Goal: Task Accomplishment & Management: Use online tool/utility

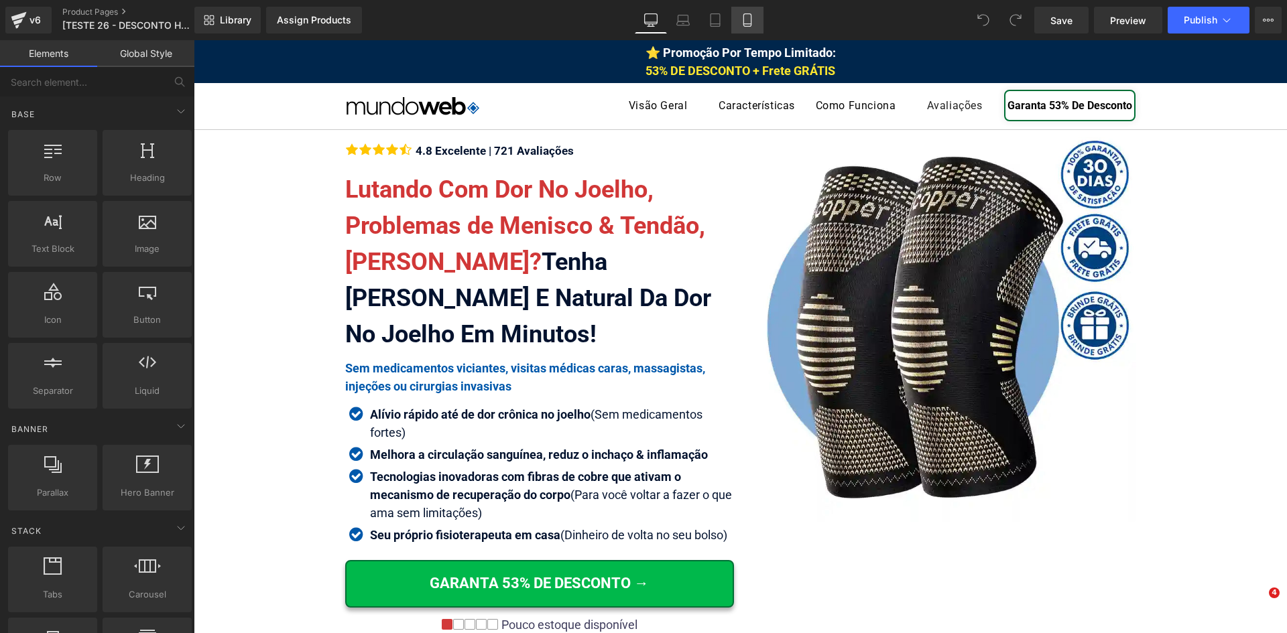
click at [755, 23] on link "Mobile" at bounding box center [747, 20] width 32 height 27
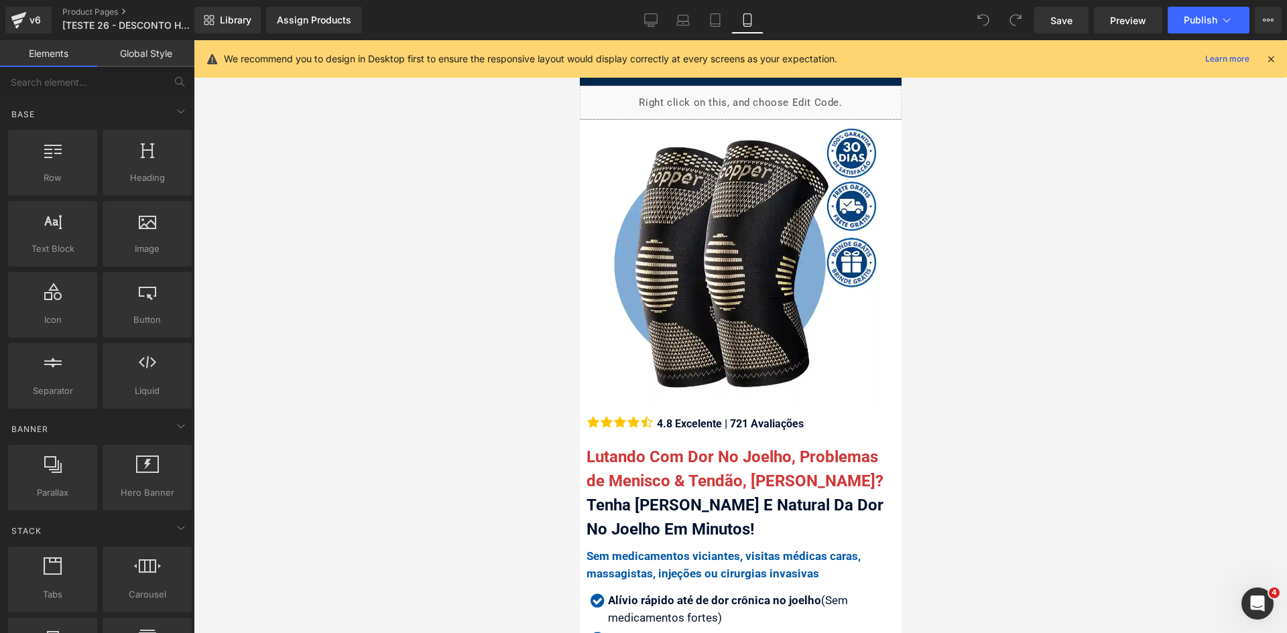
click at [1268, 57] on icon at bounding box center [1271, 59] width 12 height 12
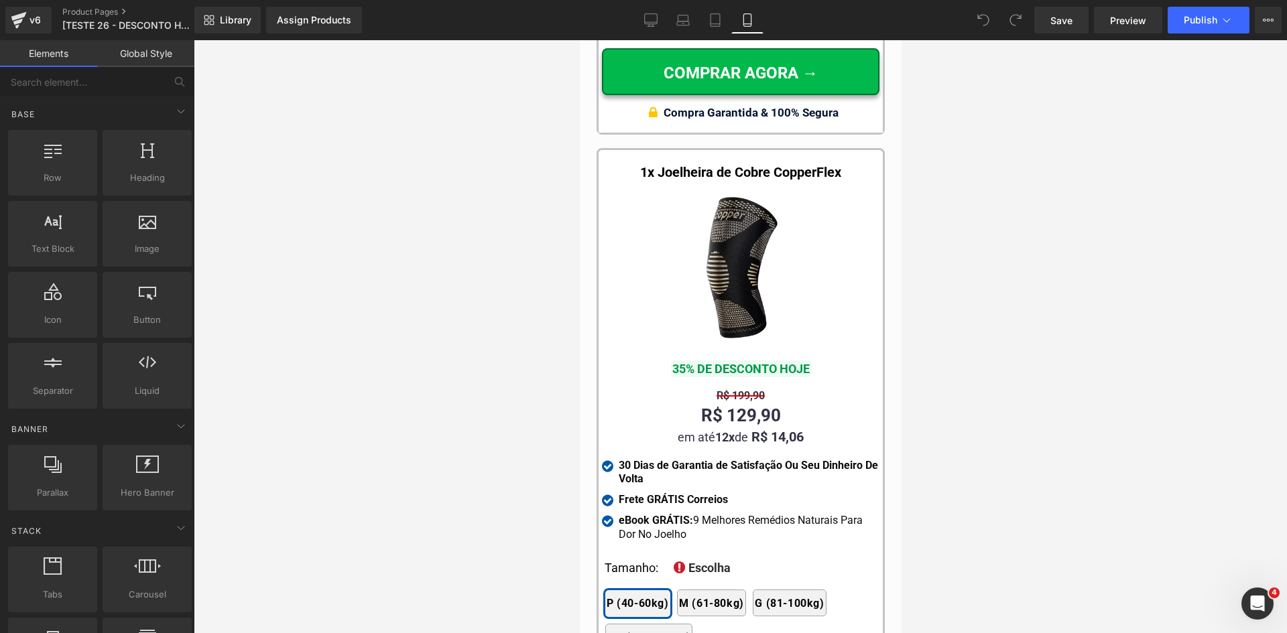
scroll to position [13070, 0]
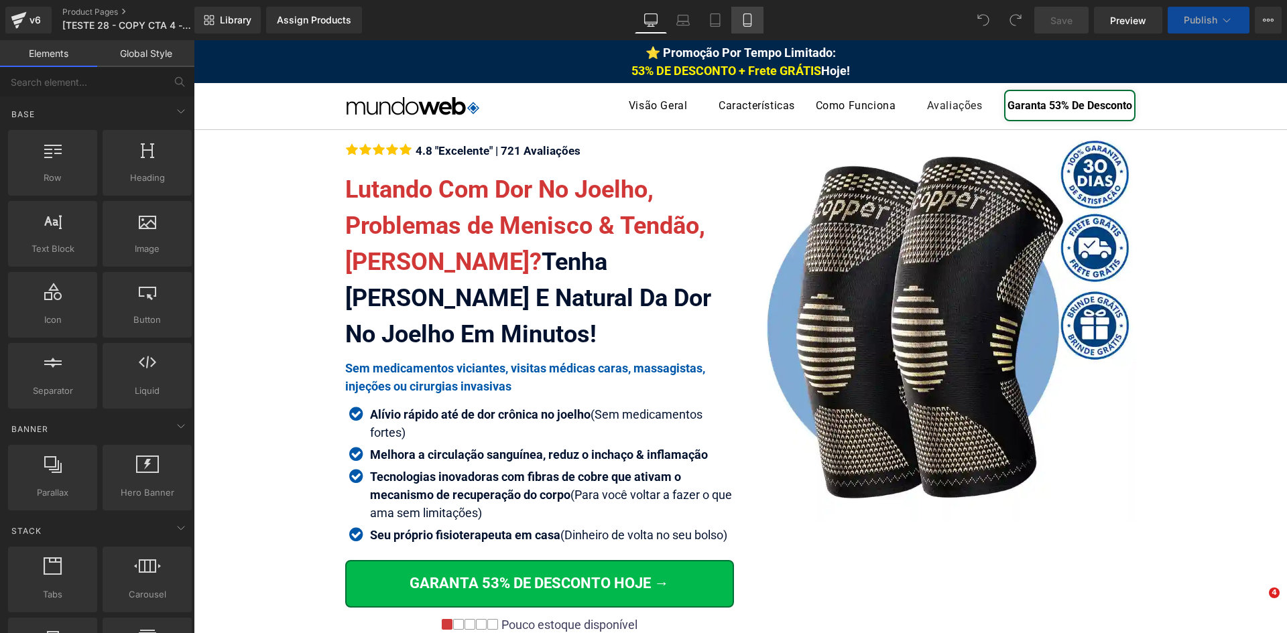
click at [750, 23] on icon at bounding box center [747, 19] width 13 height 13
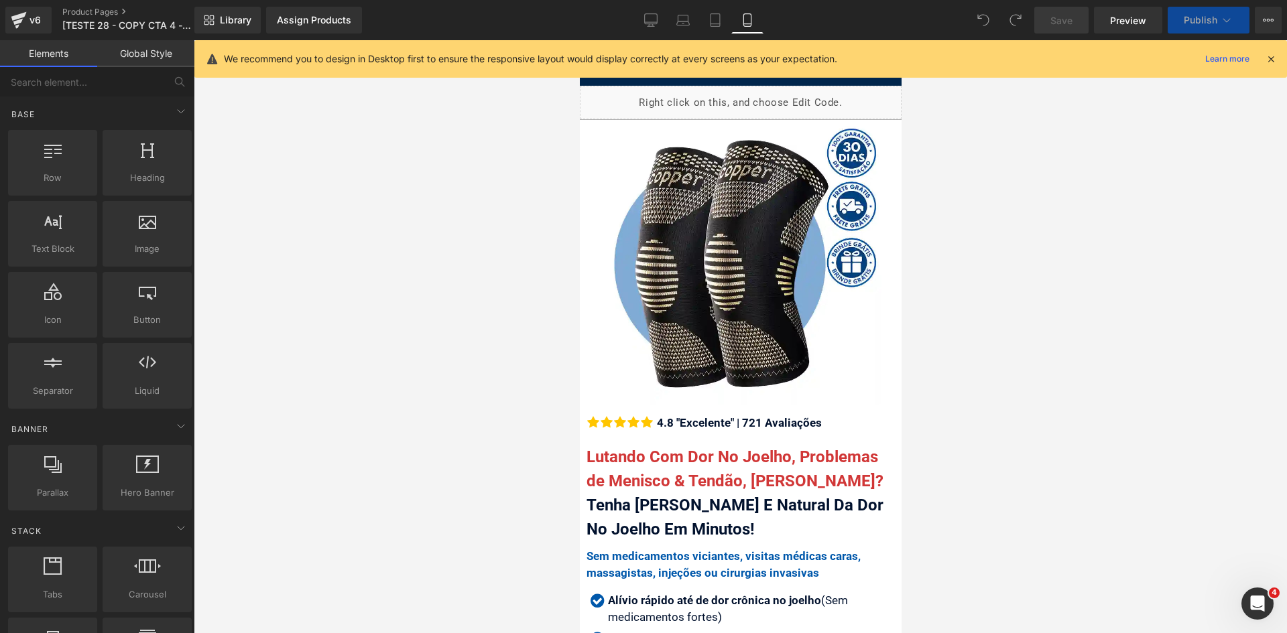
click at [1271, 58] on icon at bounding box center [1271, 59] width 12 height 12
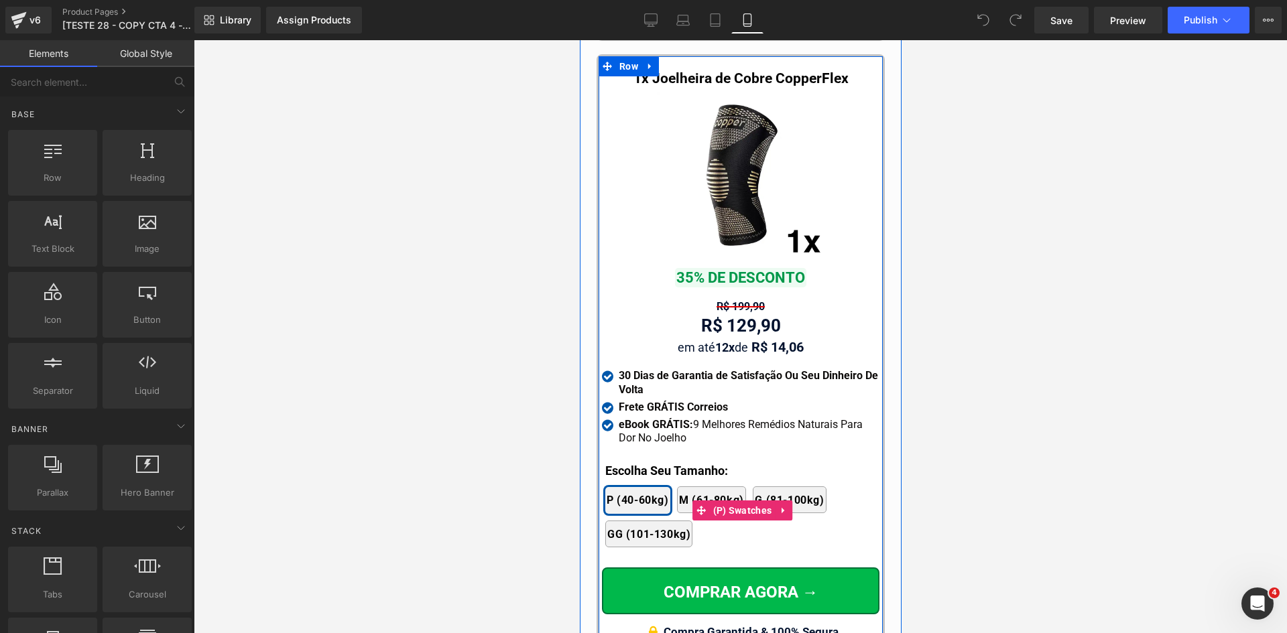
scroll to position [13209, 0]
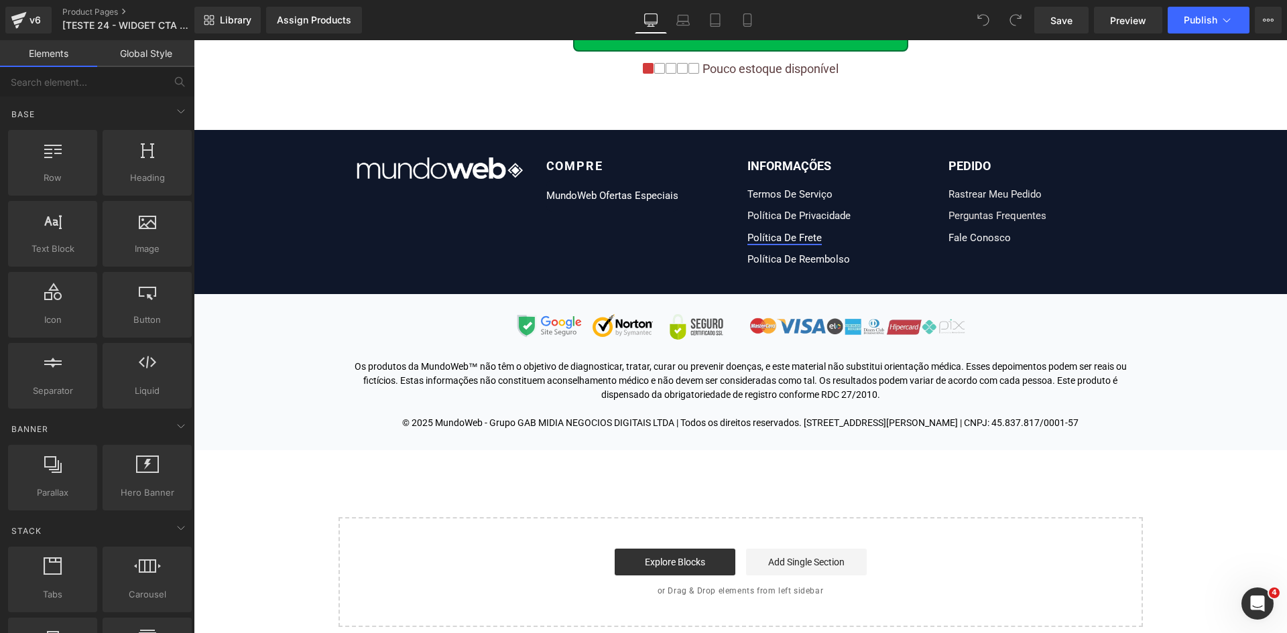
scroll to position [10639, 0]
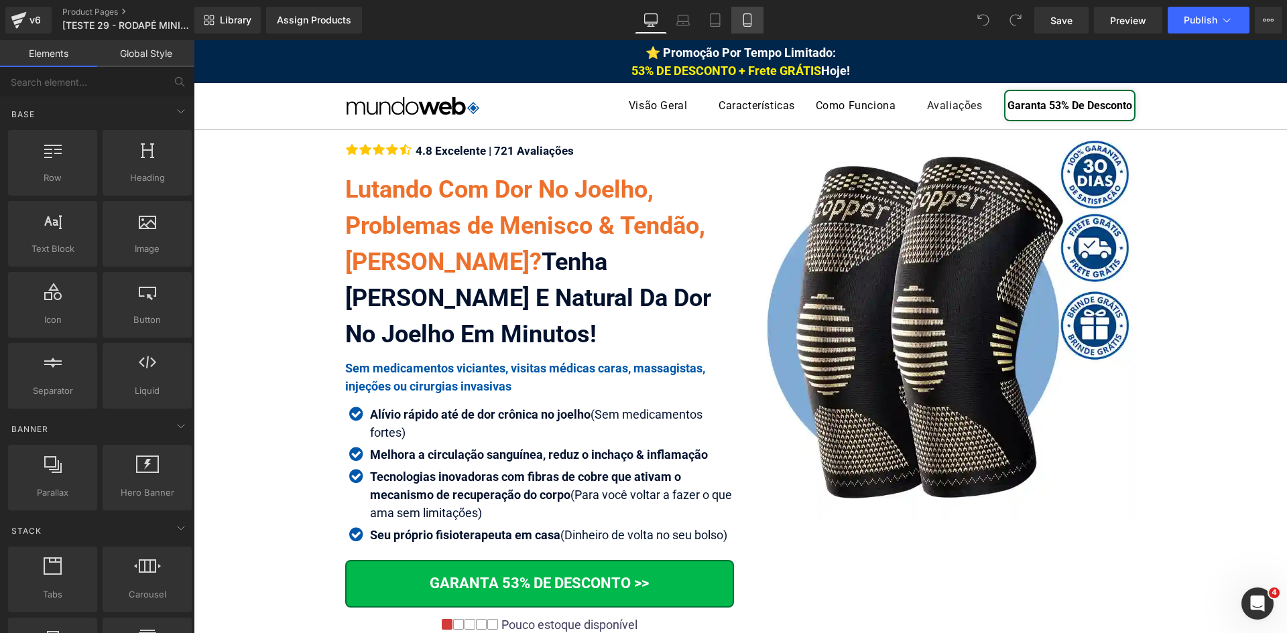
click at [750, 22] on icon at bounding box center [747, 19] width 13 height 13
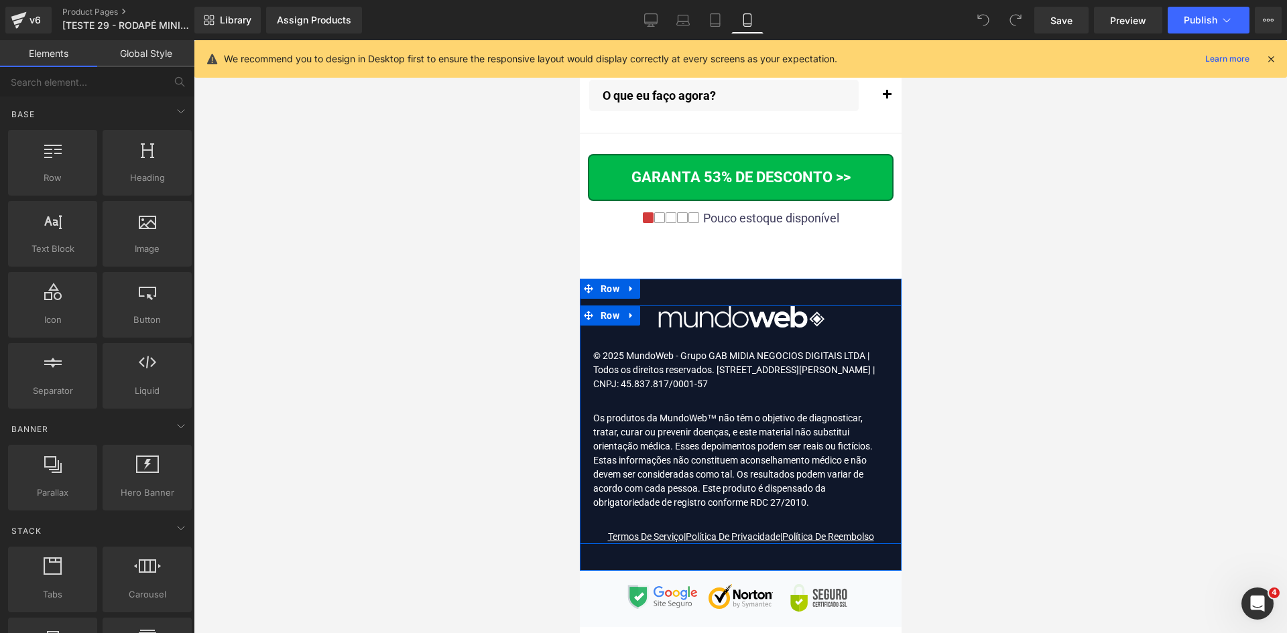
scroll to position [16303, 0]
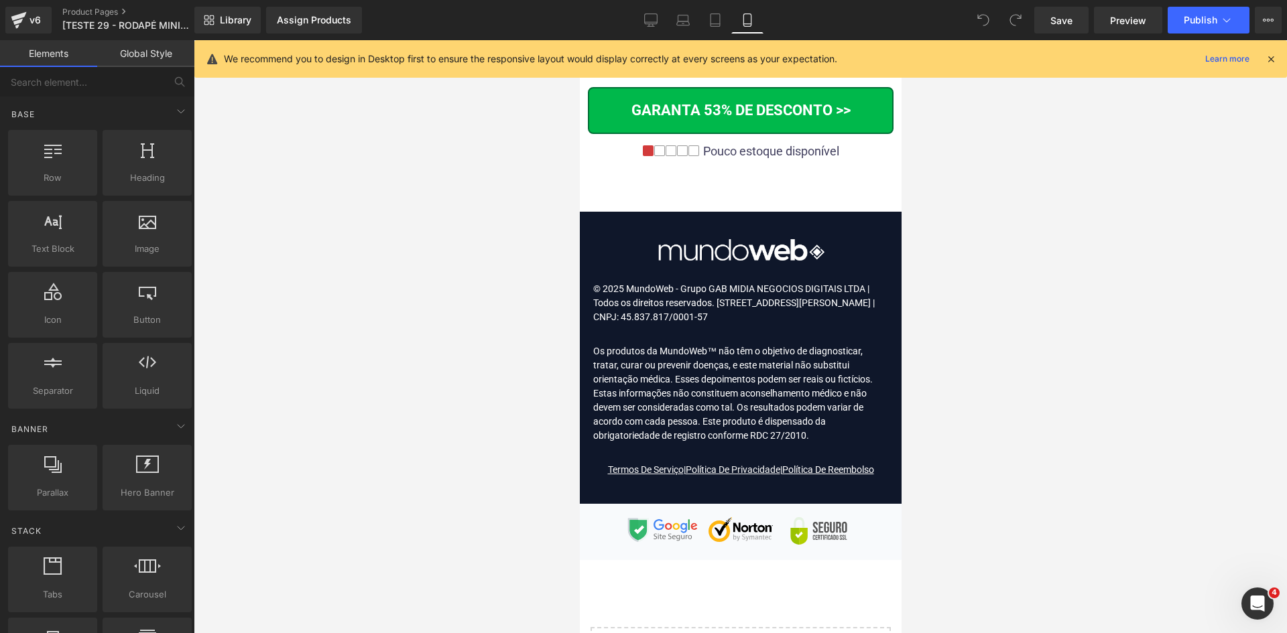
click at [1271, 57] on icon at bounding box center [1271, 59] width 12 height 12
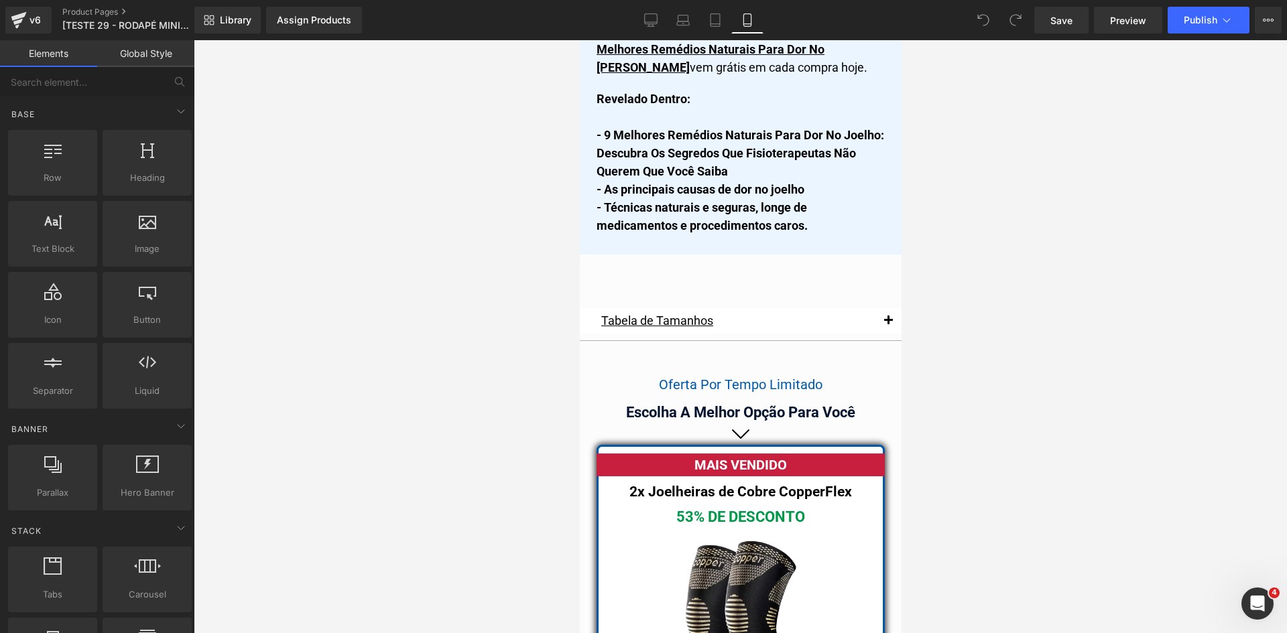
scroll to position [11556, 0]
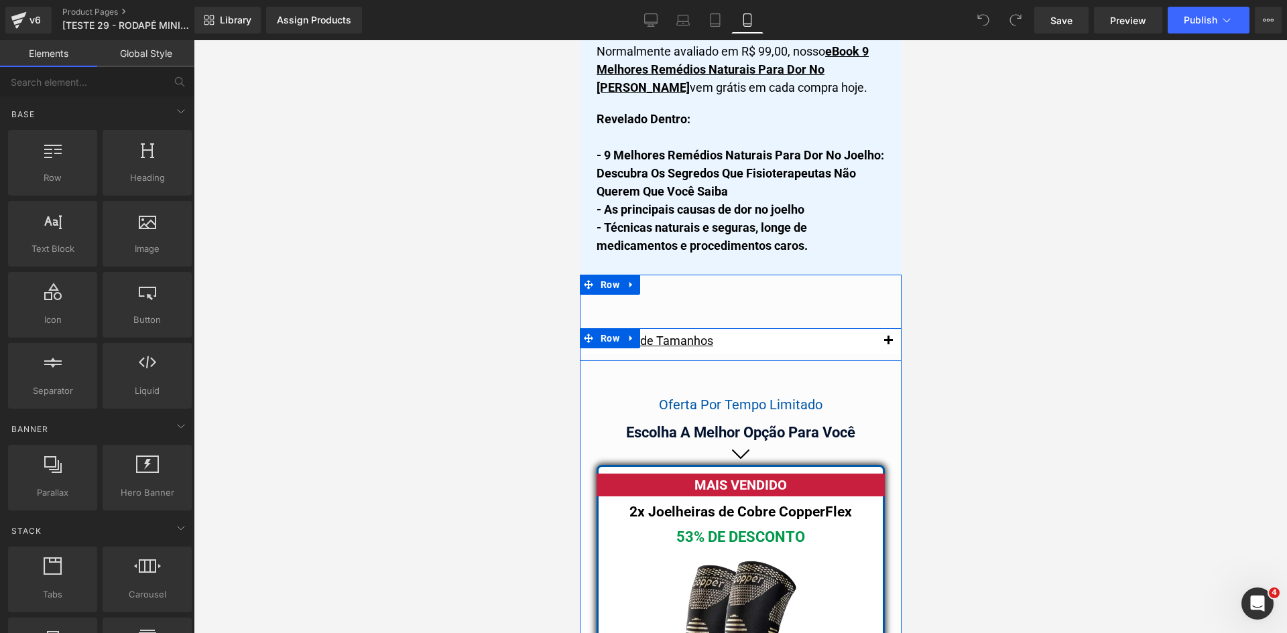
click at [887, 344] on span "button" at bounding box center [887, 344] width 0 height 0
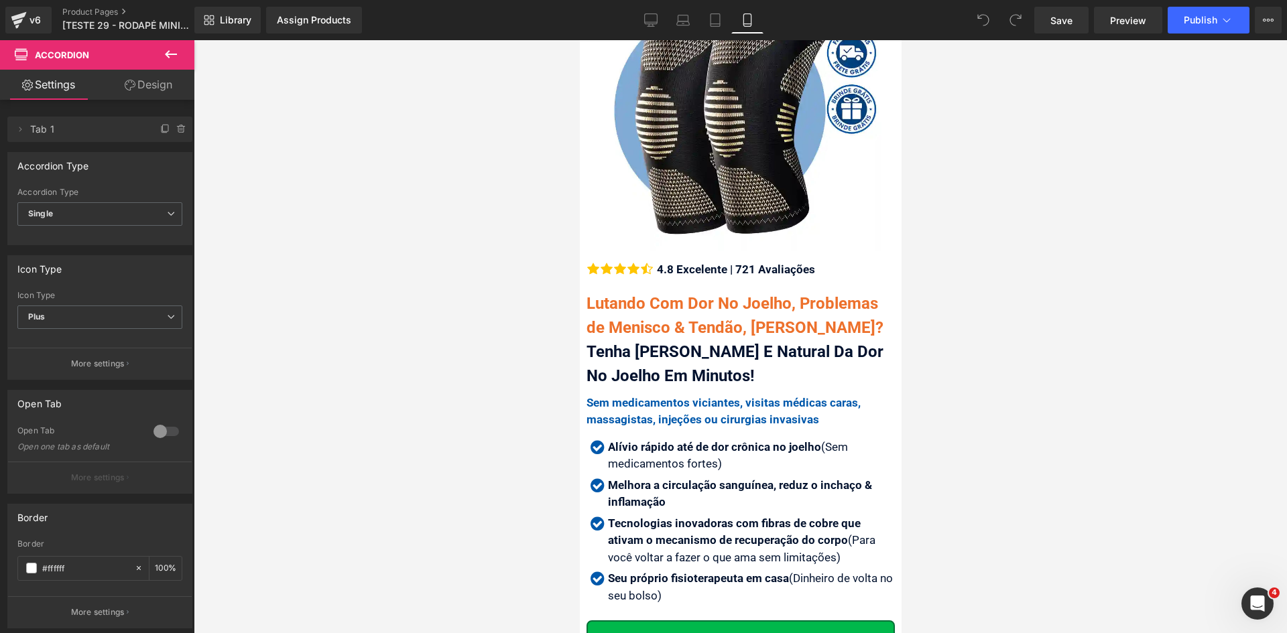
scroll to position [174, 0]
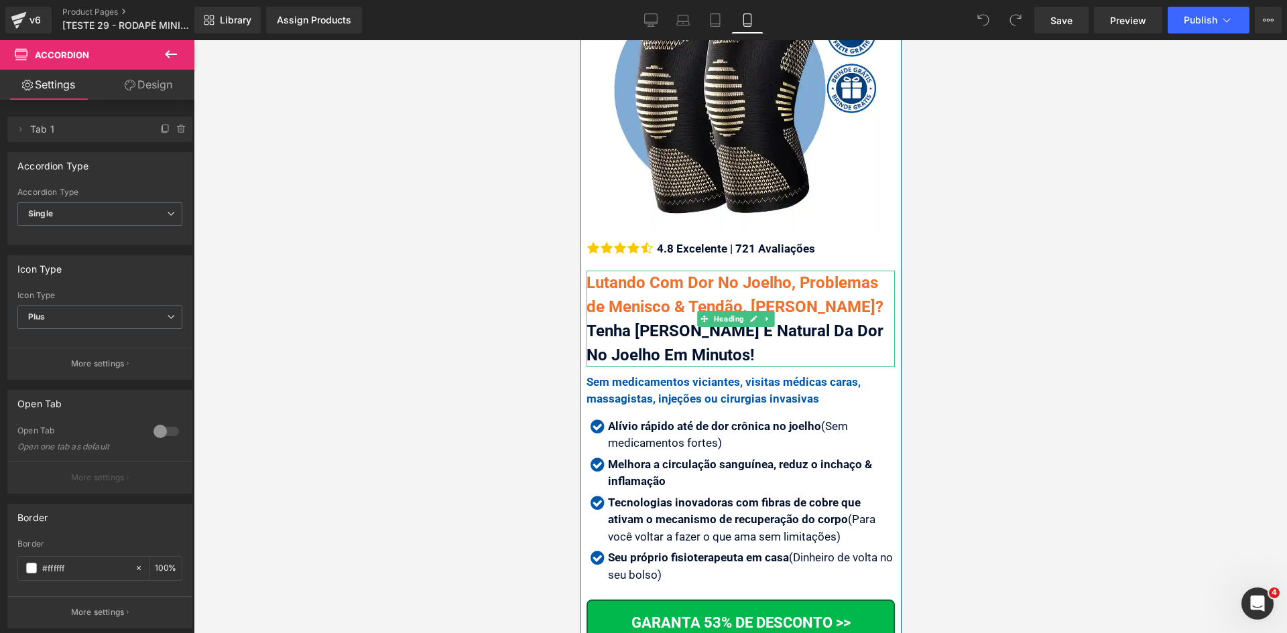
click at [646, 273] on span "Lutando Com Dor No Joelho, Problemas de Menisco & Tendão, Ou Artrose?" at bounding box center [734, 294] width 297 height 43
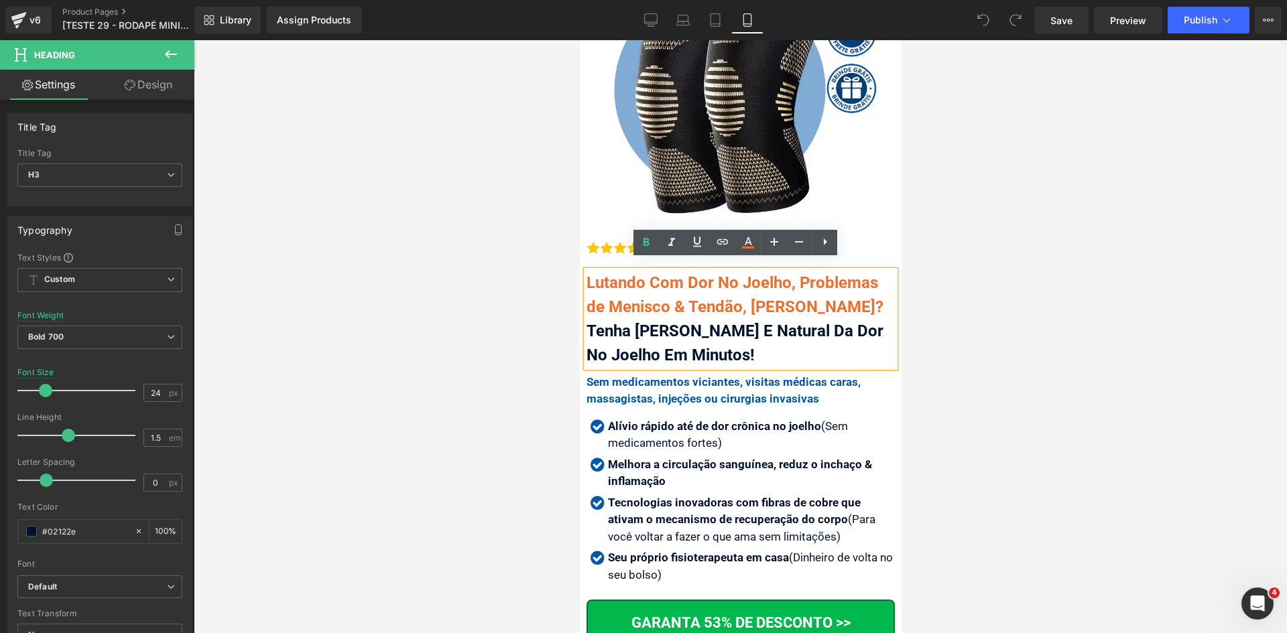
click at [675, 286] on div "Lutando Com Dor No Joelho, Problemas de Menisco & Tendão, Ou Artrose? Tenha Alí…" at bounding box center [740, 319] width 308 height 97
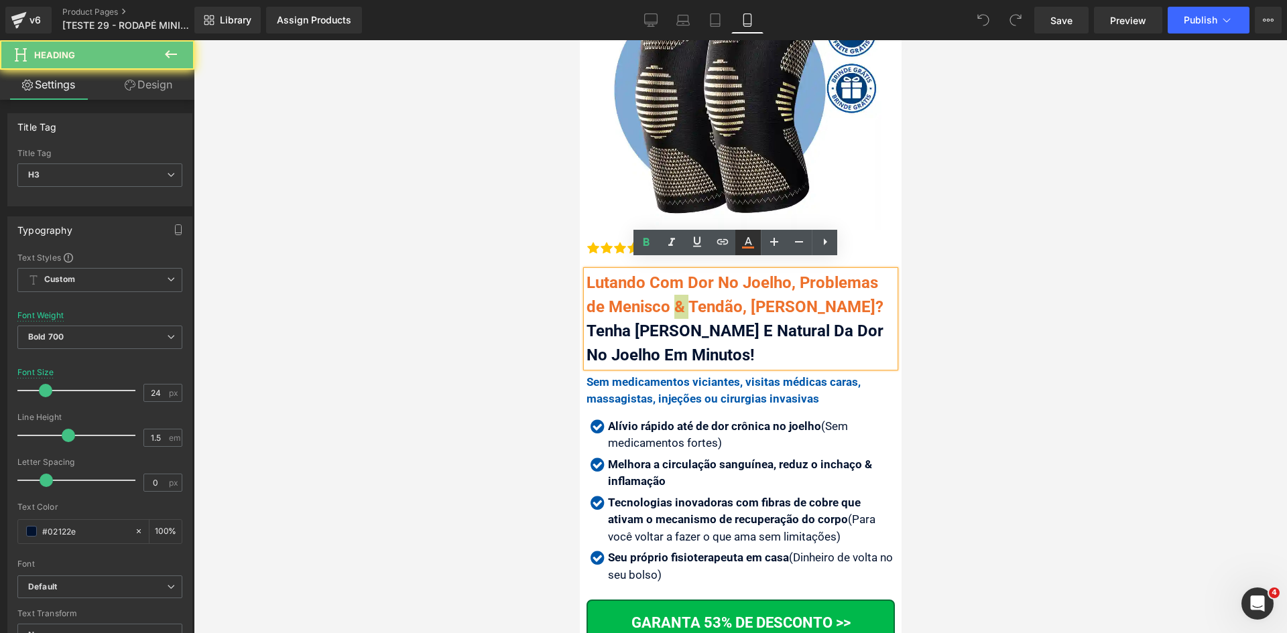
click at [752, 245] on icon at bounding box center [748, 243] width 16 height 16
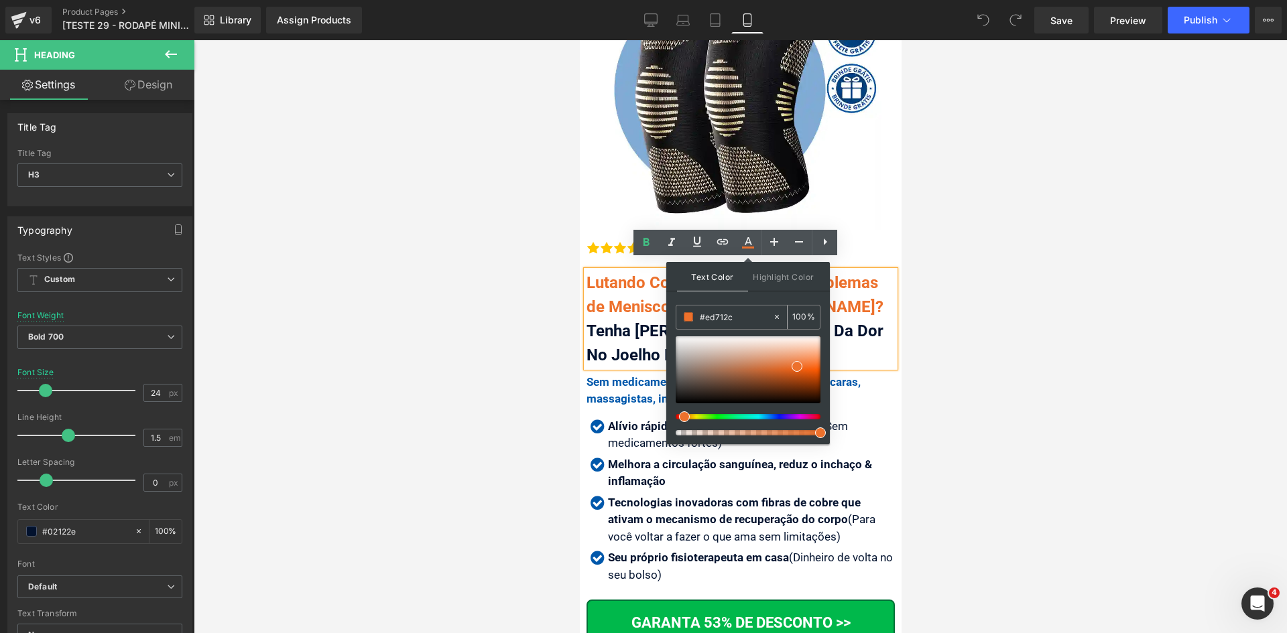
click at [740, 318] on input "#ed712c" at bounding box center [736, 317] width 72 height 15
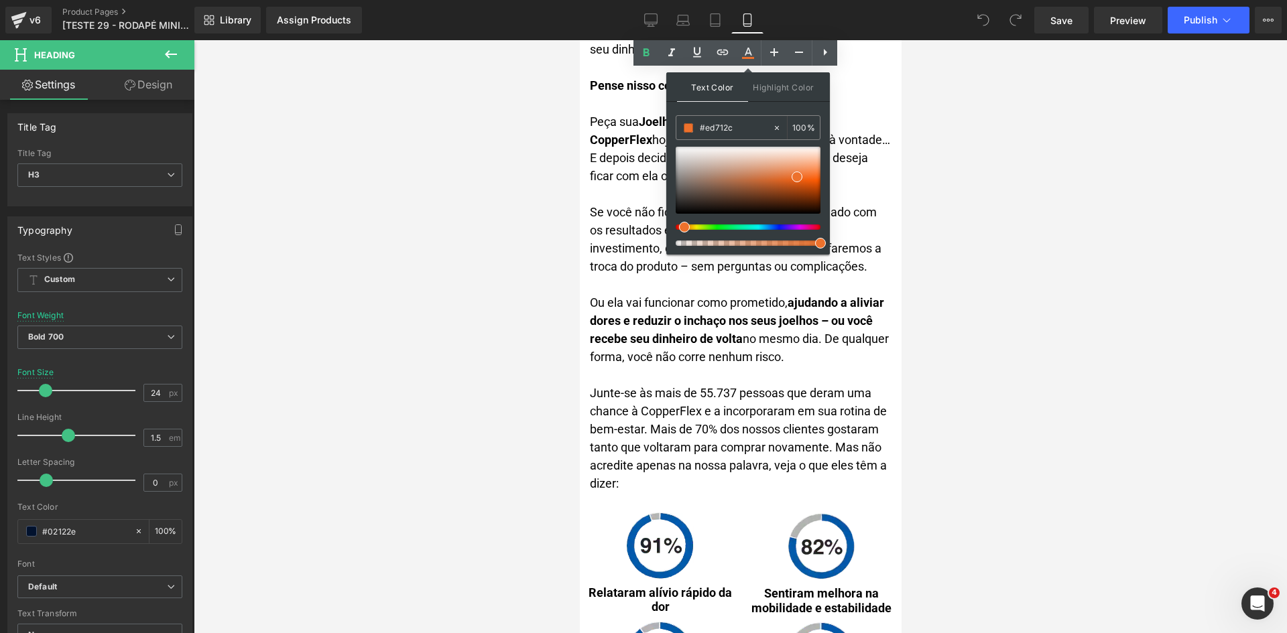
scroll to position [6660, 0]
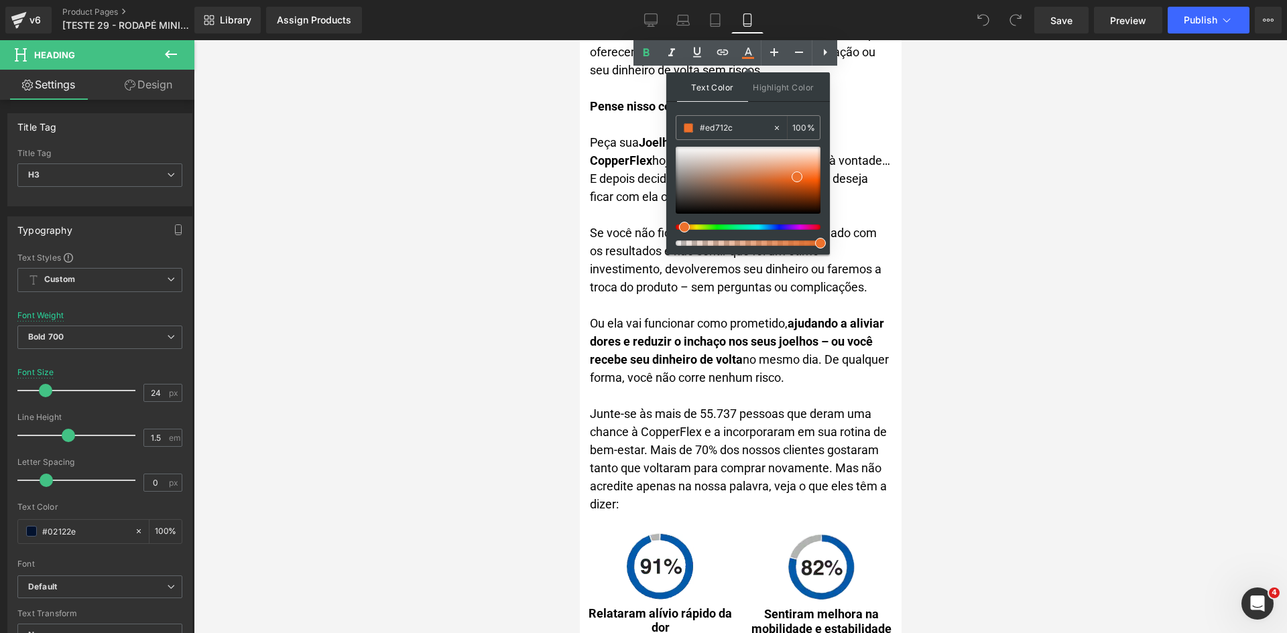
drag, startPoint x: 951, startPoint y: 285, endPoint x: 939, endPoint y: 286, distance: 12.1
click at [951, 286] on div at bounding box center [740, 336] width 1093 height 593
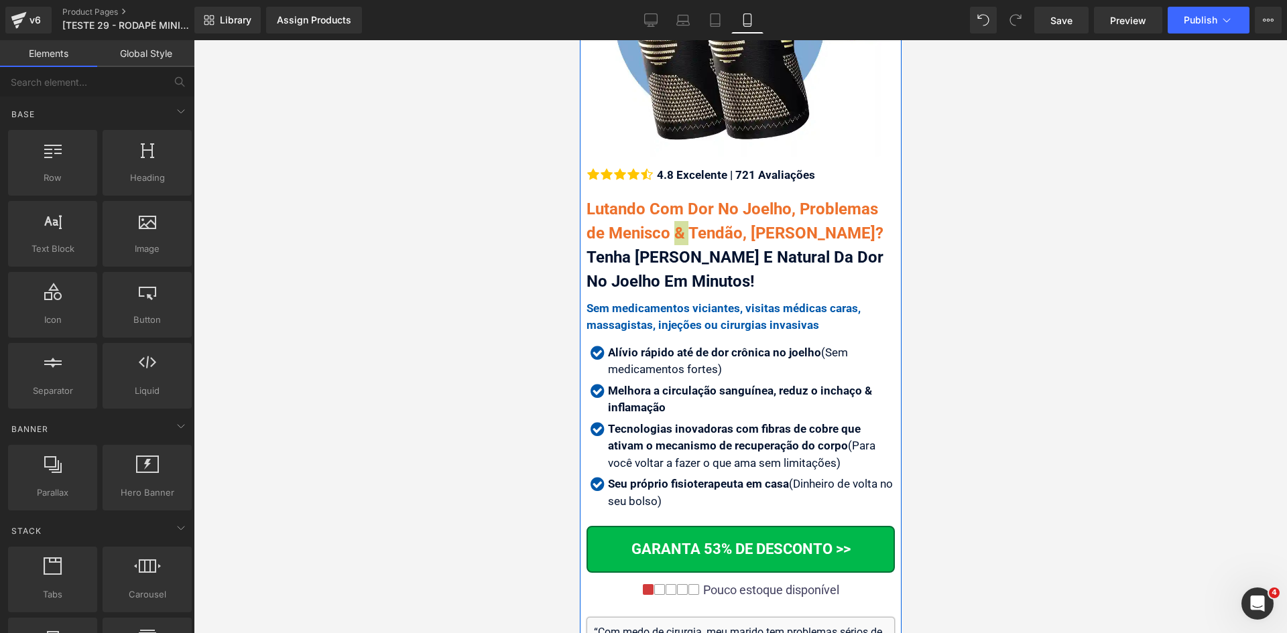
scroll to position [268, 0]
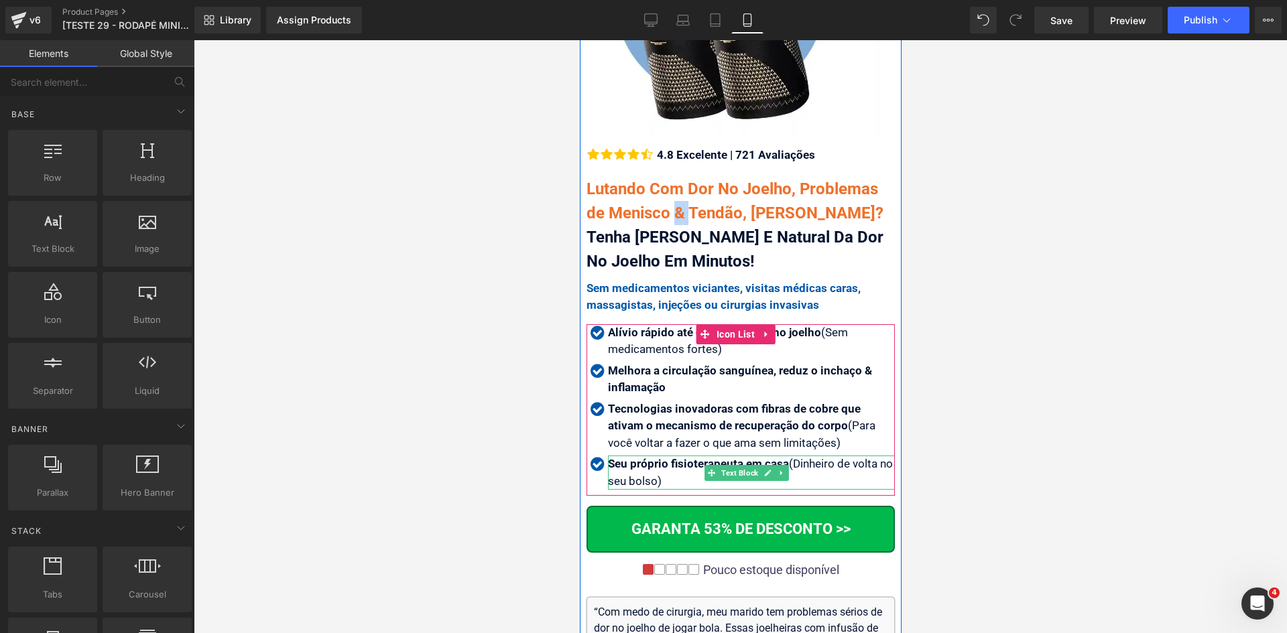
click at [671, 461] on p "Seu próprio fisioterapeuta em casa (Dinheiro de volta no seu bolso)" at bounding box center [750, 473] width 287 height 34
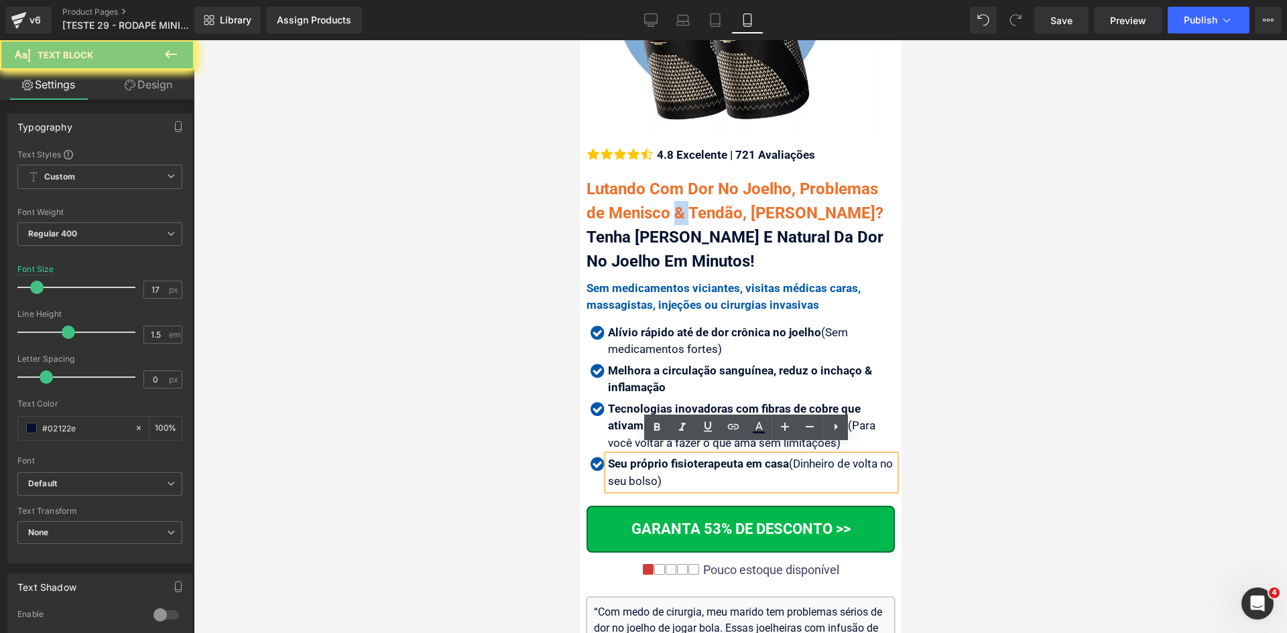
click at [671, 461] on p "Seu próprio fisioterapeuta em casa (Dinheiro de volta no seu bolso)" at bounding box center [750, 473] width 287 height 34
copy p "Seu próprio fisioterapeuta em casa (Dinheiro de volta no seu bolso)"
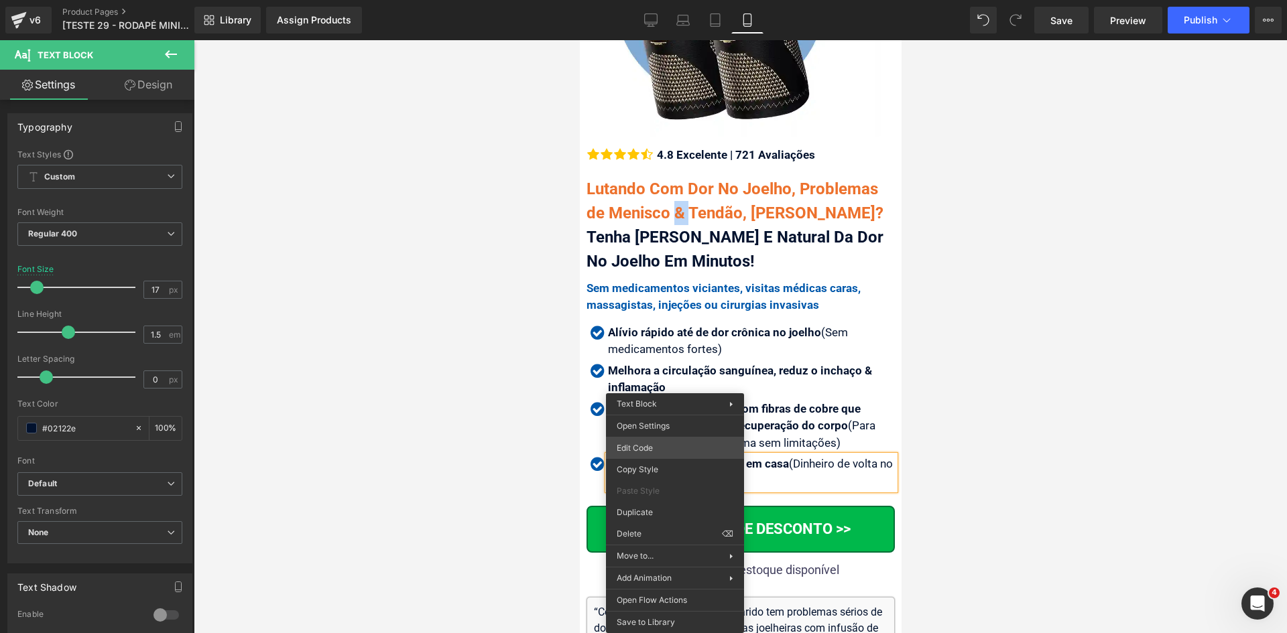
click at [661, 0] on div "You are previewing how the will restyle your page. You can not edit Elements in…" at bounding box center [643, 0] width 1287 height 0
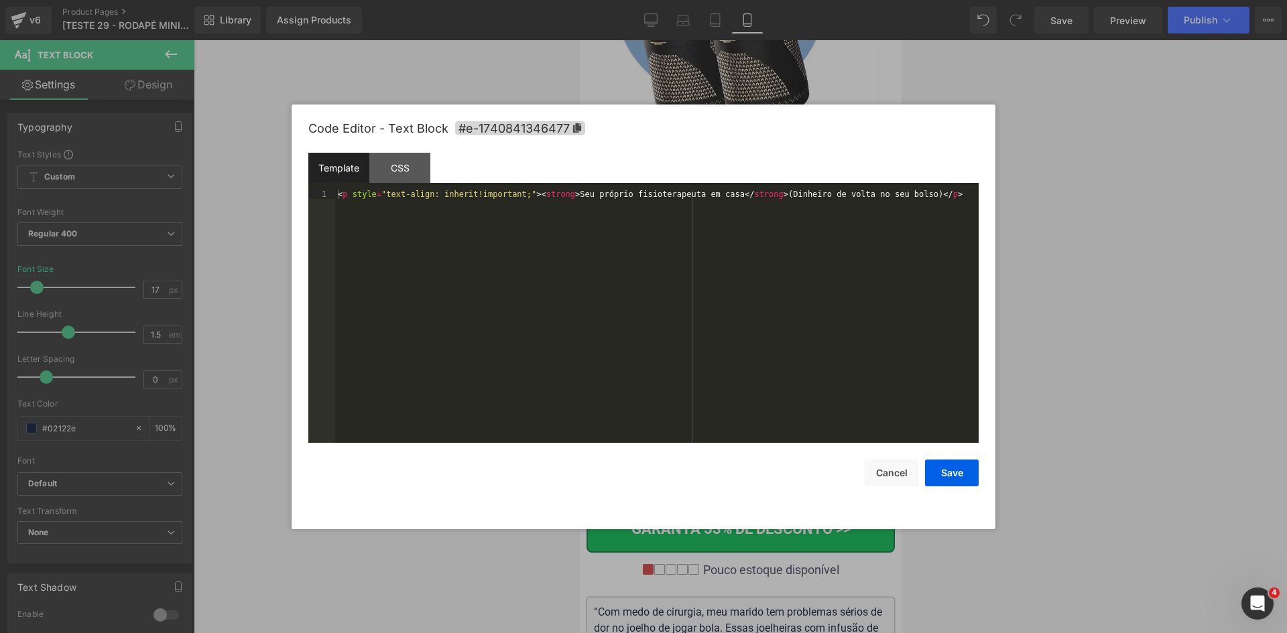
click at [562, 304] on div "< p style = "text-align: inherit!important;" > < strong > Seu próprio fisiotera…" at bounding box center [656, 326] width 643 height 272
click at [897, 483] on button "Cancel" at bounding box center [892, 473] width 54 height 27
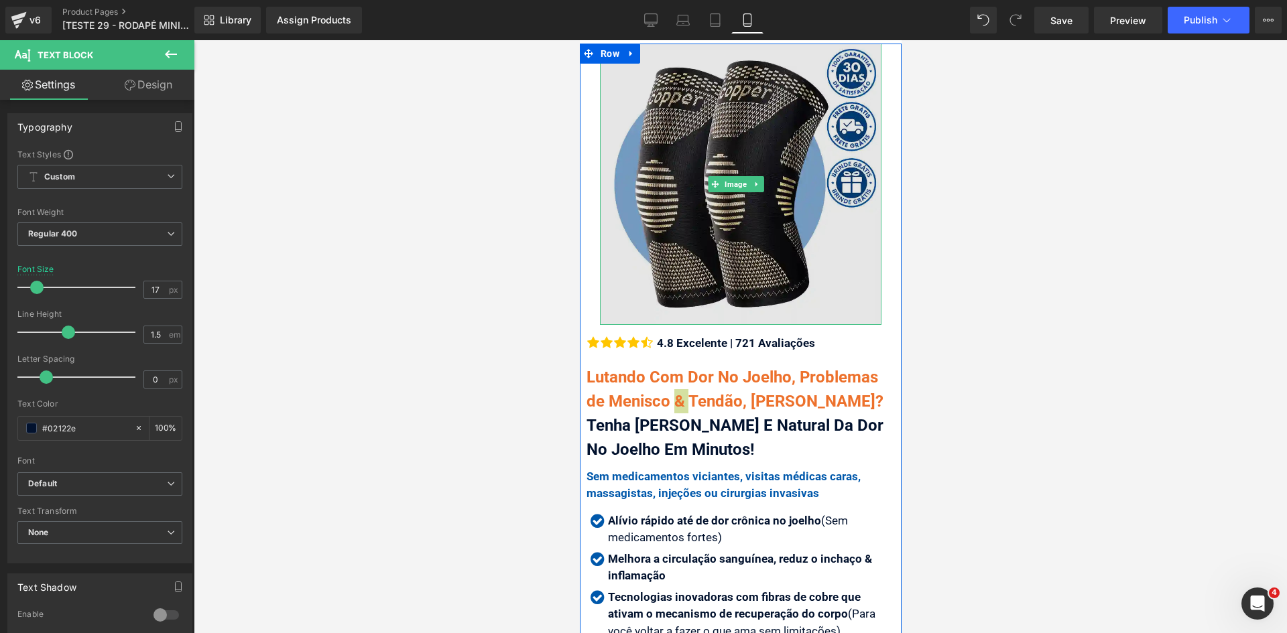
scroll to position [201, 0]
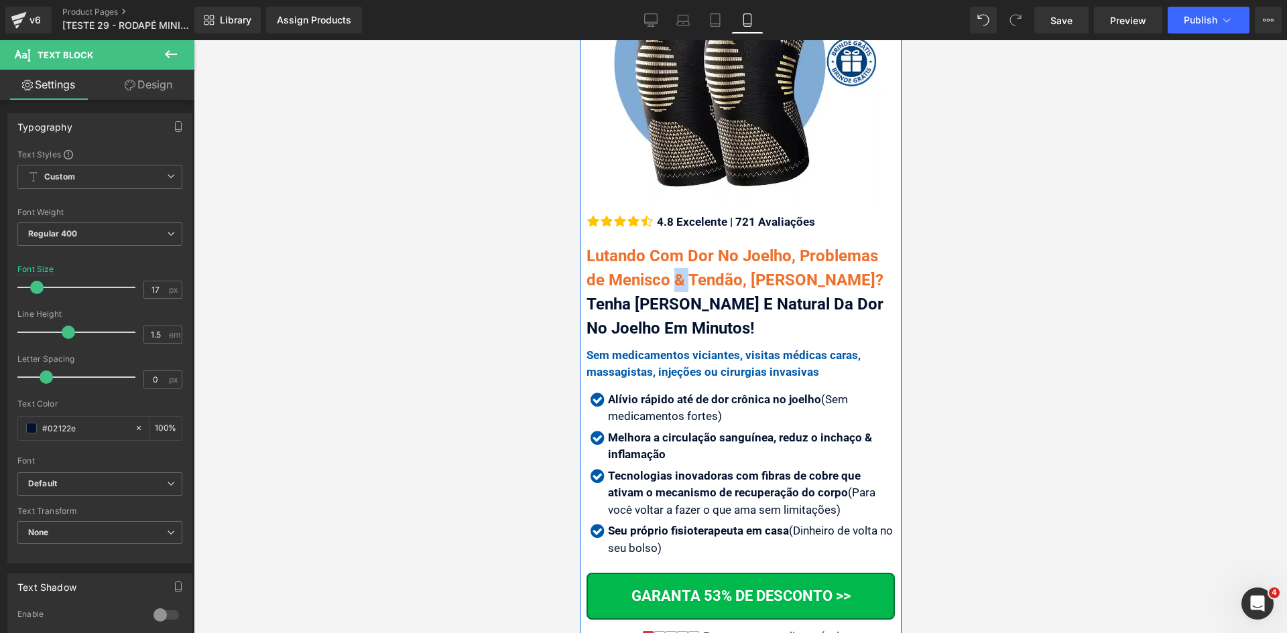
click at [683, 257] on div "Lutando Com Dor No Joelho, Problemas de Menisco & Tendão, Ou Artrose? Tenha Alí…" at bounding box center [740, 292] width 308 height 97
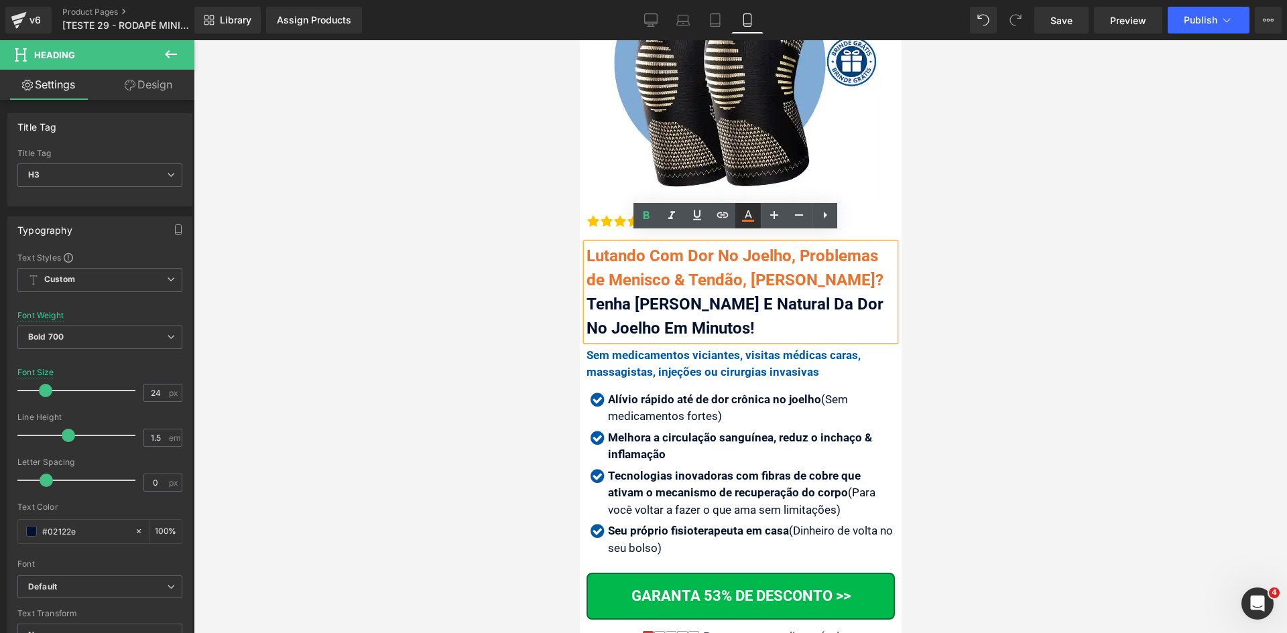
click at [750, 218] on icon at bounding box center [748, 216] width 16 height 16
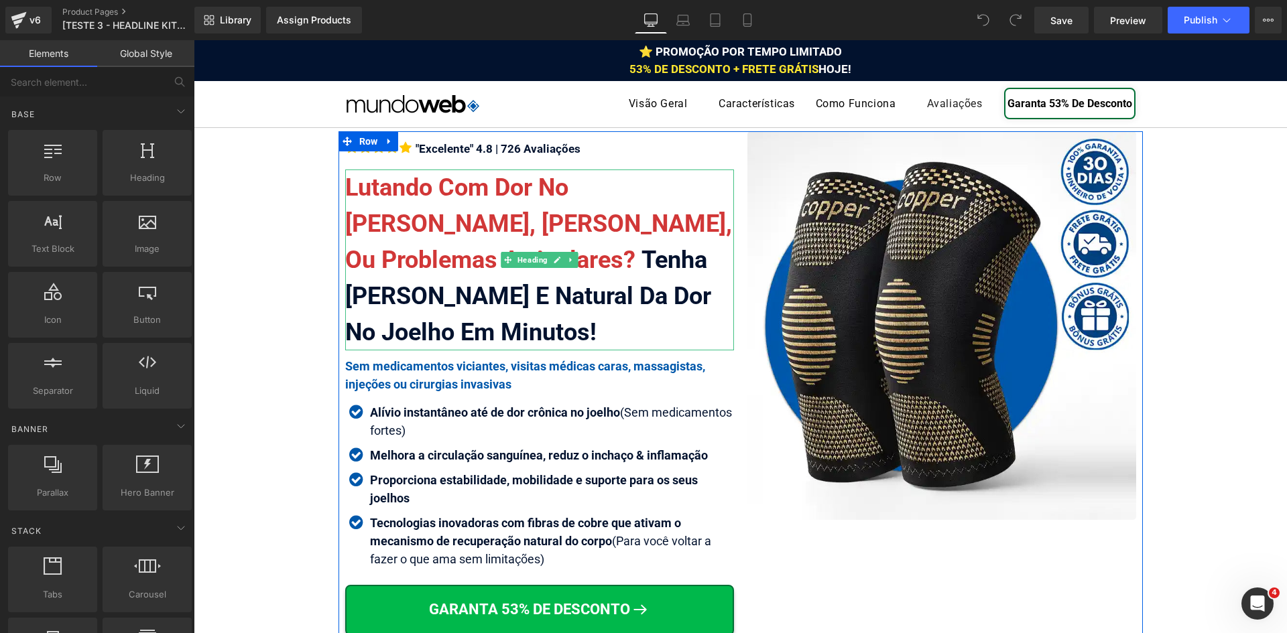
click at [635, 256] on span at bounding box center [638, 260] width 6 height 28
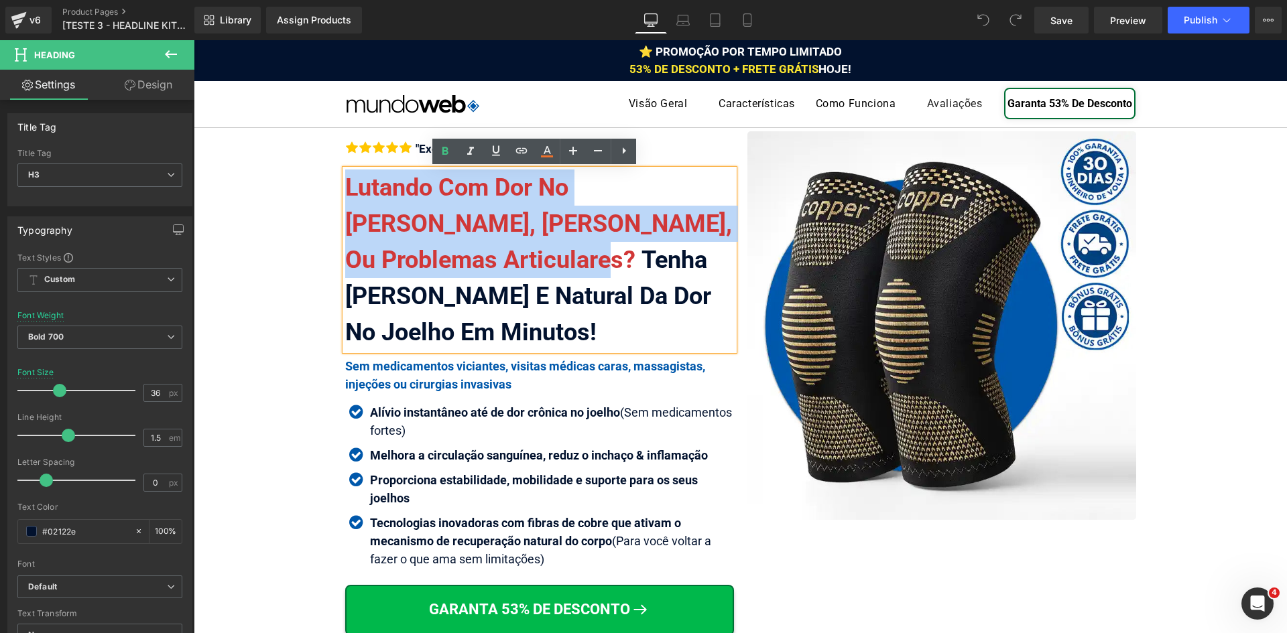
drag, startPoint x: 470, startPoint y: 258, endPoint x: 334, endPoint y: 180, distance: 156.7
click at [338, 180] on div "Icon Icon Icon Icon Icon" at bounding box center [539, 472] width 402 height 682
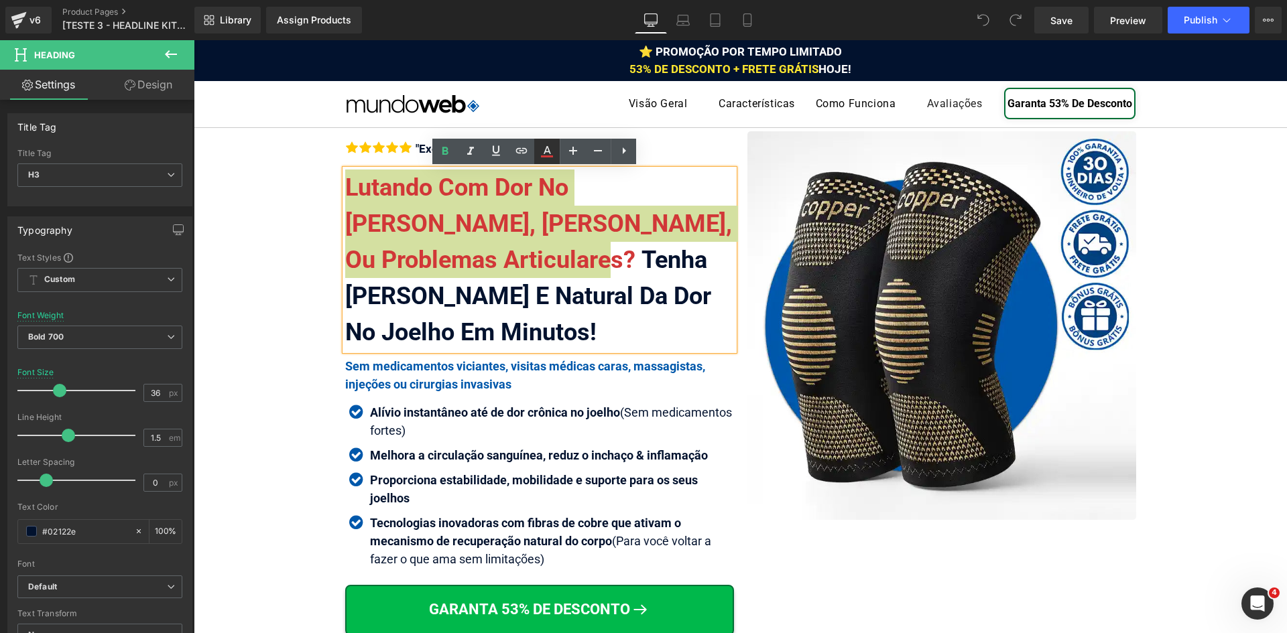
click at [551, 150] on icon at bounding box center [547, 151] width 16 height 16
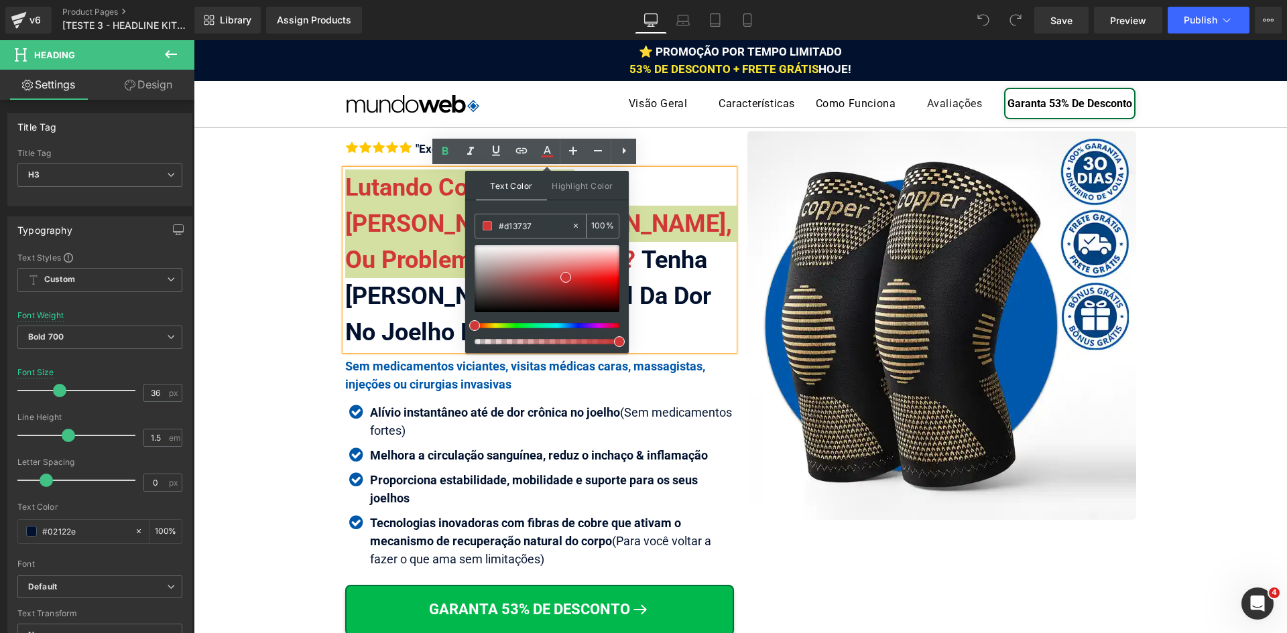
click at [544, 228] on input "#d13737" at bounding box center [535, 225] width 72 height 15
paste input "ed712c"
type input "#ed712c"
click at [595, 276] on span at bounding box center [595, 275] width 11 height 11
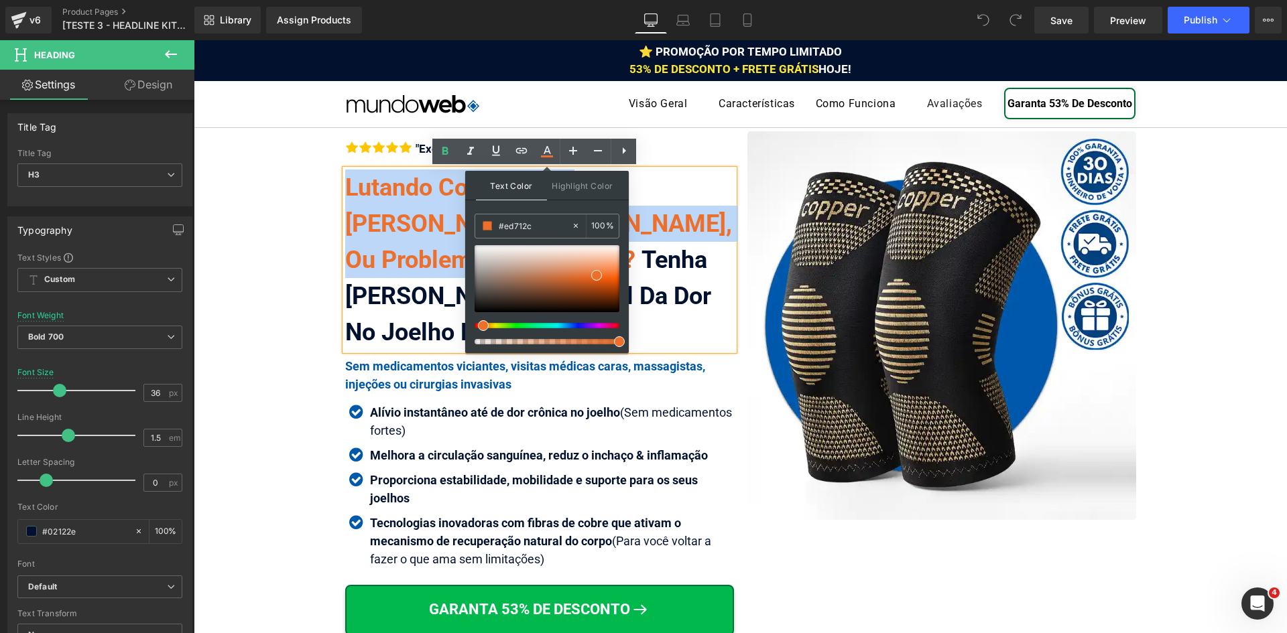
click at [402, 245] on div "Lutando Com Dor No Joelho Agonizante, Artrose, Ou Problemas Articulares? Tenha …" at bounding box center [539, 260] width 389 height 181
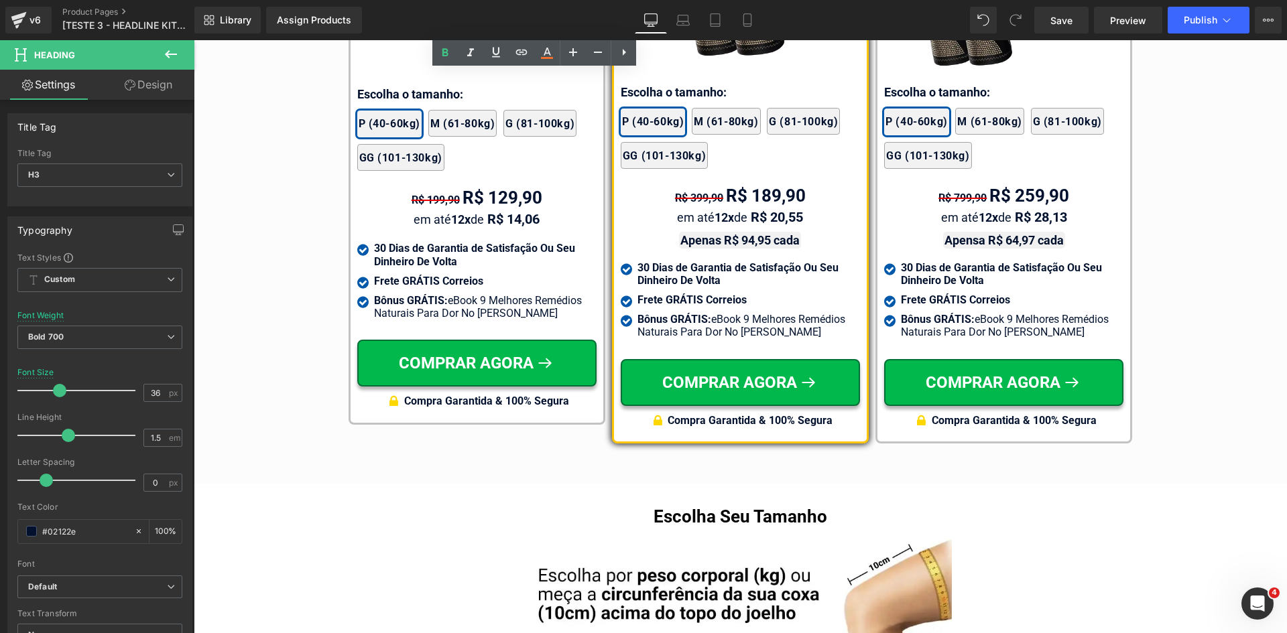
scroll to position [7911, 0]
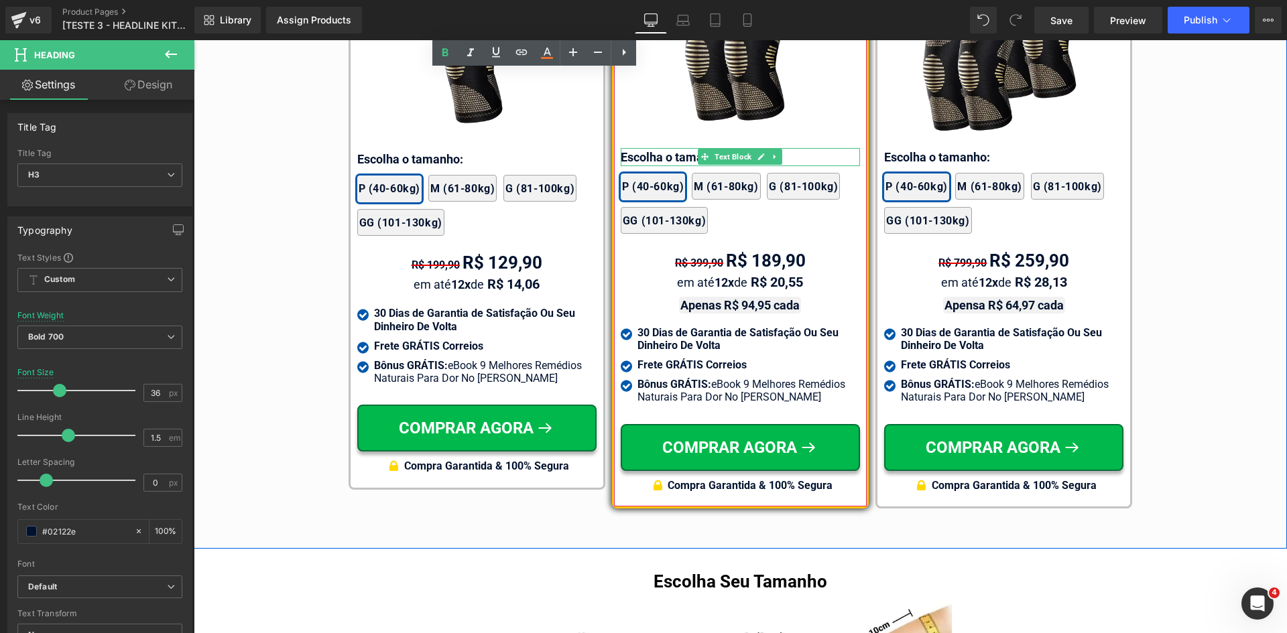
click at [650, 148] on div at bounding box center [740, 149] width 239 height 3
click at [650, 148] on p "Escolha o tamanho:" at bounding box center [740, 157] width 239 height 18
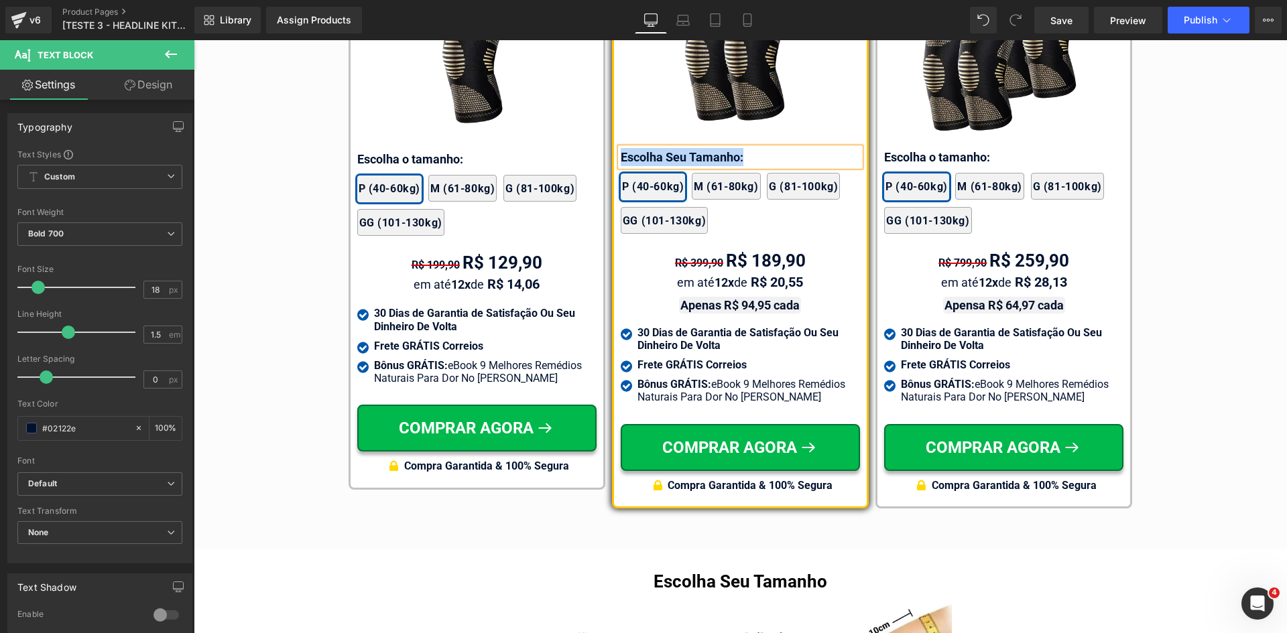
copy p "Escolha Seu Tamanho:"
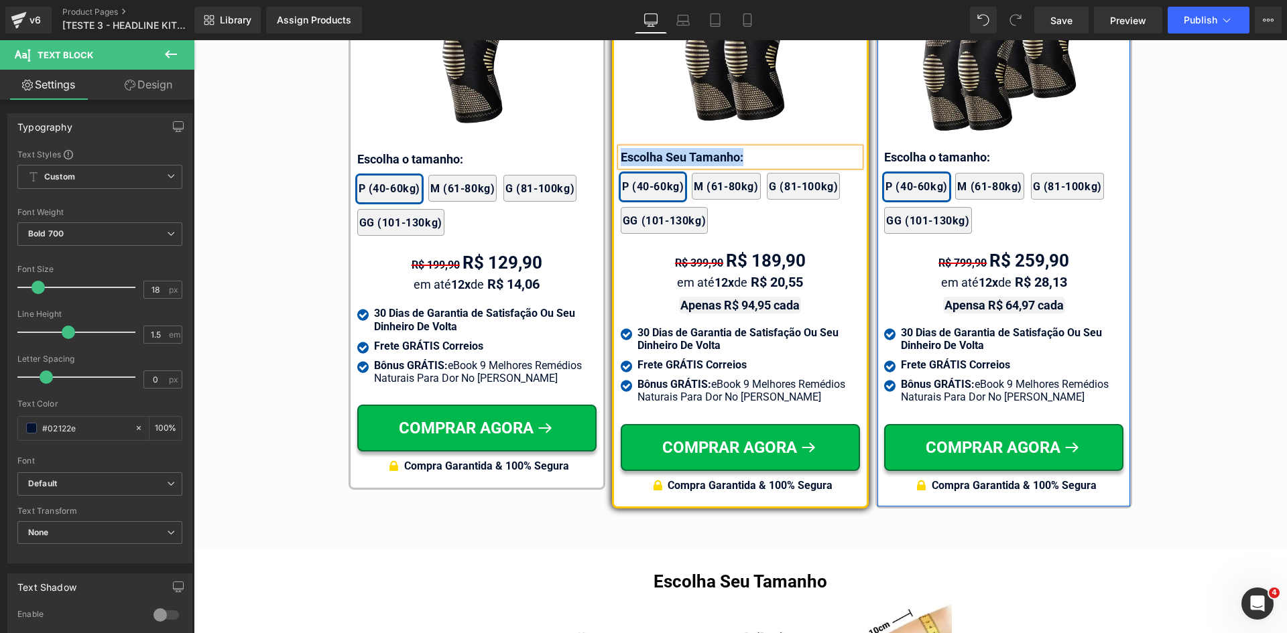
click at [194, 40] on div at bounding box center [194, 40] width 0 height 0
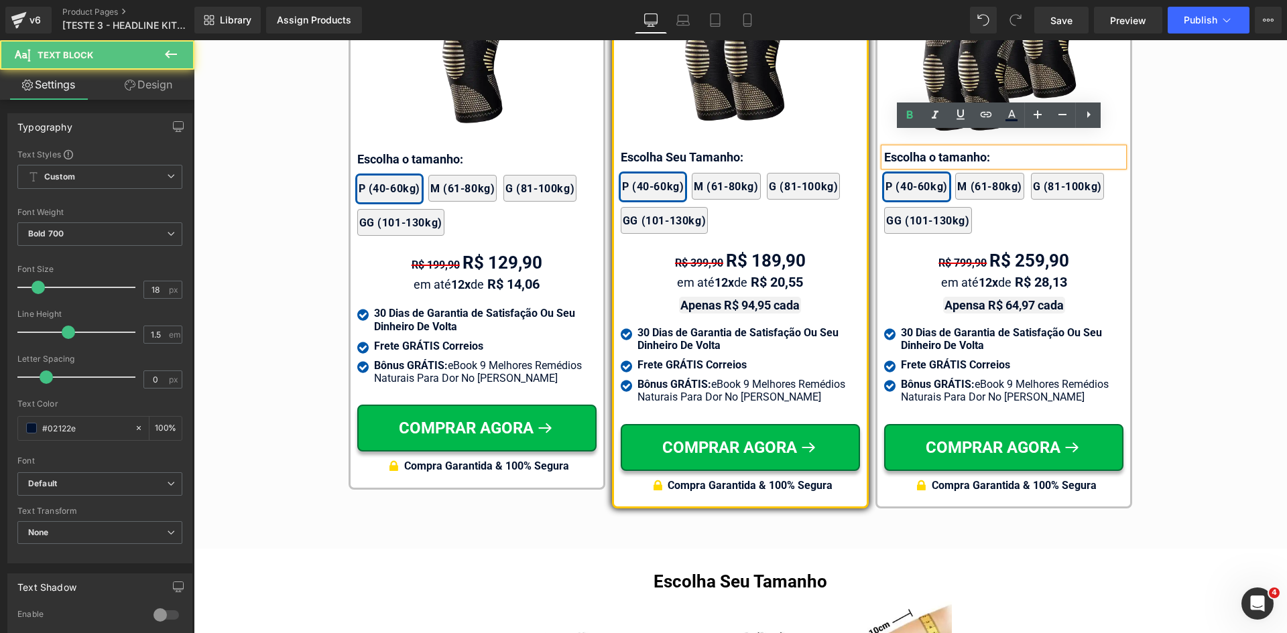
click at [922, 148] on p "Escolha o tamanho:" at bounding box center [1003, 157] width 239 height 18
paste div
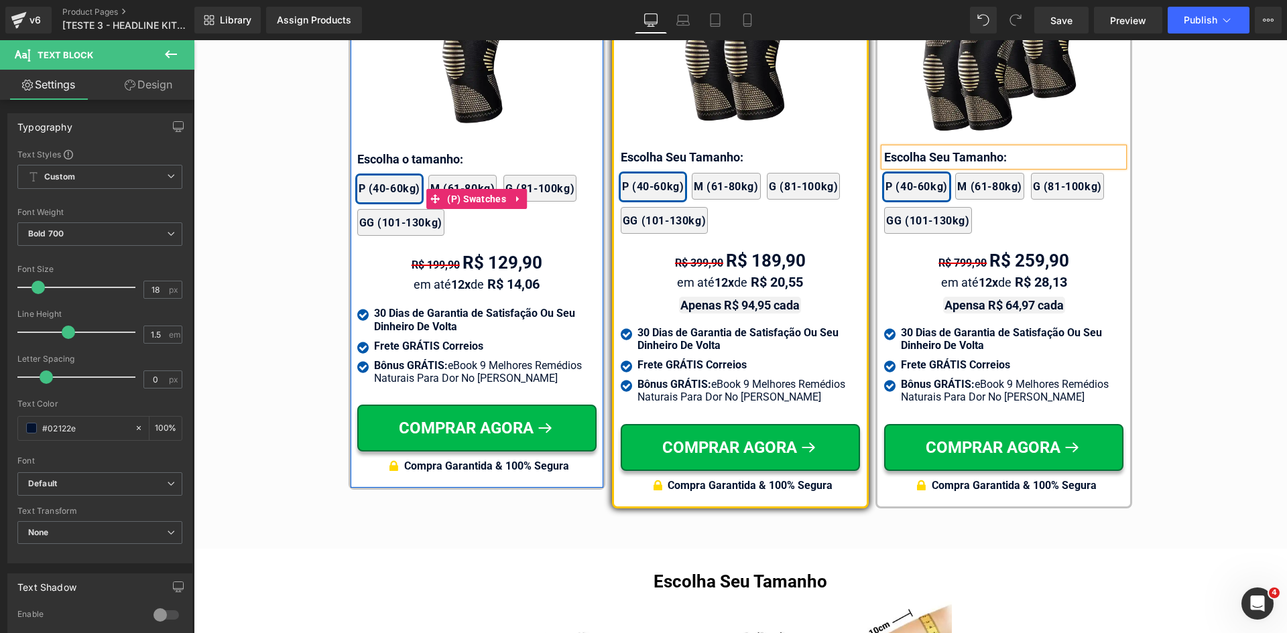
click at [386, 160] on div "2x Joelheiras + eBook Grátis 4x Joelheiras + eBook Grátis 1x Joelheira + eBook …" at bounding box center [476, 199] width 239 height 88
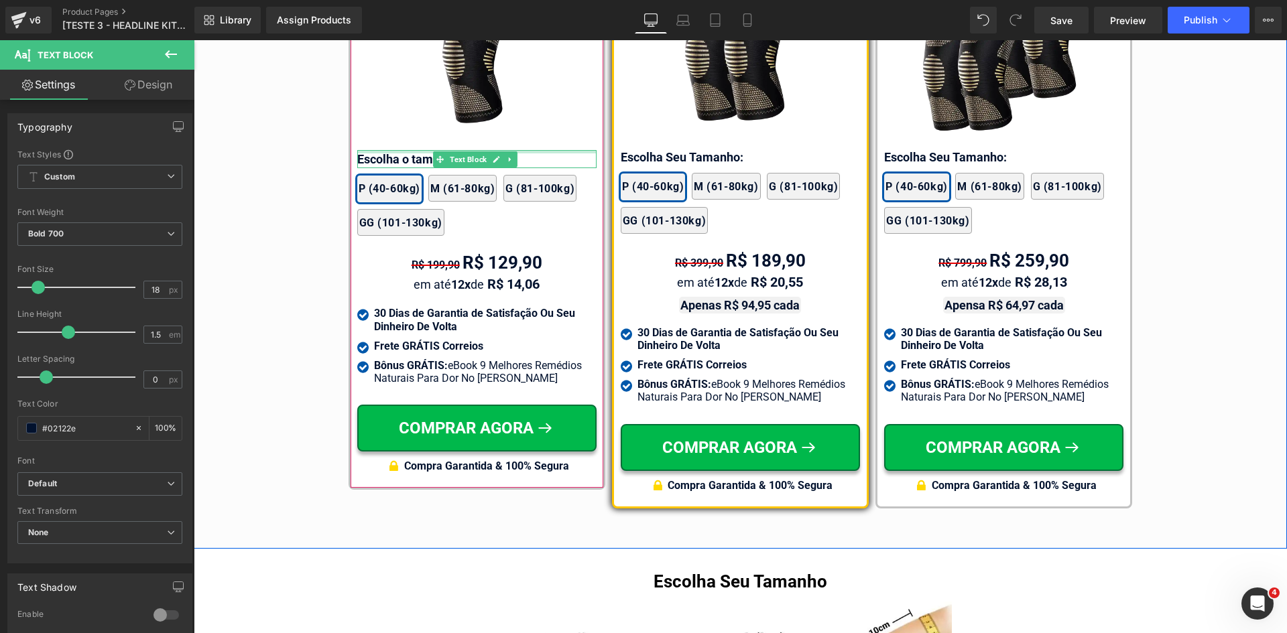
click at [386, 153] on div at bounding box center [476, 151] width 239 height 3
click at [386, 157] on p "Escolha o tamanho:" at bounding box center [475, 159] width 237 height 18
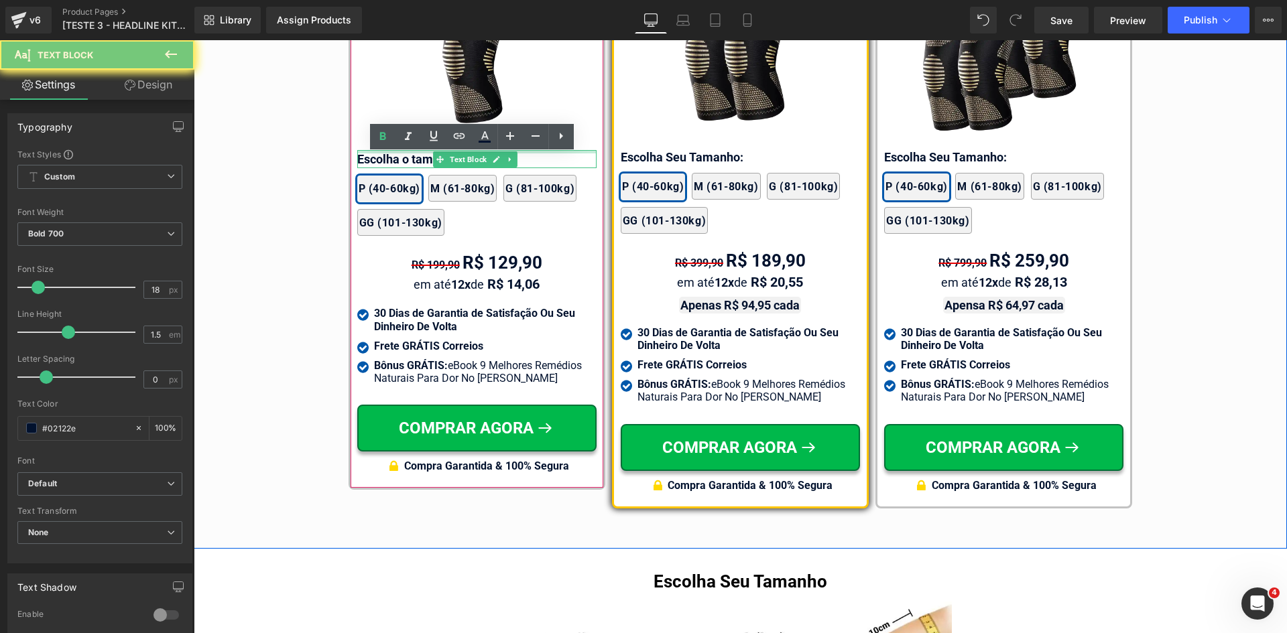
paste div
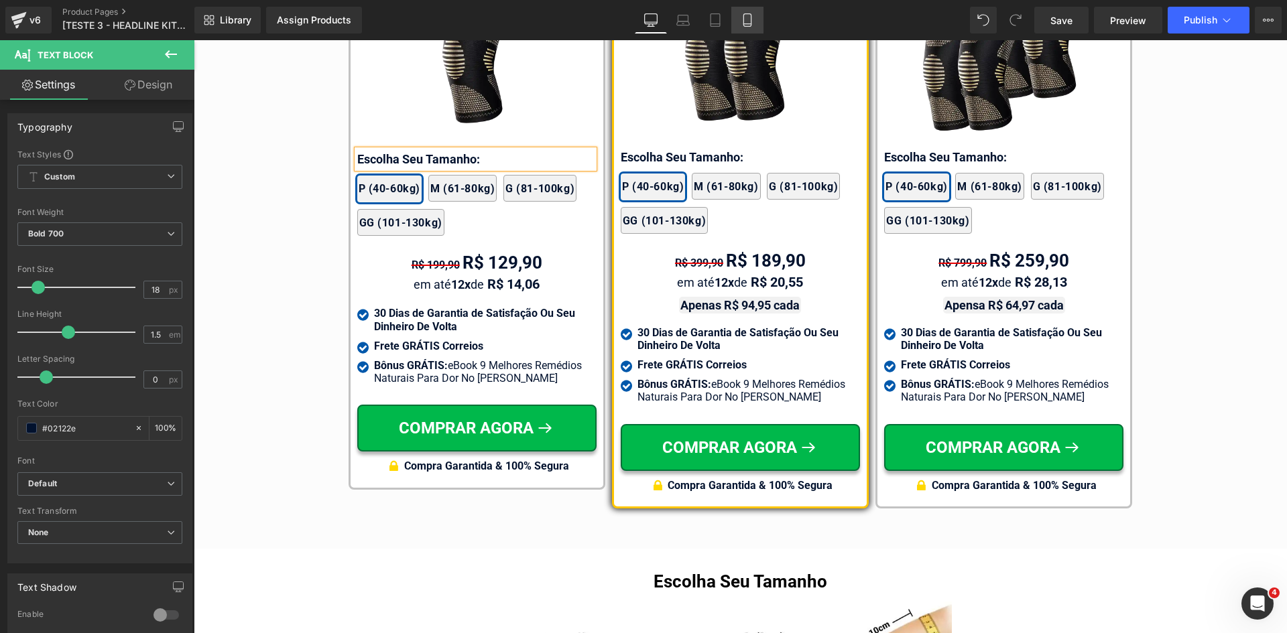
click at [747, 23] on icon at bounding box center [747, 19] width 13 height 13
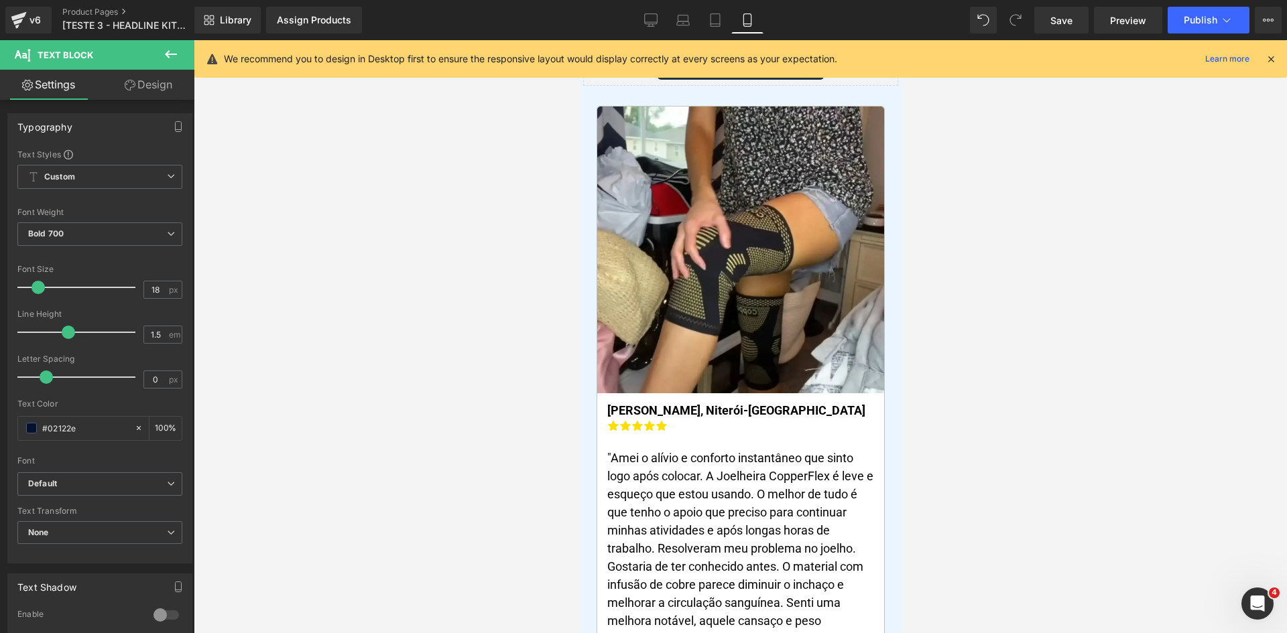
scroll to position [0, 0]
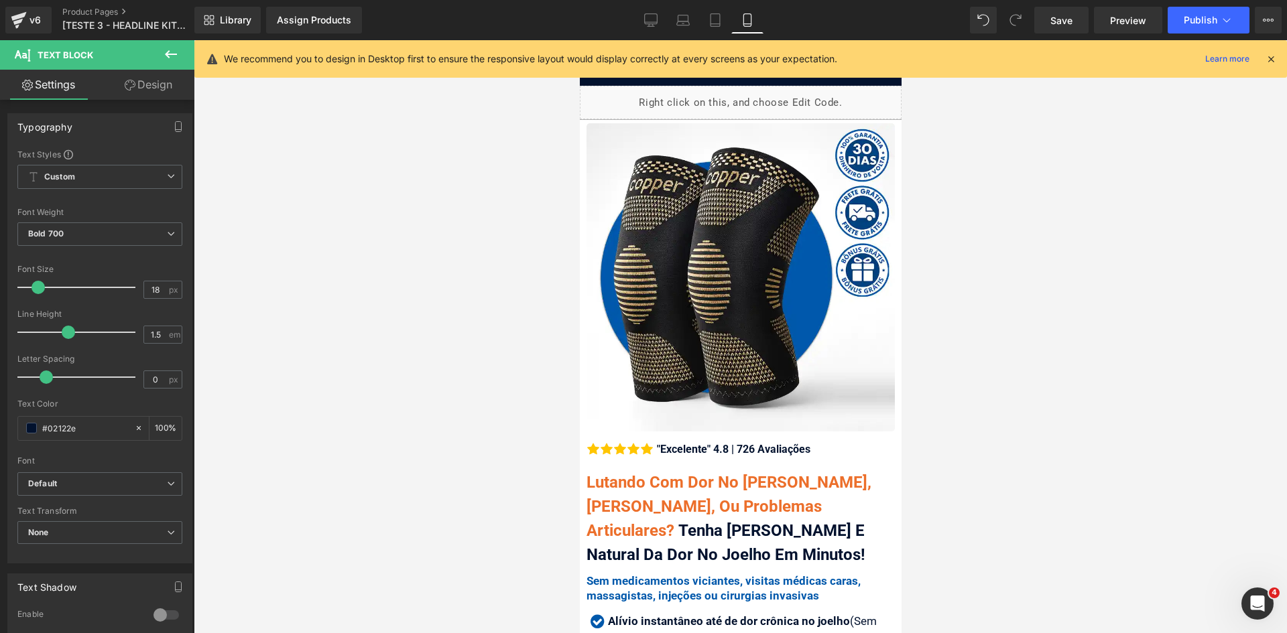
click at [1267, 58] on icon at bounding box center [1271, 59] width 12 height 12
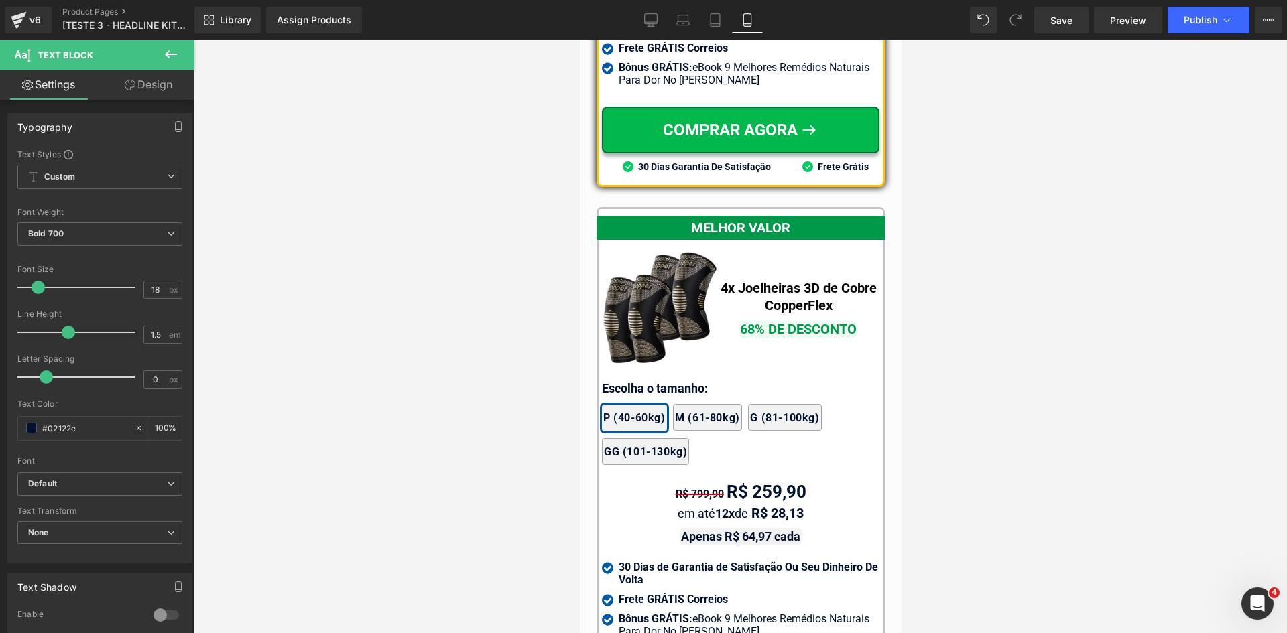
scroll to position [12016, 0]
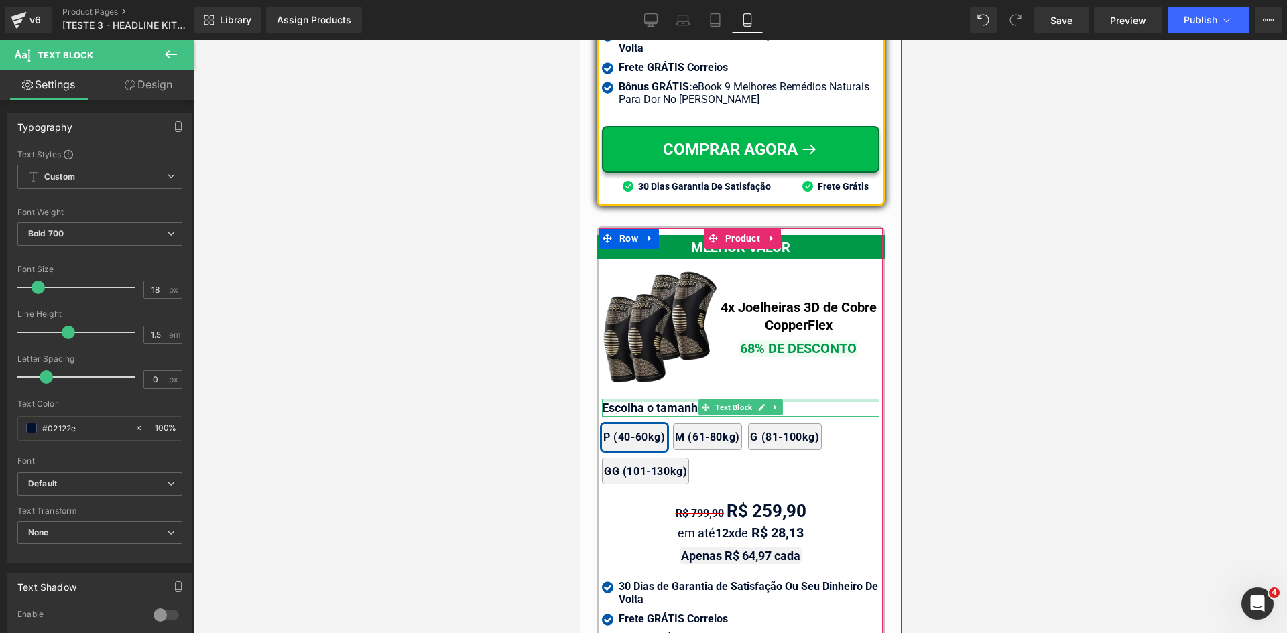
click at [659, 399] on div at bounding box center [739, 400] width 277 height 3
click at [659, 399] on p "Escolha o tamanho:" at bounding box center [739, 408] width 277 height 18
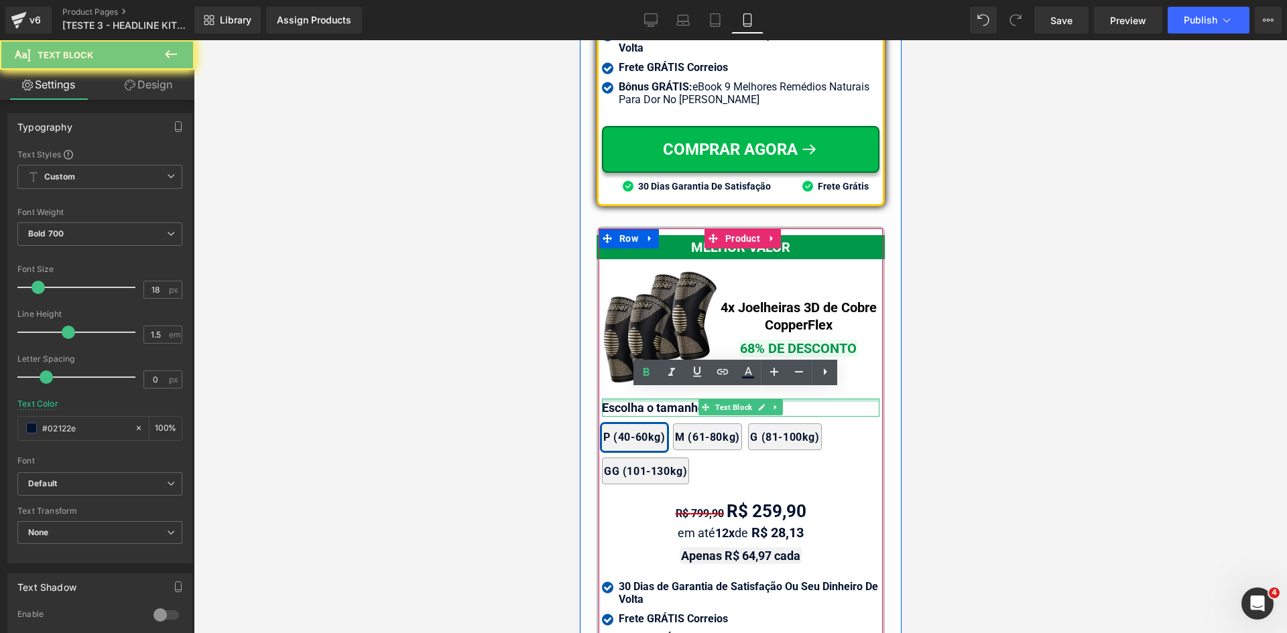
click at [659, 399] on p "Escolha o tamanho:" at bounding box center [739, 408] width 277 height 18
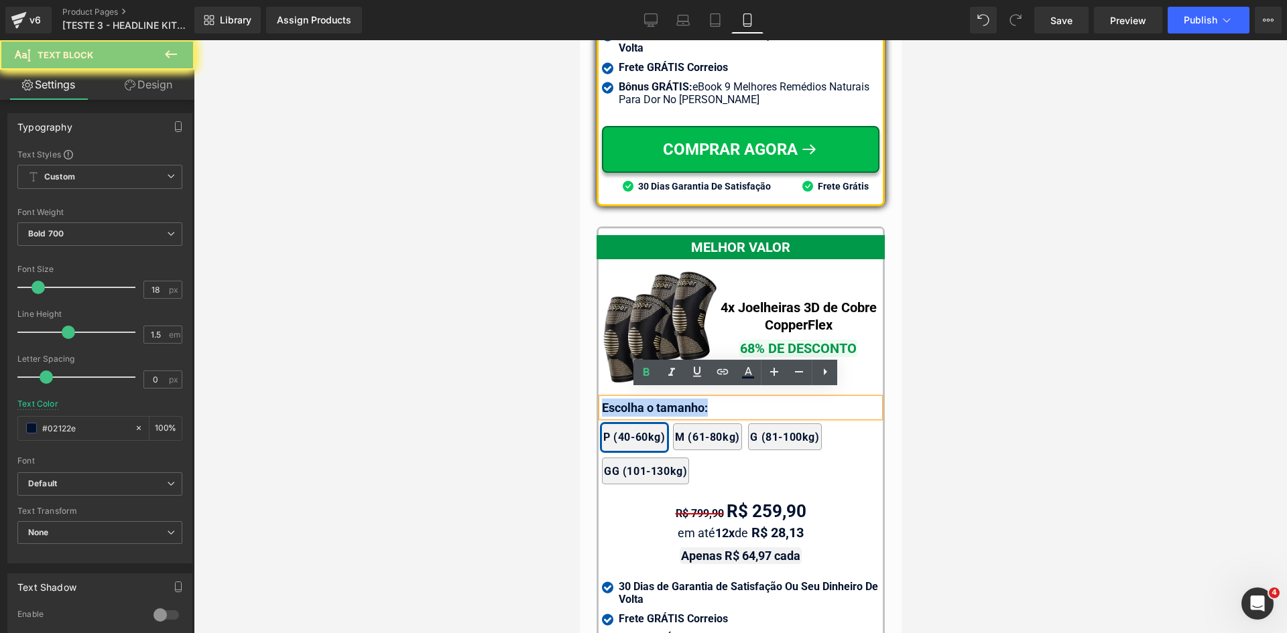
paste div
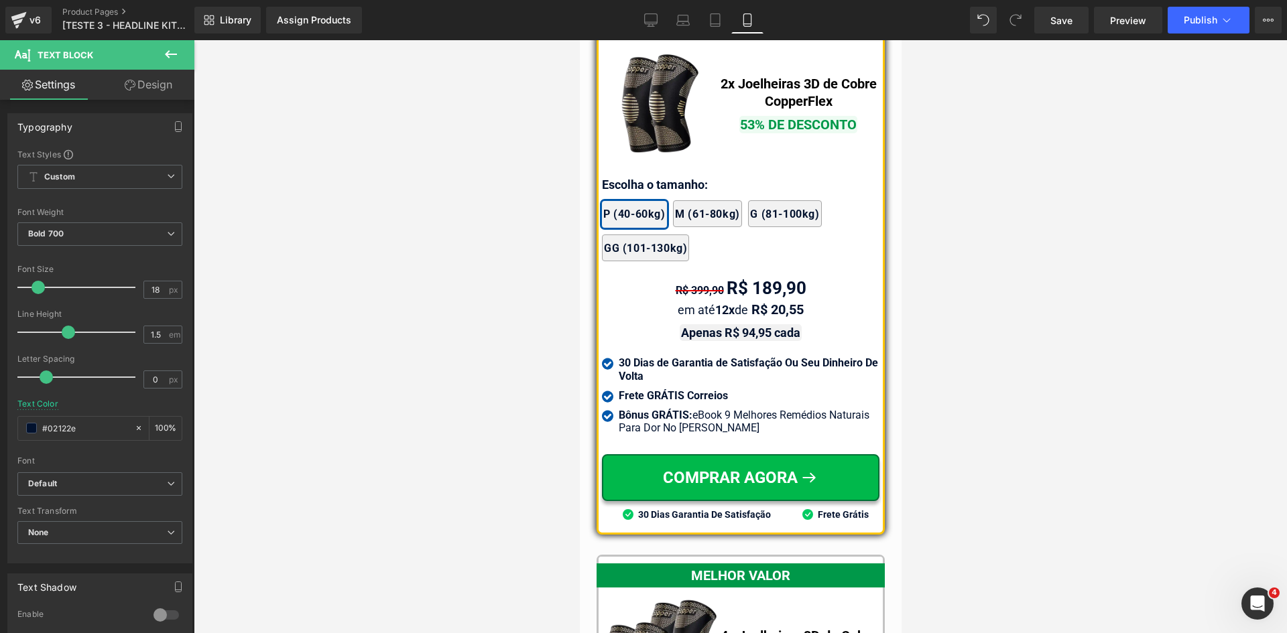
scroll to position [11614, 0]
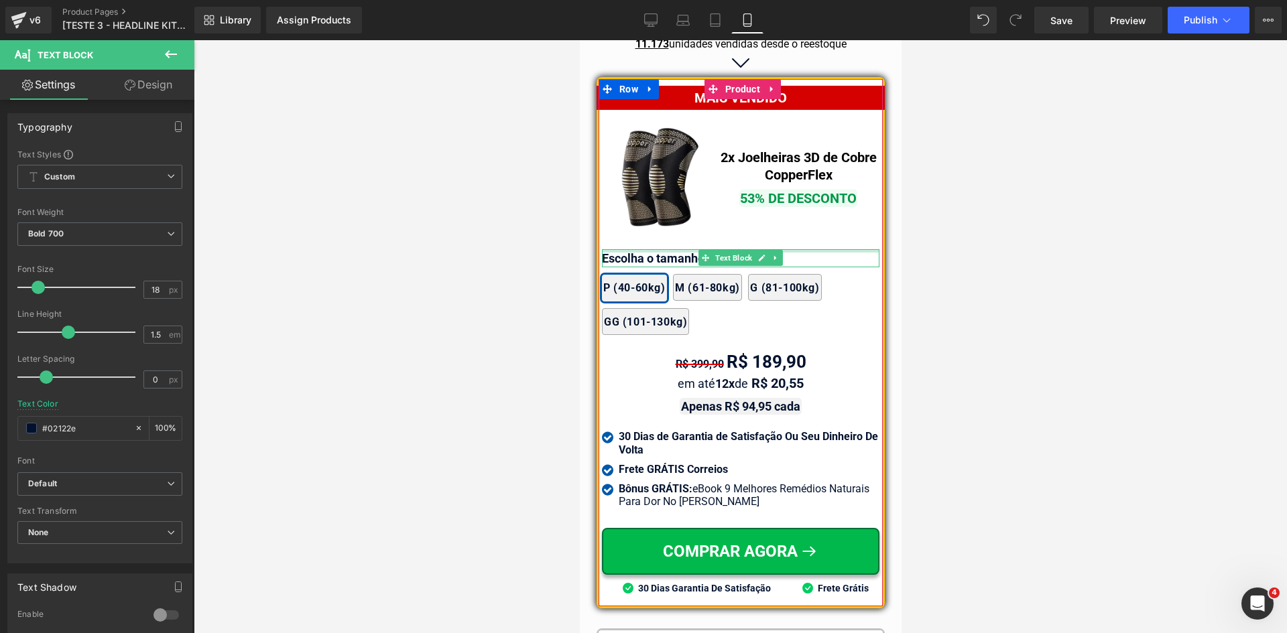
click at [657, 249] on div at bounding box center [739, 250] width 277 height 3
click at [657, 249] on p "Escolha o tamanho:" at bounding box center [739, 258] width 277 height 18
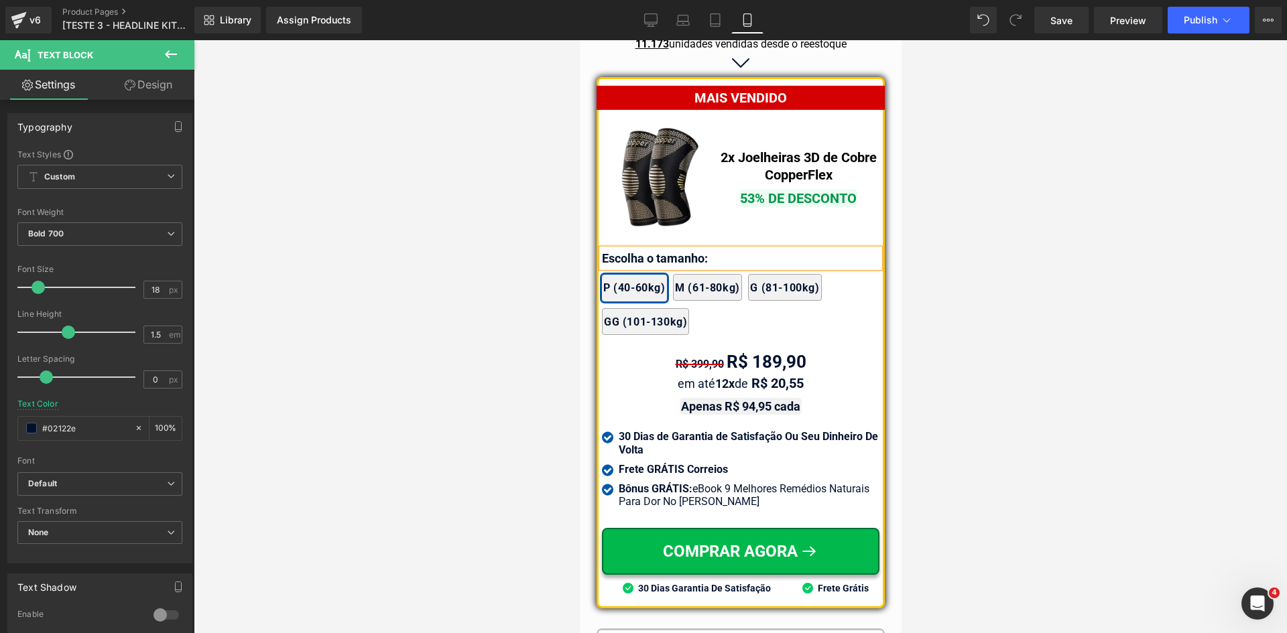
click at [657, 249] on p "Escolha o tamanho:" at bounding box center [739, 258] width 277 height 18
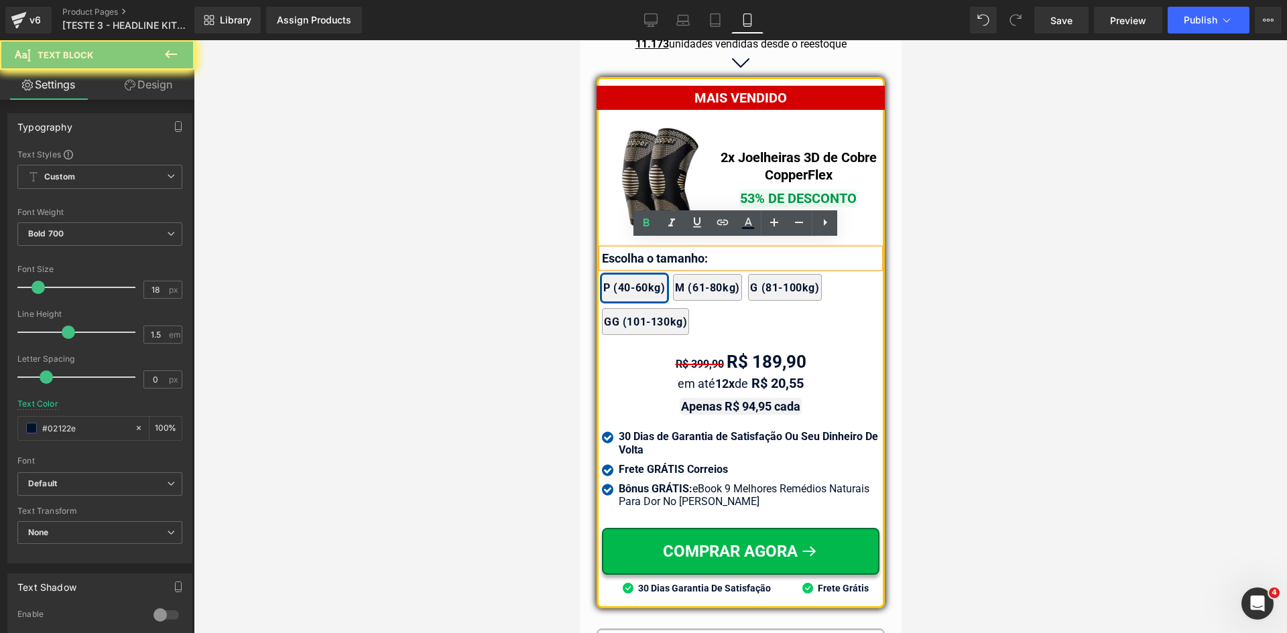
paste div
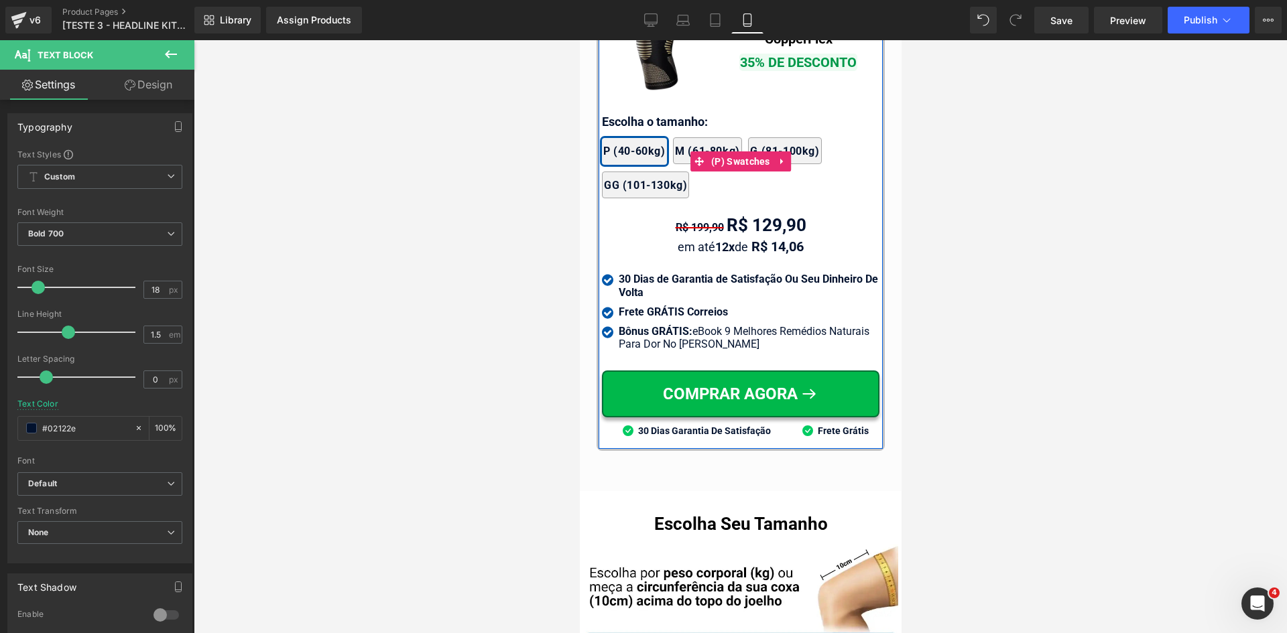
scroll to position [12753, 0]
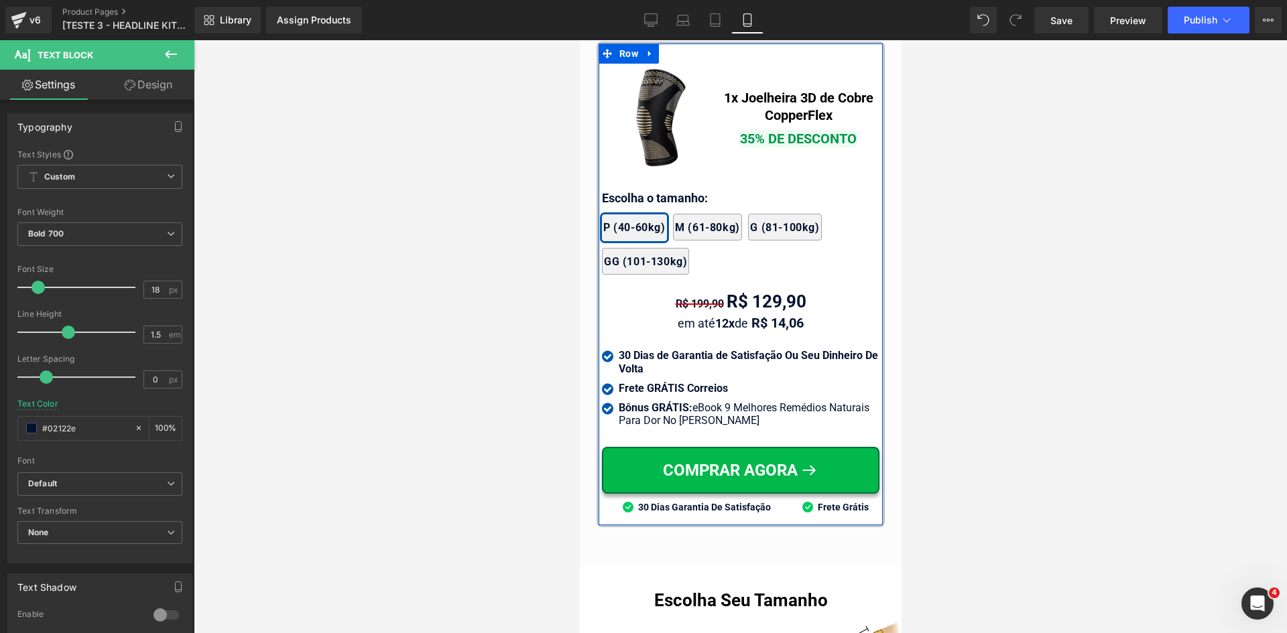
click at [579, 40] on div at bounding box center [579, 40] width 0 height 0
click at [642, 189] on p "Escolha o tamanho:" at bounding box center [739, 198] width 277 height 18
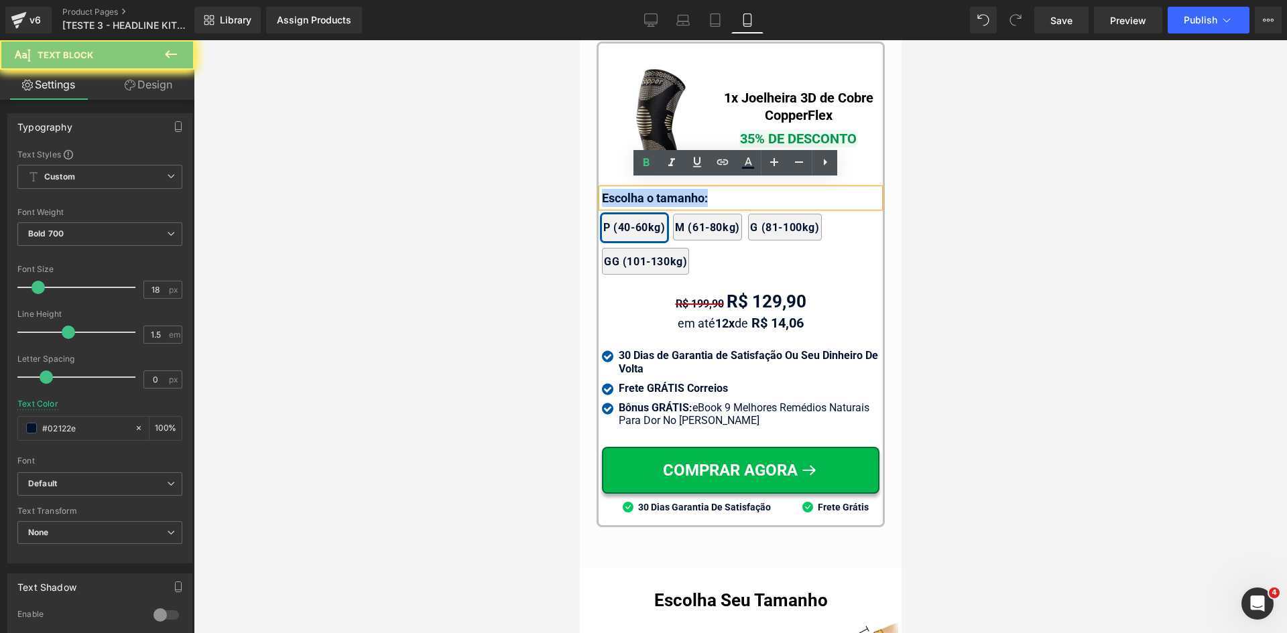
paste div
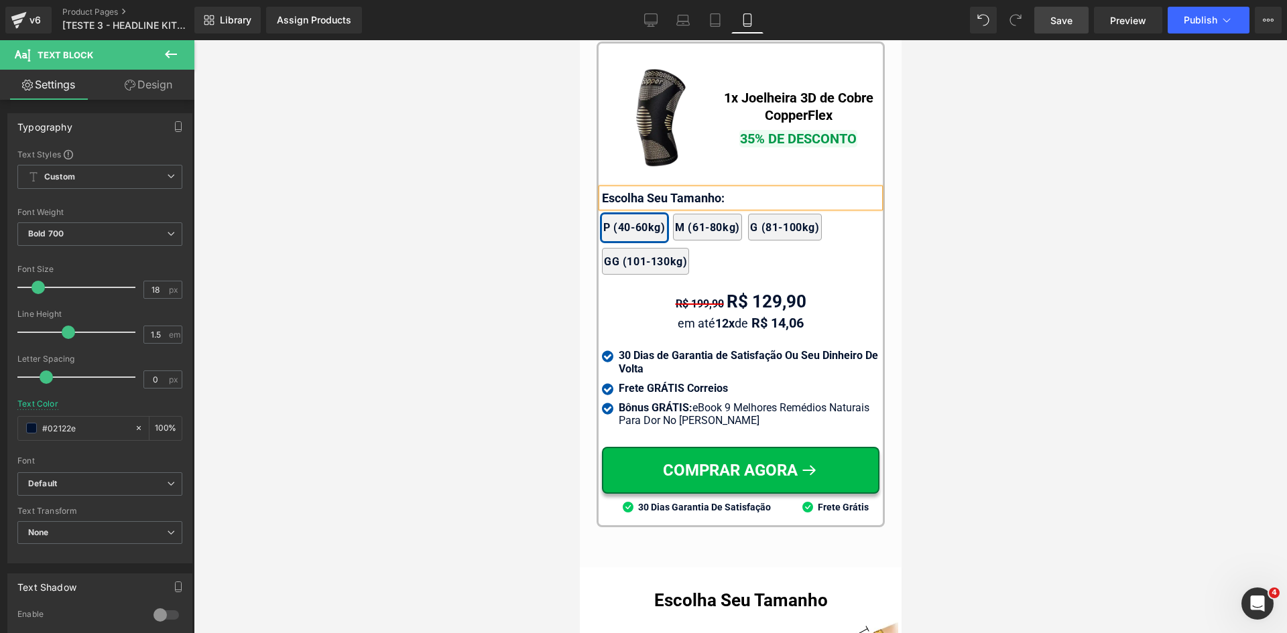
click at [1058, 20] on span "Save" at bounding box center [1061, 20] width 22 height 14
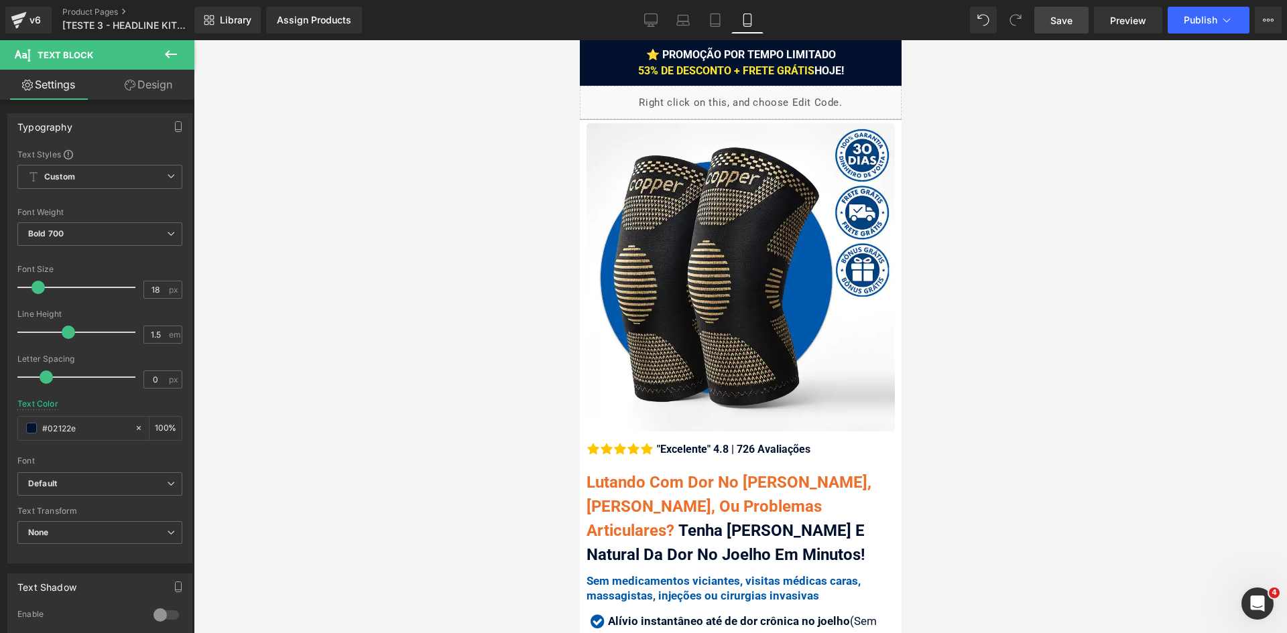
scroll to position [335, 0]
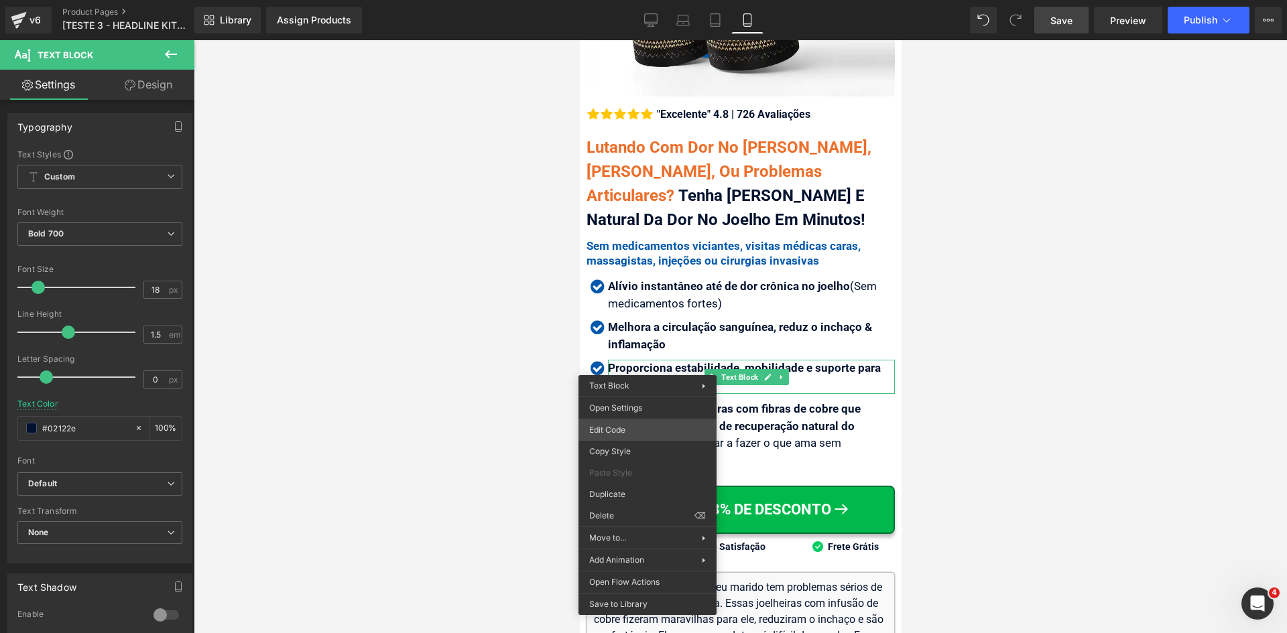
click at [623, 0] on div "You are previewing how the will restyle your page. You can not edit Elements in…" at bounding box center [643, 0] width 1287 height 0
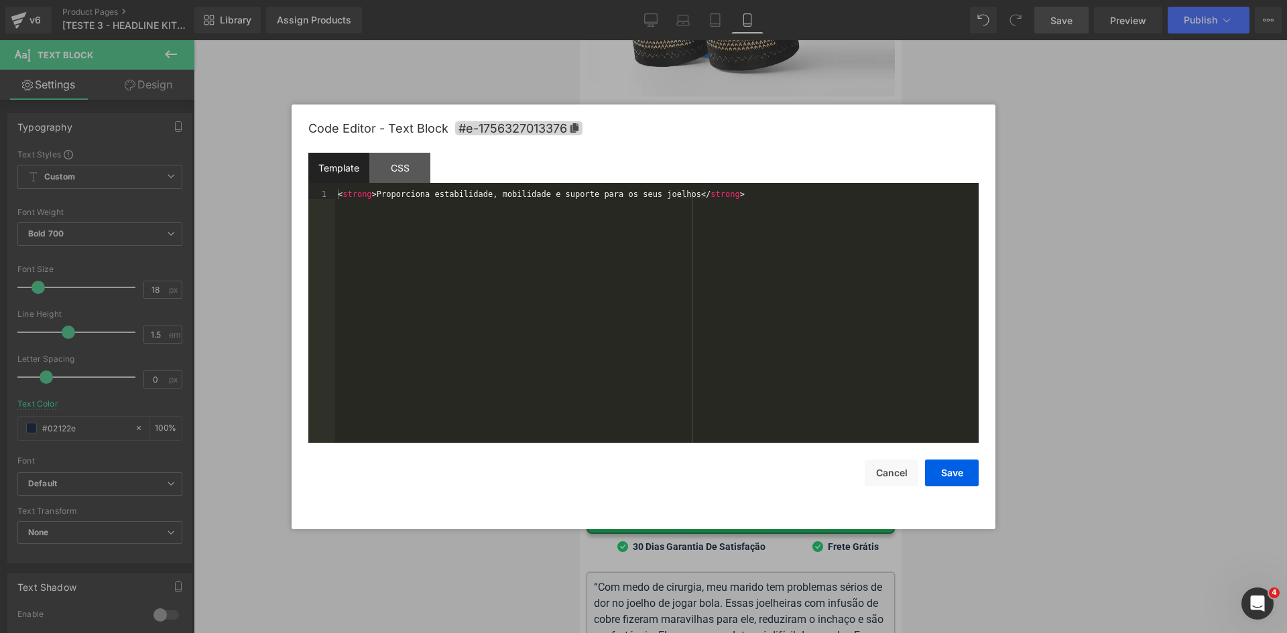
click at [561, 304] on div "< strong > Proporciona estabilidade, mobilidade e suporte para os seus joelhos …" at bounding box center [656, 326] width 643 height 272
click at [944, 470] on button "Save" at bounding box center [952, 473] width 54 height 27
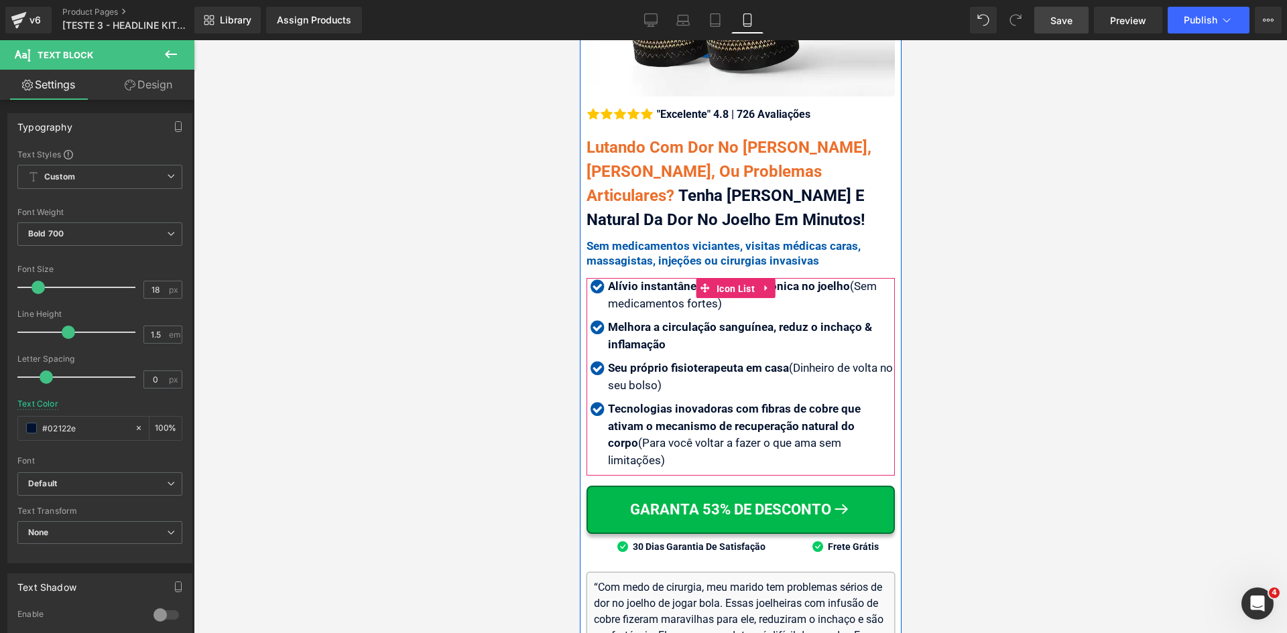
click at [716, 281] on span "Icon List" at bounding box center [734, 289] width 45 height 20
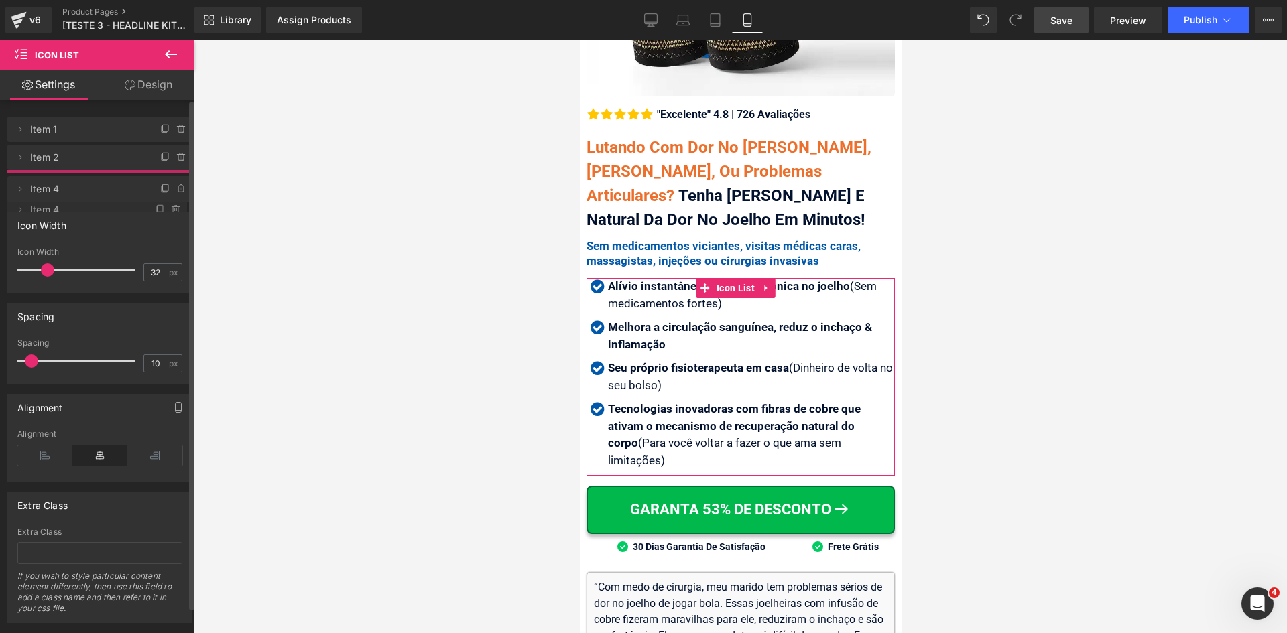
drag, startPoint x: 67, startPoint y: 187, endPoint x: 73, endPoint y: 208, distance: 22.3
drag, startPoint x: 62, startPoint y: 192, endPoint x: 66, endPoint y: 215, distance: 23.9
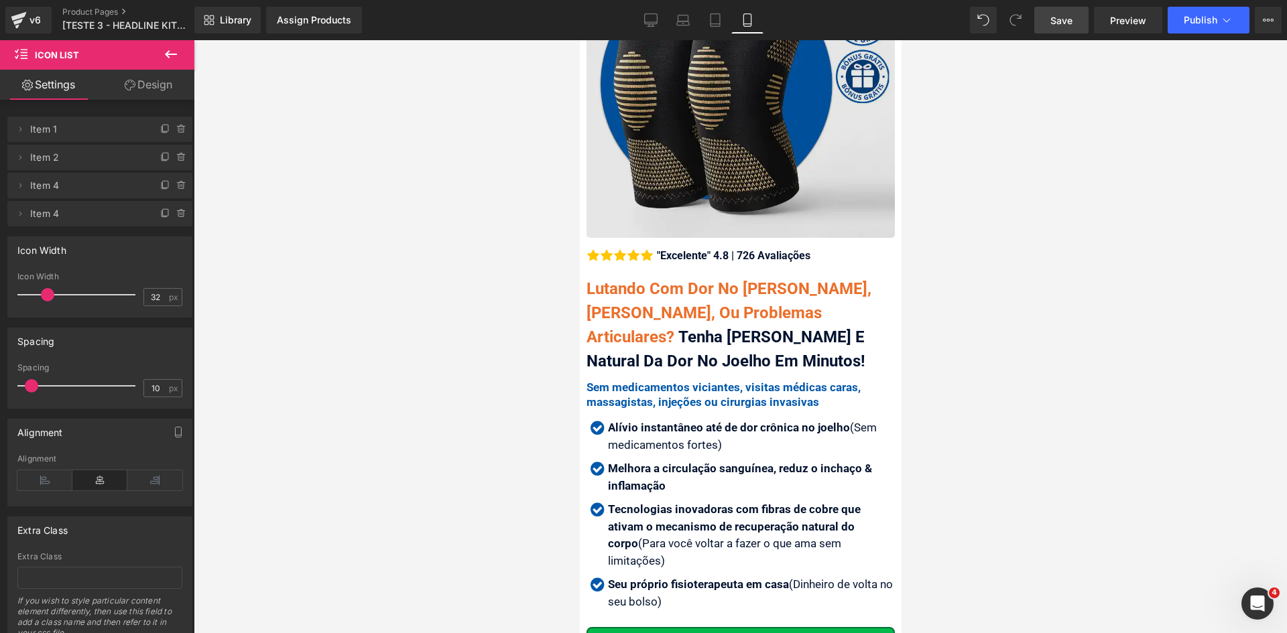
scroll to position [0, 0]
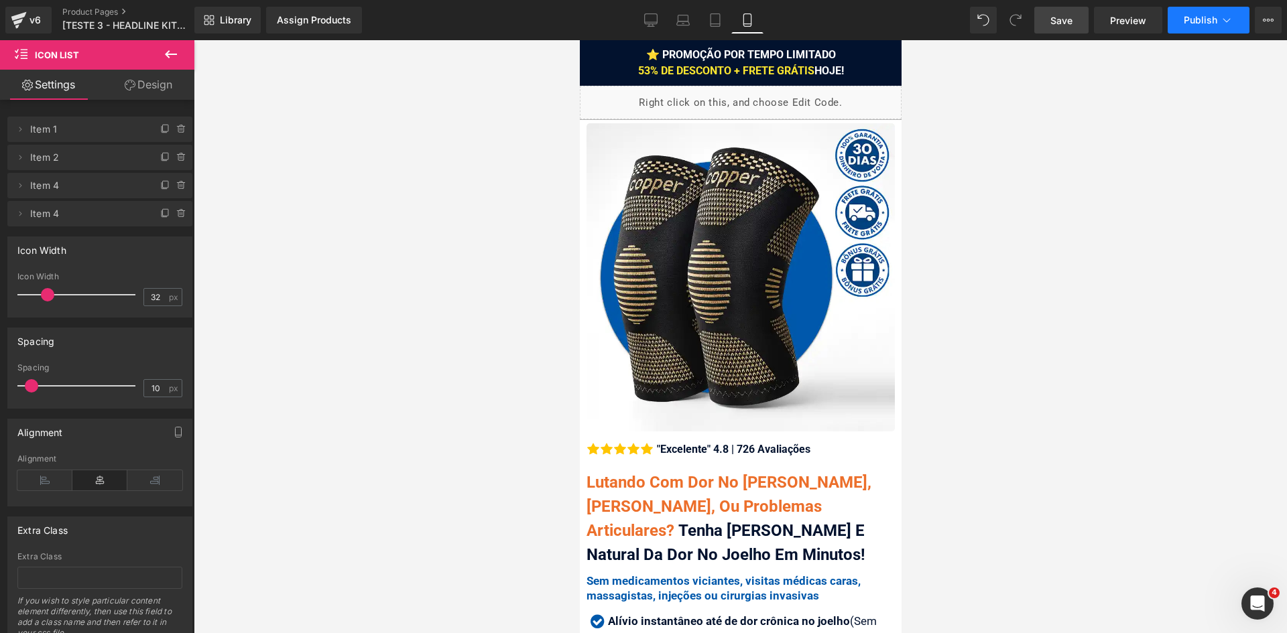
click at [1227, 23] on icon at bounding box center [1226, 19] width 13 height 13
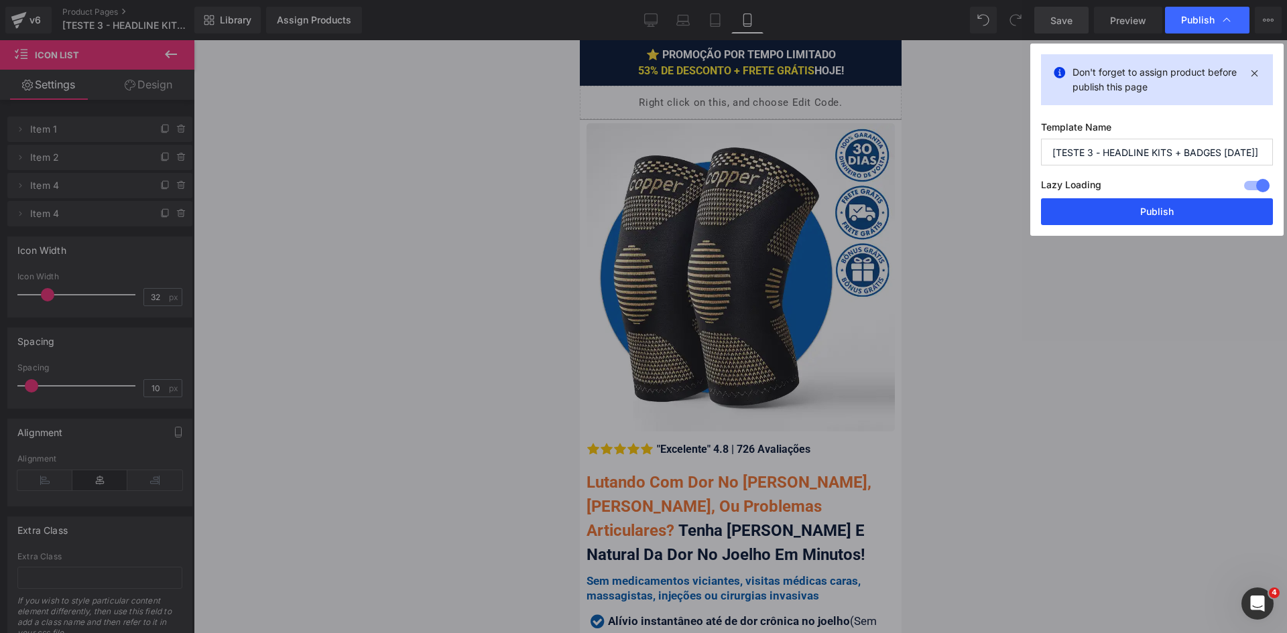
click at [1172, 210] on button "Publish" at bounding box center [1157, 211] width 232 height 27
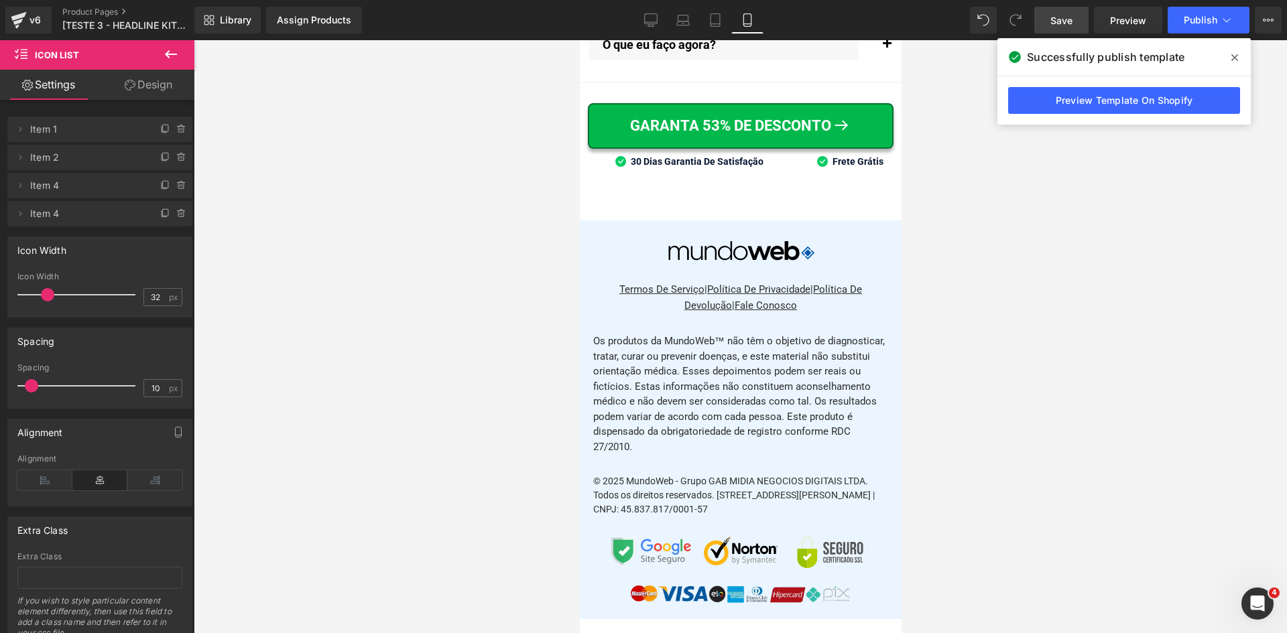
scroll to position [15570, 0]
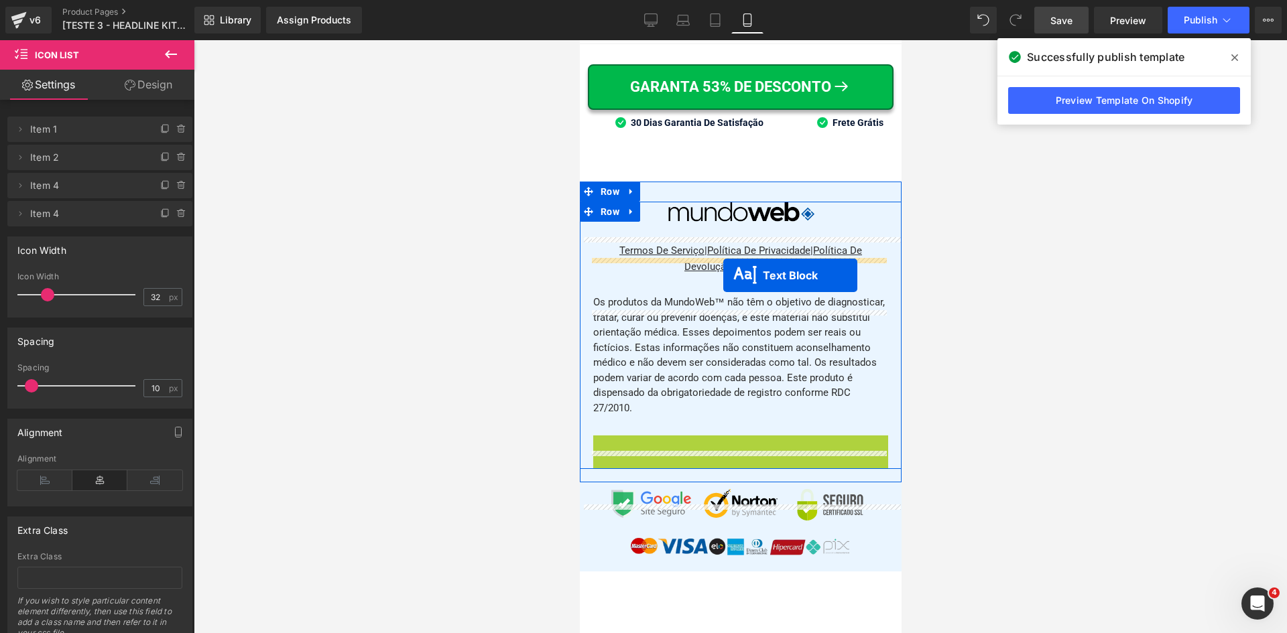
drag, startPoint x: 733, startPoint y: 495, endPoint x: 722, endPoint y: 275, distance: 220.1
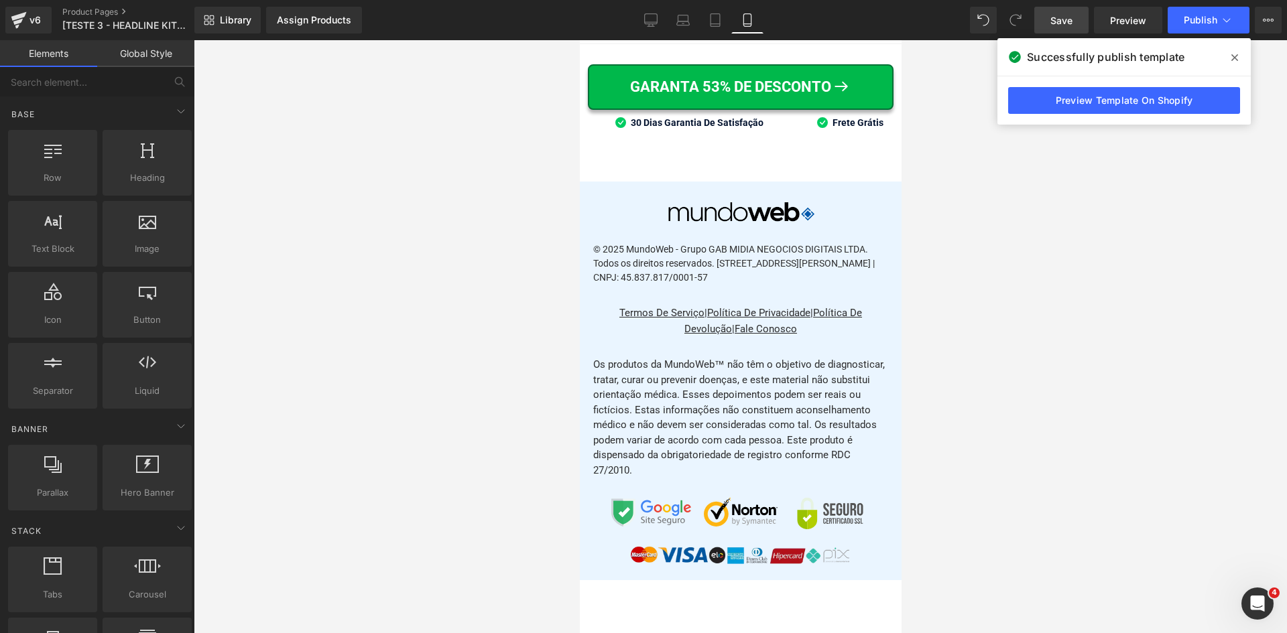
click at [937, 389] on div at bounding box center [740, 336] width 1093 height 593
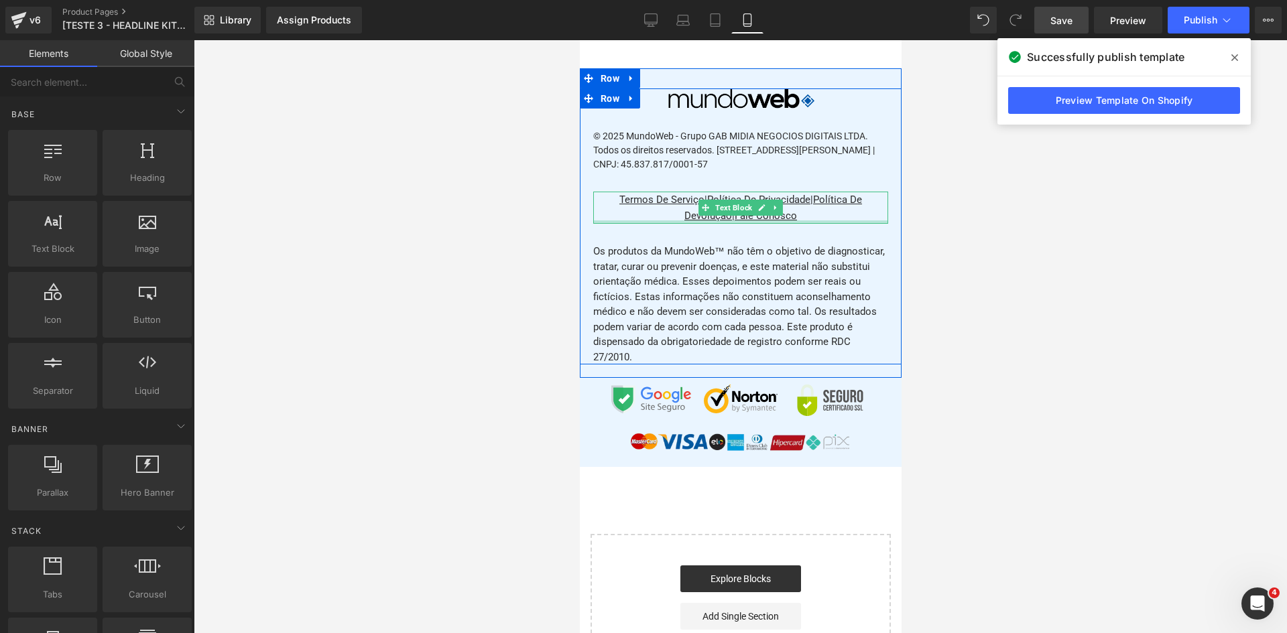
scroll to position [15704, 0]
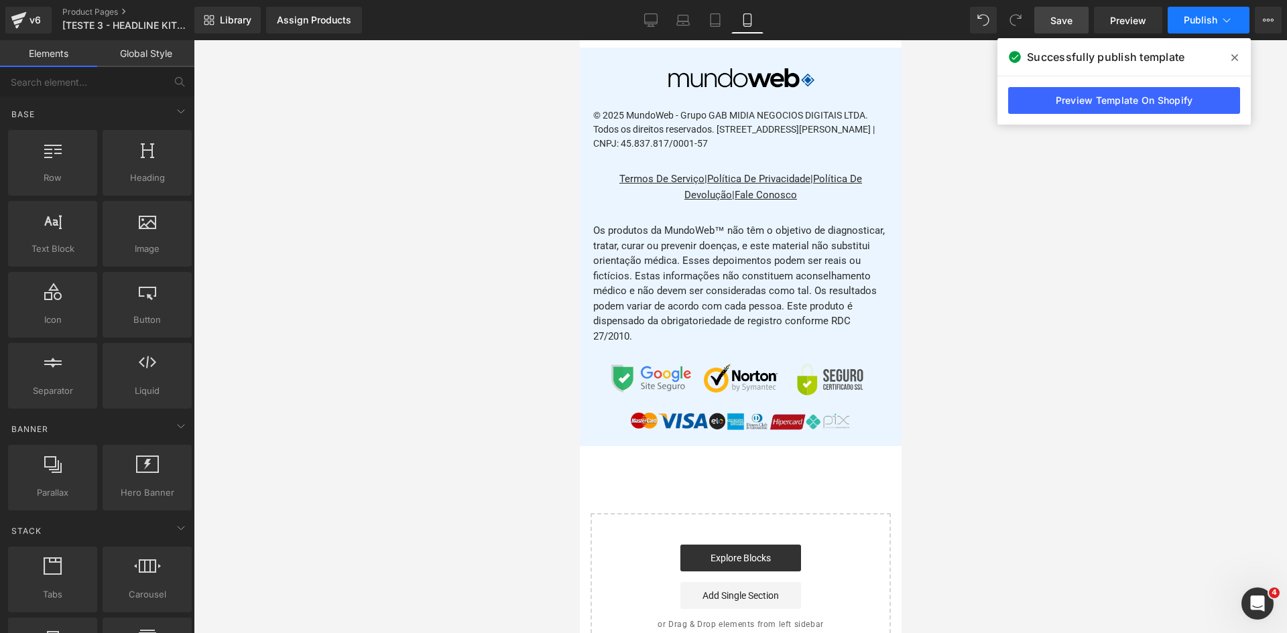
click at [1194, 12] on button "Publish" at bounding box center [1208, 20] width 82 height 27
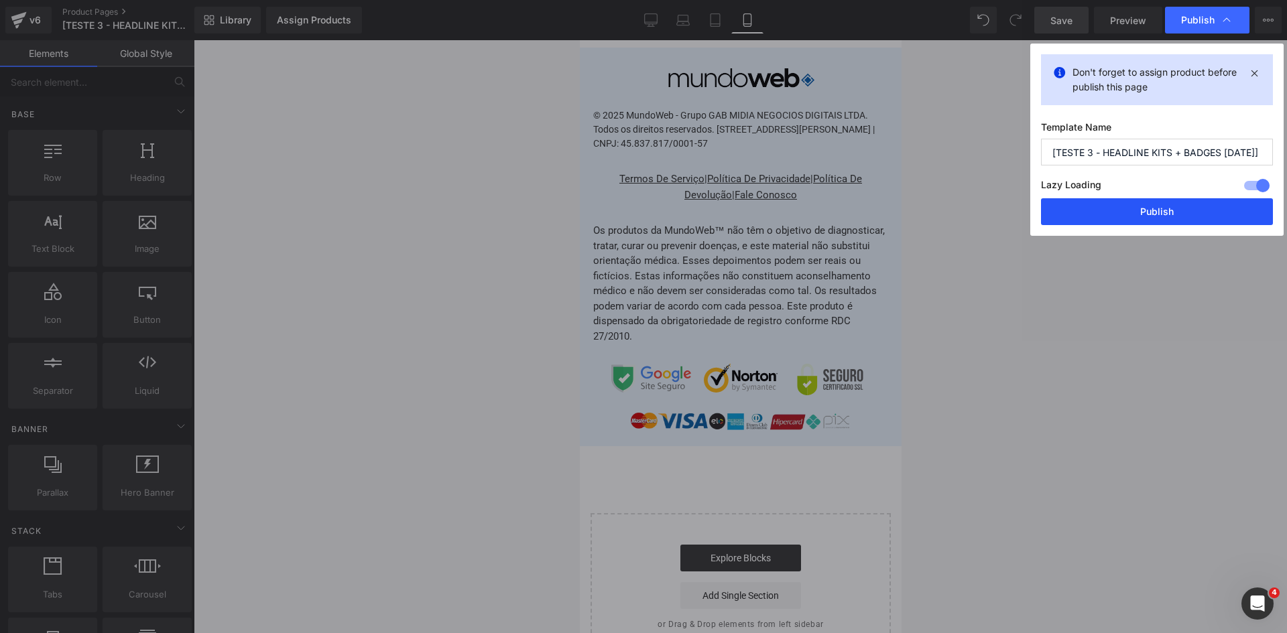
click at [1139, 213] on button "Publish" at bounding box center [1157, 211] width 232 height 27
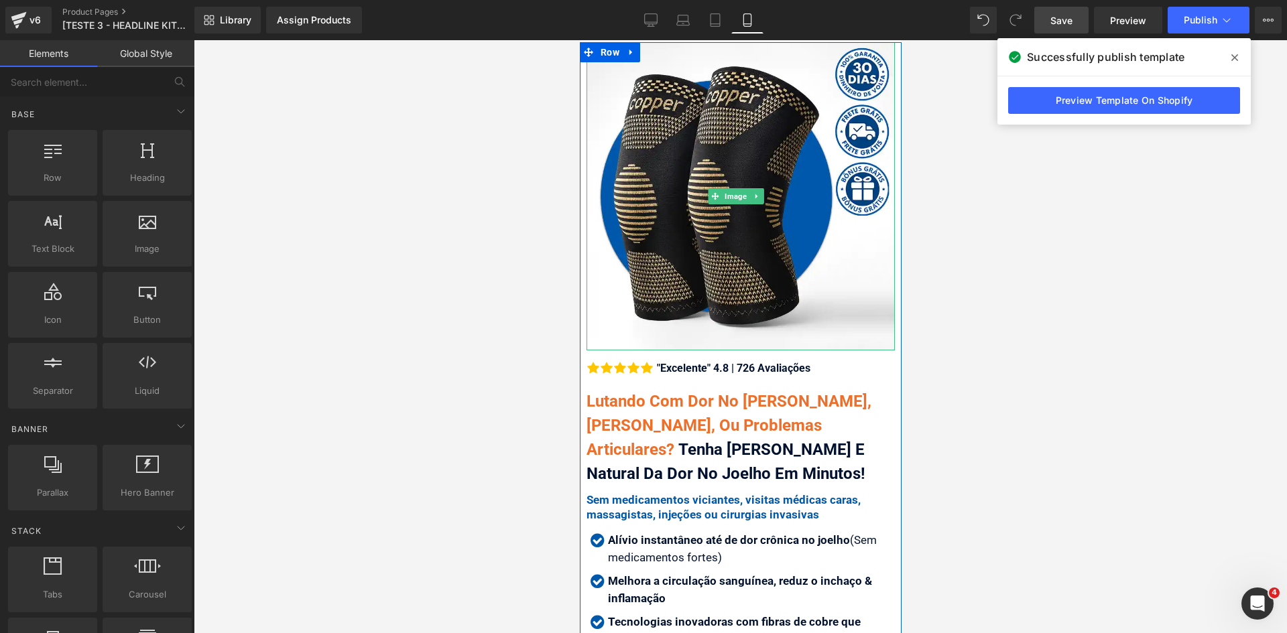
scroll to position [201, 0]
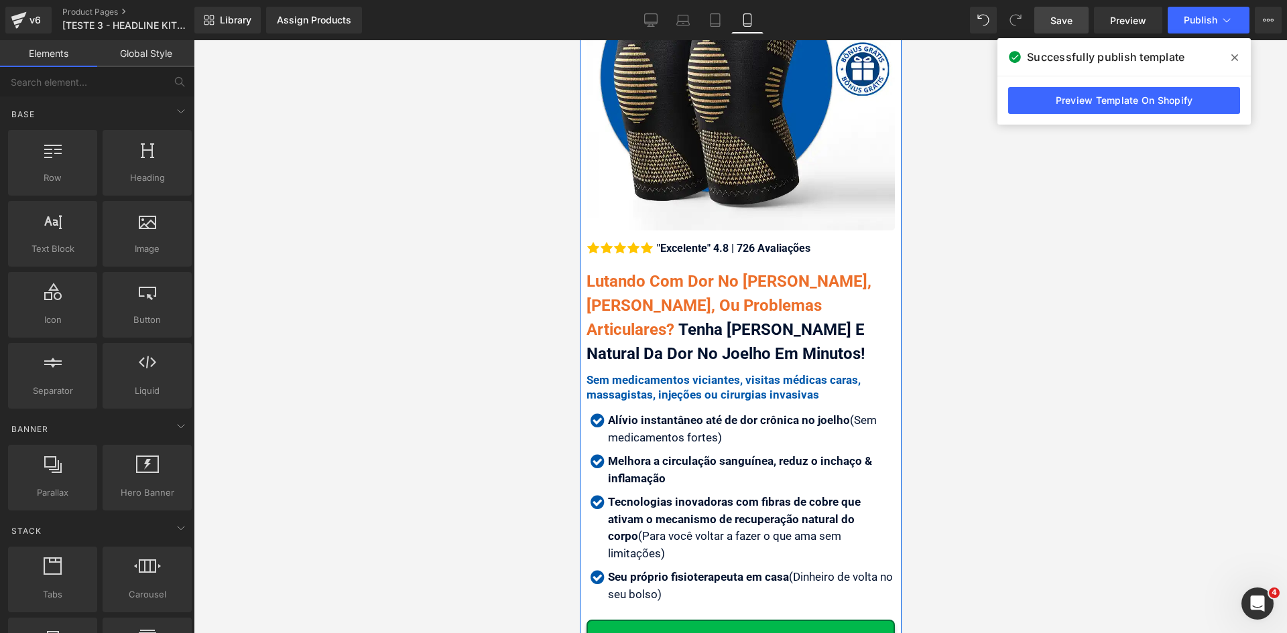
click at [662, 284] on div "Lutando Com Dor No Joelho Agonizante, Artrose, Ou Problemas Articulares? Tenha …" at bounding box center [740, 317] width 308 height 97
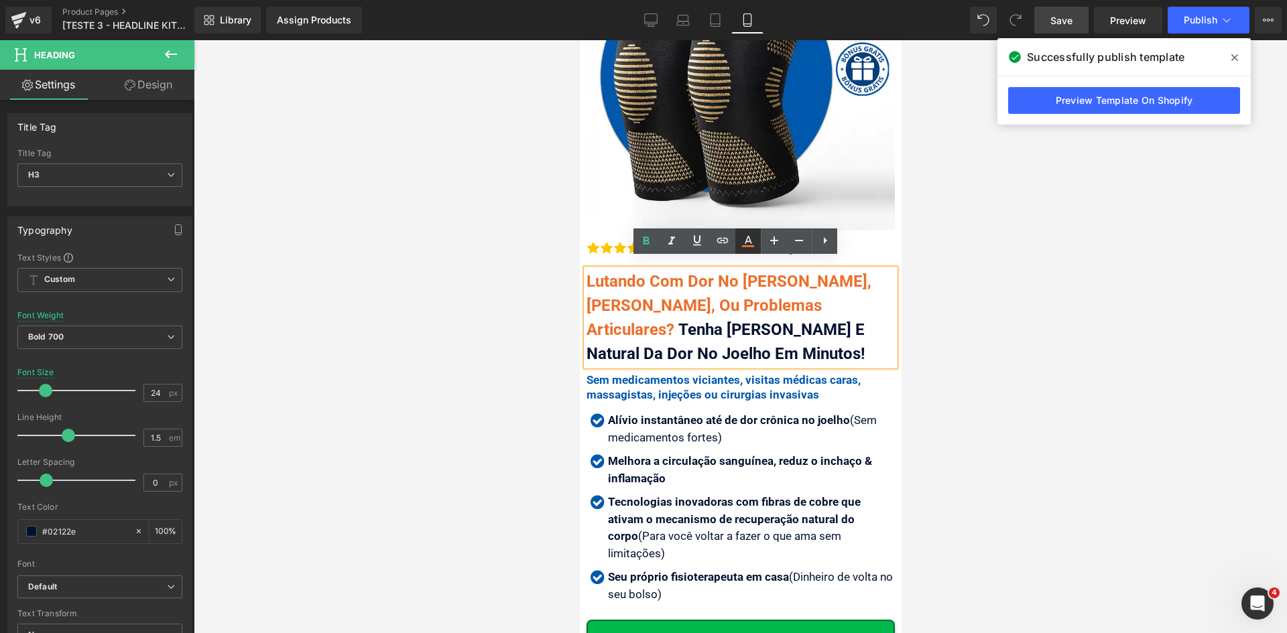
click at [751, 241] on icon at bounding box center [748, 241] width 16 height 16
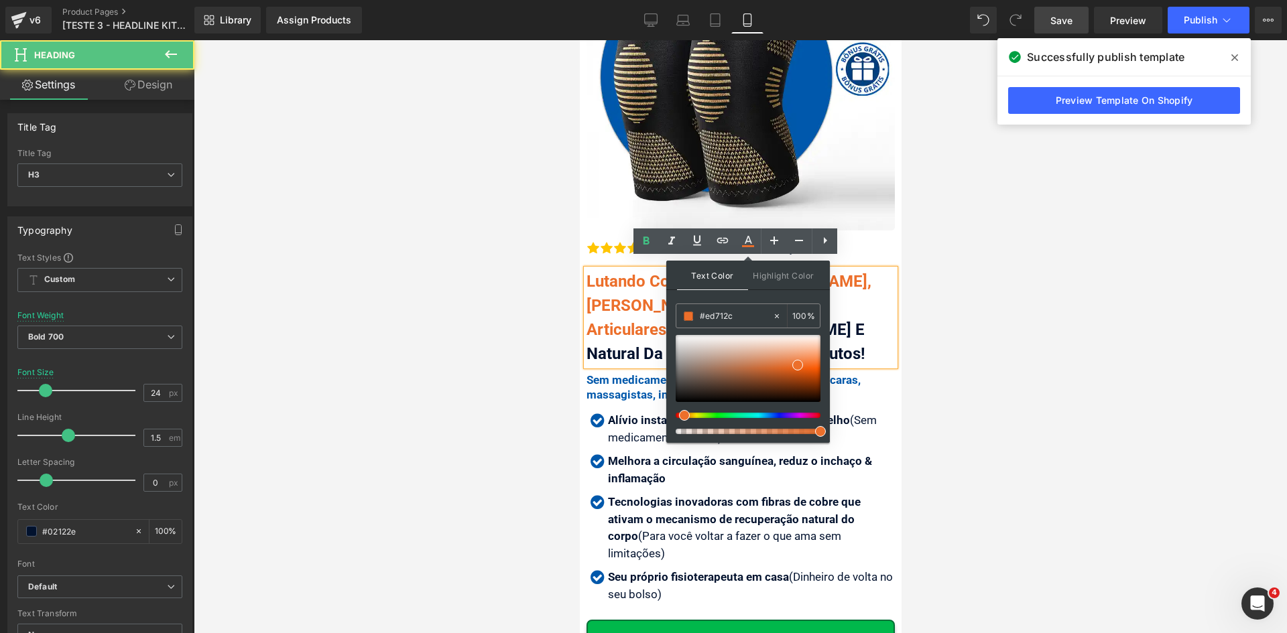
click at [633, 305] on div "Lutando Com Dor No Joelho Agonizante, Artrose, Ou Problemas Articulares? Tenha …" at bounding box center [740, 317] width 308 height 97
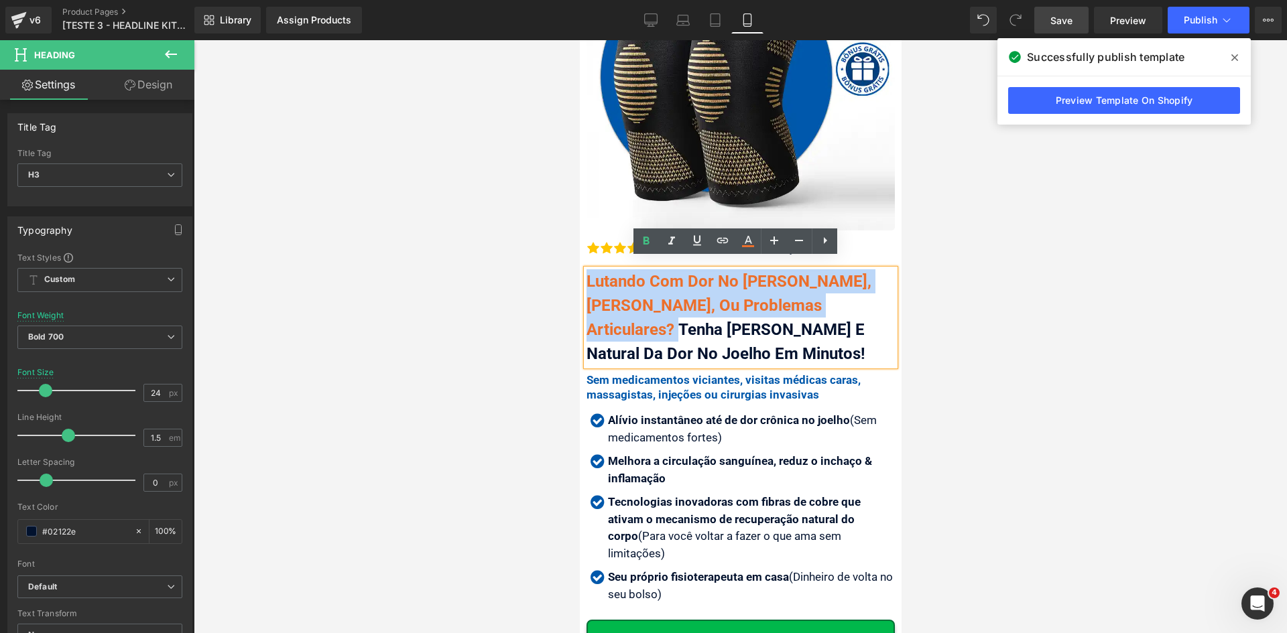
drag, startPoint x: 676, startPoint y: 317, endPoint x: 585, endPoint y: 266, distance: 104.4
click at [586, 269] on div "Lutando Com Dor No Joelho Agonizante, Artrose, Ou Problemas Articulares? Tenha …" at bounding box center [740, 317] width 308 height 97
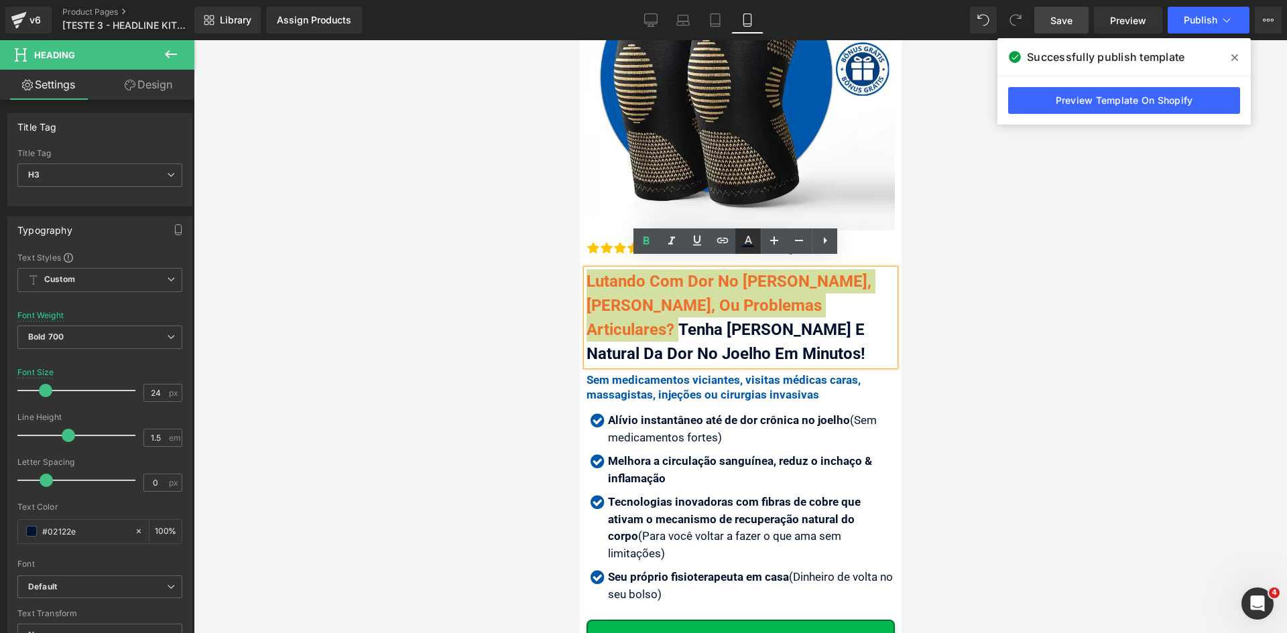
click at [742, 242] on icon at bounding box center [748, 241] width 16 height 16
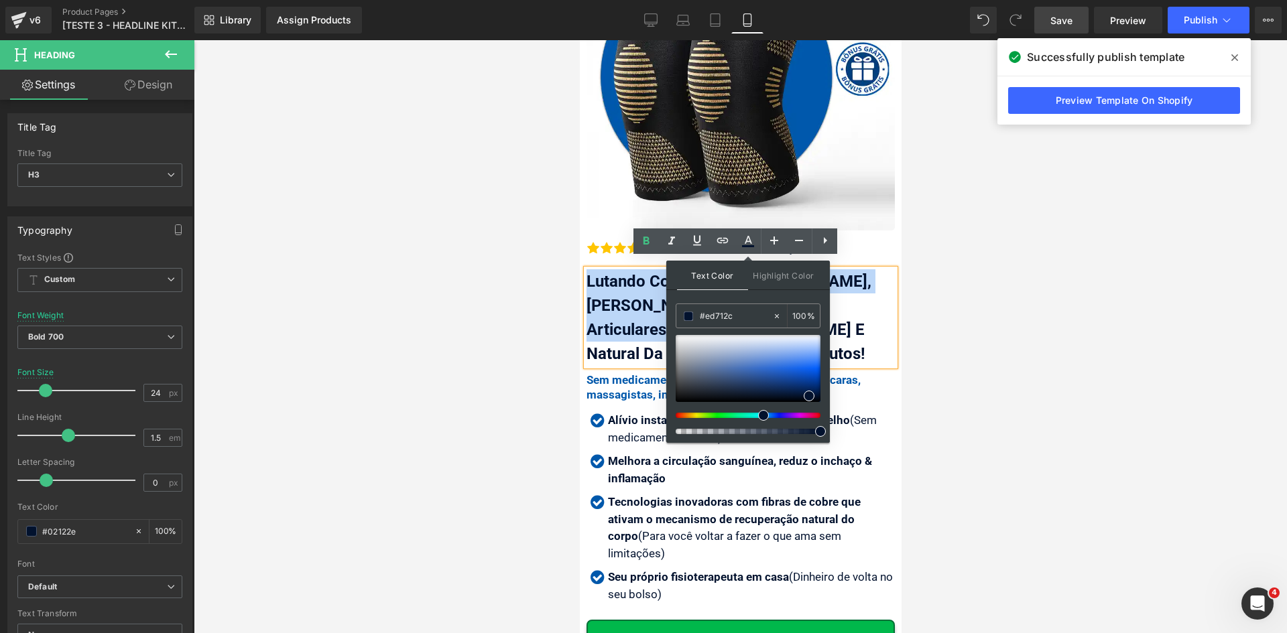
click at [645, 314] on span "Lutando Com Dor No [PERSON_NAME], [PERSON_NAME], Ou Problemas Articulares?" at bounding box center [728, 305] width 285 height 67
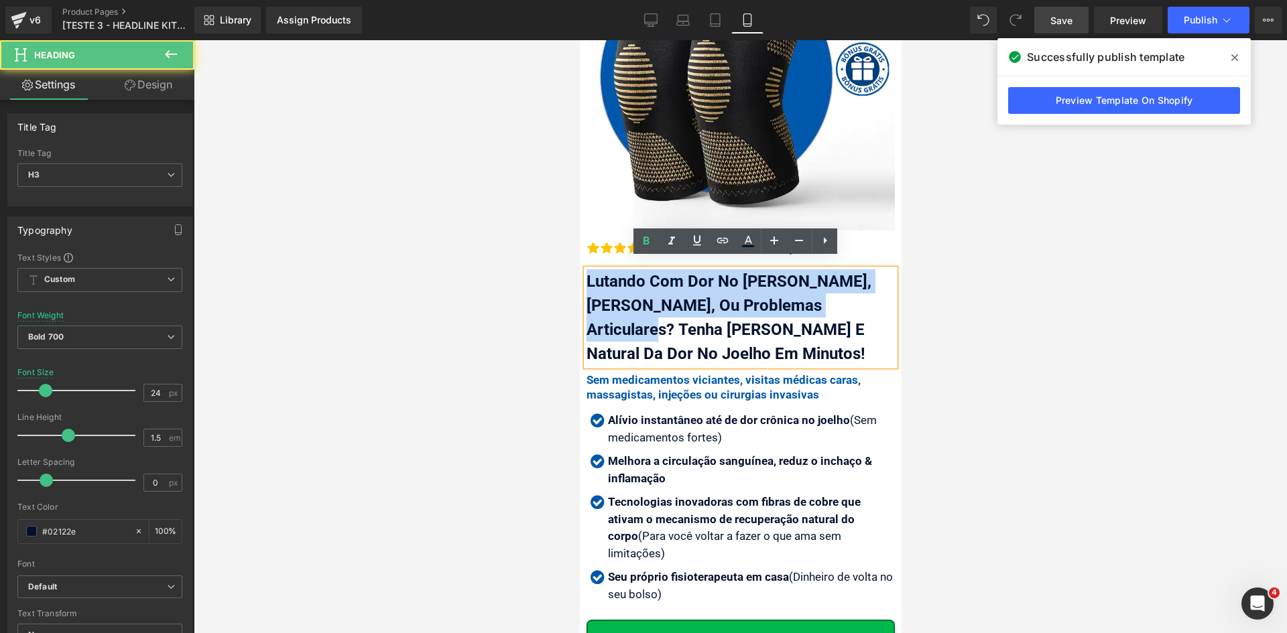
drag, startPoint x: 671, startPoint y: 315, endPoint x: 586, endPoint y: 270, distance: 96.2
click at [586, 272] on span "Lutando Com Dor No [PERSON_NAME], [PERSON_NAME], Ou Problemas Articulares?" at bounding box center [728, 305] width 285 height 67
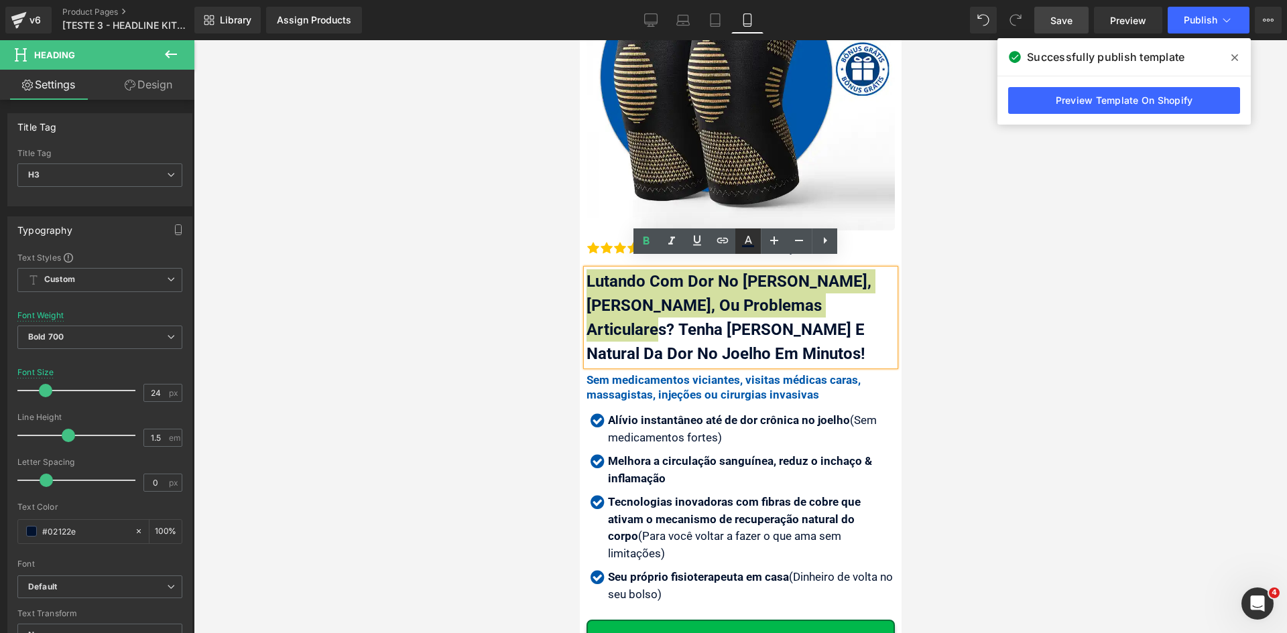
drag, startPoint x: 746, startPoint y: 246, endPoint x: 162, endPoint y: 227, distance: 584.7
click at [746, 246] on icon at bounding box center [748, 246] width 12 height 2
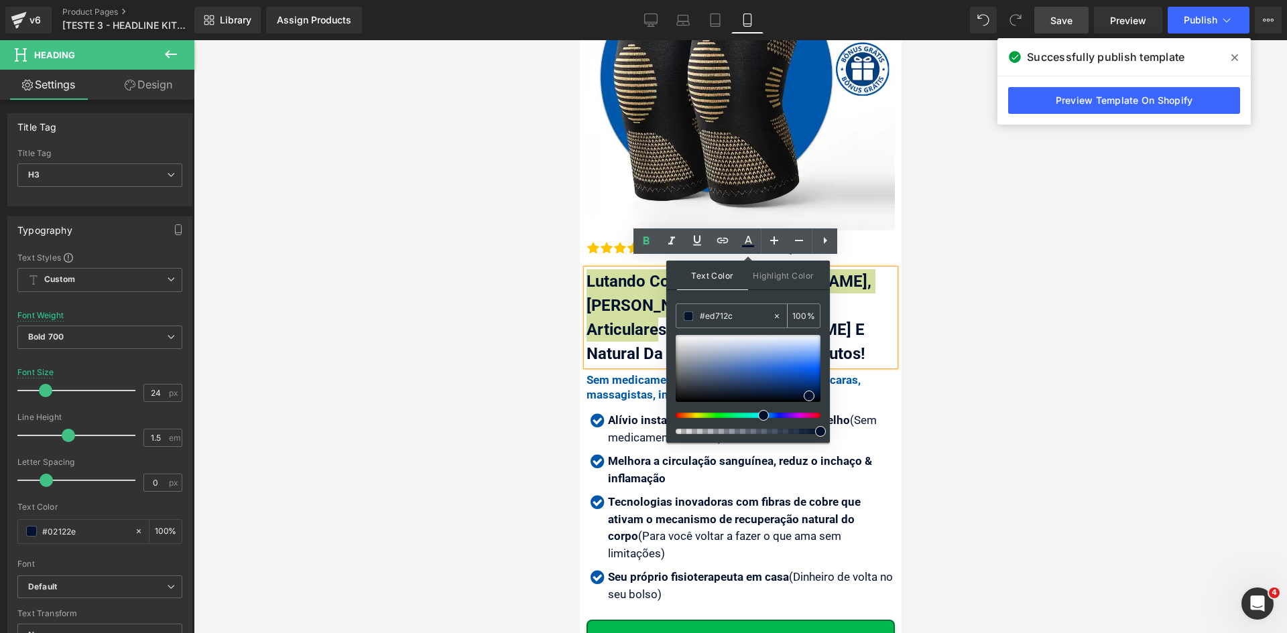
click at [735, 316] on input "#ed712c" at bounding box center [736, 316] width 72 height 15
paste input "ed712c"
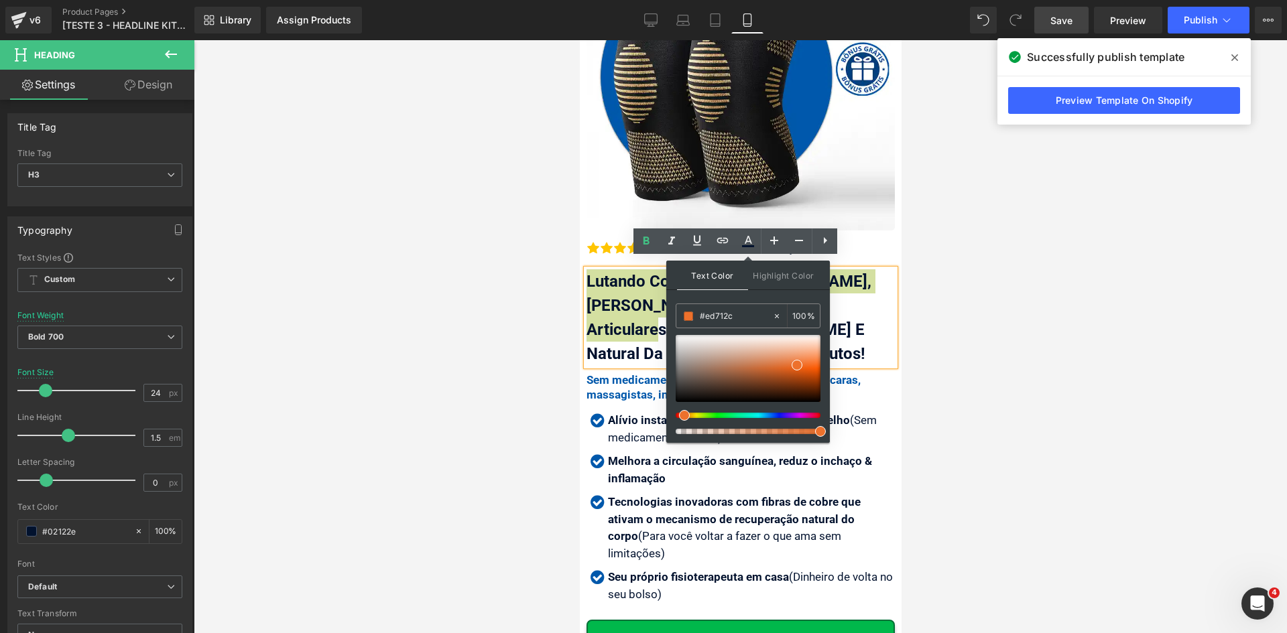
type input "#ed712c"
click at [796, 365] on span at bounding box center [797, 365] width 11 height 11
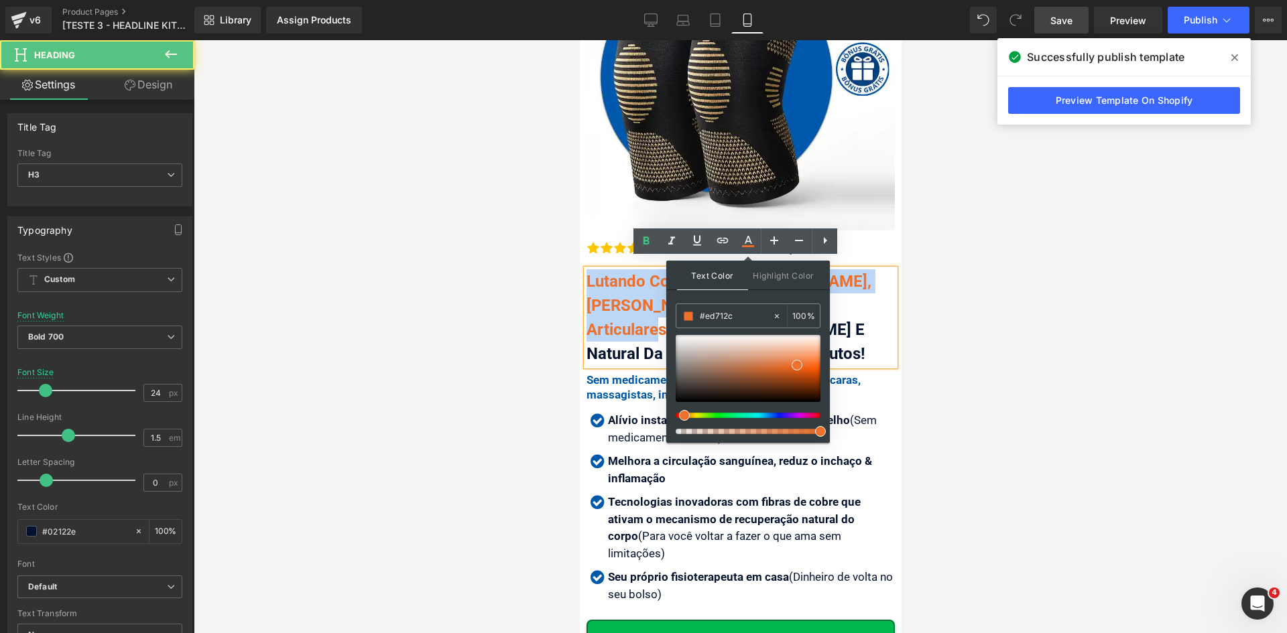
click at [625, 287] on span "Lutando Com Dor No [PERSON_NAME], [PERSON_NAME], Ou Problemas Articulares?" at bounding box center [728, 305] width 285 height 67
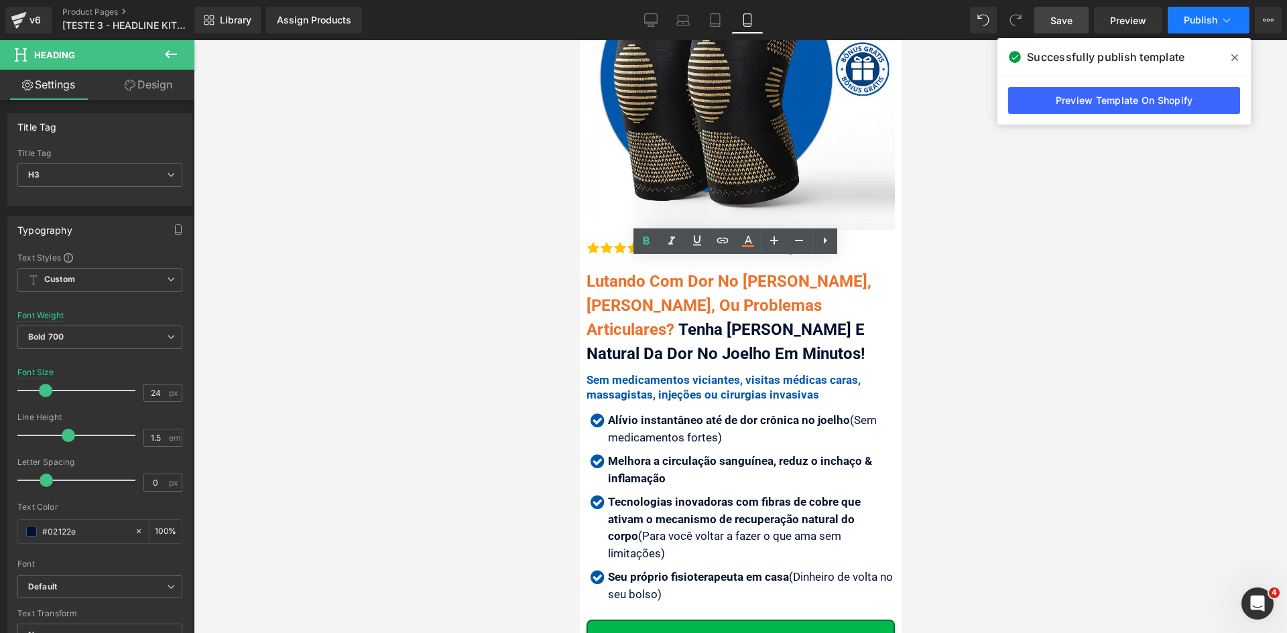
click at [1190, 23] on span "Publish" at bounding box center [1201, 20] width 34 height 11
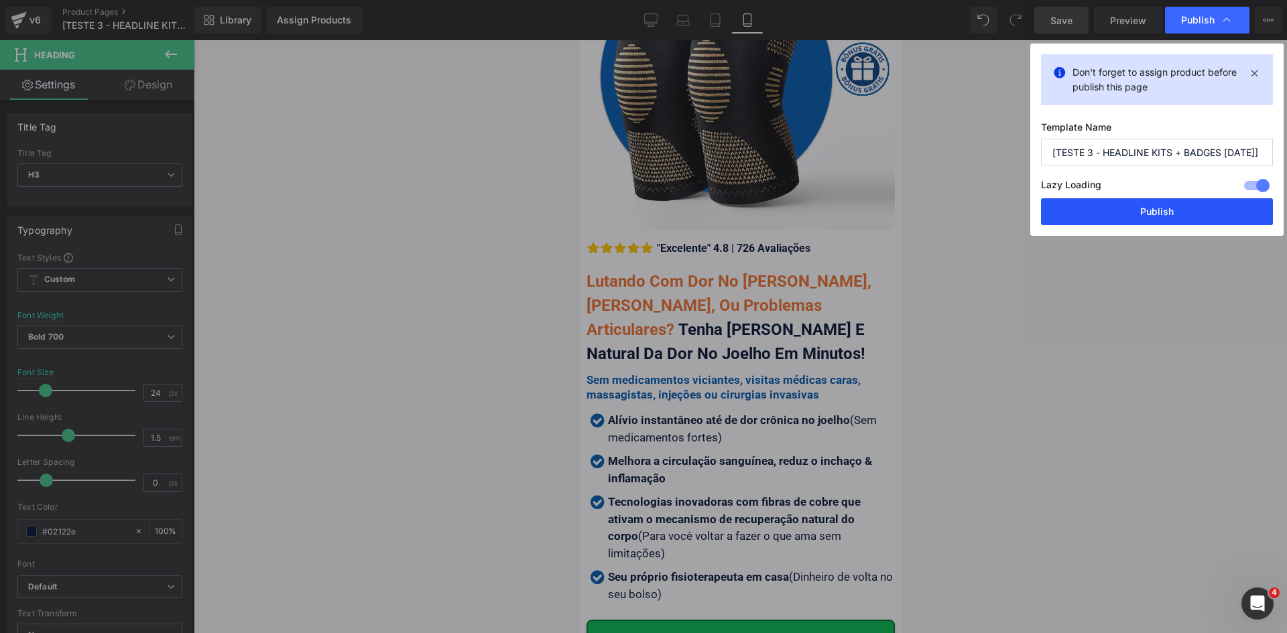
click at [1156, 204] on button "Publish" at bounding box center [1157, 211] width 232 height 27
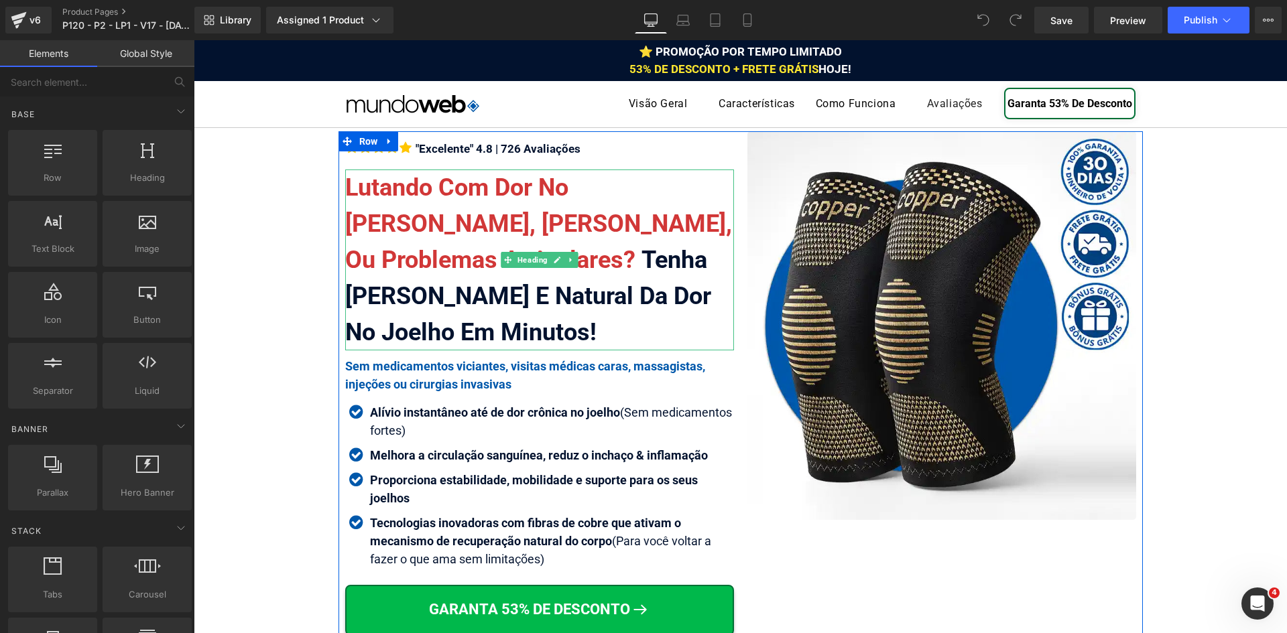
click at [470, 260] on font "Lutando Com Dor No Joelho Agonizante, Artrose, Ou Problemas Articulares?" at bounding box center [538, 224] width 387 height 101
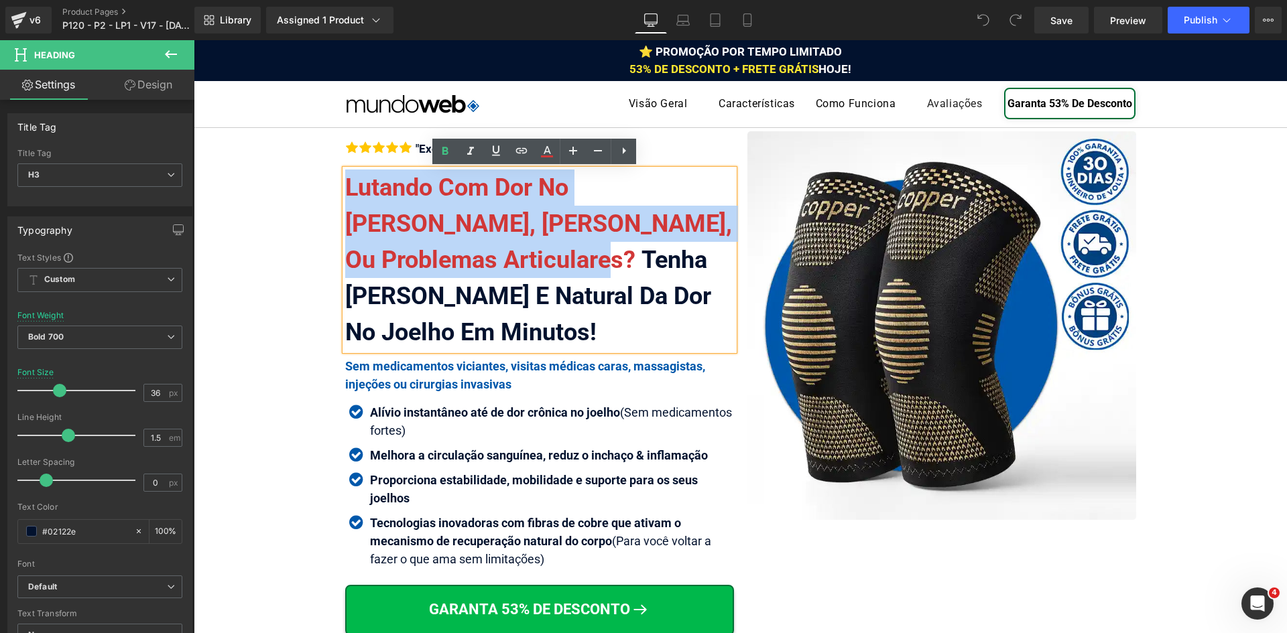
drag, startPoint x: 471, startPoint y: 257, endPoint x: 345, endPoint y: 189, distance: 143.0
click at [345, 189] on div "Lutando Com Dor No Joelho Agonizante, Artrose, Ou Problemas Articulares? Tenha …" at bounding box center [539, 260] width 389 height 181
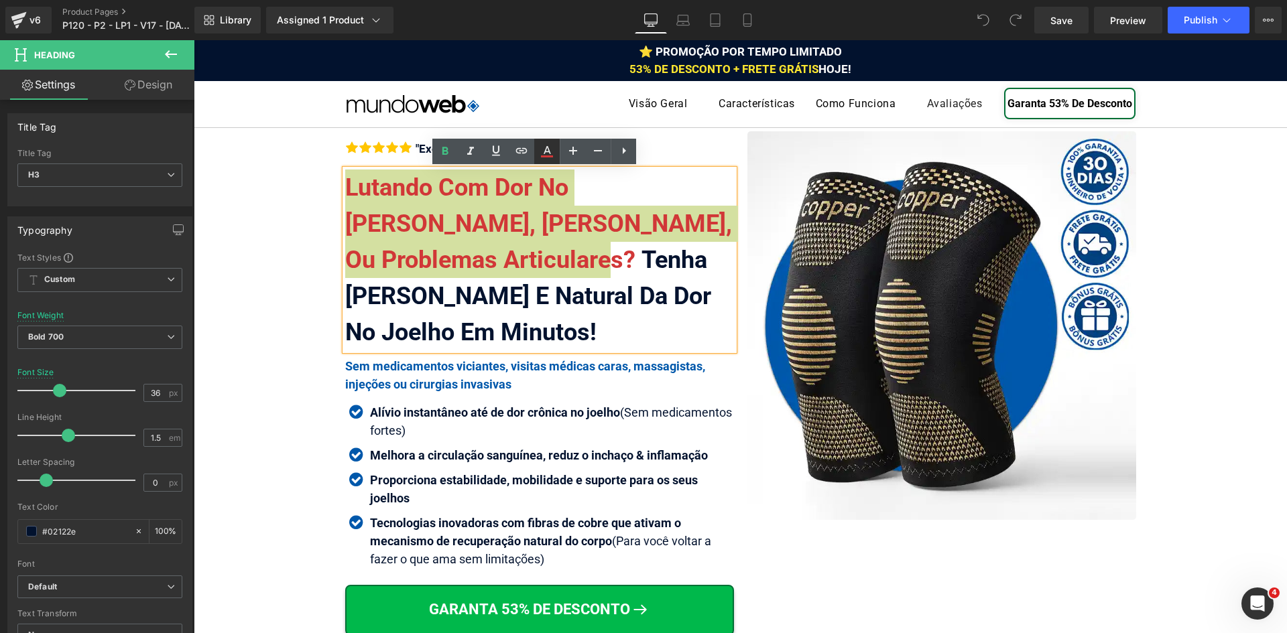
click at [547, 149] on icon at bounding box center [547, 151] width 16 height 16
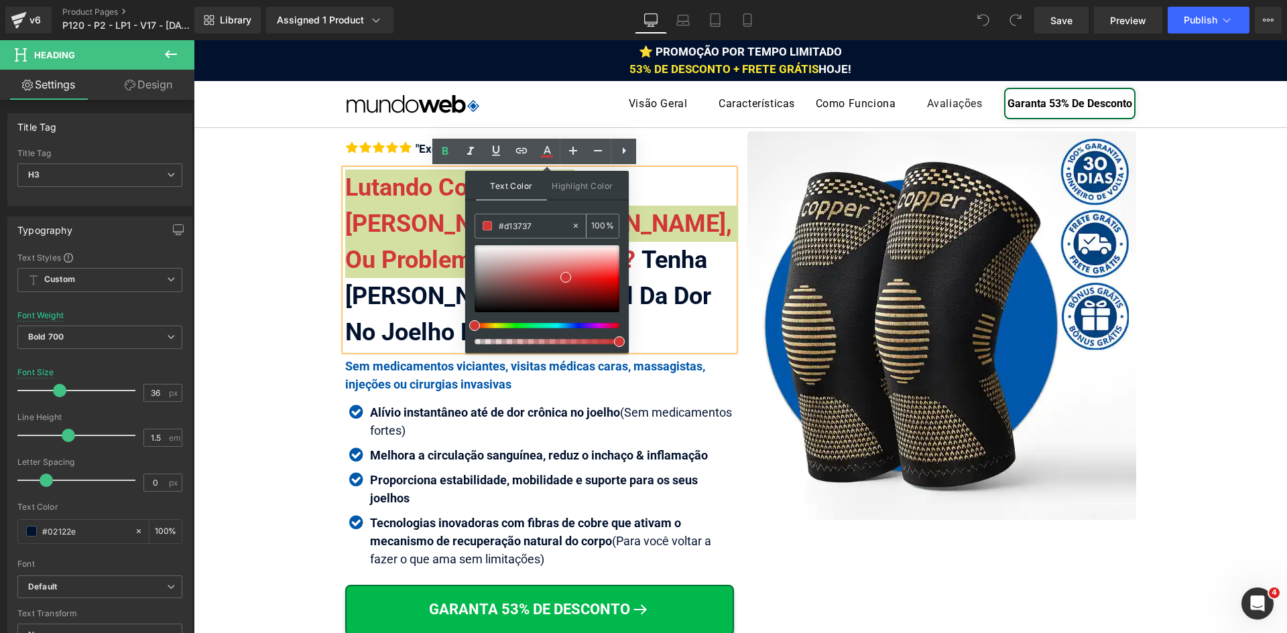
click at [546, 226] on input "#d13737" at bounding box center [535, 225] width 72 height 15
paste input "ed712c"
type input "#ed712c"
click at [595, 275] on span at bounding box center [595, 275] width 11 height 11
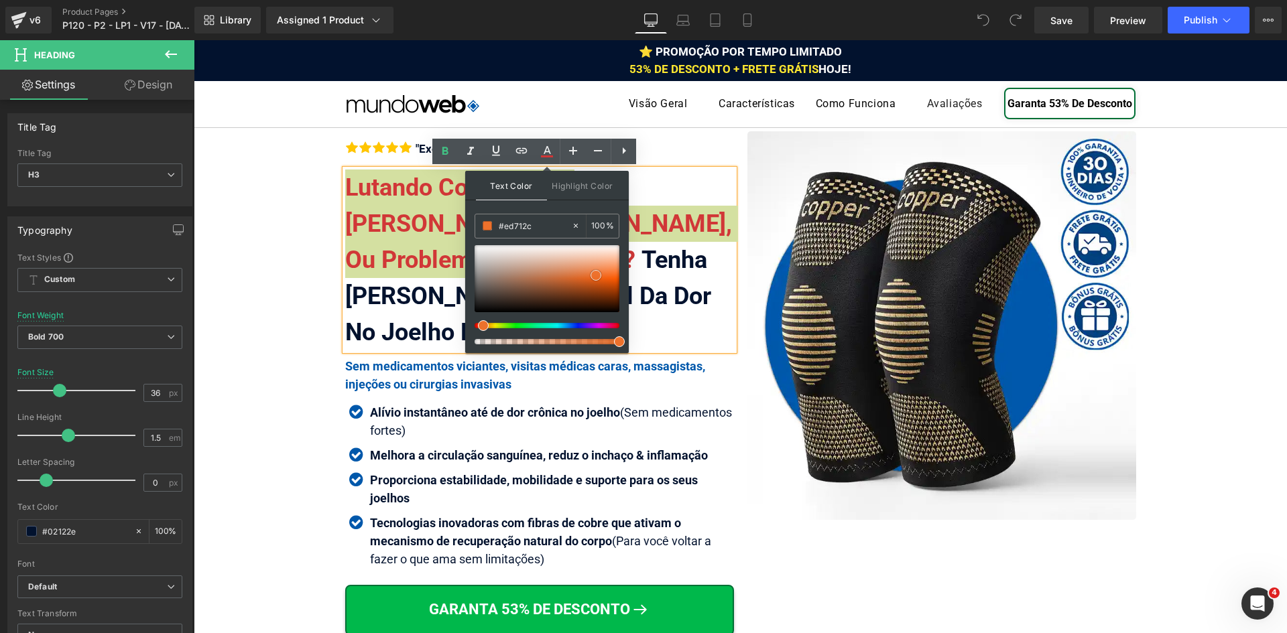
click at [595, 275] on span at bounding box center [595, 275] width 11 height 11
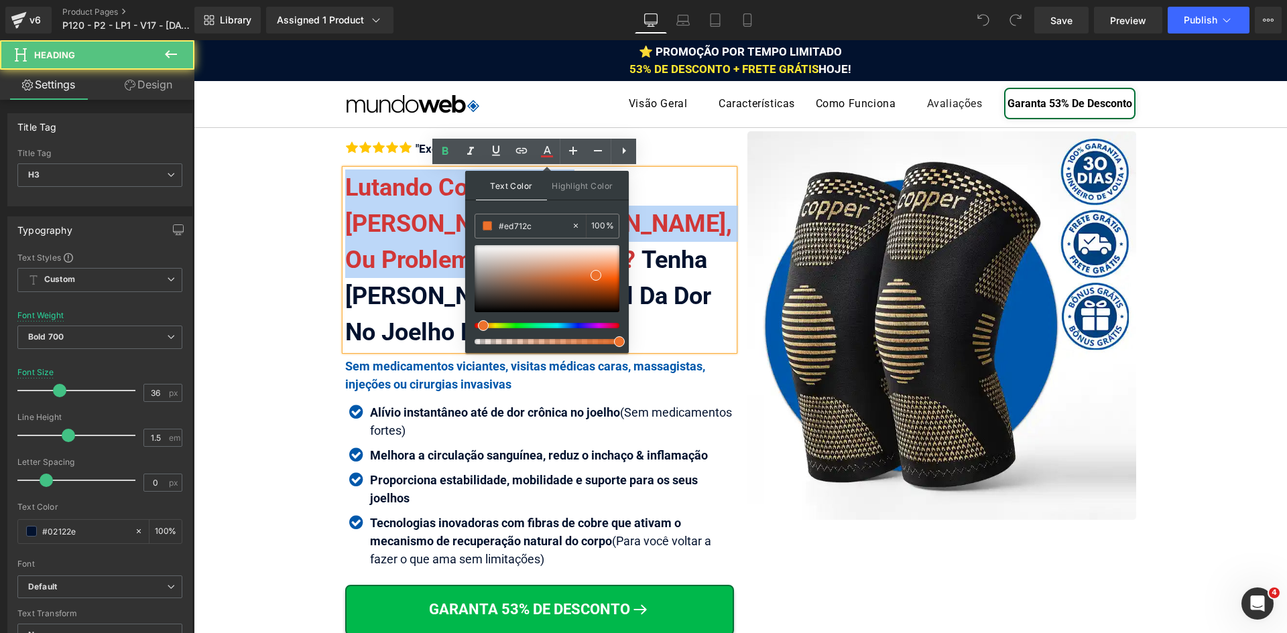
click at [405, 237] on font "Lutando Com Dor No Joelho Agonizante, Artrose, Ou Problemas Articulares?" at bounding box center [538, 224] width 387 height 101
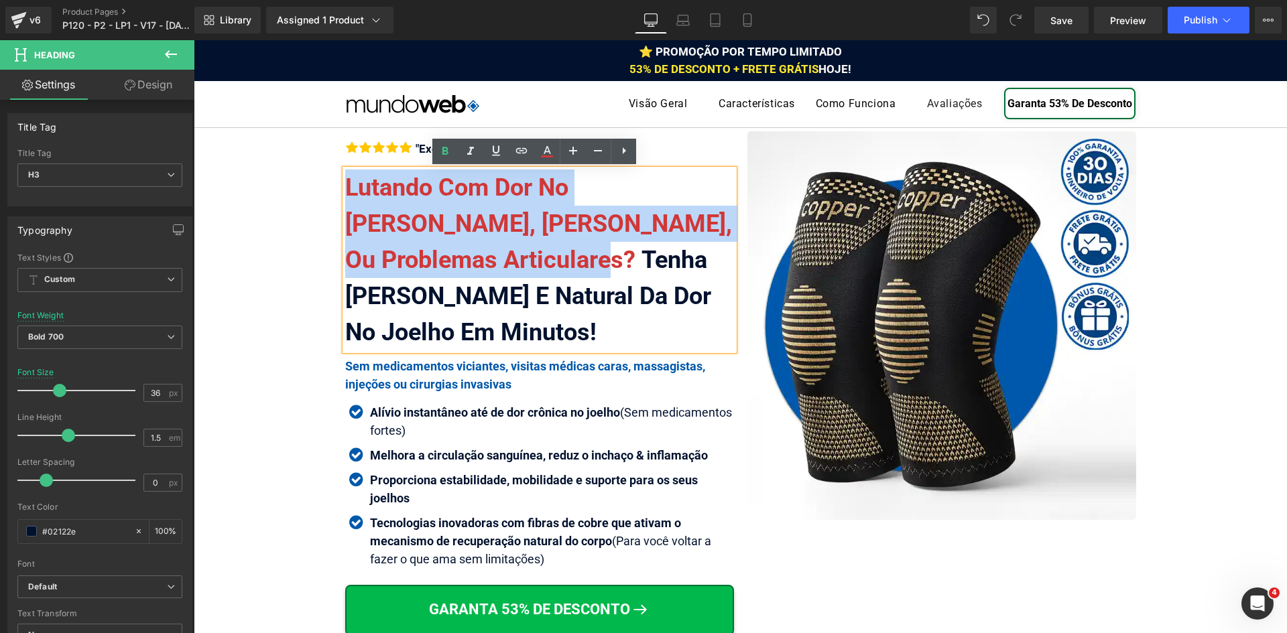
drag, startPoint x: 469, startPoint y: 255, endPoint x: 330, endPoint y: 188, distance: 153.8
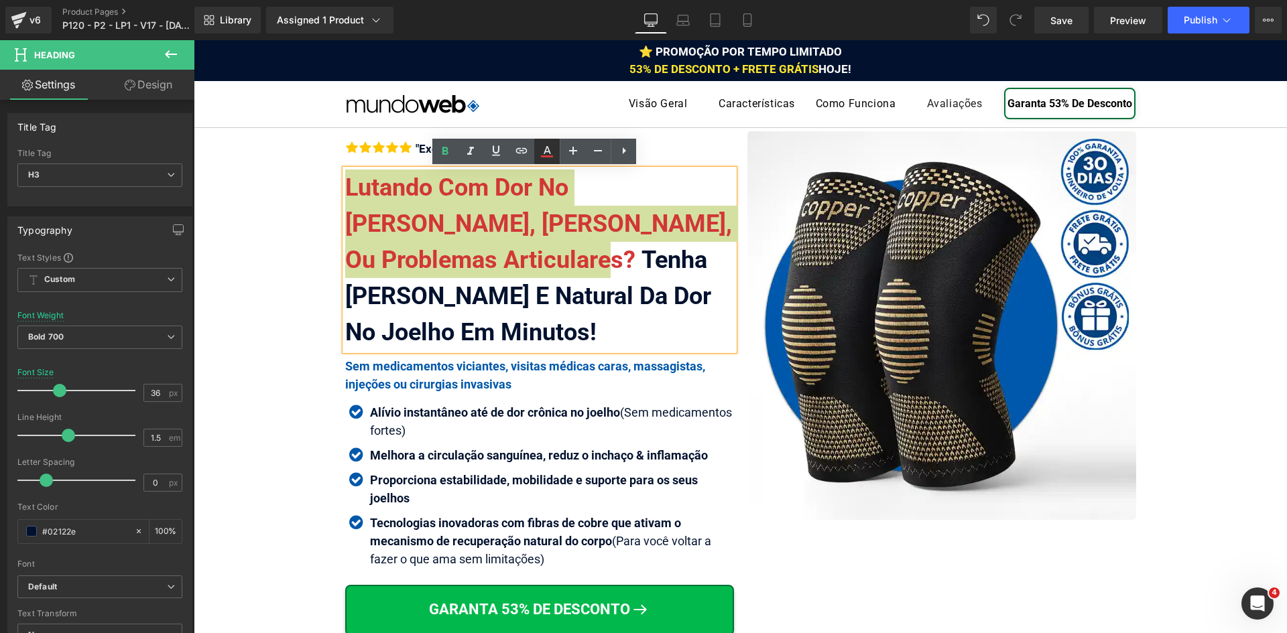
click at [543, 155] on icon at bounding box center [547, 151] width 16 height 16
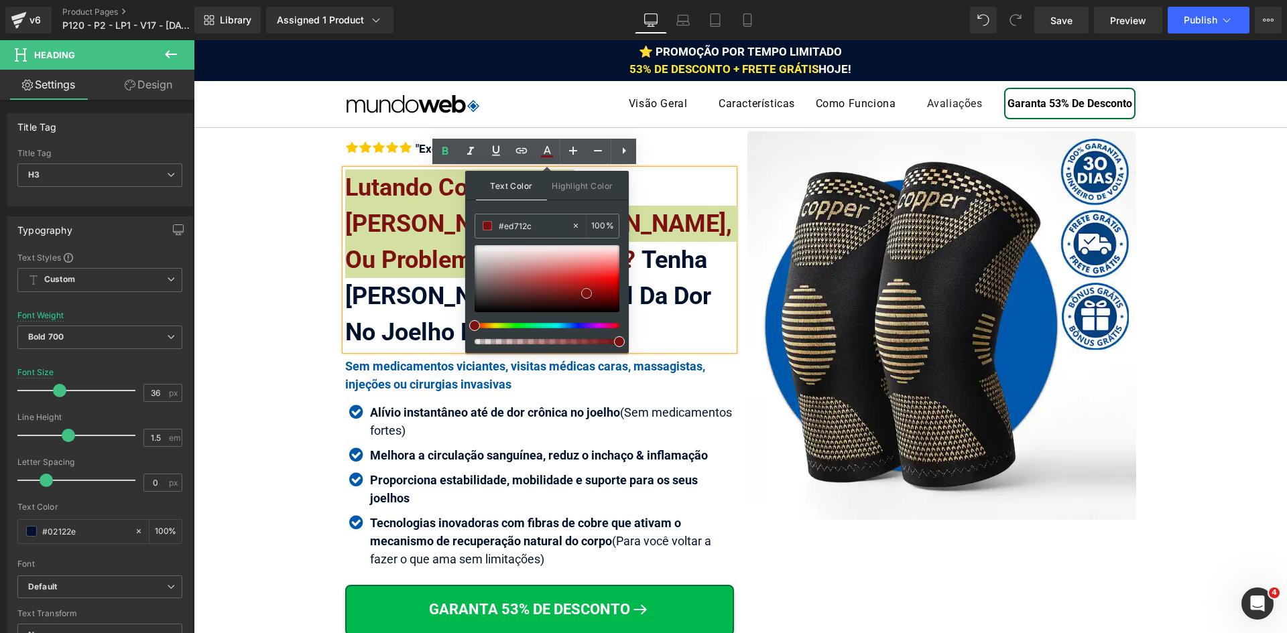
click at [586, 294] on div at bounding box center [547, 278] width 145 height 67
drag, startPoint x: 508, startPoint y: 226, endPoint x: 485, endPoint y: 226, distance: 22.8
click at [485, 226] on div "#ed712c" at bounding box center [523, 225] width 96 height 23
paste input "ed712c"
type input "#ed712c"
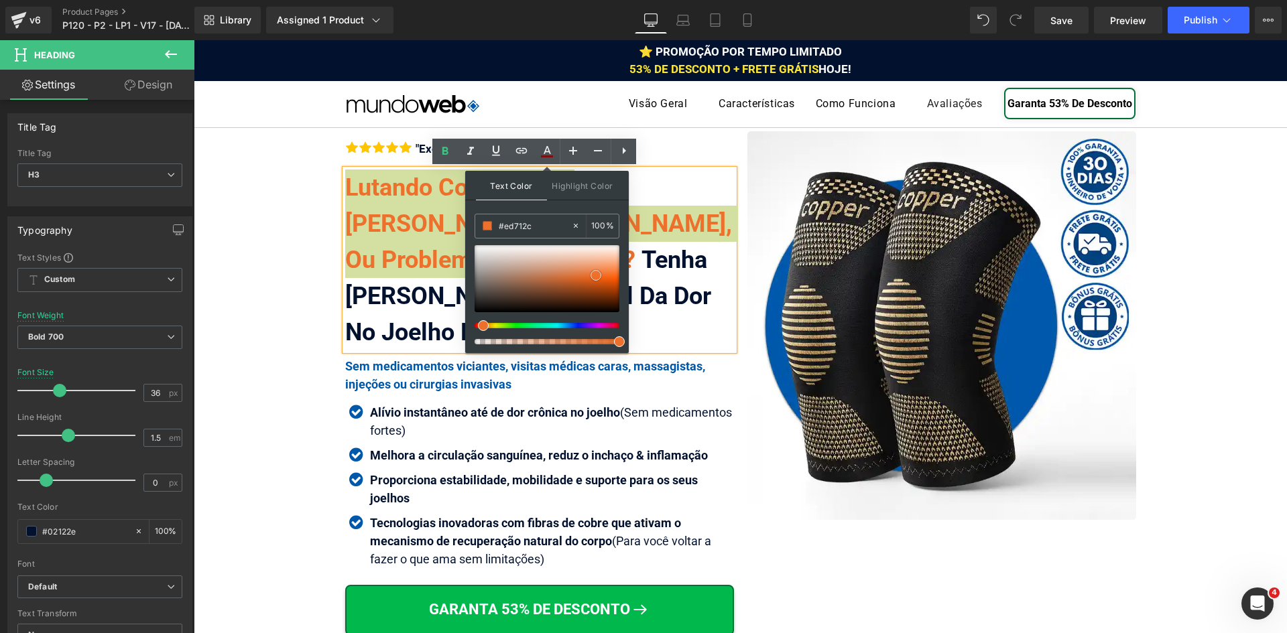
click at [596, 275] on span at bounding box center [595, 275] width 11 height 11
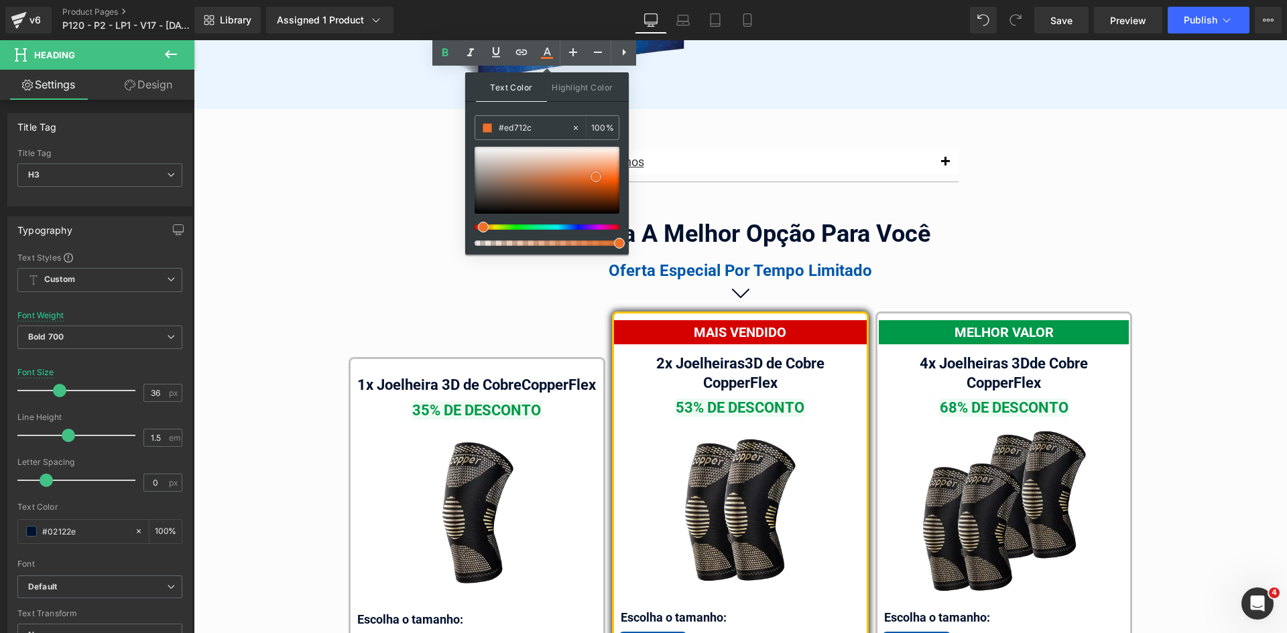
scroll to position [7699, 0]
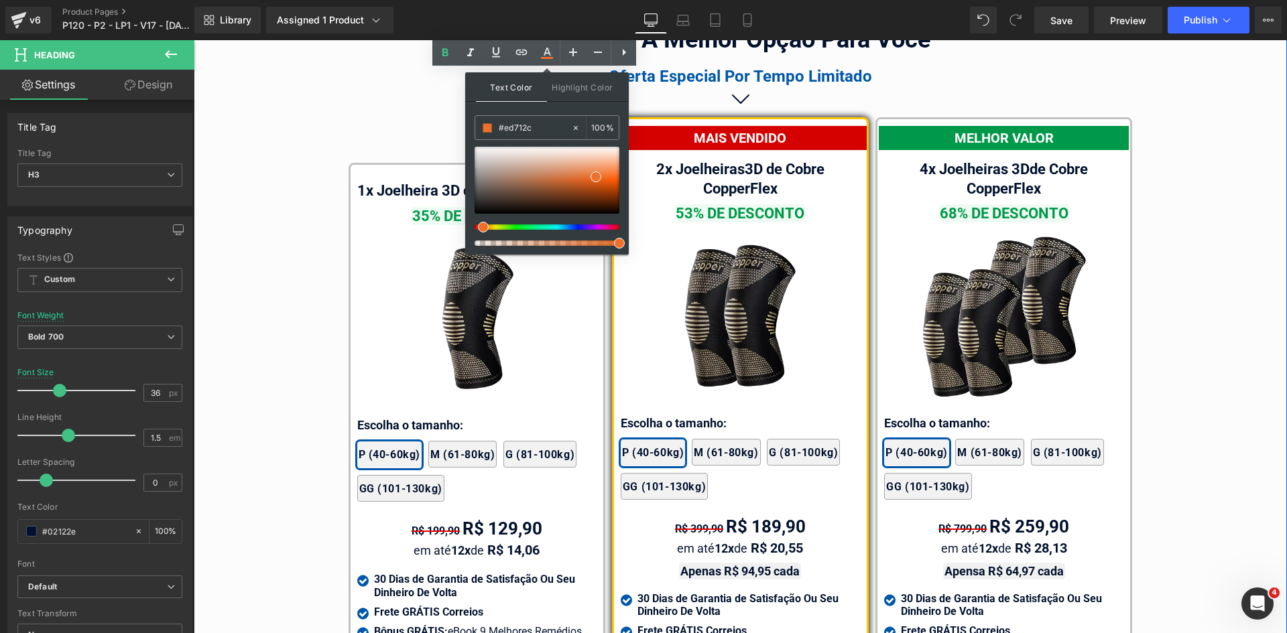
click at [1178, 286] on div "Guia de Tamanhos Text Block Image Text Block" at bounding box center [740, 364] width 1093 height 833
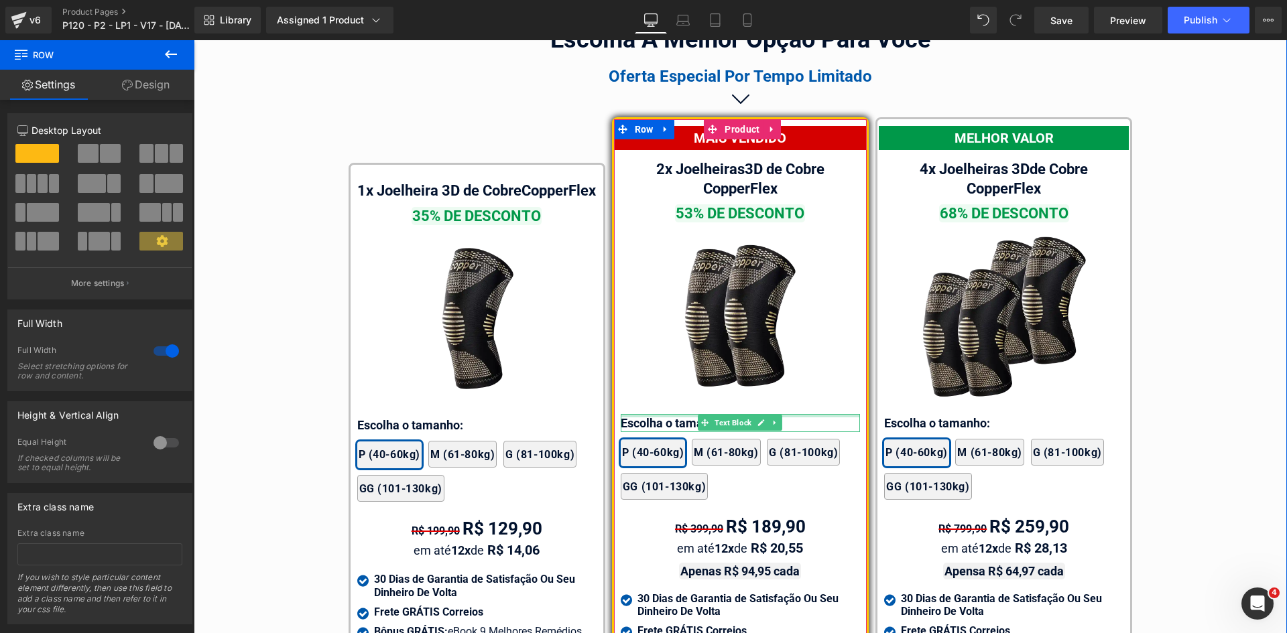
click at [662, 414] on div at bounding box center [740, 415] width 239 height 3
click at [662, 414] on p "Escolha o tamanho:" at bounding box center [740, 423] width 239 height 18
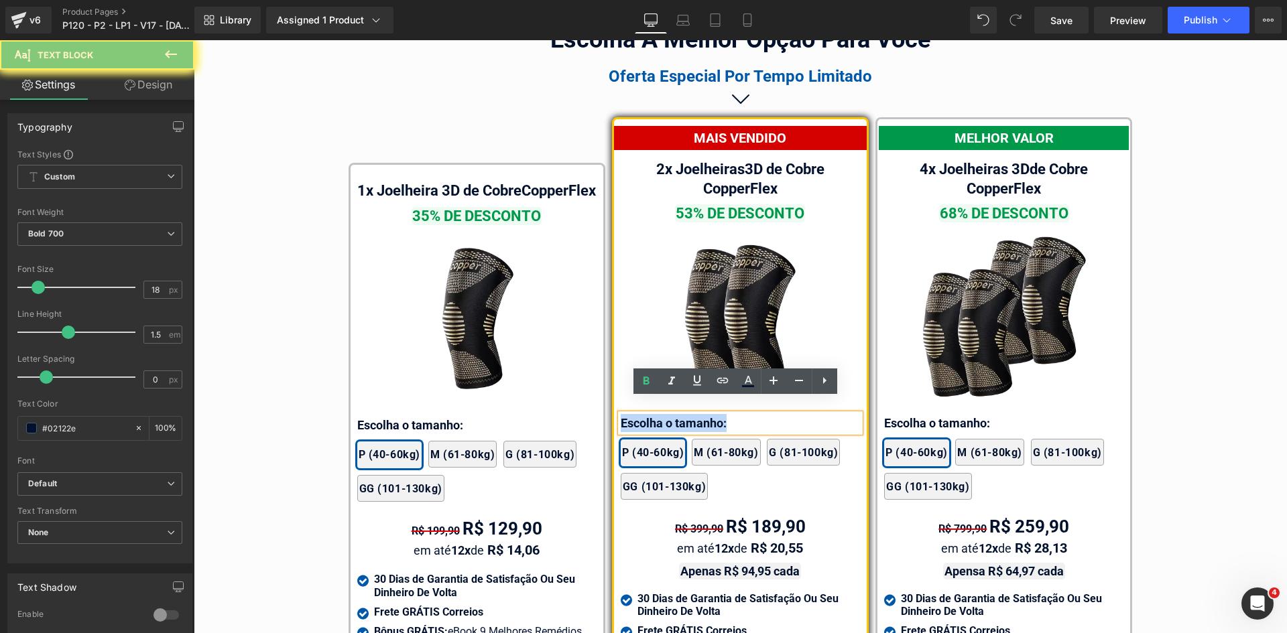
paste div
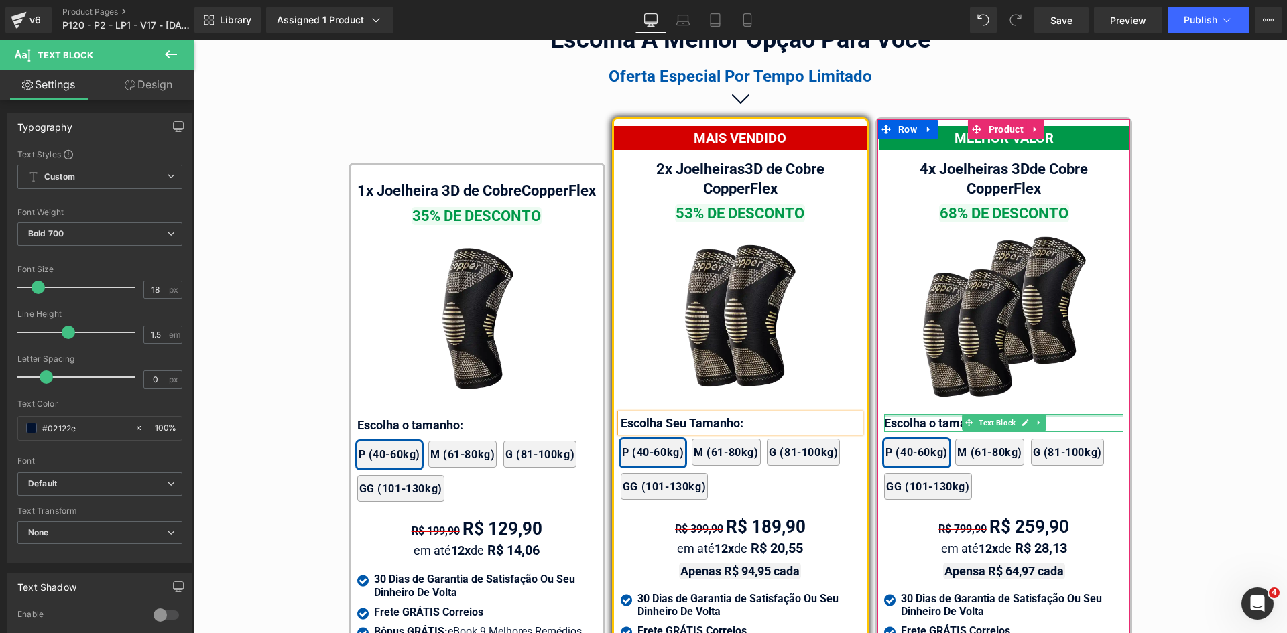
click at [920, 414] on div at bounding box center [1003, 415] width 239 height 3
click at [920, 414] on p "Escolha o tamanho:" at bounding box center [1003, 423] width 239 height 18
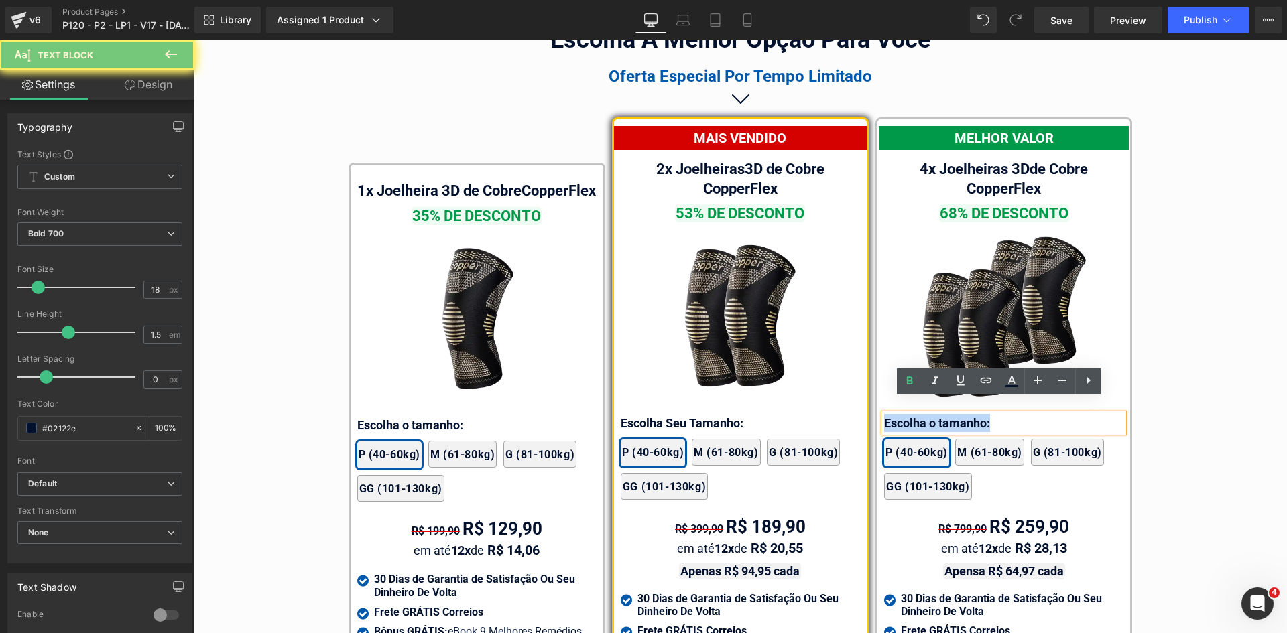
paste div
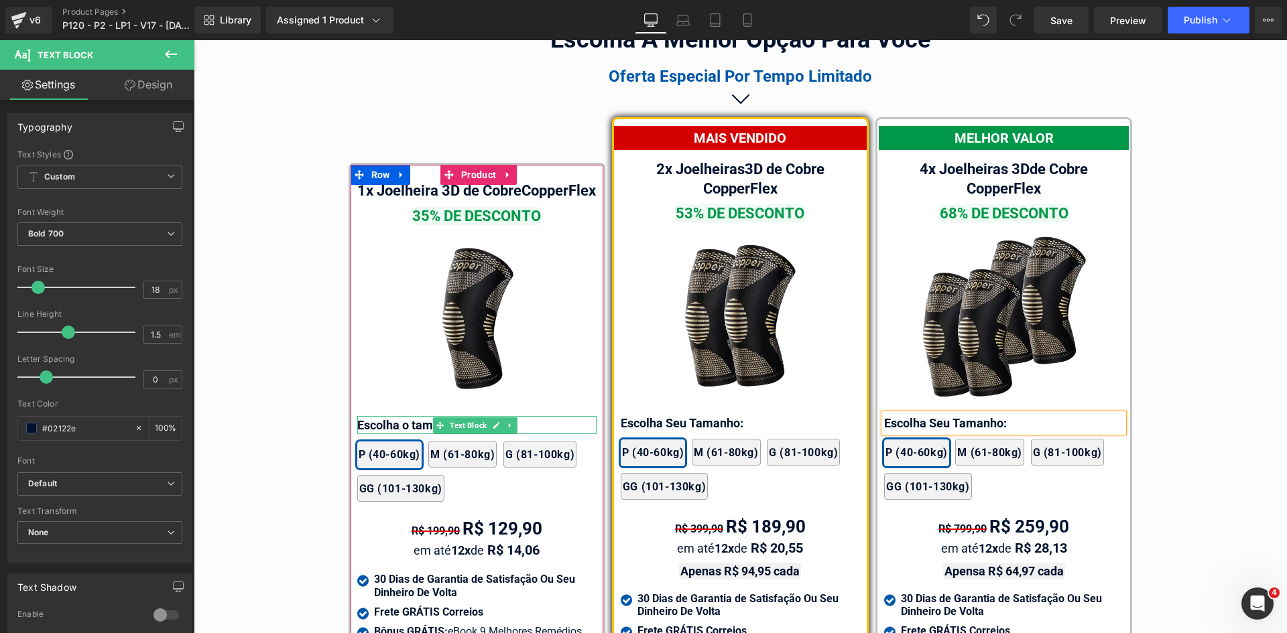
click at [402, 420] on div at bounding box center [476, 417] width 239 height 3
click at [402, 424] on p "Escolha o tamanho:" at bounding box center [475, 425] width 237 height 18
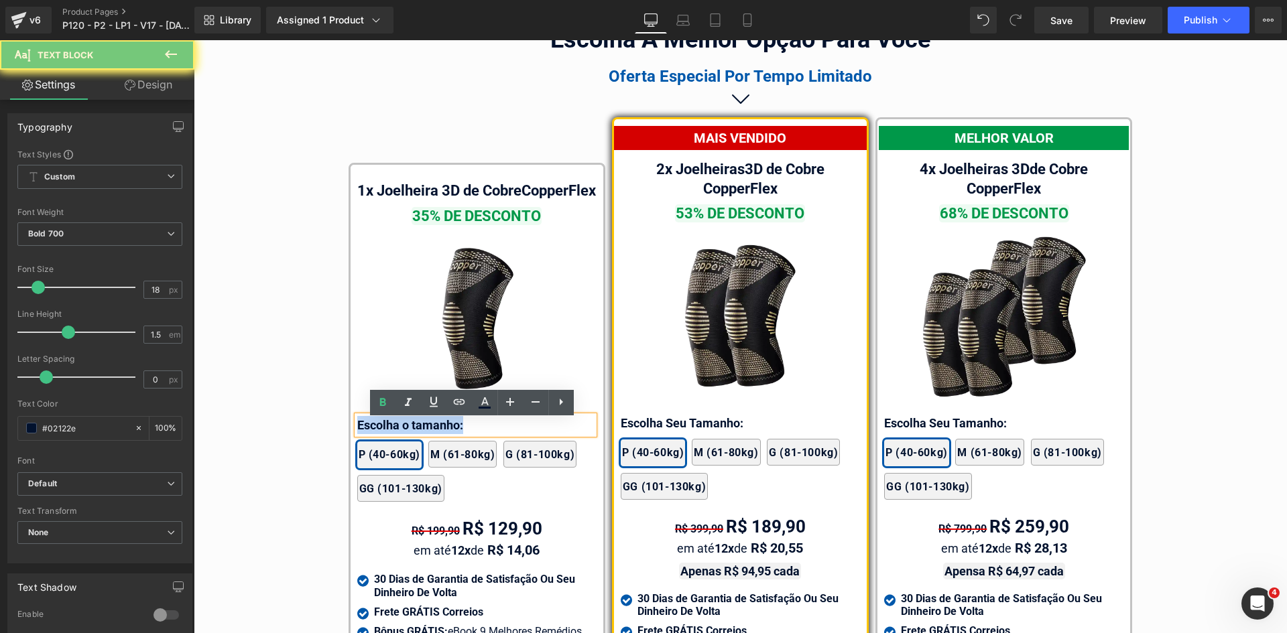
paste div
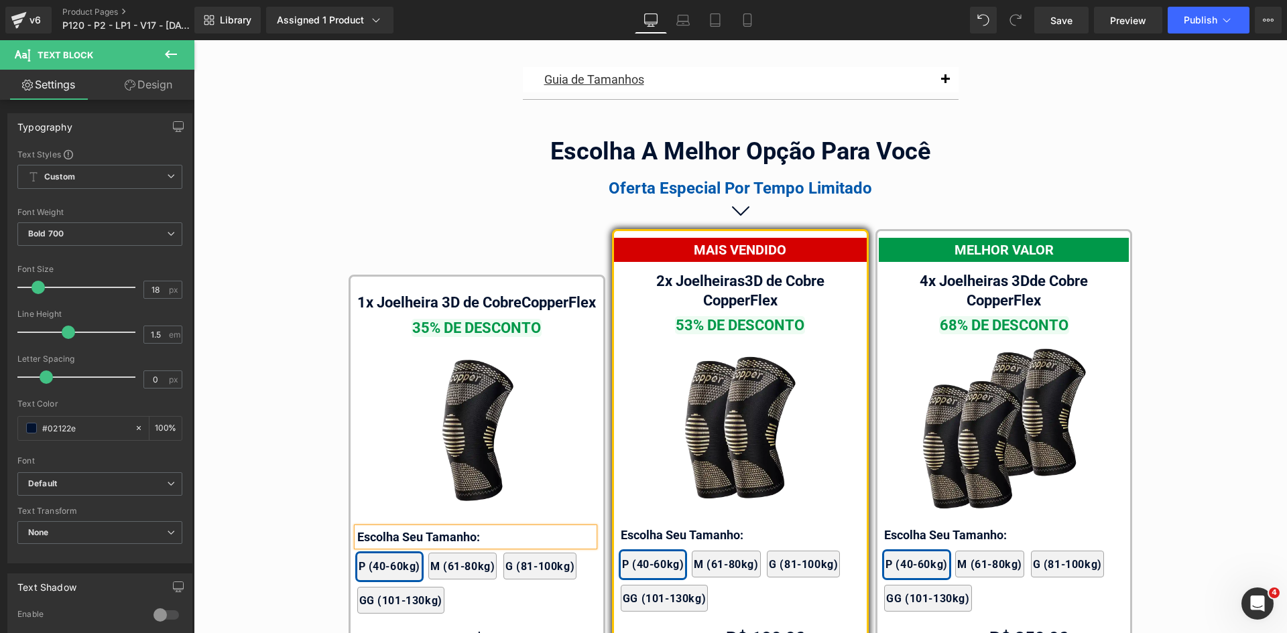
scroll to position [7364, 0]
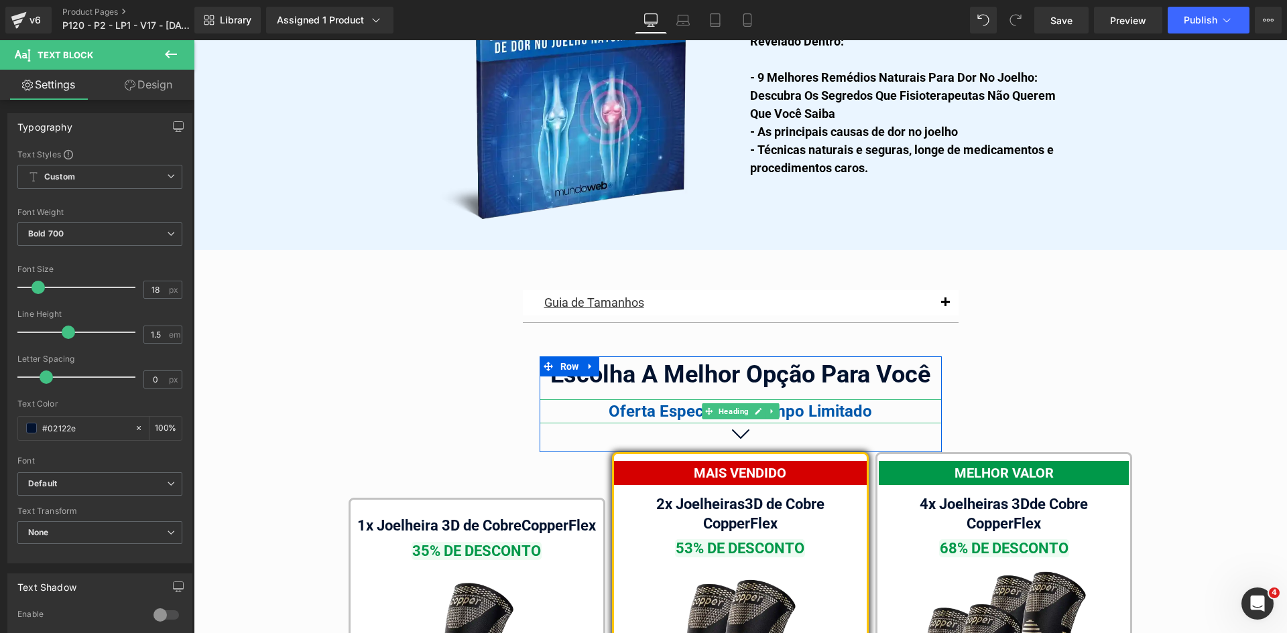
click at [629, 399] on div "Oferta Especial Por Tempo Limitado" at bounding box center [741, 411] width 402 height 24
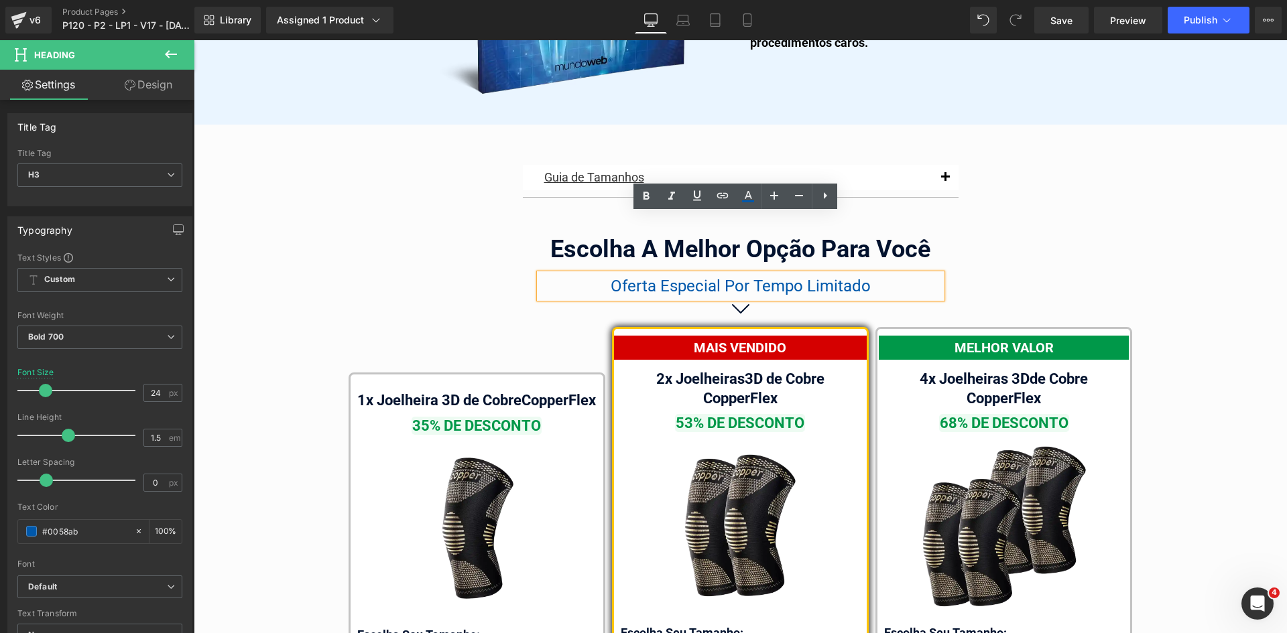
scroll to position [7632, 0]
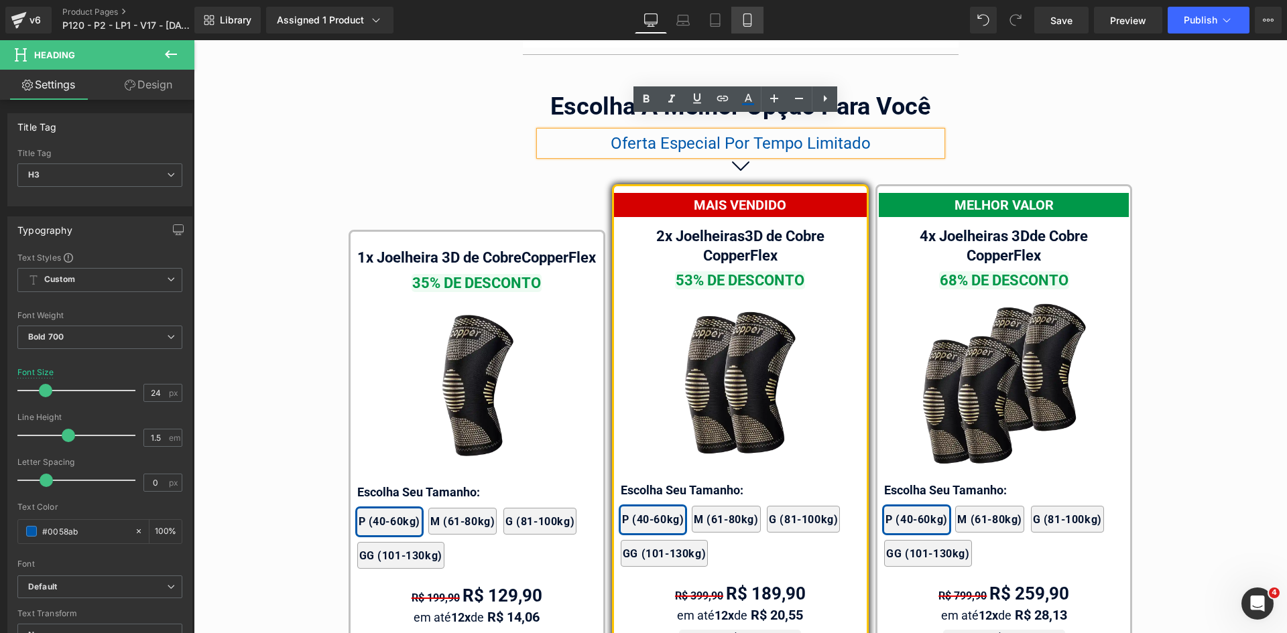
click at [739, 23] on link "Mobile" at bounding box center [747, 20] width 32 height 27
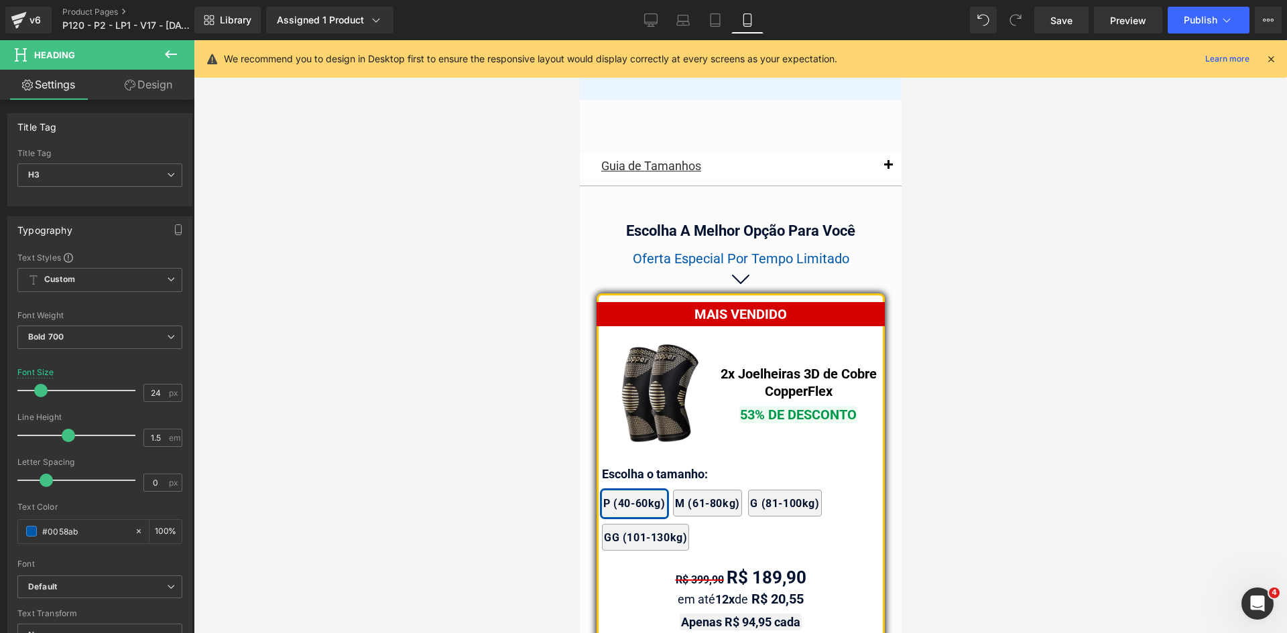
click at [1270, 56] on icon at bounding box center [1271, 59] width 12 height 12
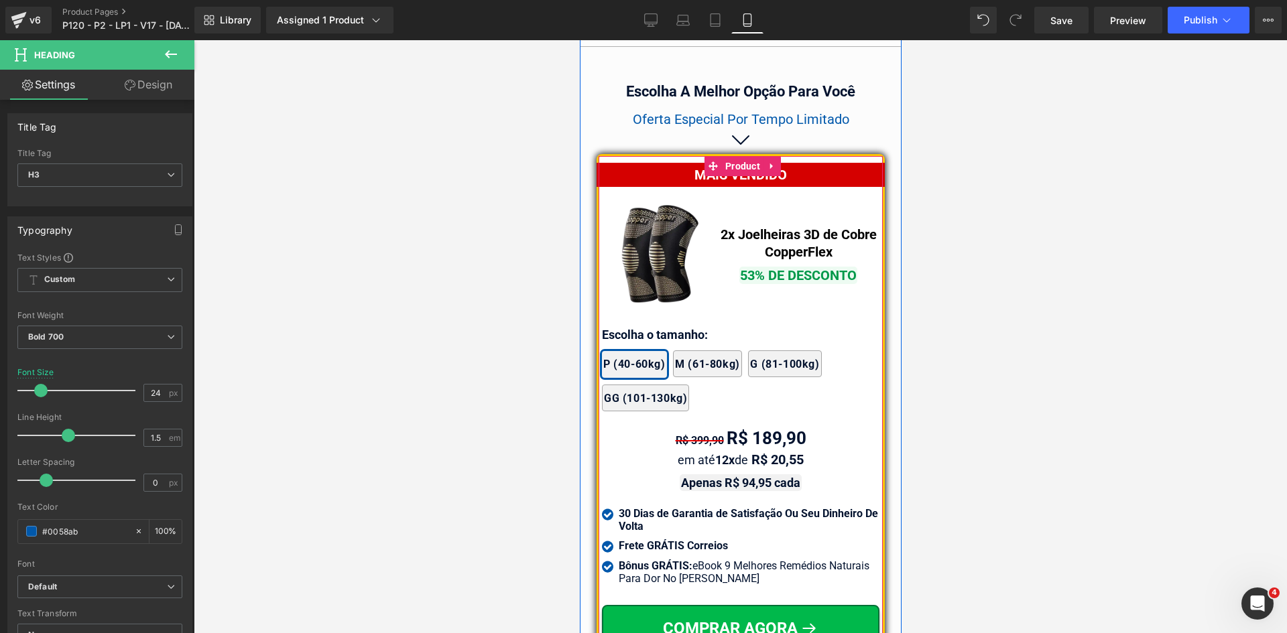
scroll to position [11649, 0]
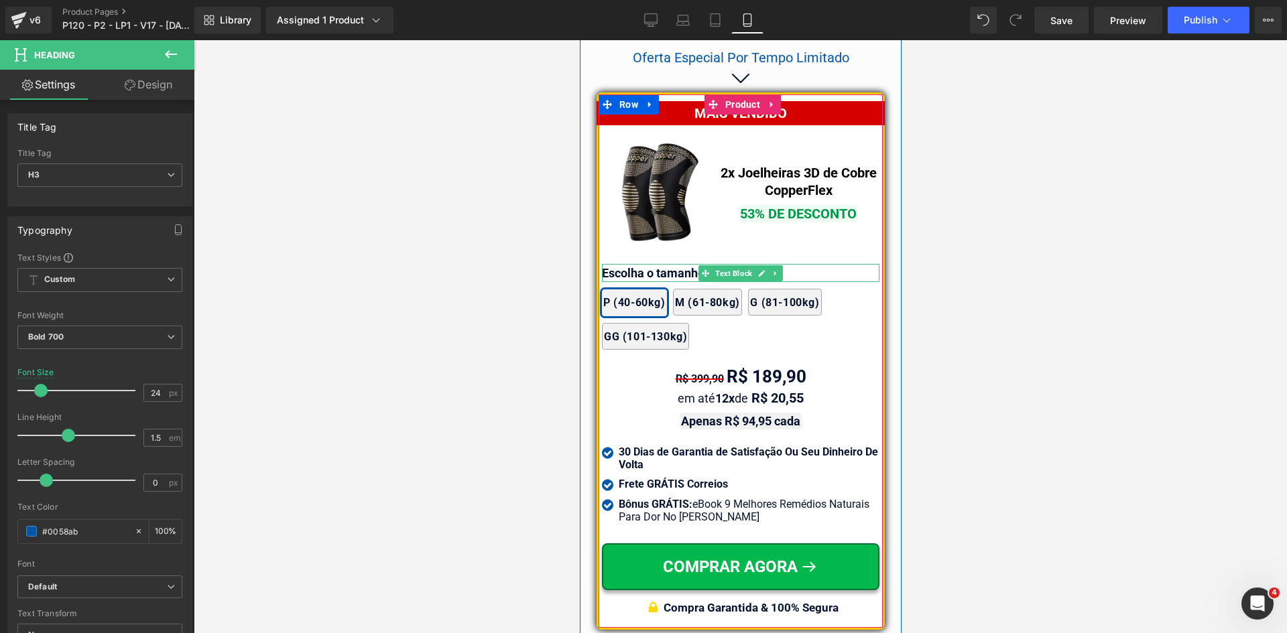
click at [627, 264] on p "Escolha o tamanho:" at bounding box center [739, 273] width 277 height 18
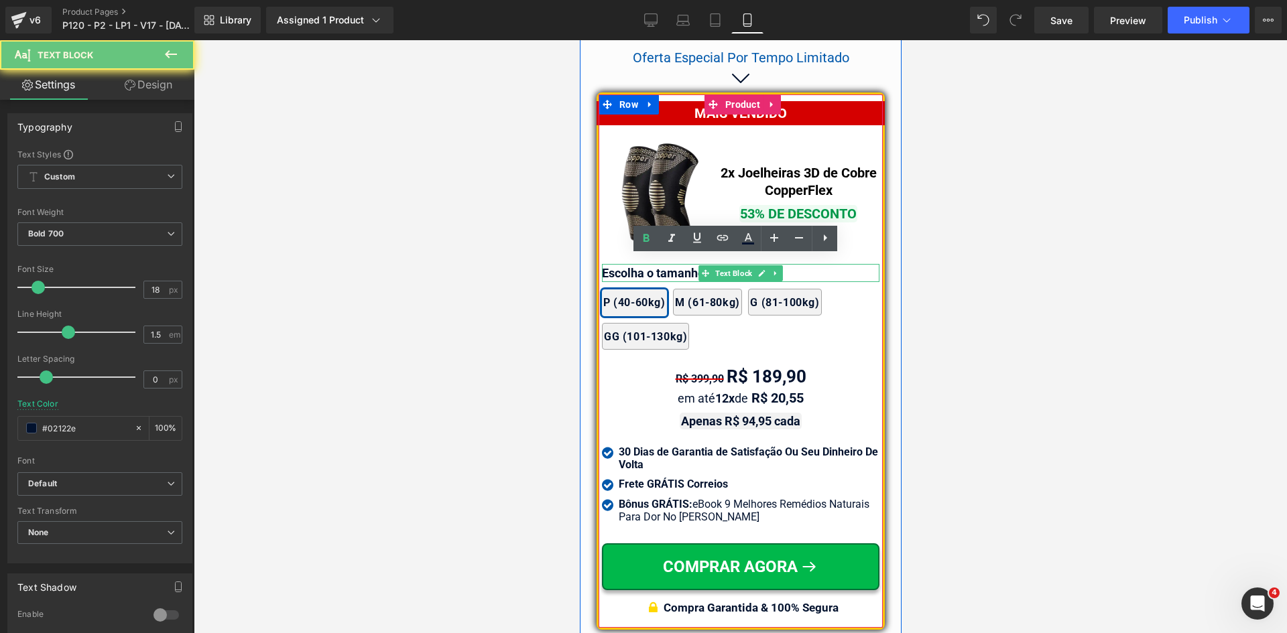
click at [627, 264] on p "Escolha o tamanho:" at bounding box center [739, 273] width 277 height 18
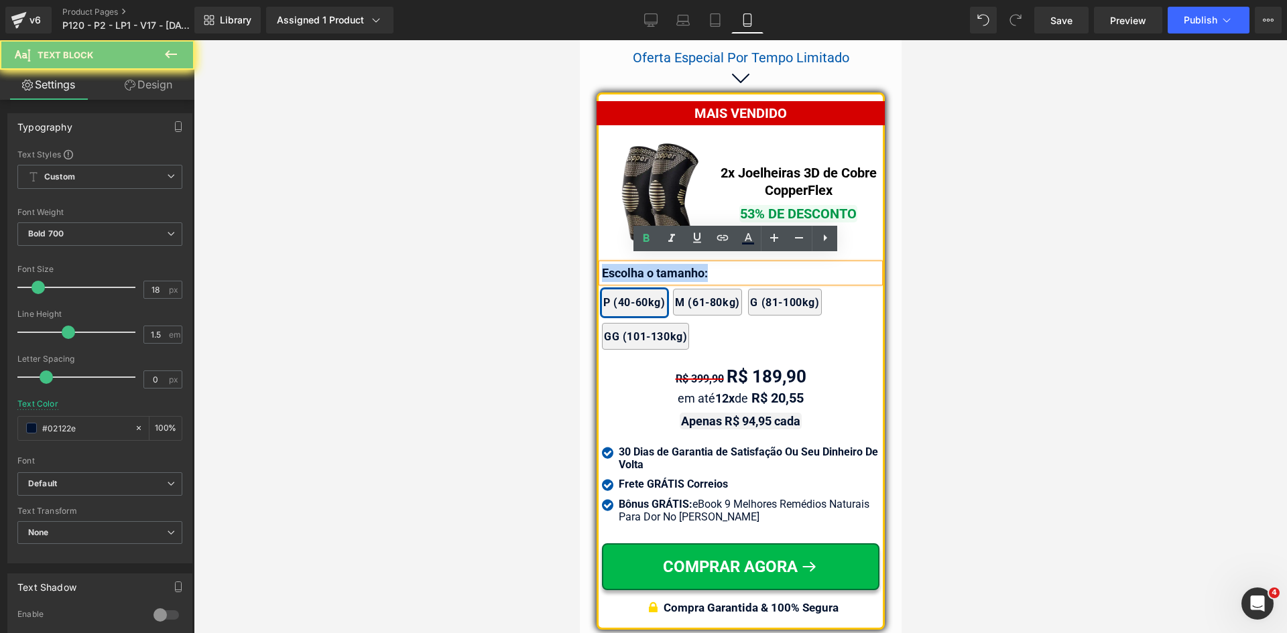
paste div
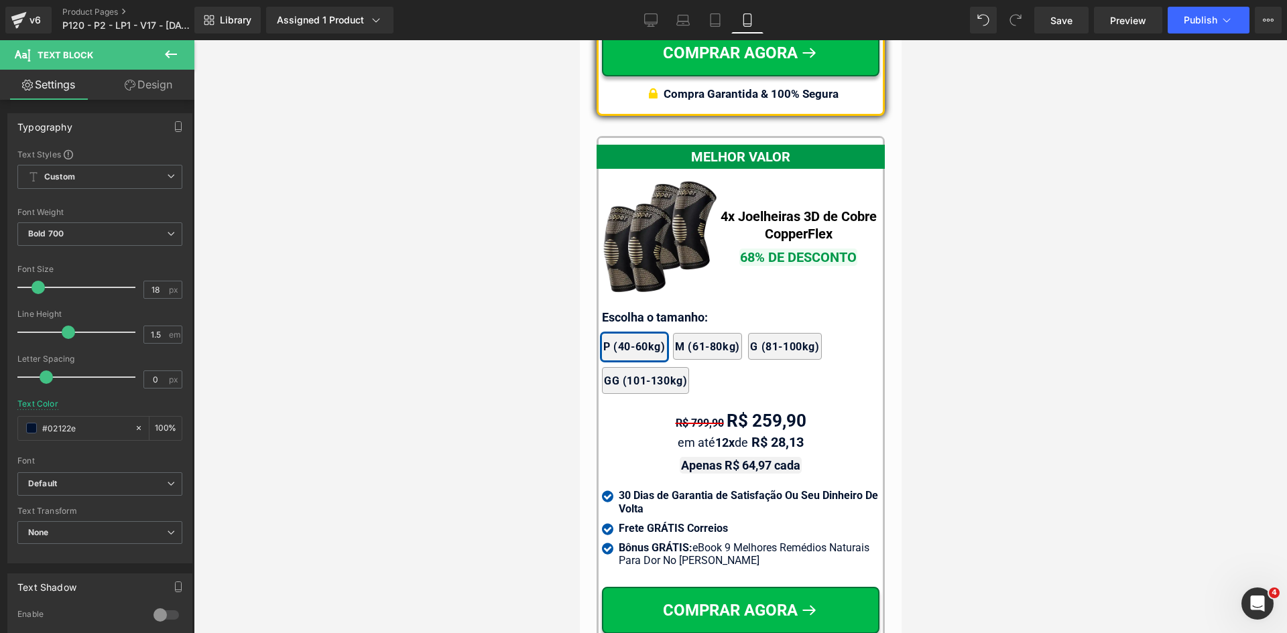
scroll to position [12185, 0]
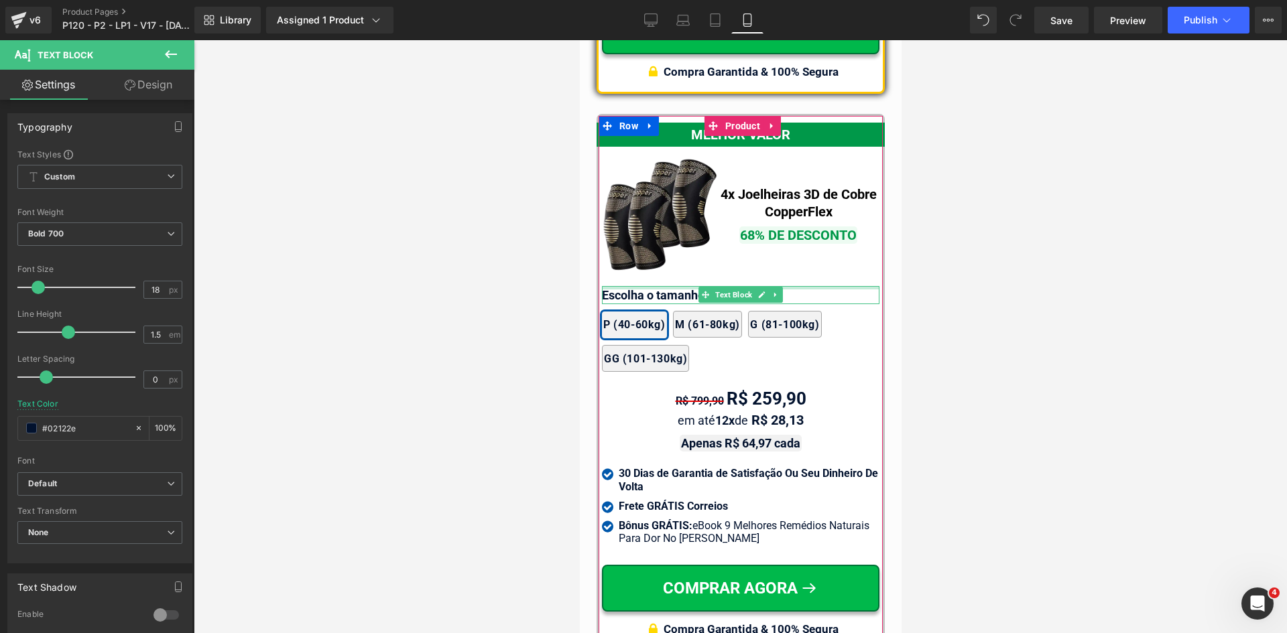
click at [639, 286] on div at bounding box center [739, 287] width 277 height 3
click at [639, 286] on p "Escolha o tamanho:" at bounding box center [739, 295] width 277 height 18
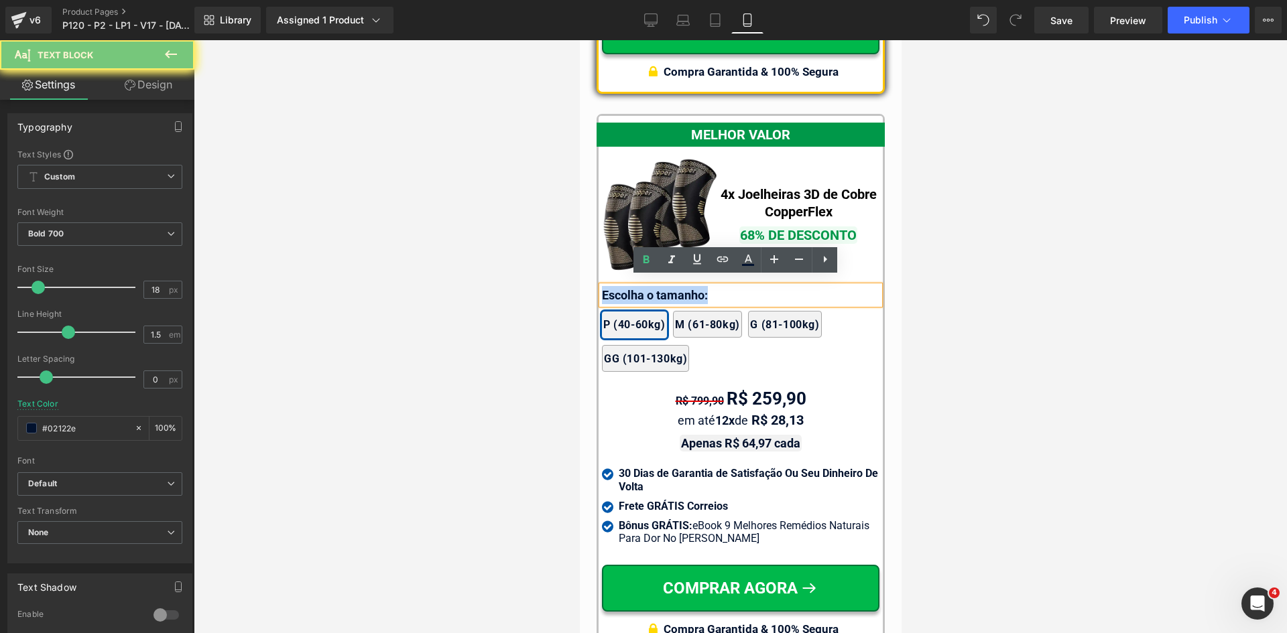
paste div
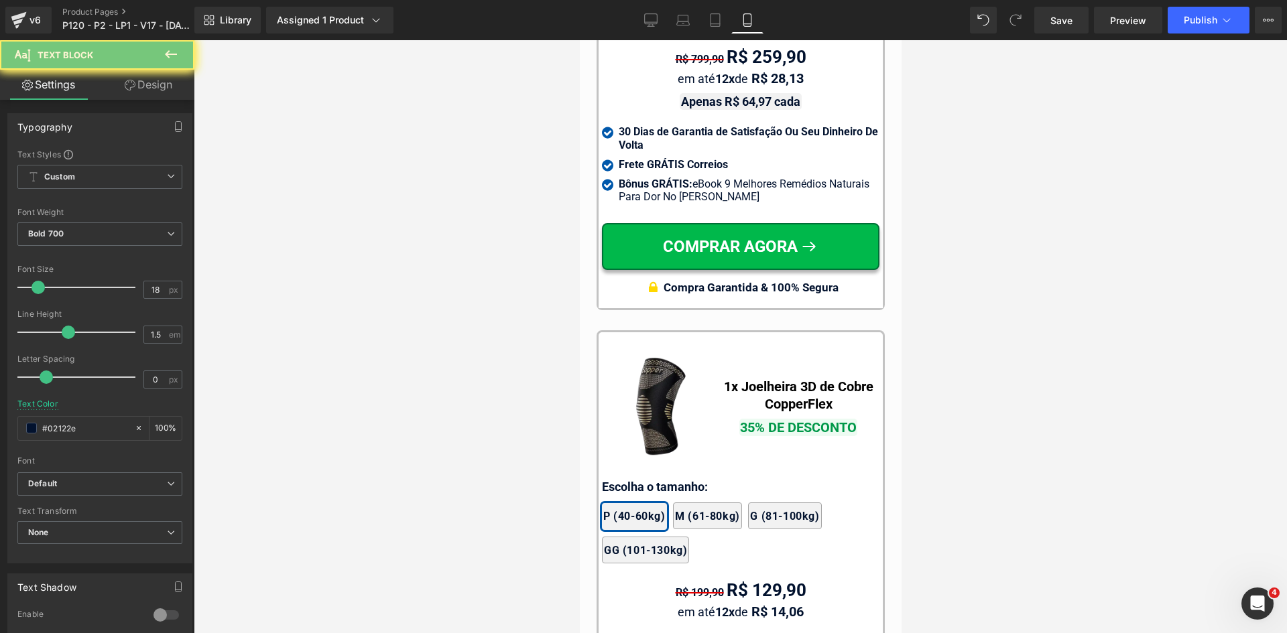
scroll to position [12587, 0]
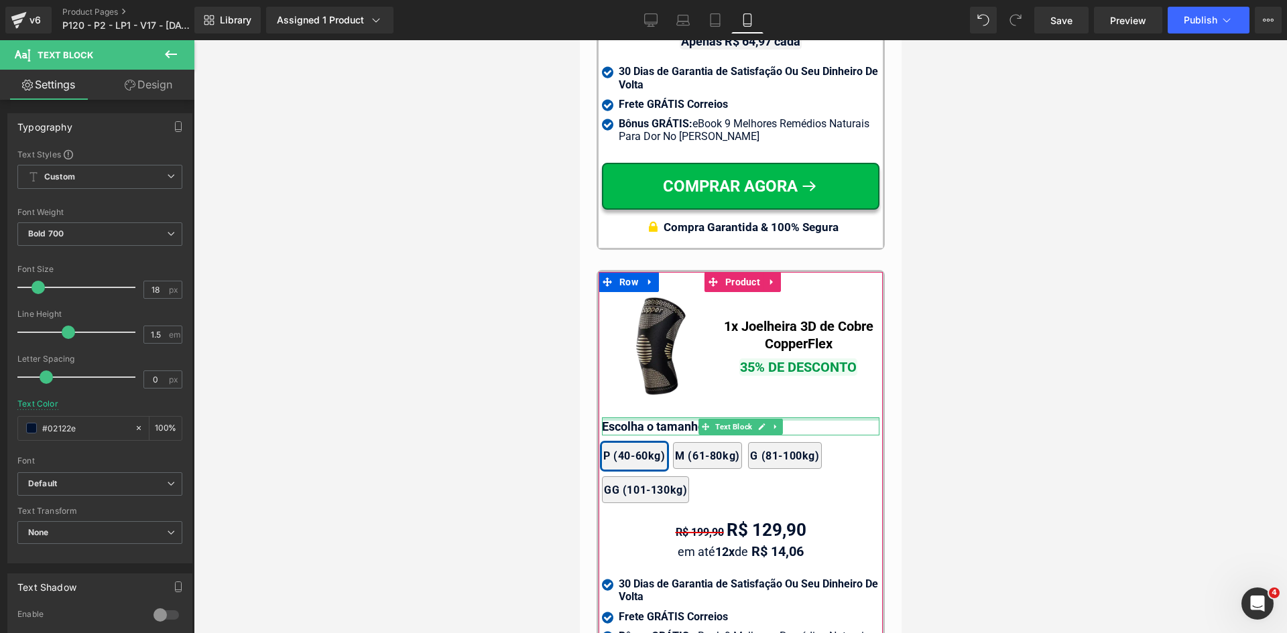
click at [657, 418] on div at bounding box center [739, 419] width 277 height 3
click at [657, 418] on p "Escolha o tamanho:" at bounding box center [739, 427] width 277 height 18
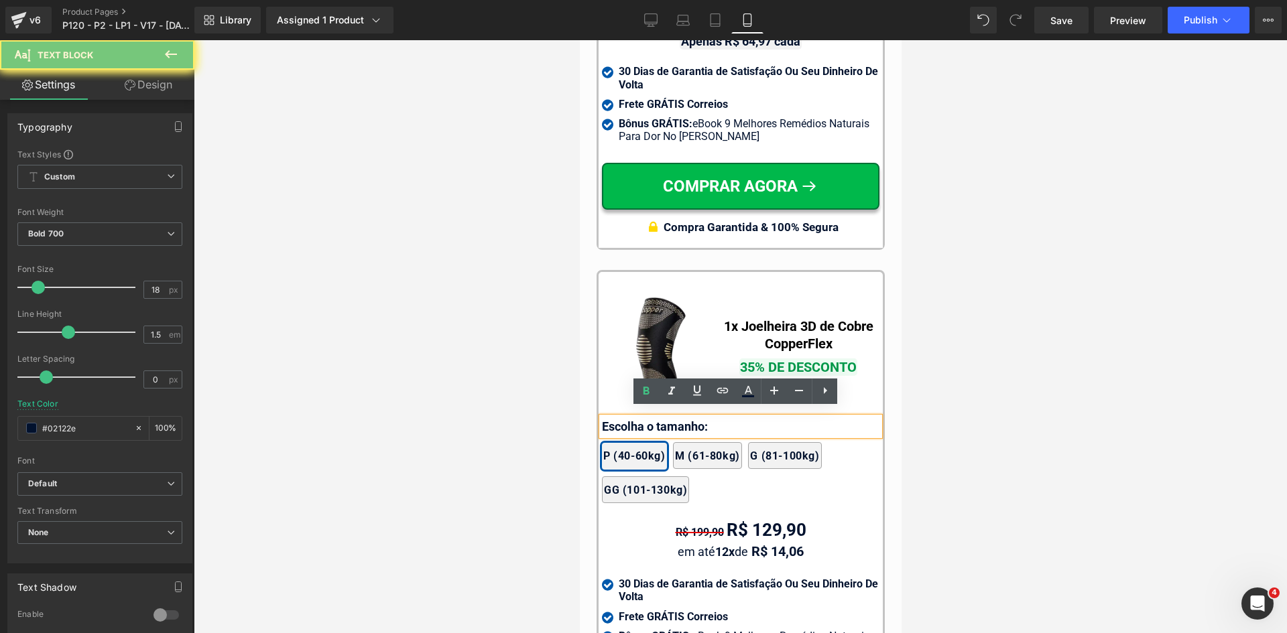
paste div
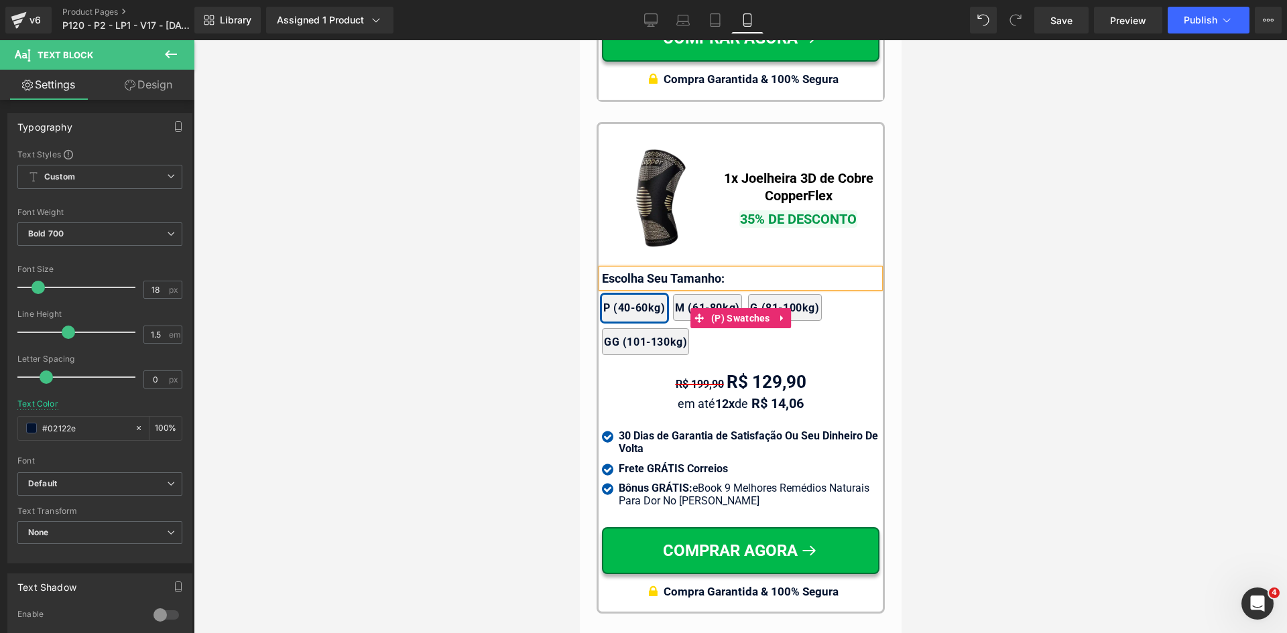
scroll to position [12855, 0]
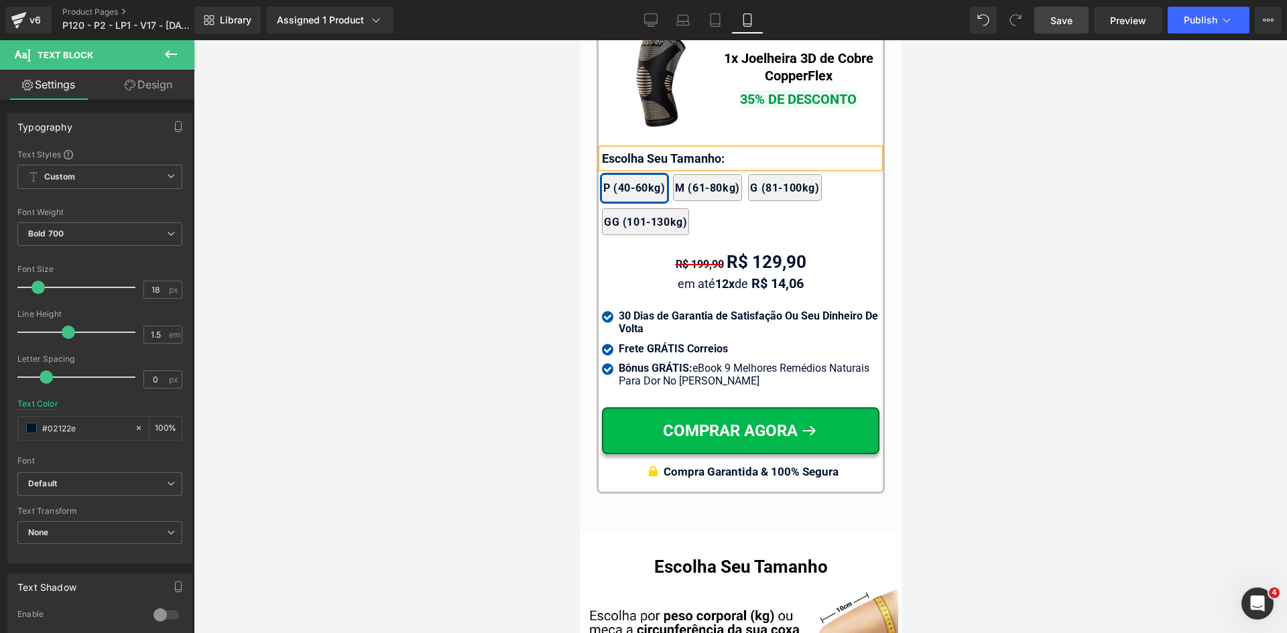
click at [1058, 22] on span "Save" at bounding box center [1061, 20] width 22 height 14
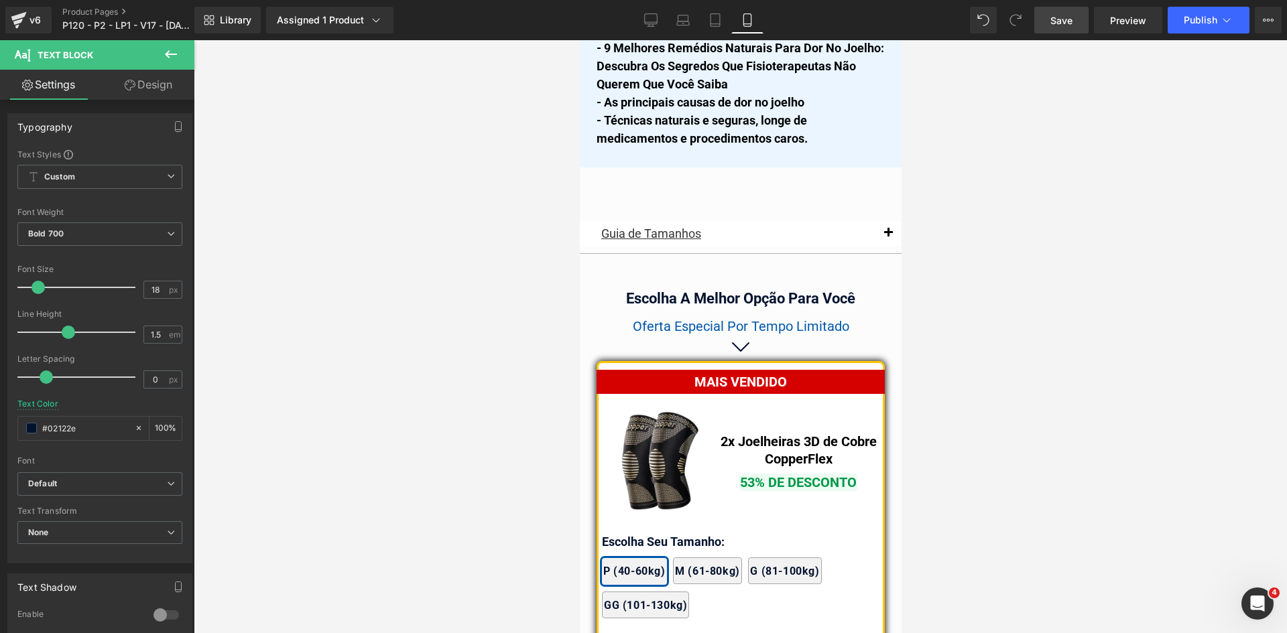
scroll to position [11381, 0]
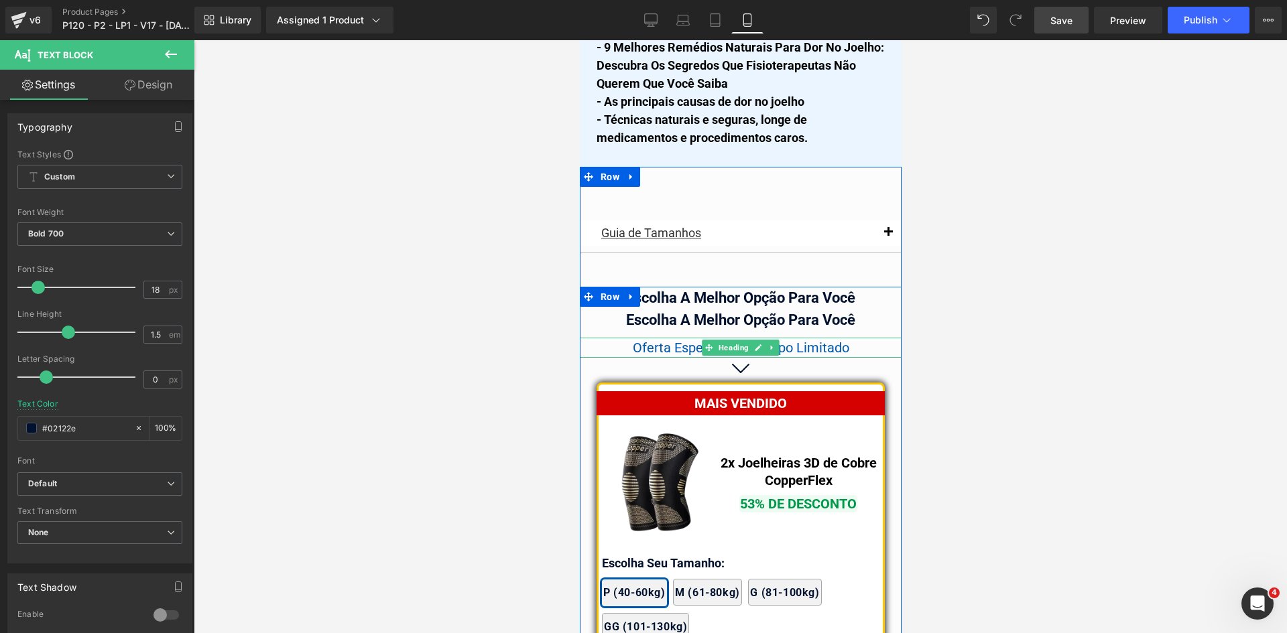
click at [653, 340] on span "Oferta Especial Por Tempo Limitado" at bounding box center [740, 348] width 216 height 16
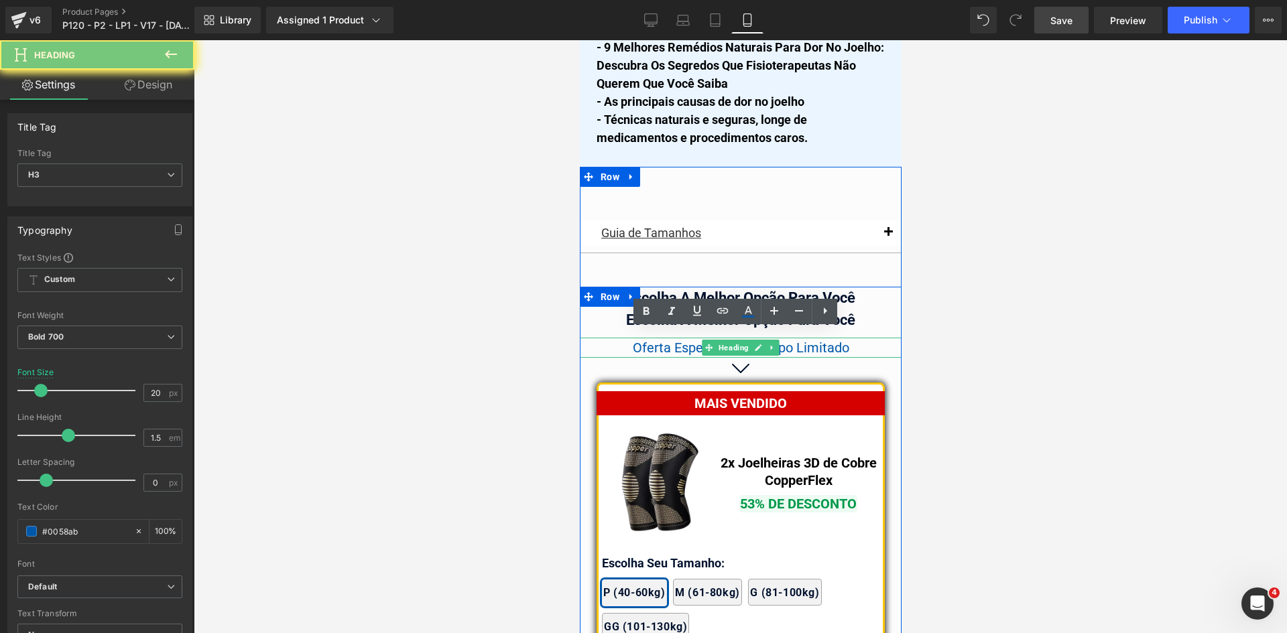
click at [653, 340] on span "Oferta Especial Por Tempo Limitado" at bounding box center [740, 348] width 216 height 16
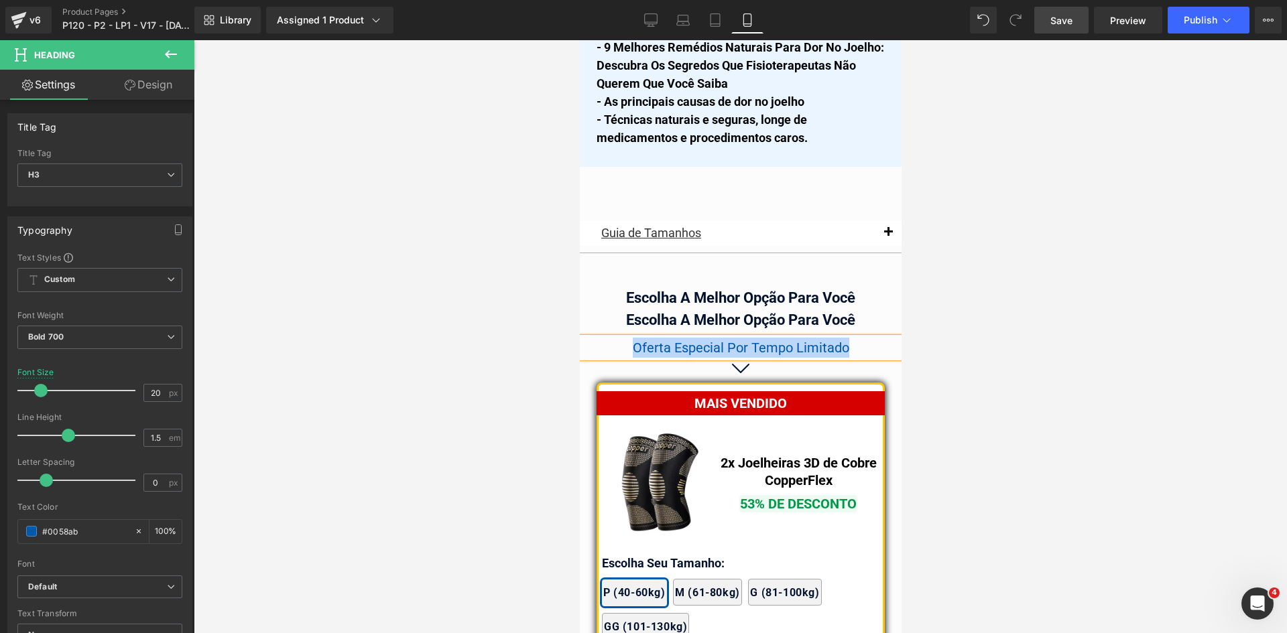
click at [829, 290] on div "Escolha A Melhor Opção Para Você" at bounding box center [740, 298] width 322 height 22
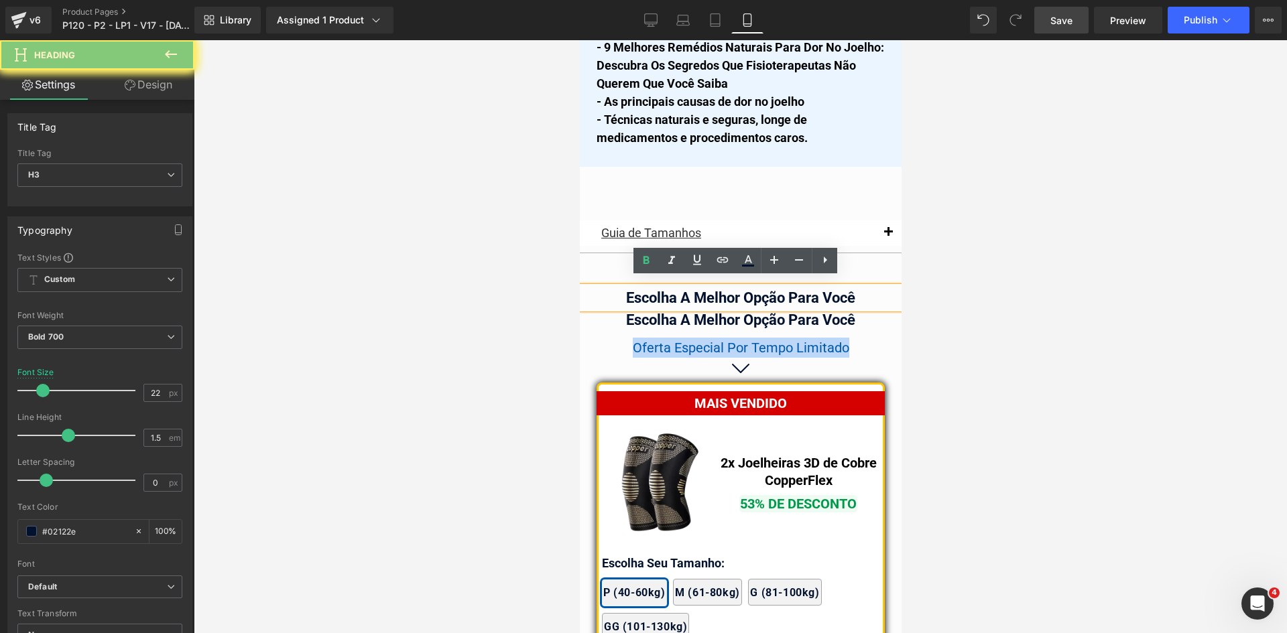
click at [829, 290] on div "Escolha A Melhor Opção Para Você" at bounding box center [740, 298] width 322 height 22
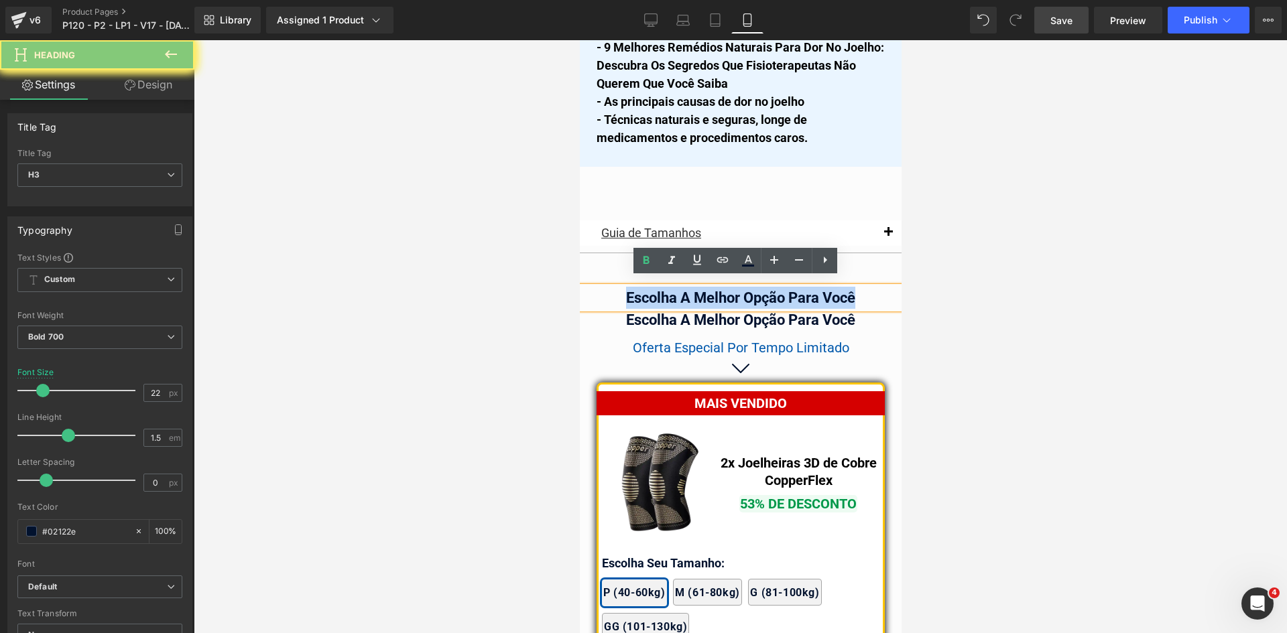
paste div
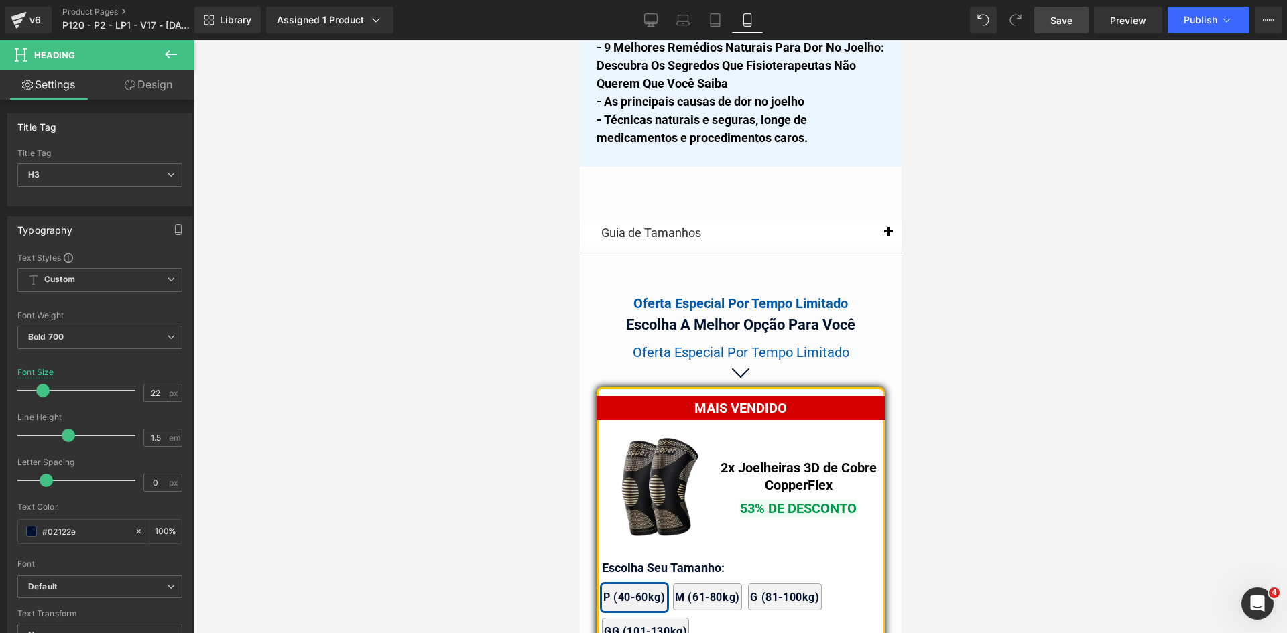
drag, startPoint x: 155, startPoint y: 87, endPoint x: 84, endPoint y: 192, distance: 126.8
click at [154, 86] on link "Design" at bounding box center [148, 85] width 97 height 30
click at [0, 0] on div "Spacing" at bounding box center [0, 0] width 0 height 0
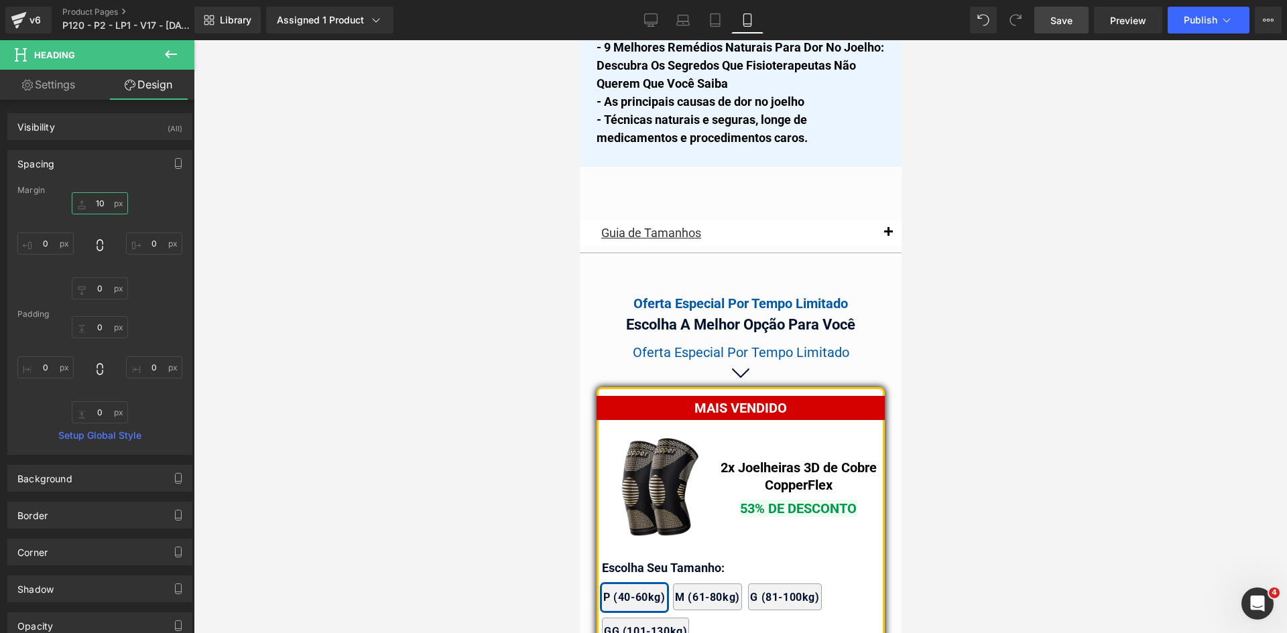
click at [99, 200] on input "text" at bounding box center [100, 203] width 56 height 22
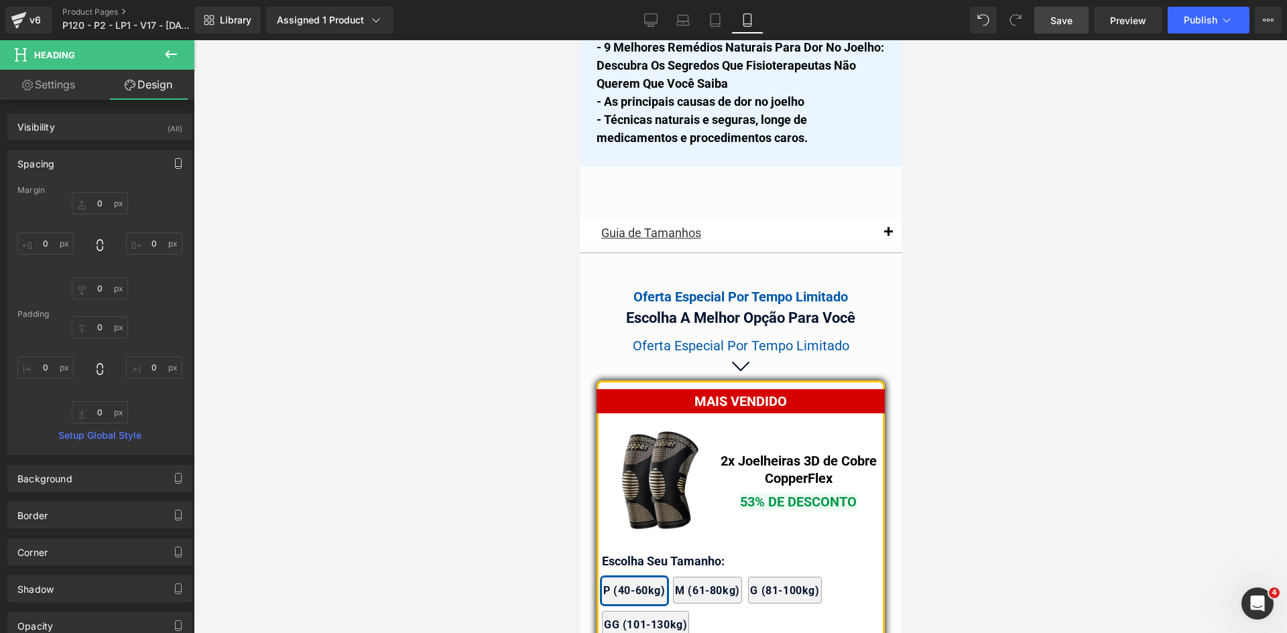
click at [173, 166] on icon "button" at bounding box center [178, 163] width 11 height 11
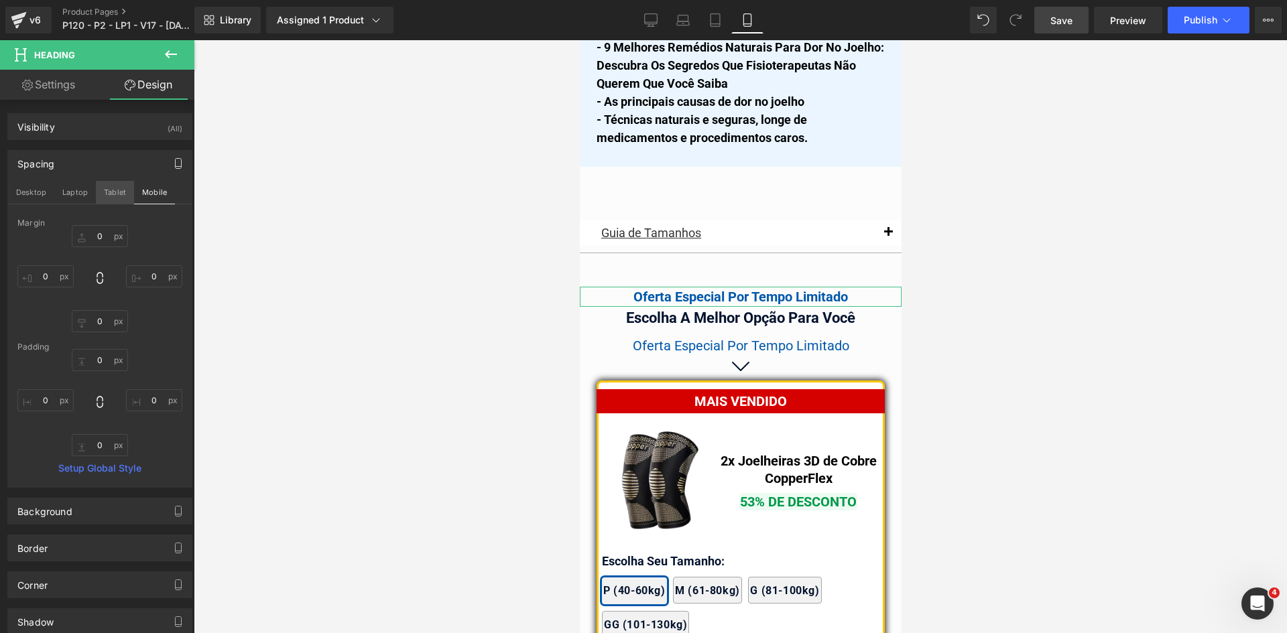
click at [109, 194] on button "Tablet" at bounding box center [115, 192] width 38 height 23
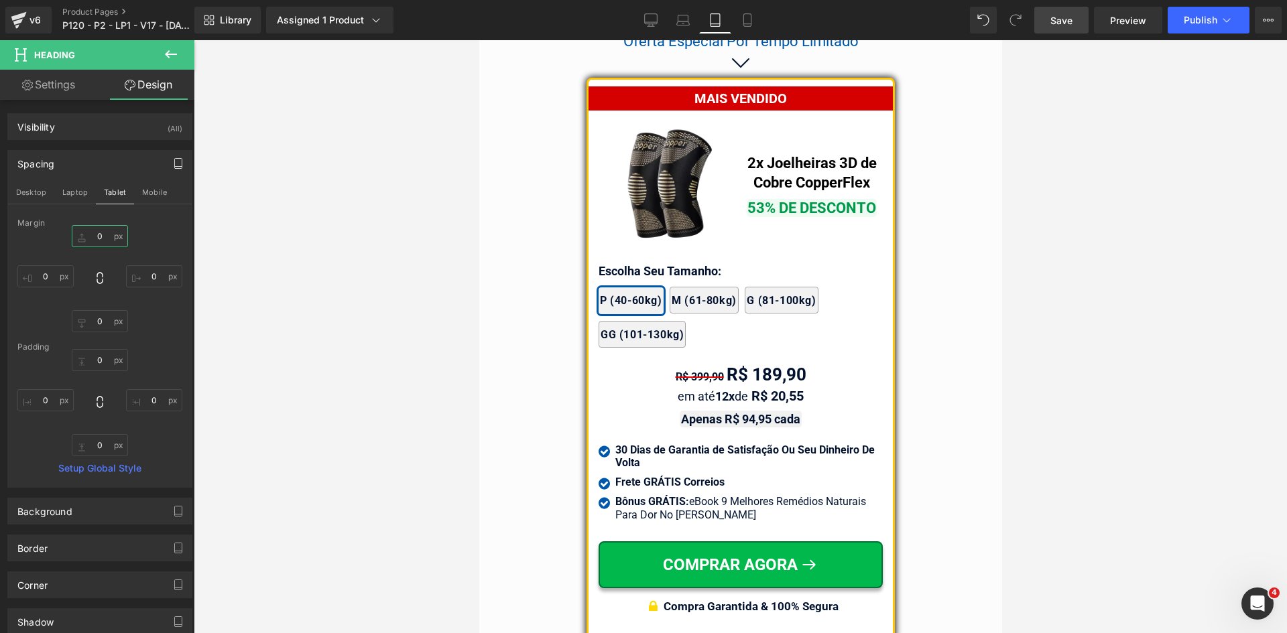
click at [101, 239] on input "0" at bounding box center [100, 236] width 56 height 22
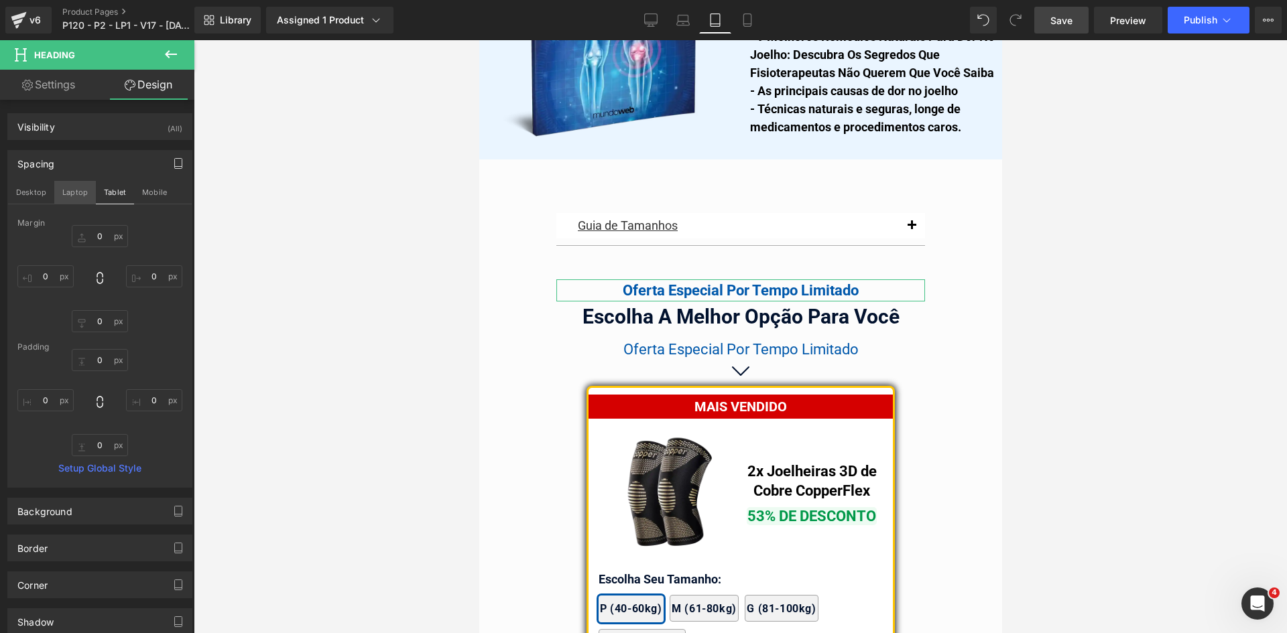
click at [81, 195] on button "Laptop" at bounding box center [75, 192] width 42 height 23
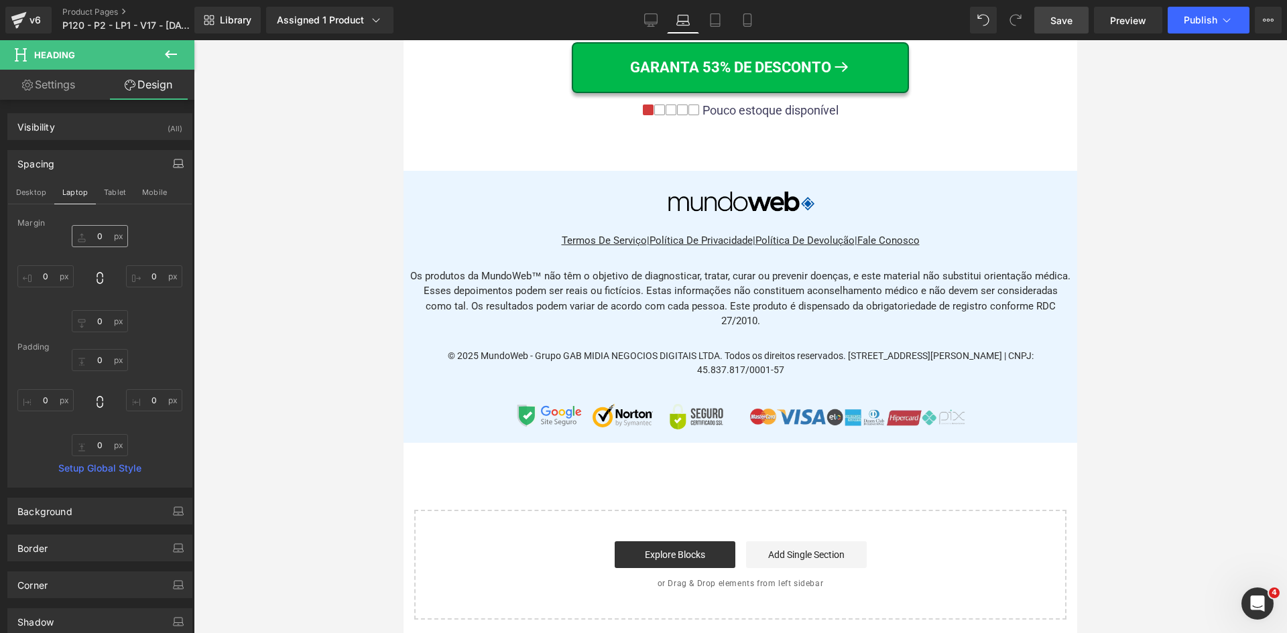
scroll to position [7923, 0]
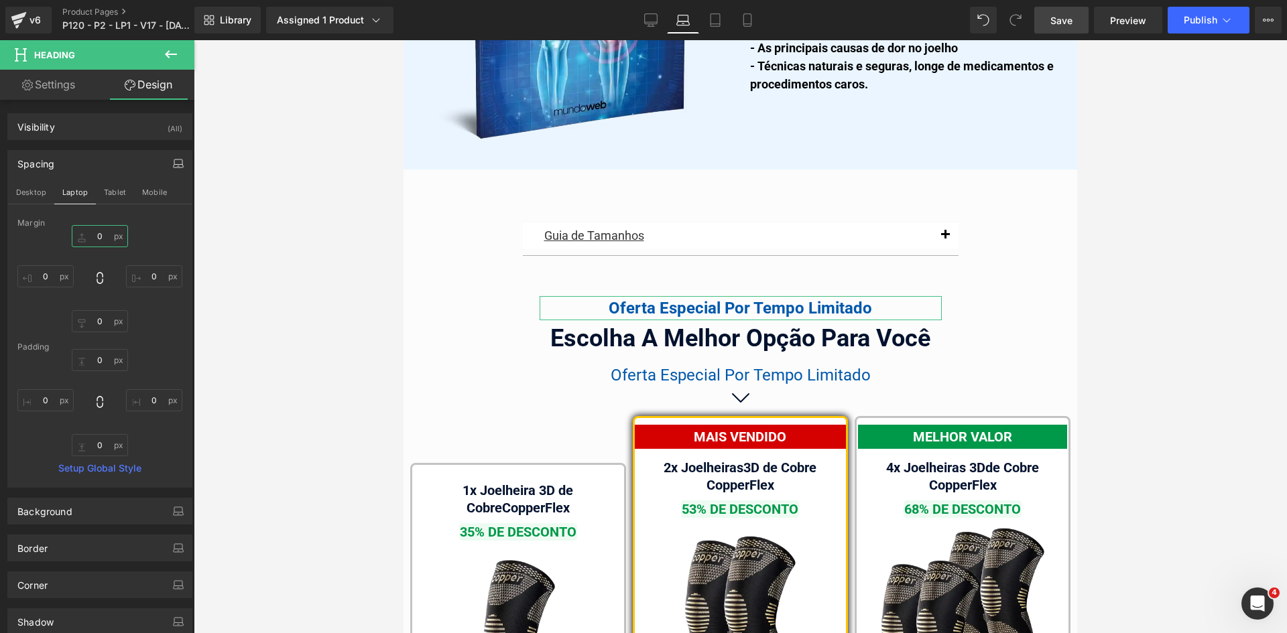
click at [102, 238] on input "0" at bounding box center [100, 236] width 56 height 22
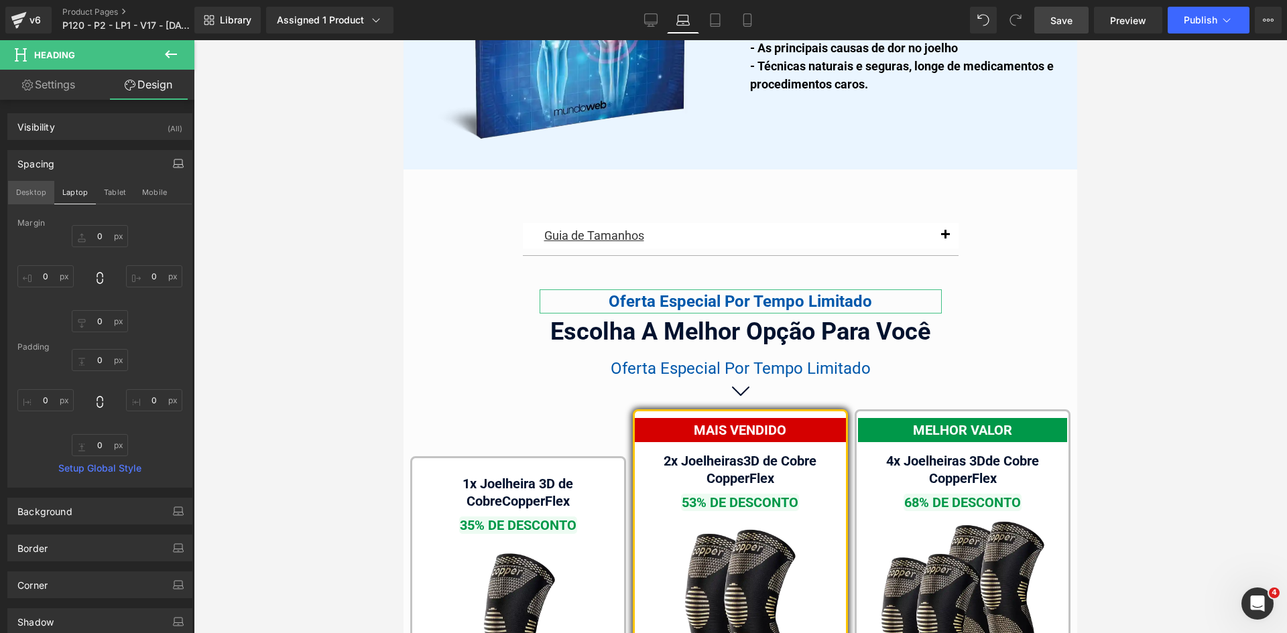
click at [42, 192] on button "Desktop" at bounding box center [31, 192] width 46 height 23
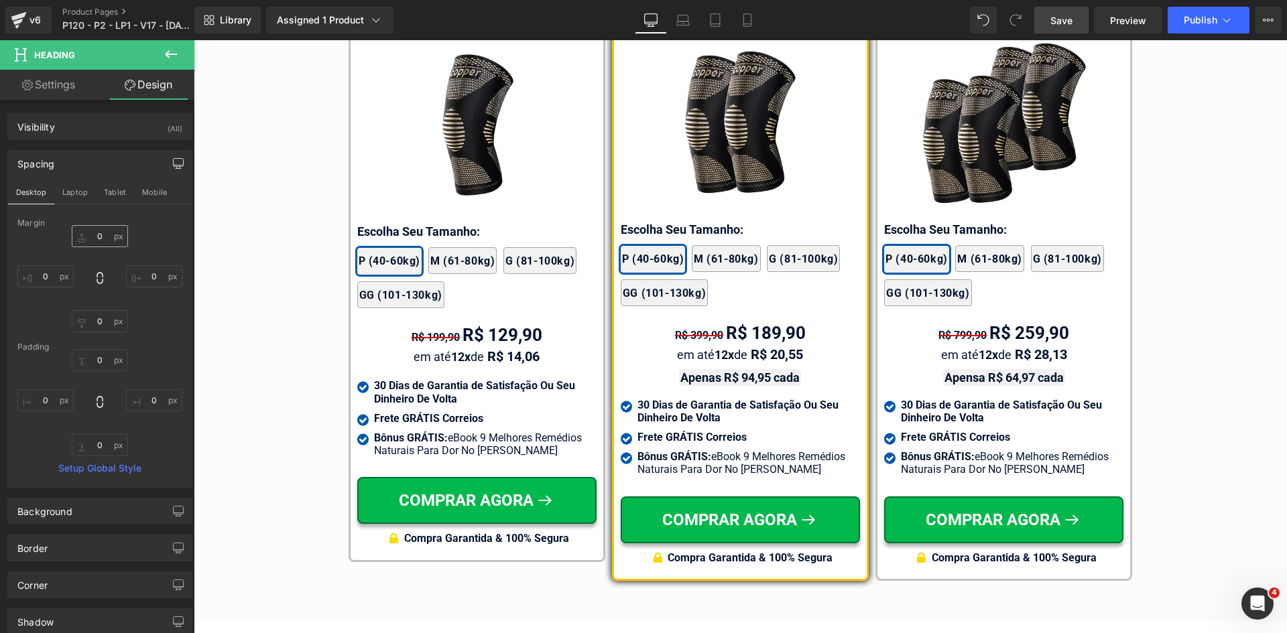
scroll to position [7447, 0]
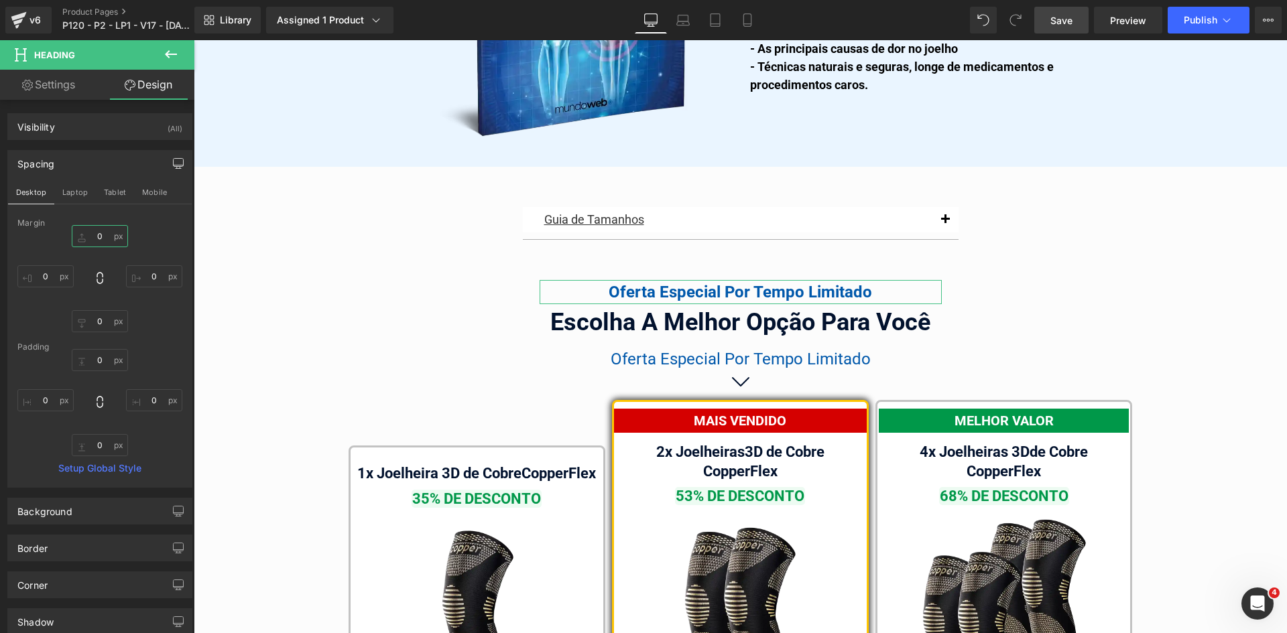
click at [97, 236] on input "0" at bounding box center [100, 236] width 56 height 22
type input "0"
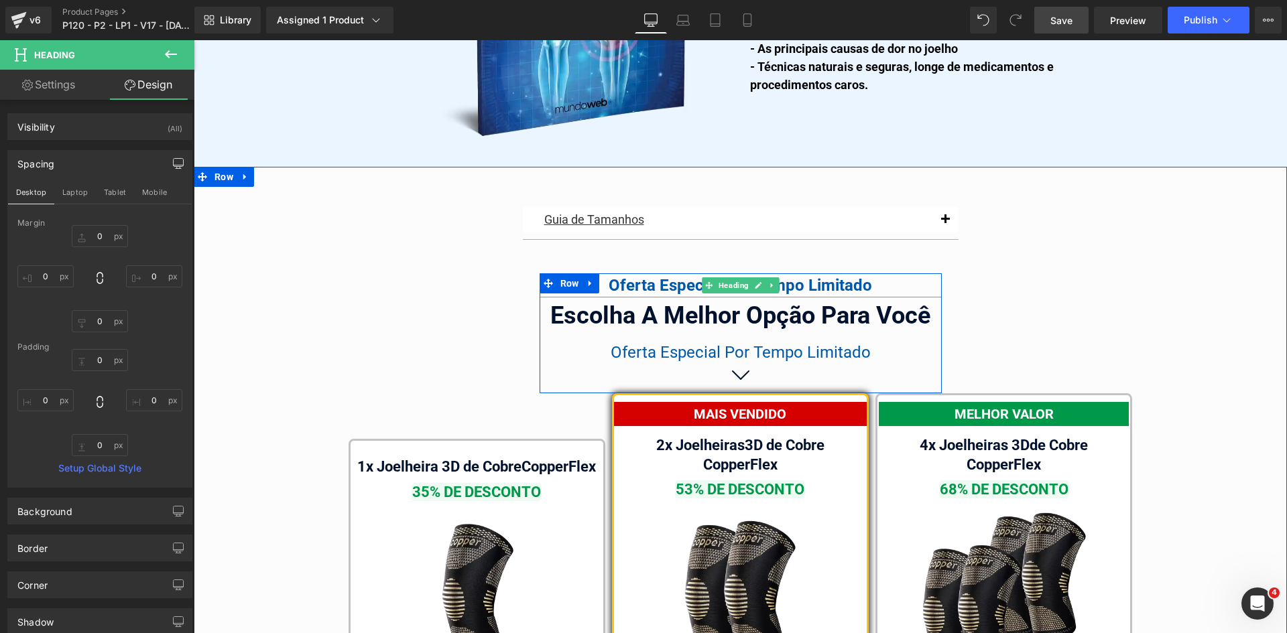
click at [655, 273] on div "Oferta Especial Por Tempo Limitado" at bounding box center [741, 285] width 402 height 24
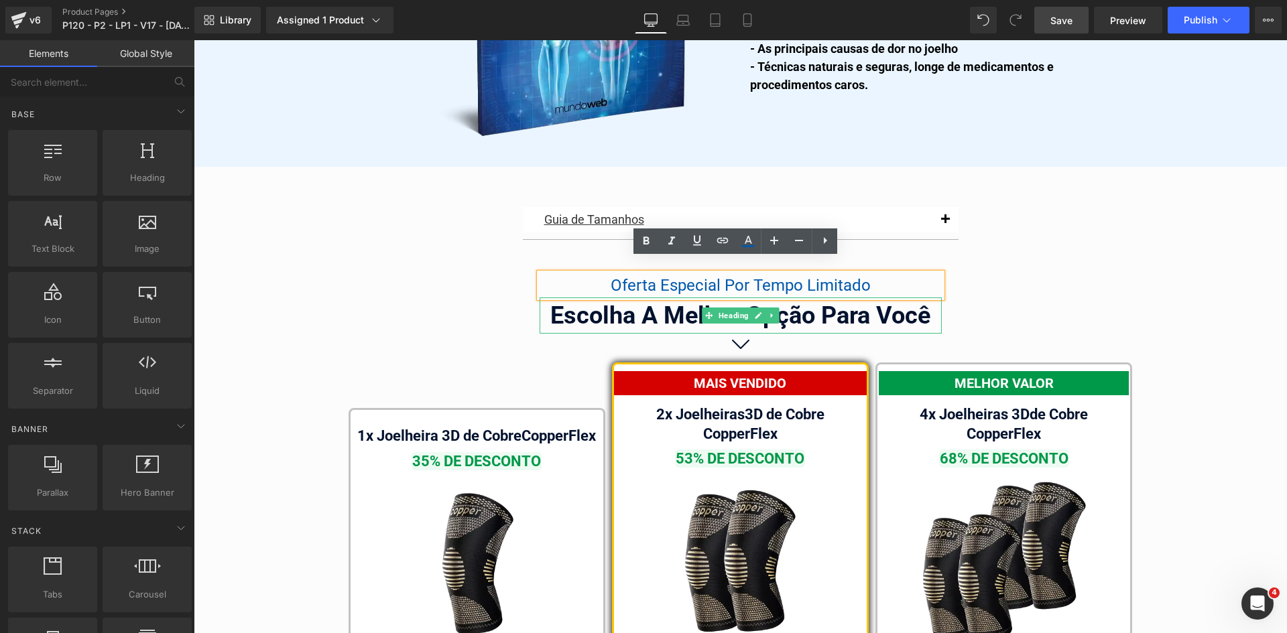
click at [615, 302] on div "Escolha A Melhor Opção Para Você" at bounding box center [741, 316] width 402 height 36
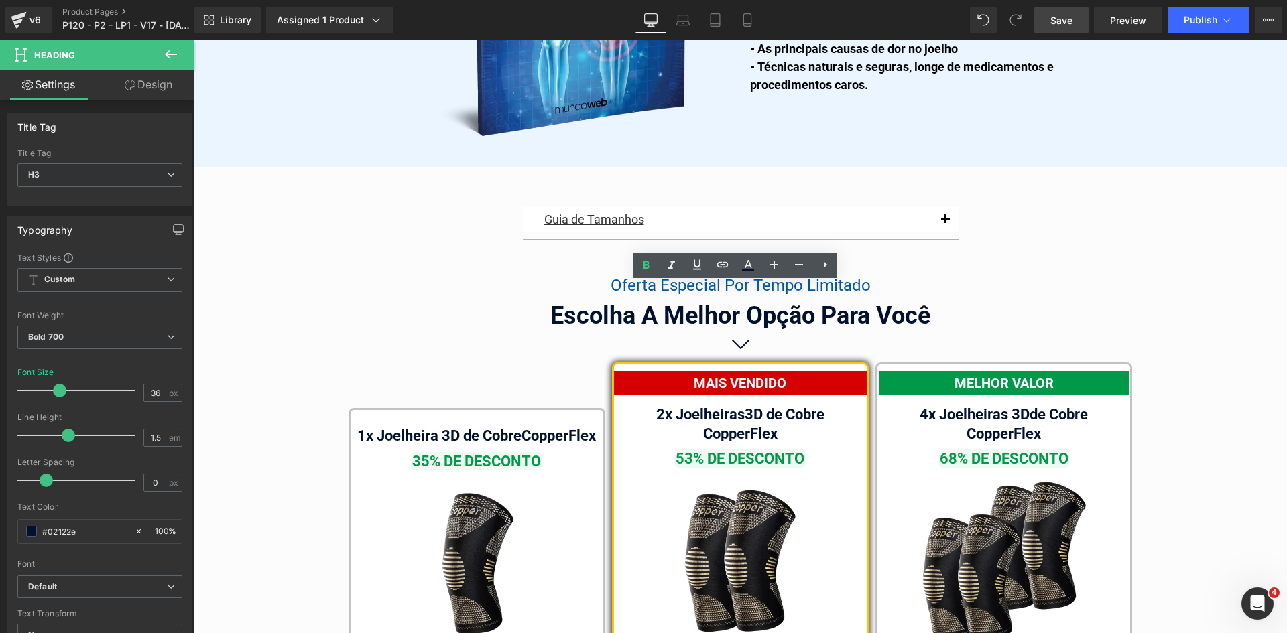
click at [153, 82] on link "Design" at bounding box center [148, 85] width 97 height 30
click at [0, 0] on div "Spacing" at bounding box center [0, 0] width 0 height 0
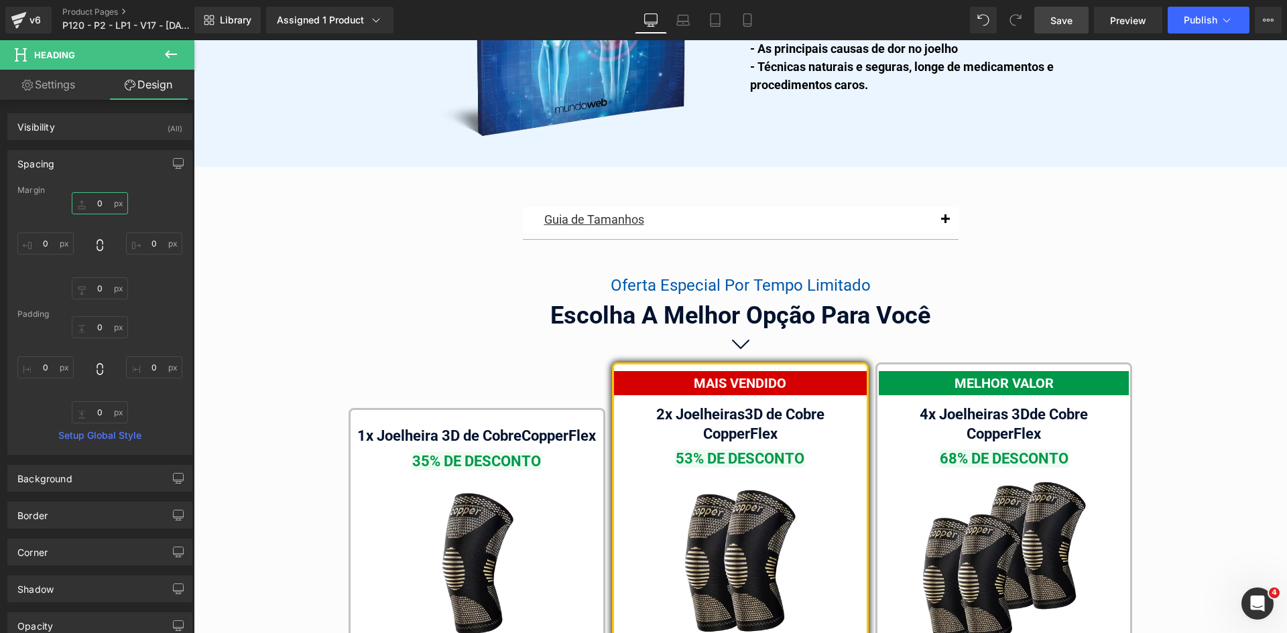
click at [92, 207] on input "text" at bounding box center [100, 203] width 56 height 22
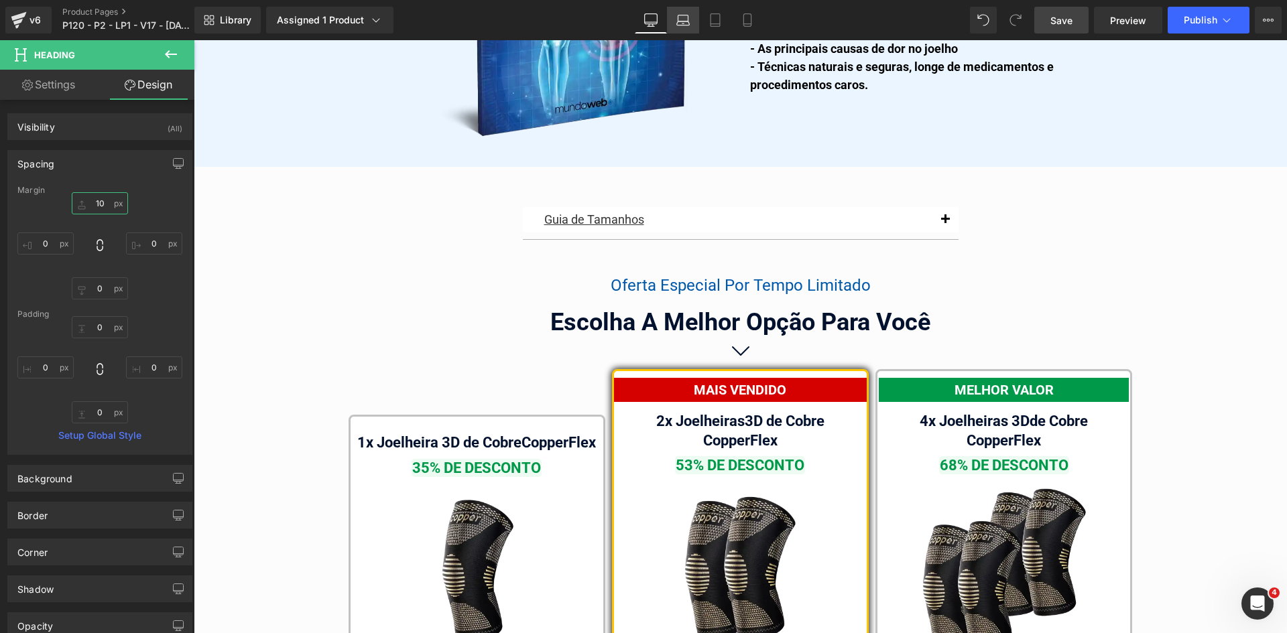
type input "10"
click at [692, 25] on link "Laptop" at bounding box center [683, 20] width 32 height 27
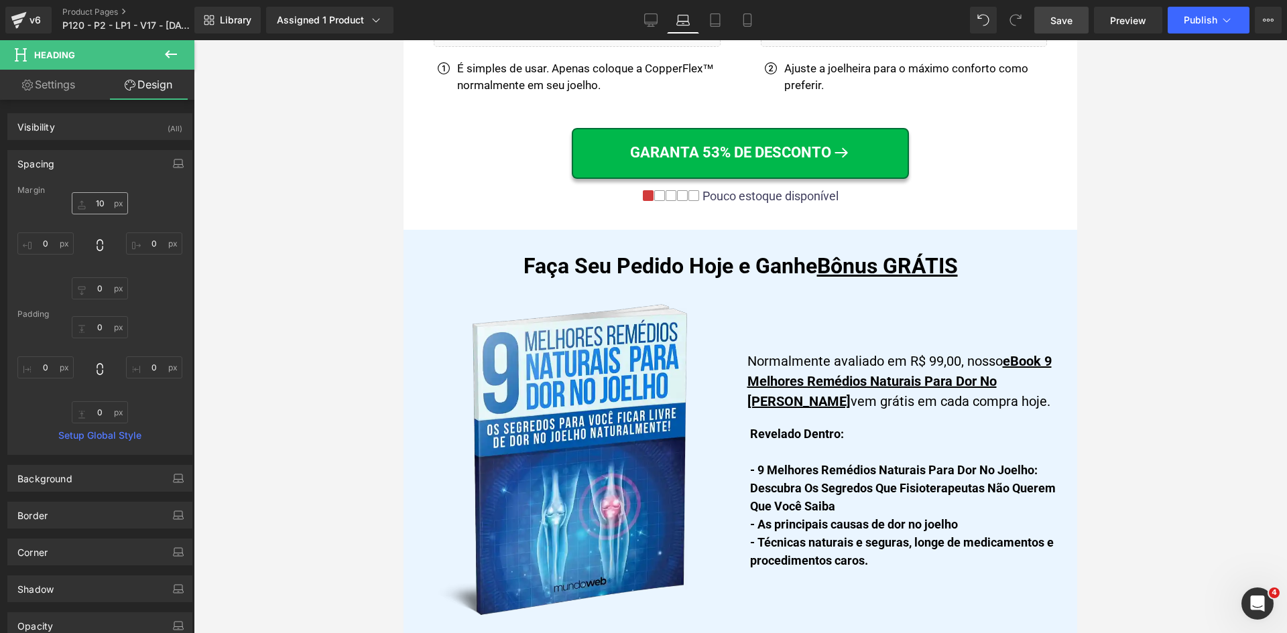
scroll to position [7930, 0]
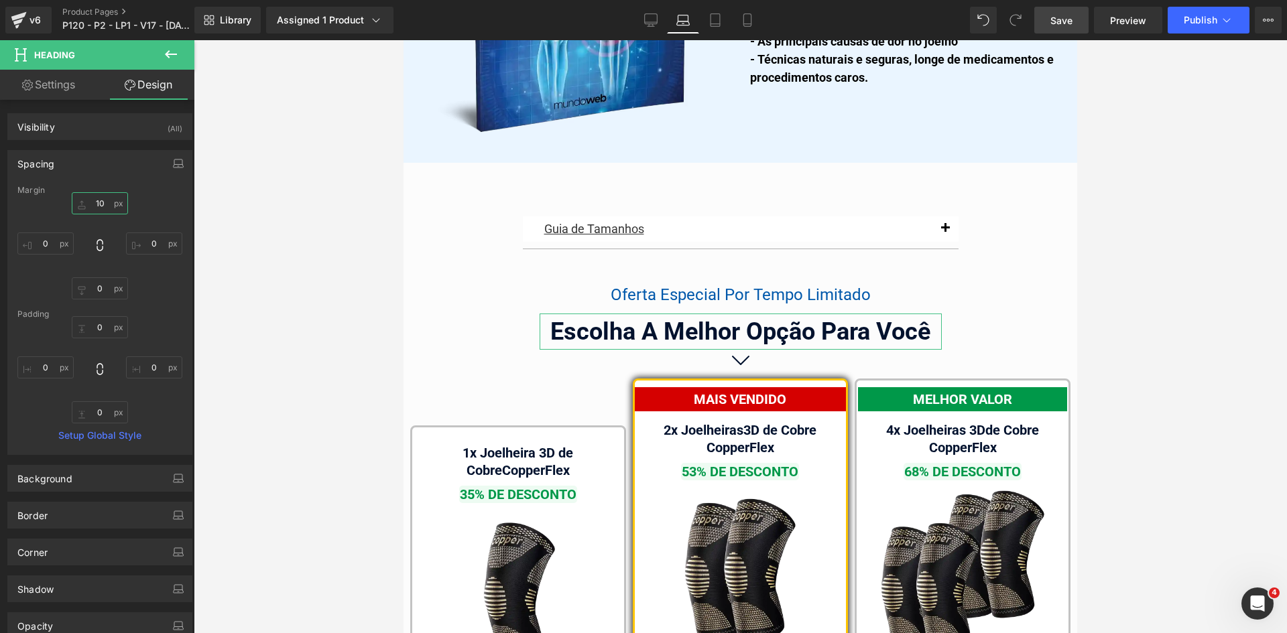
click at [101, 206] on input "10" at bounding box center [100, 203] width 56 height 22
click at [725, 22] on link "Tablet" at bounding box center [715, 20] width 32 height 27
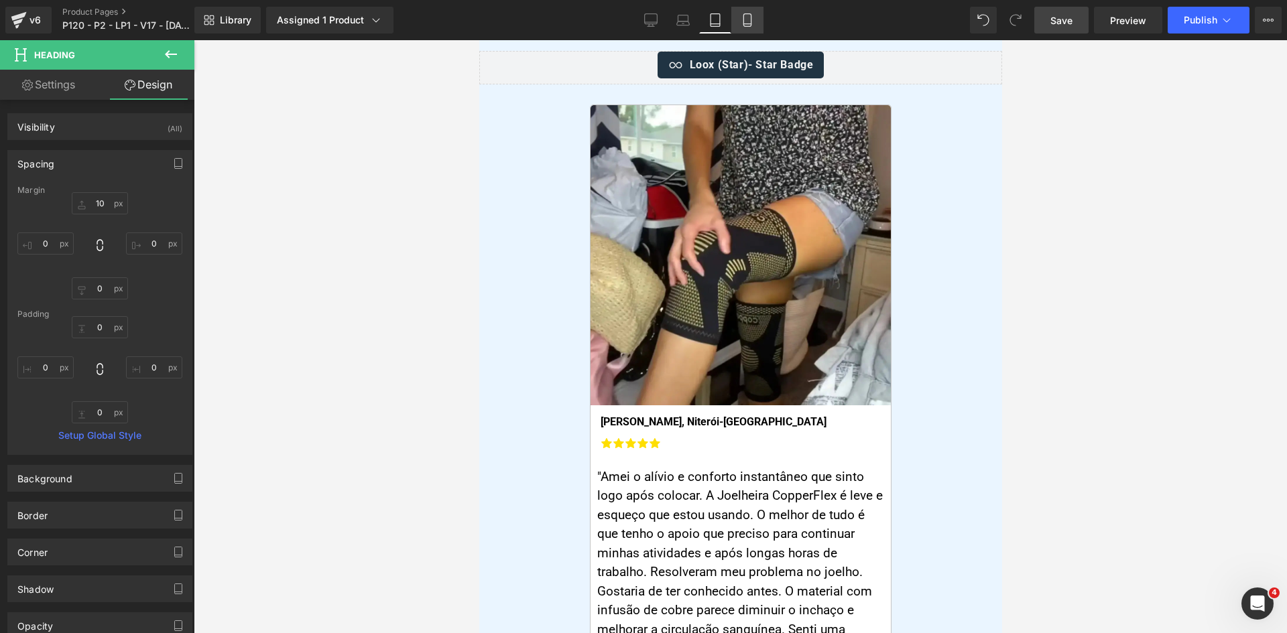
scroll to position [11077, 0]
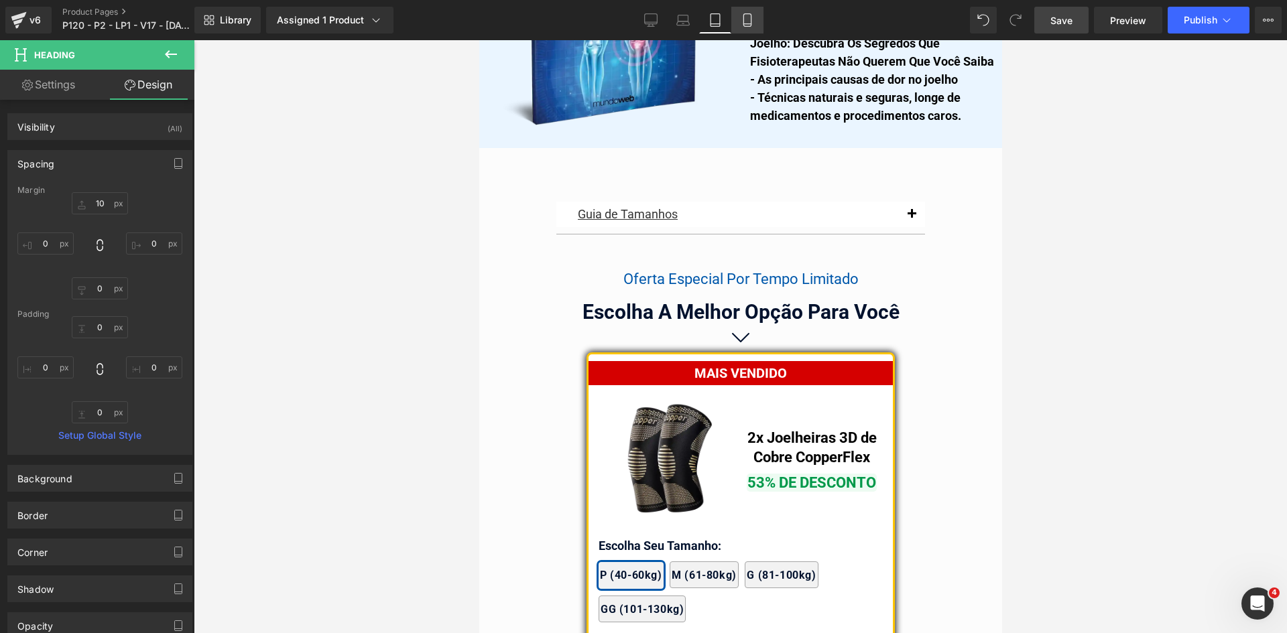
click at [750, 21] on icon at bounding box center [747, 19] width 13 height 13
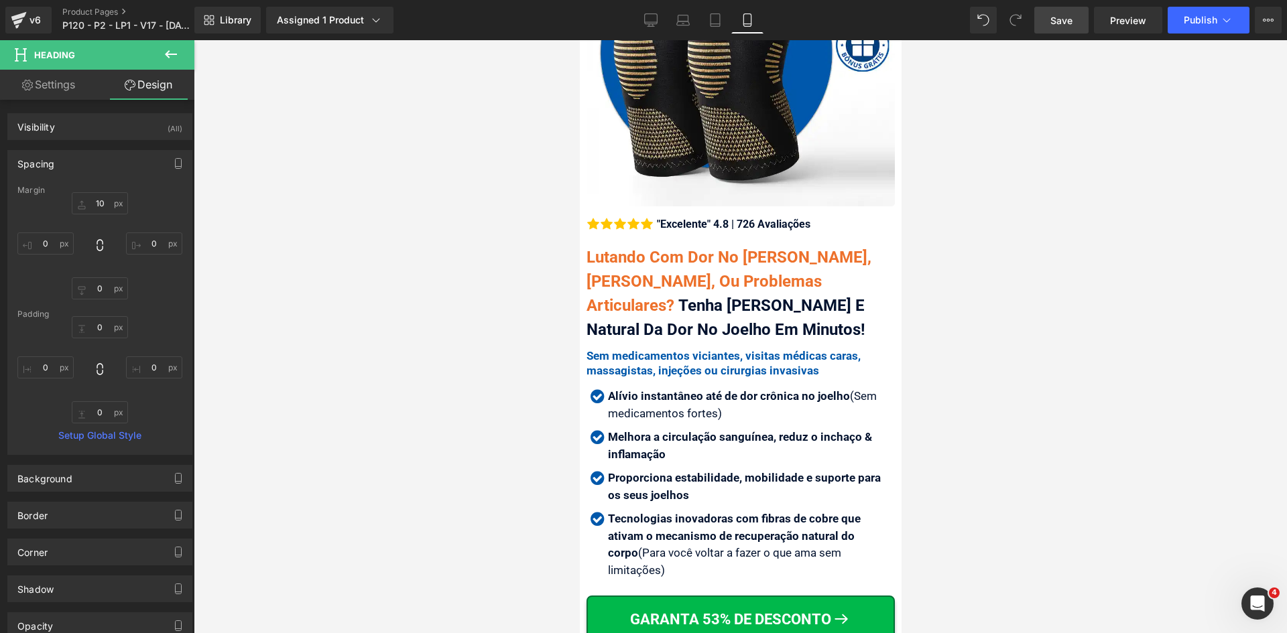
scroll to position [335, 0]
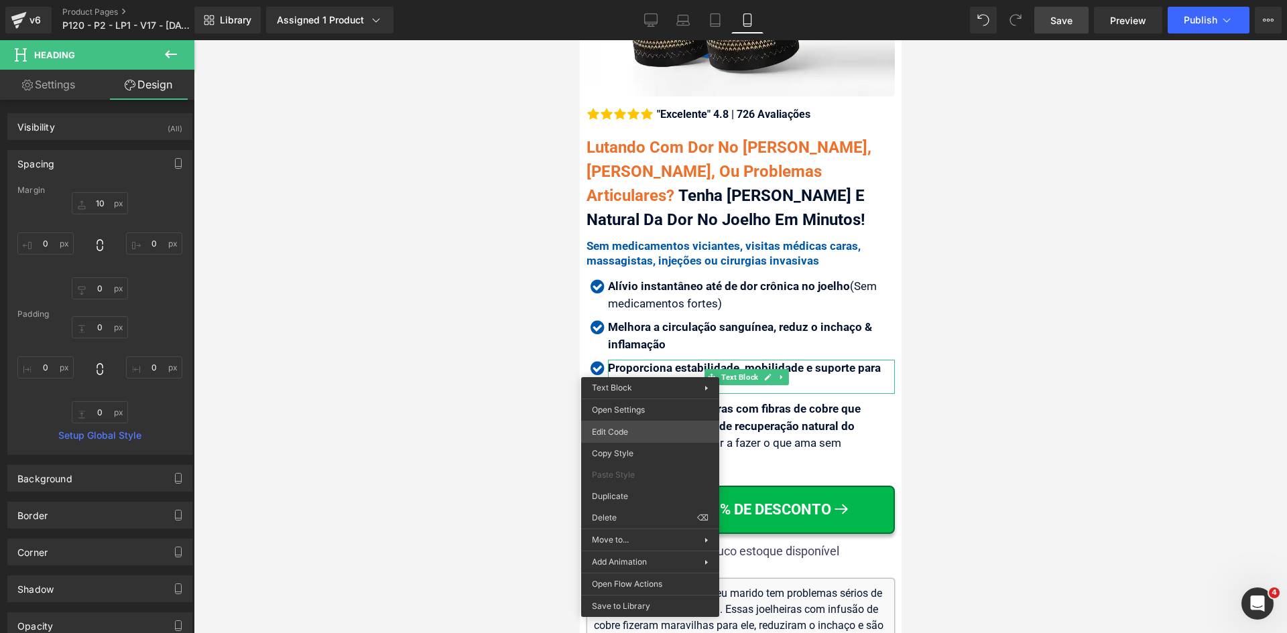
click at [621, 0] on div "You are previewing how the will restyle your page. You can not edit Elements in…" at bounding box center [643, 0] width 1287 height 0
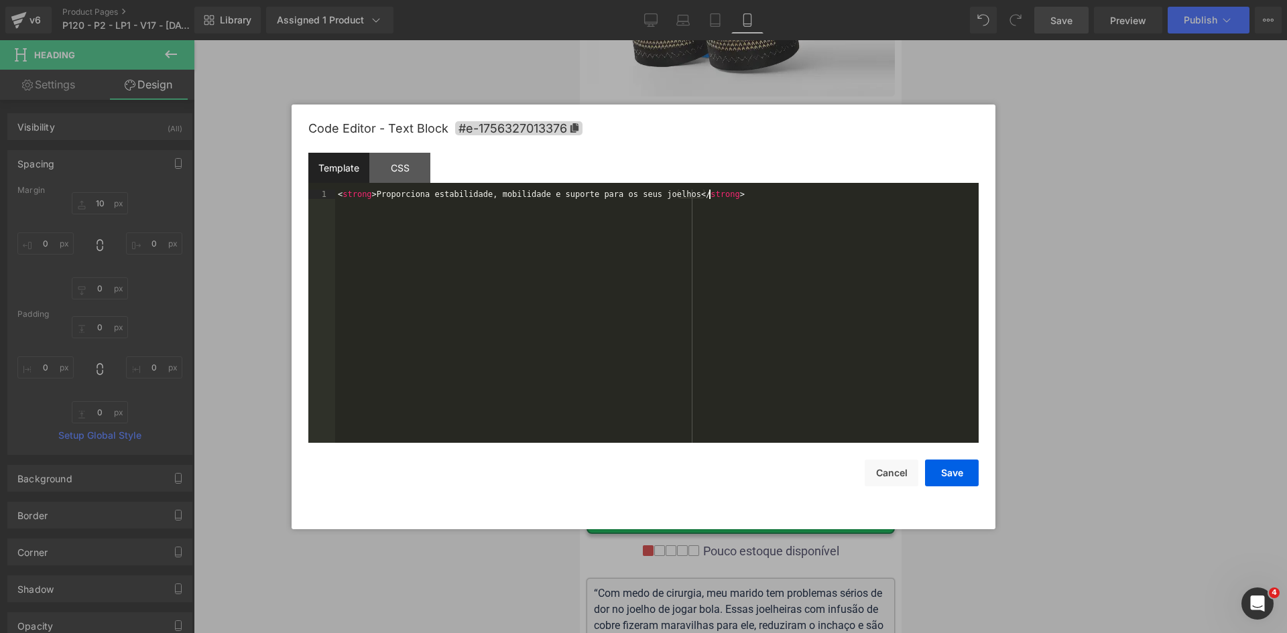
click at [603, 329] on div "< strong > Proporciona estabilidade, mobilidade e suporte para os seus joelhos …" at bounding box center [656, 326] width 643 height 272
click at [957, 481] on button "Save" at bounding box center [952, 473] width 54 height 27
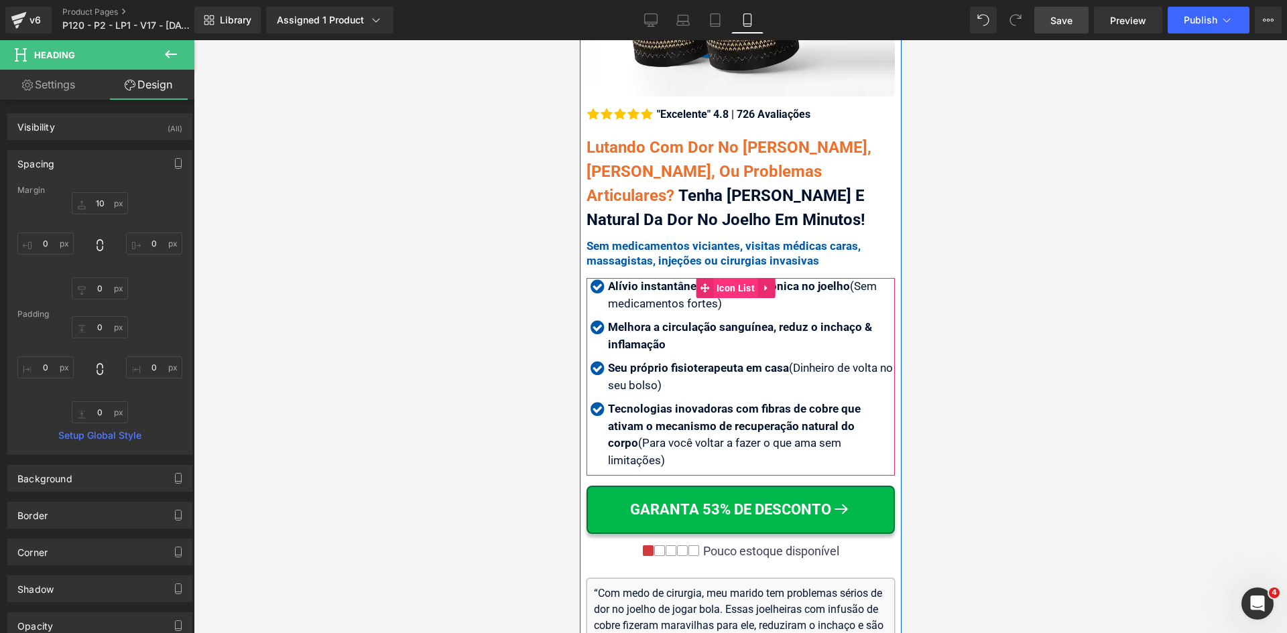
drag, startPoint x: 1049, startPoint y: 320, endPoint x: 732, endPoint y: 277, distance: 319.9
click at [732, 278] on span "Icon List" at bounding box center [734, 288] width 45 height 20
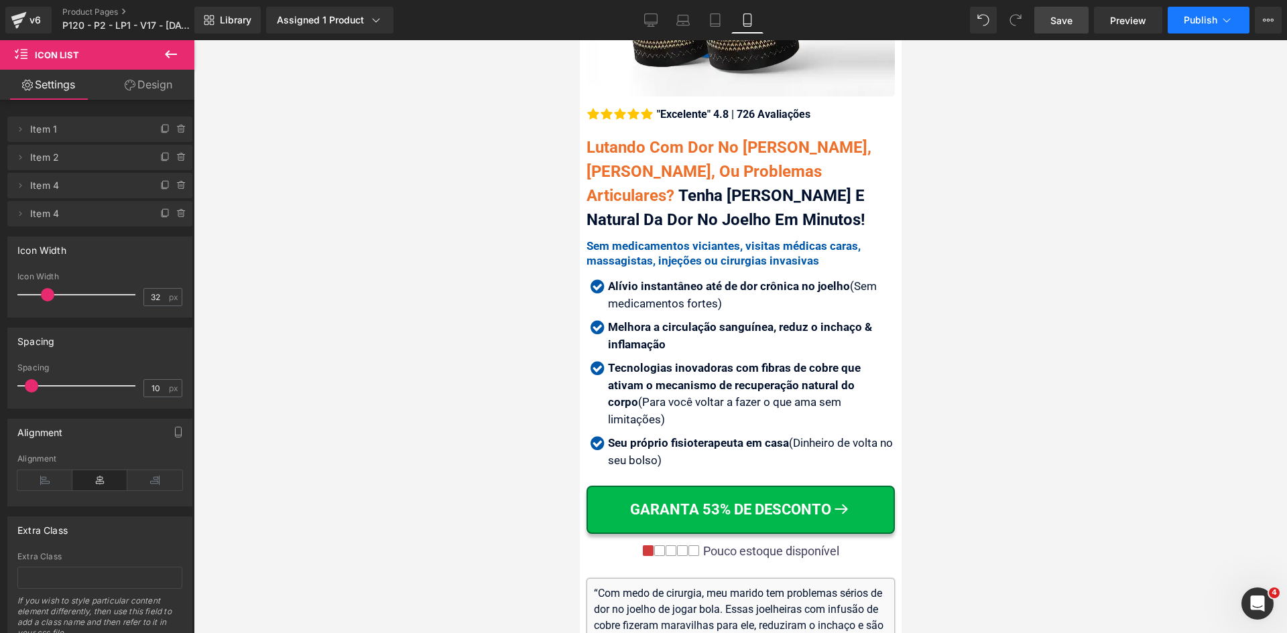
click at [1198, 17] on span "Publish" at bounding box center [1201, 20] width 34 height 11
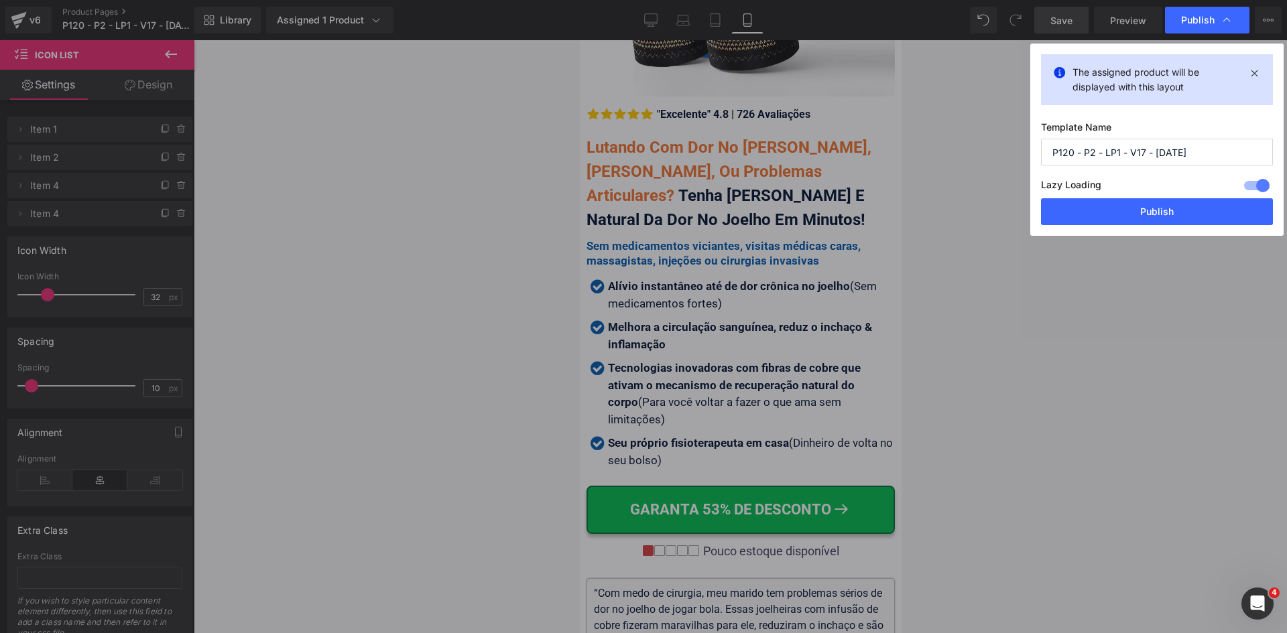
click at [1159, 208] on button "Publish" at bounding box center [1157, 211] width 232 height 27
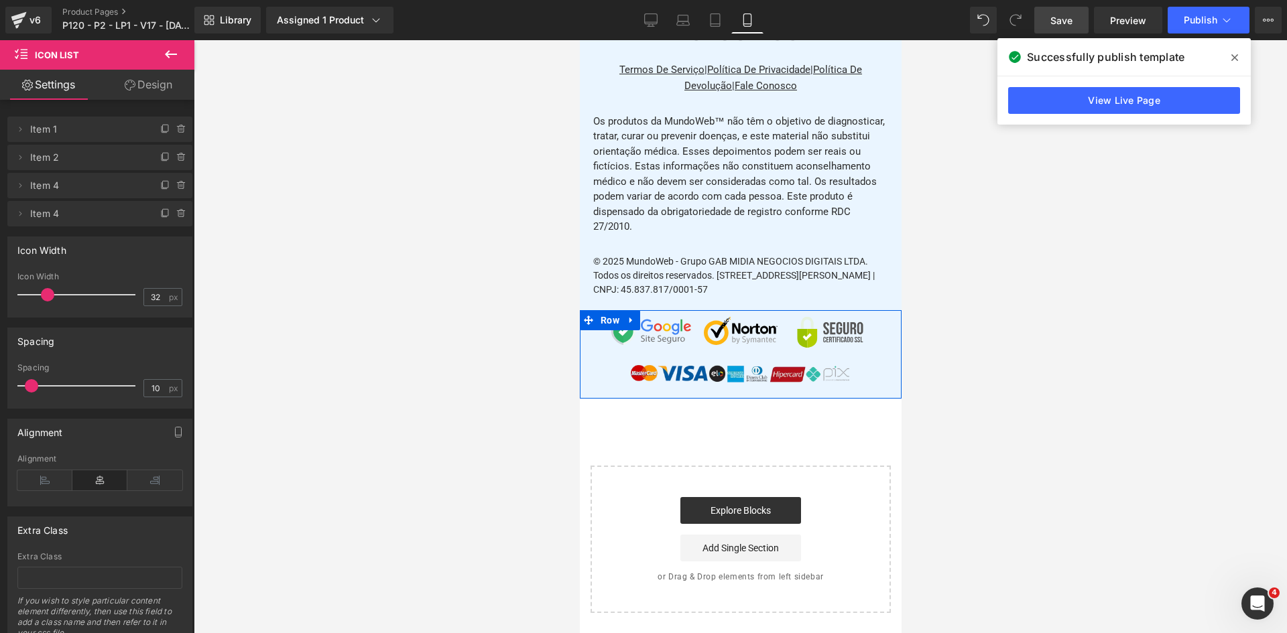
scroll to position [15815, 0]
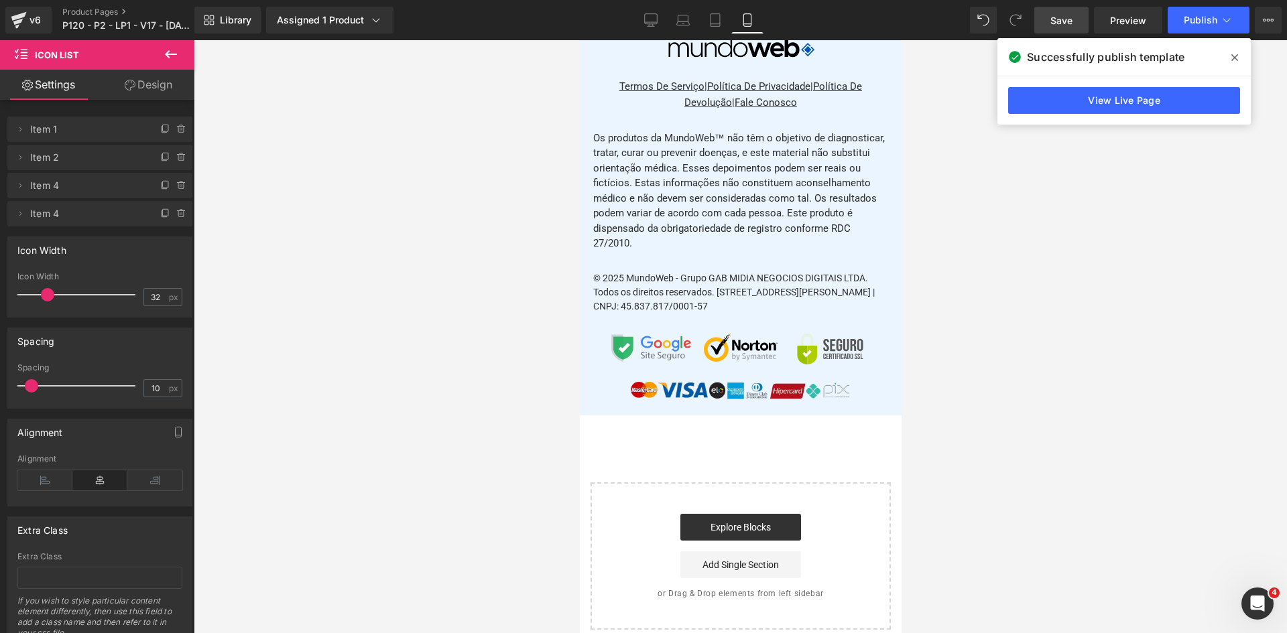
click at [693, 314] on div "© 2025 MundoWeb - Grupo GAB MIDIA NEGOCIOS DIGITAIS LTDA. Todos os direitos res…" at bounding box center [739, 292] width 295 height 42
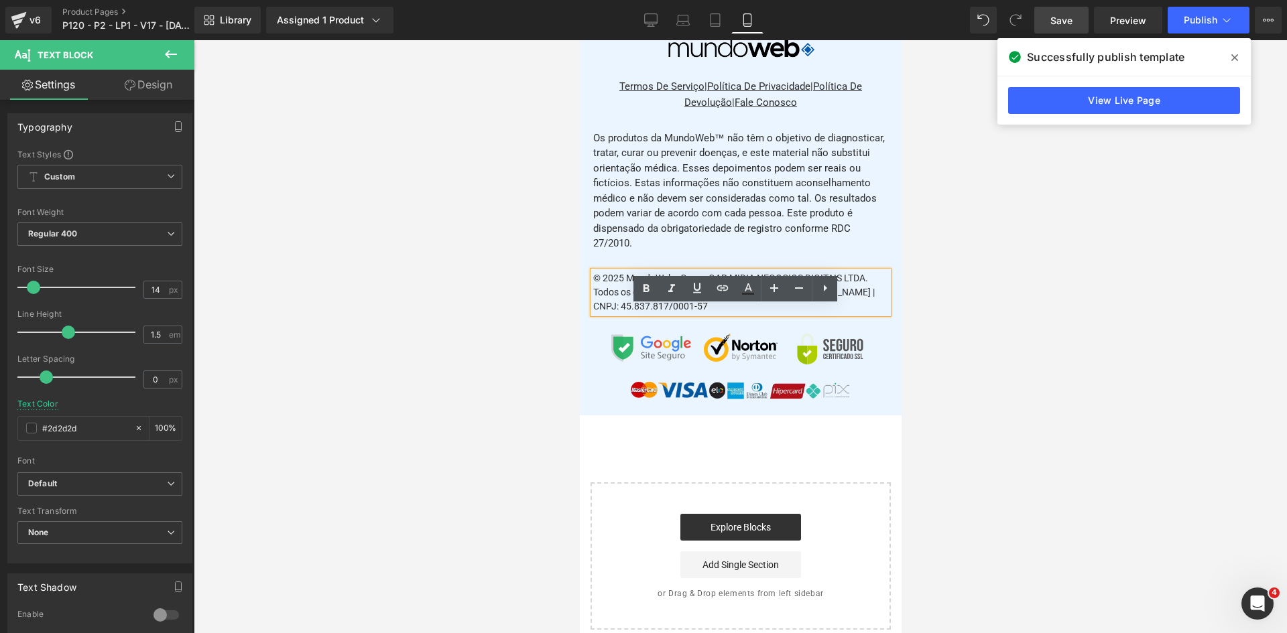
click at [990, 350] on div at bounding box center [740, 336] width 1093 height 593
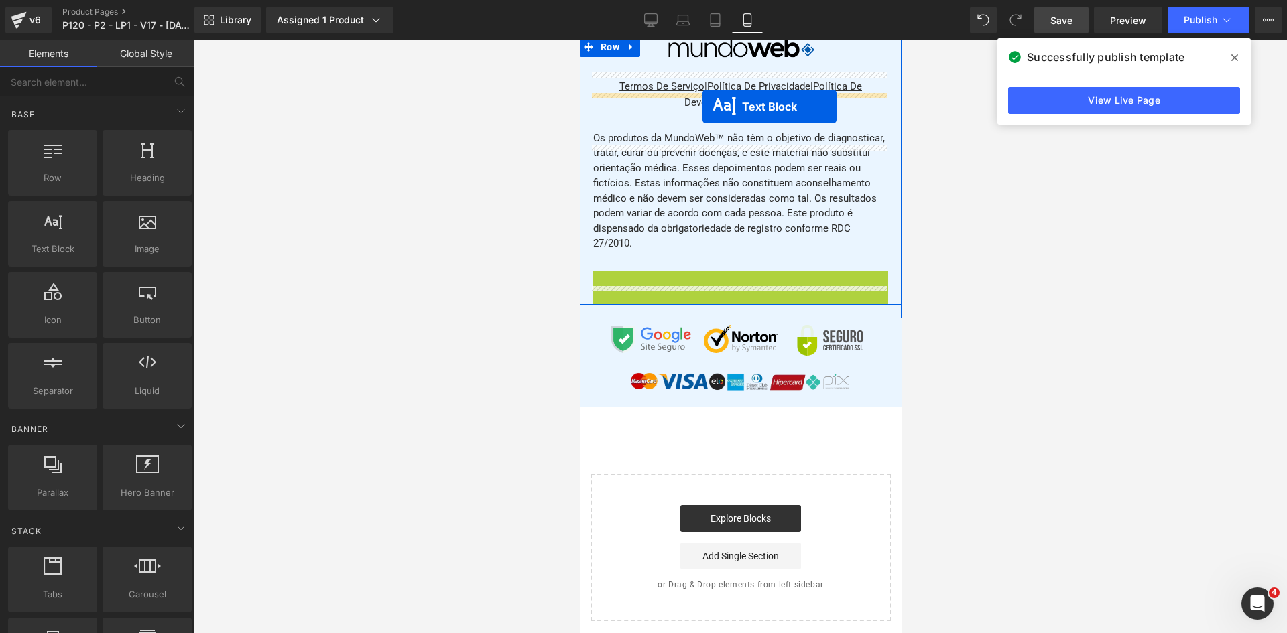
drag, startPoint x: 724, startPoint y: 334, endPoint x: 702, endPoint y: 107, distance: 228.9
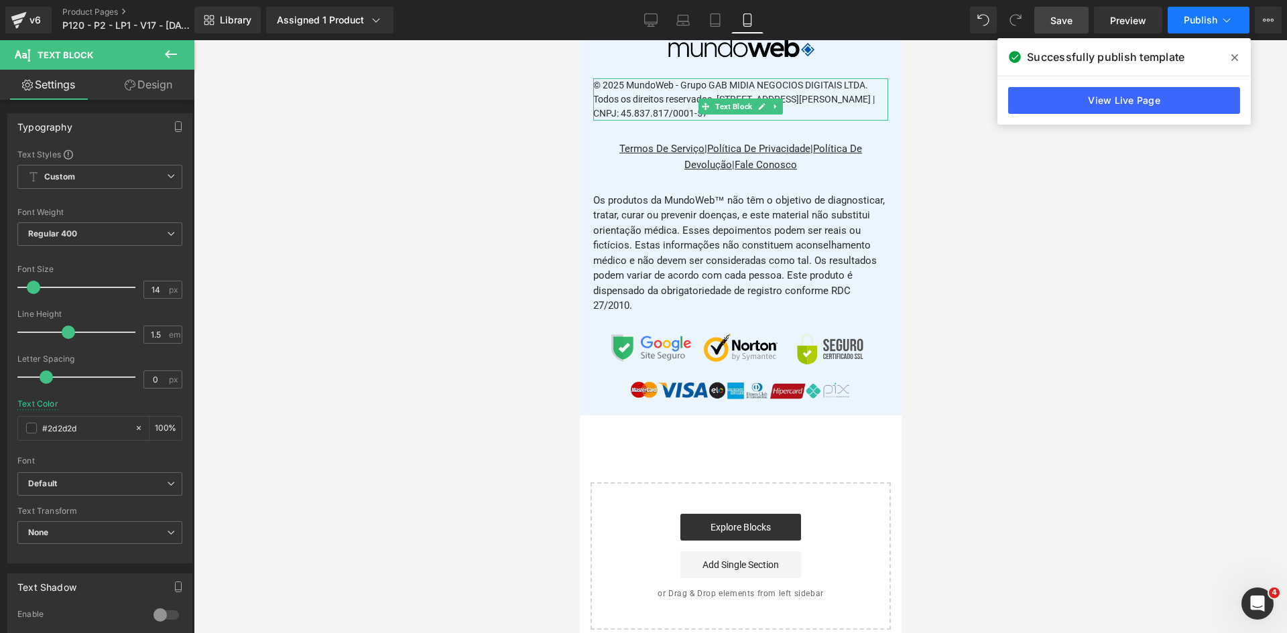
click at [1230, 18] on icon at bounding box center [1226, 19] width 13 height 13
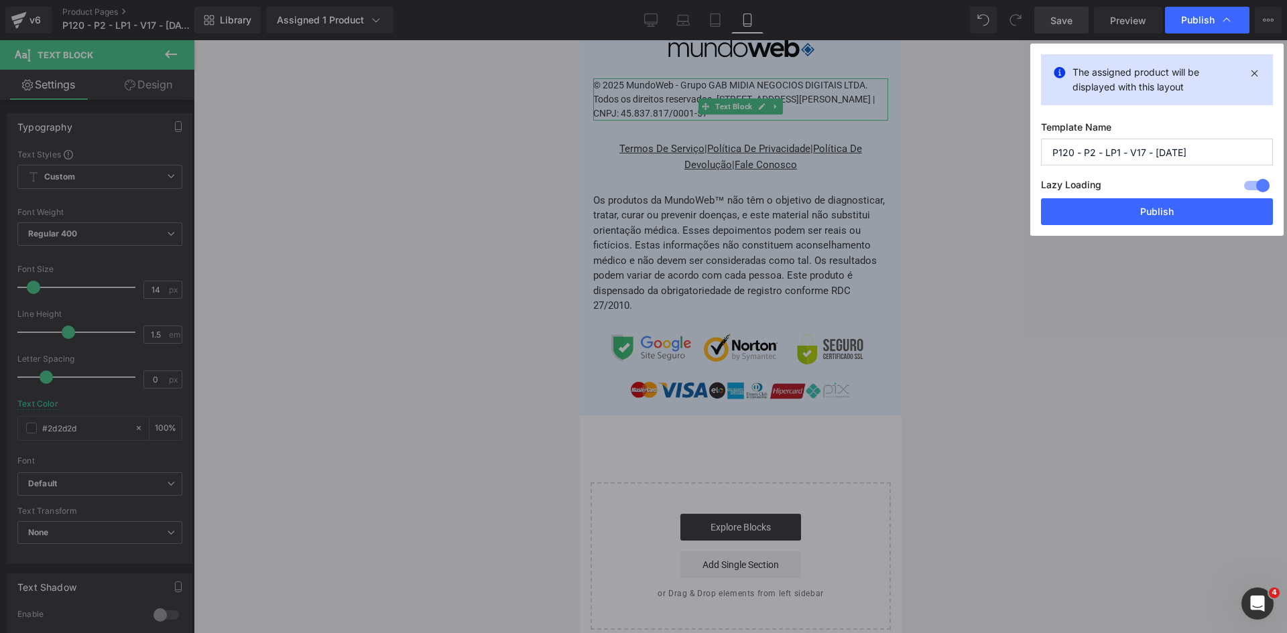
drag, startPoint x: 1163, startPoint y: 207, endPoint x: 910, endPoint y: 186, distance: 253.5
click at [1162, 207] on button "Publish" at bounding box center [1157, 211] width 232 height 27
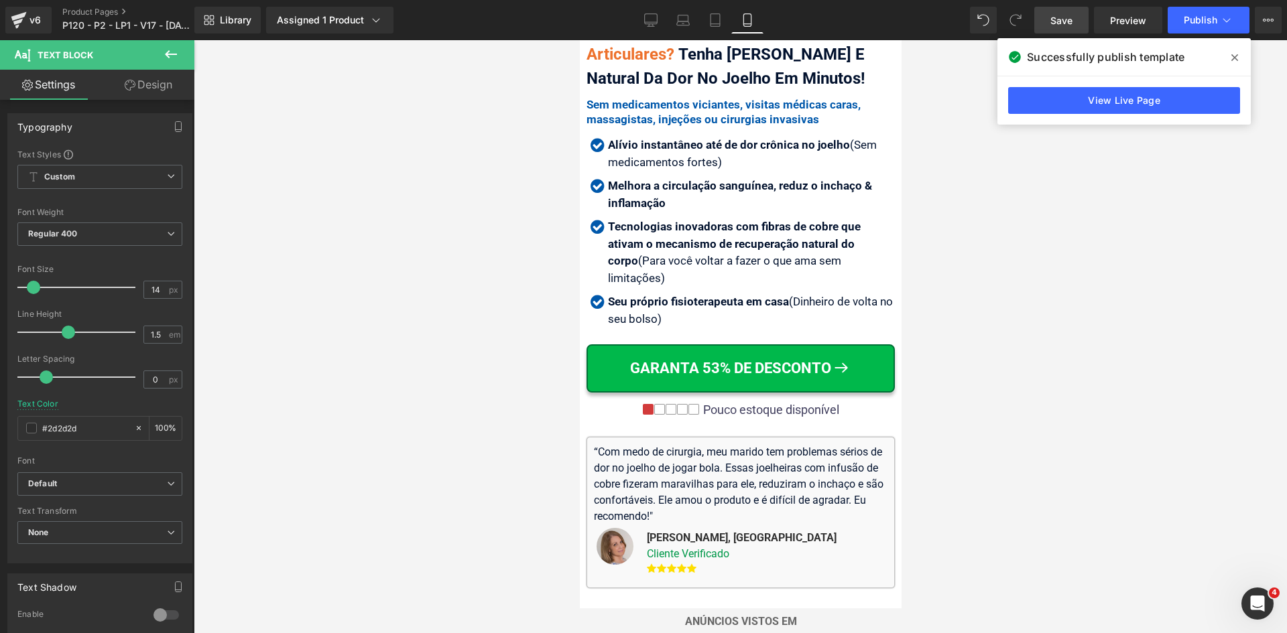
scroll to position [0, 0]
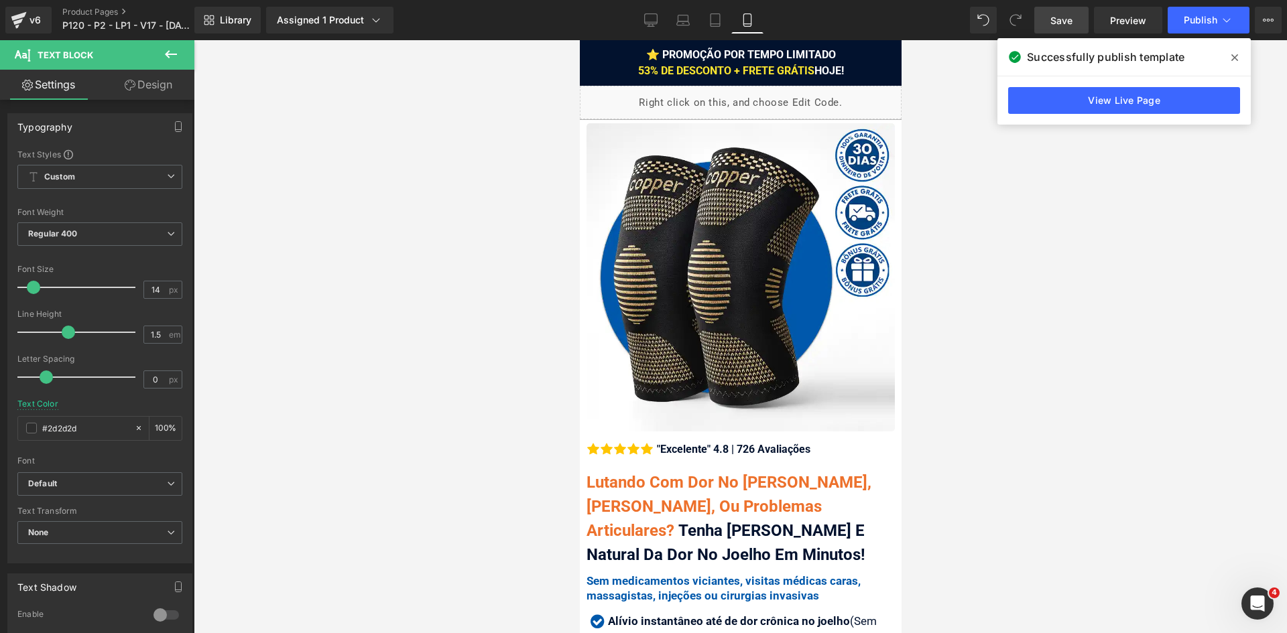
click at [645, 489] on span "Lutando Com Dor No [PERSON_NAME], [PERSON_NAME], Ou Problemas Articulares?" at bounding box center [728, 506] width 285 height 67
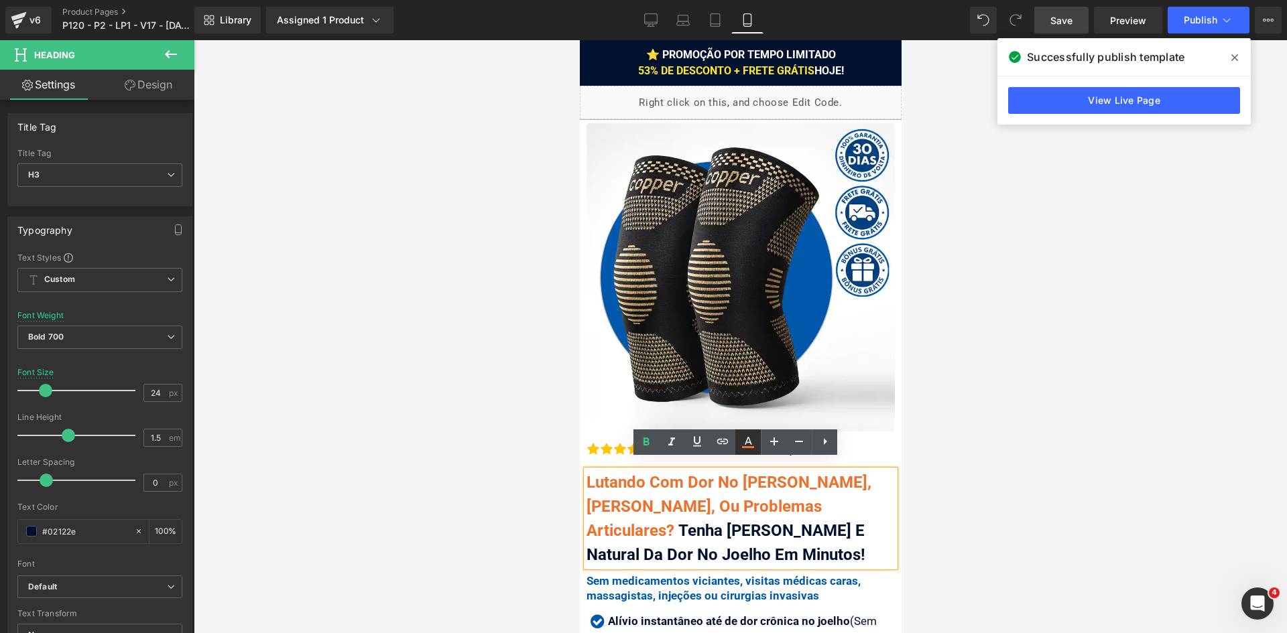
click at [751, 443] on icon at bounding box center [748, 441] width 7 height 8
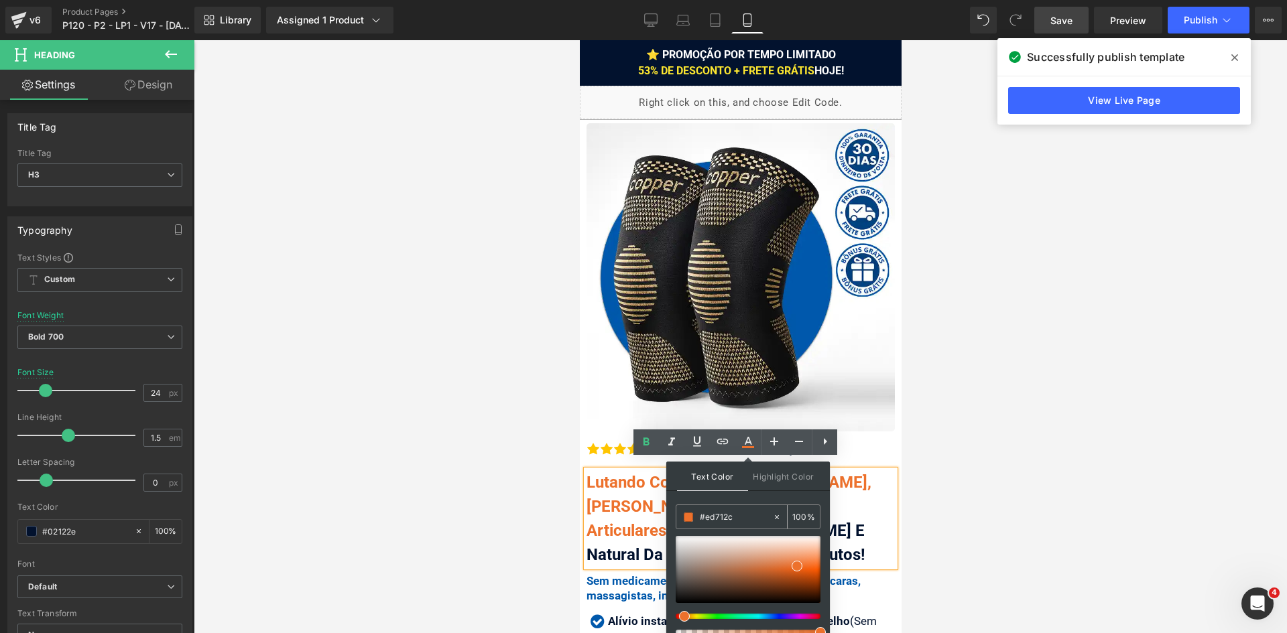
click at [718, 518] on input "#ed712c" at bounding box center [736, 517] width 72 height 15
click at [624, 495] on span "Lutando Com Dor No [PERSON_NAME], [PERSON_NAME], Ou Problemas Articulares?" at bounding box center [728, 506] width 285 height 67
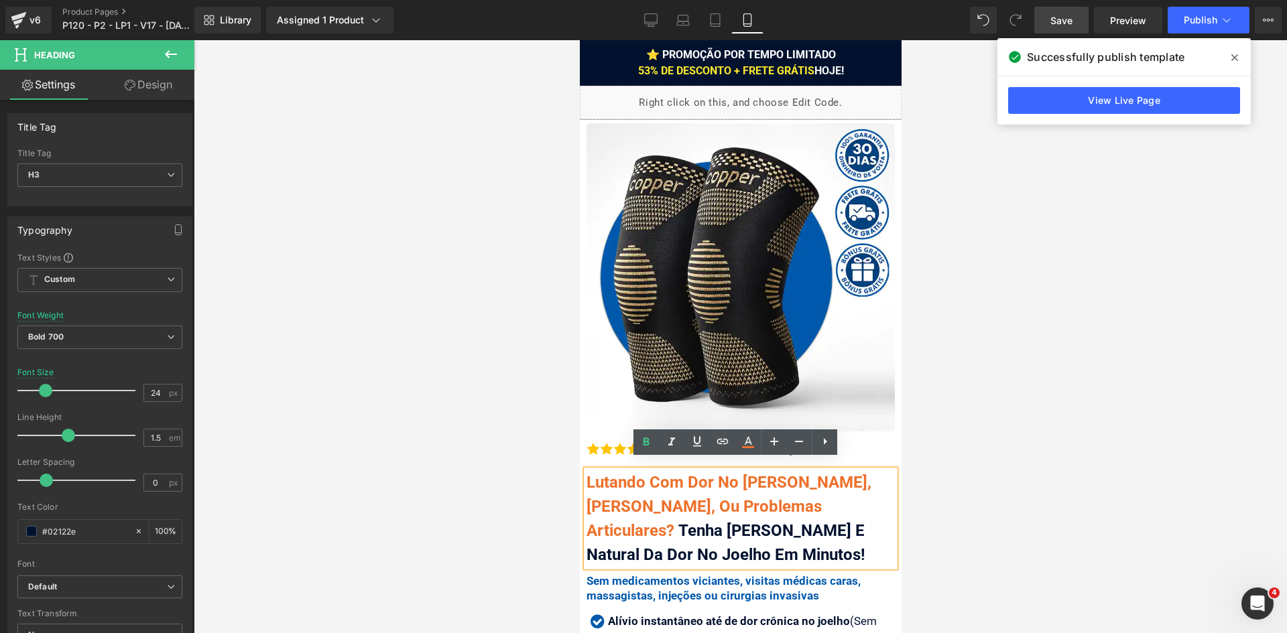
click at [679, 521] on span "Tenha [PERSON_NAME] E Natural Da Dor No Joelho Em Minutos!" at bounding box center [725, 542] width 279 height 43
click at [1216, 17] on span "Publish" at bounding box center [1201, 20] width 34 height 11
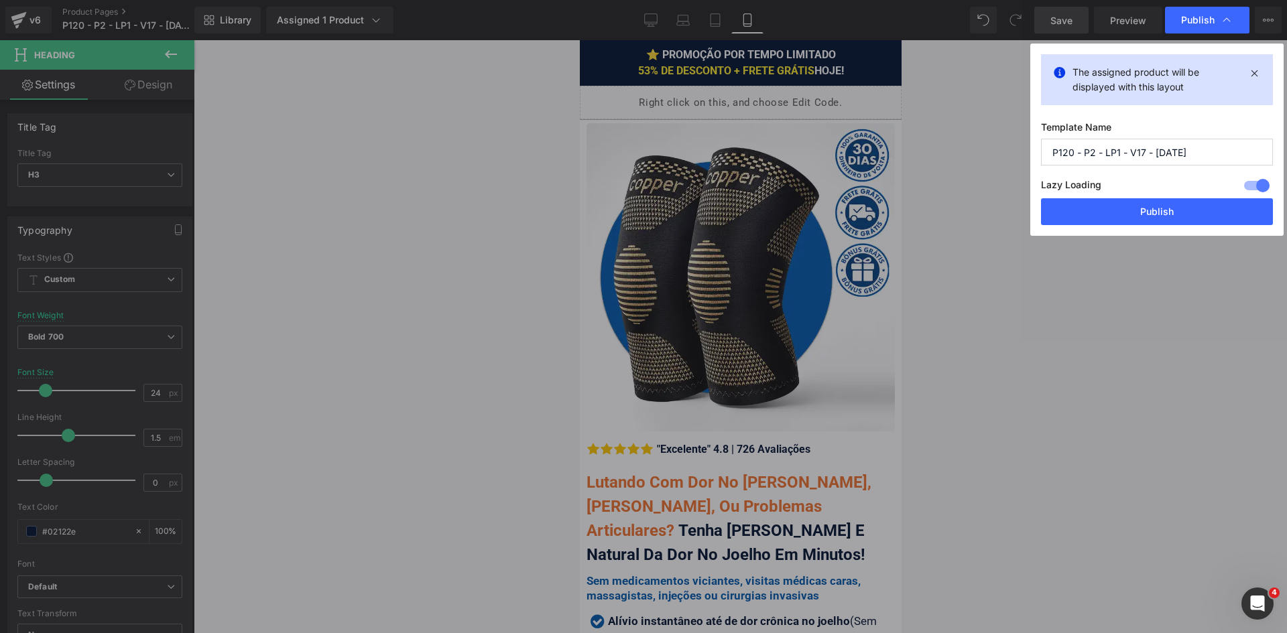
drag, startPoint x: 1175, startPoint y: 217, endPoint x: 999, endPoint y: 176, distance: 180.3
click at [1175, 218] on button "Publish" at bounding box center [1157, 211] width 232 height 27
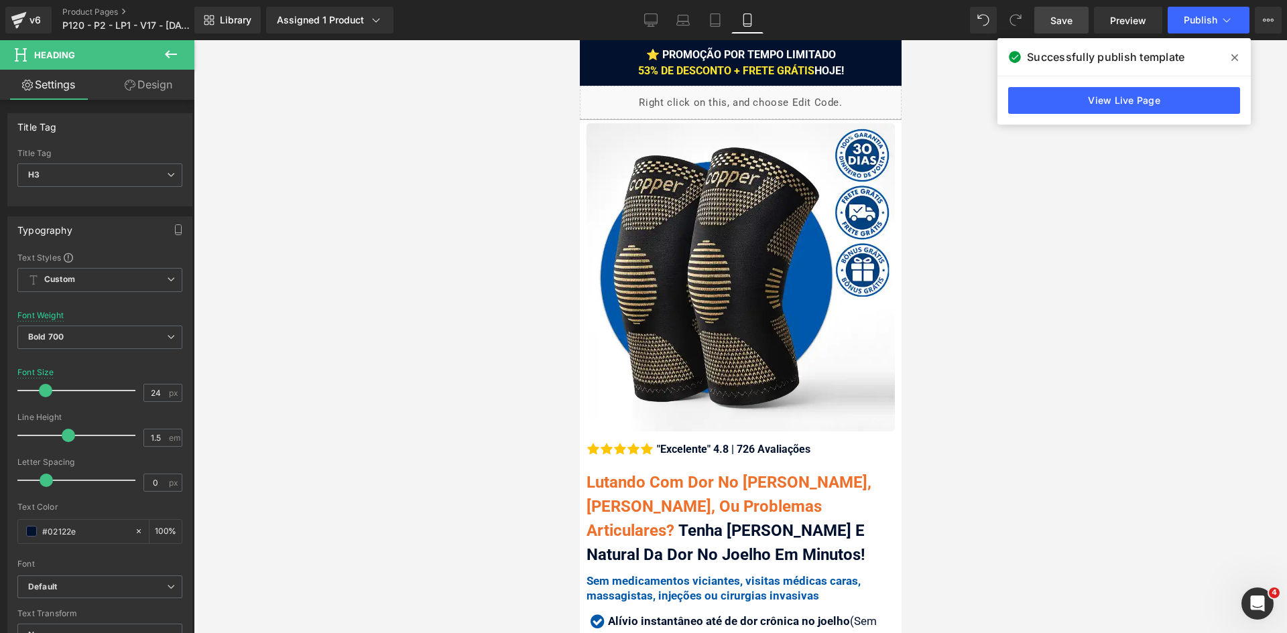
drag, startPoint x: 1233, startPoint y: 62, endPoint x: 1216, endPoint y: 62, distance: 16.8
click at [1232, 61] on icon at bounding box center [1234, 57] width 7 height 11
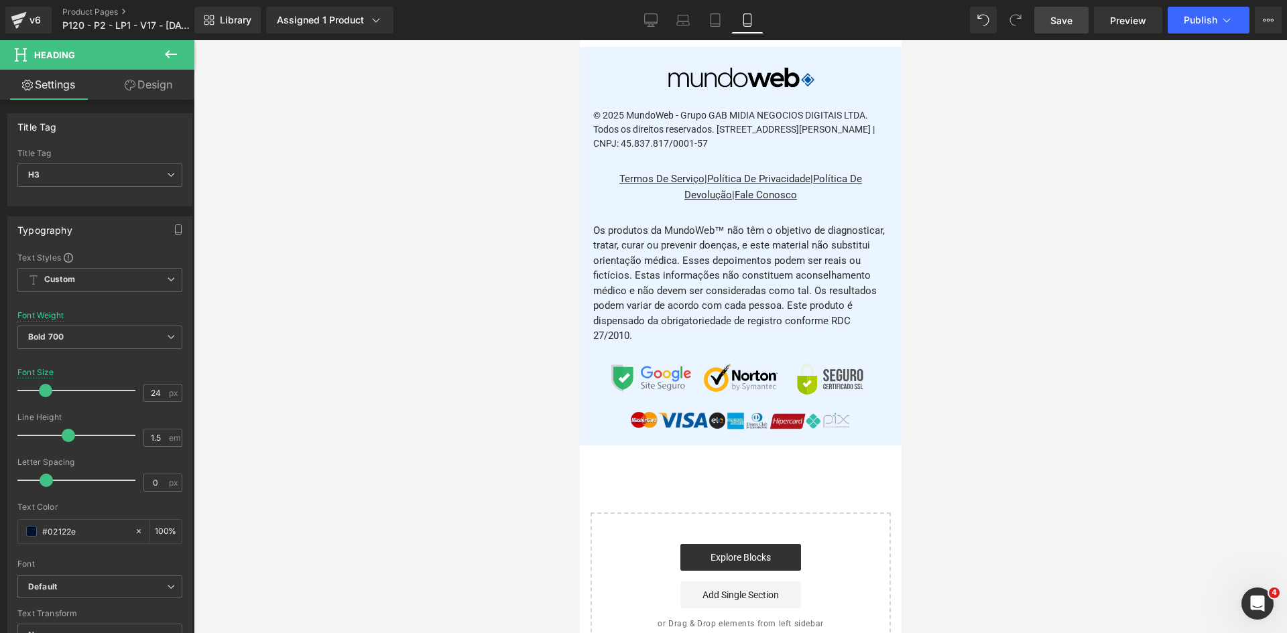
scroll to position [15805, 0]
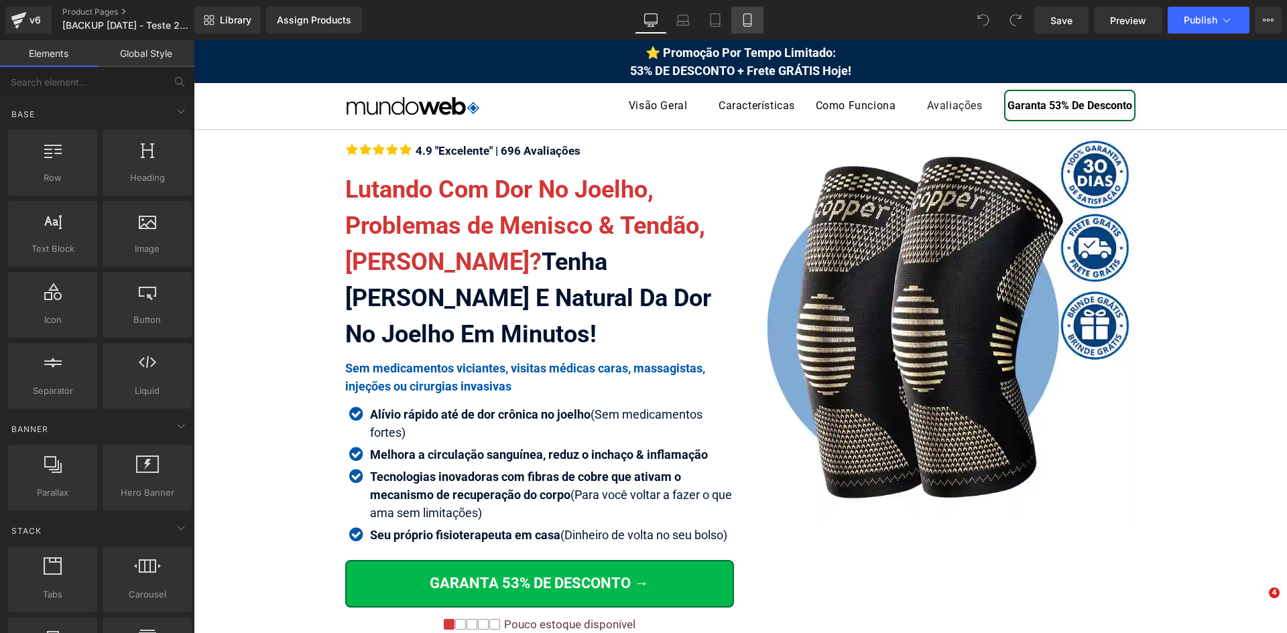
click at [745, 21] on icon at bounding box center [747, 19] width 13 height 13
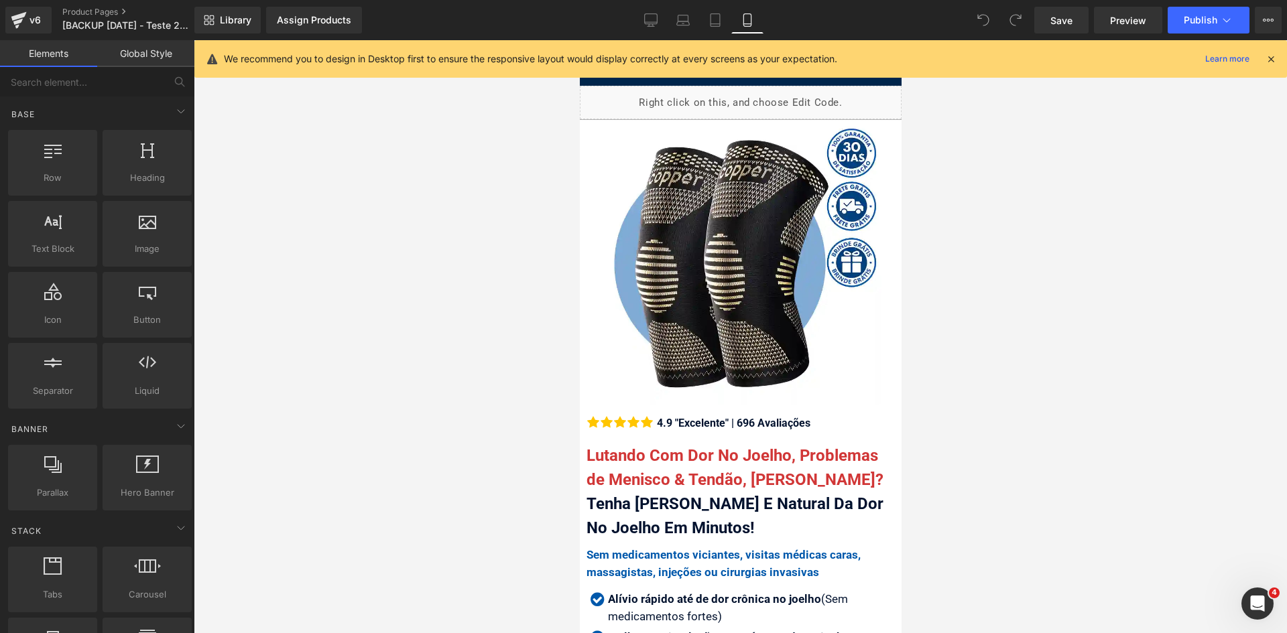
click at [1268, 61] on icon at bounding box center [1271, 59] width 12 height 12
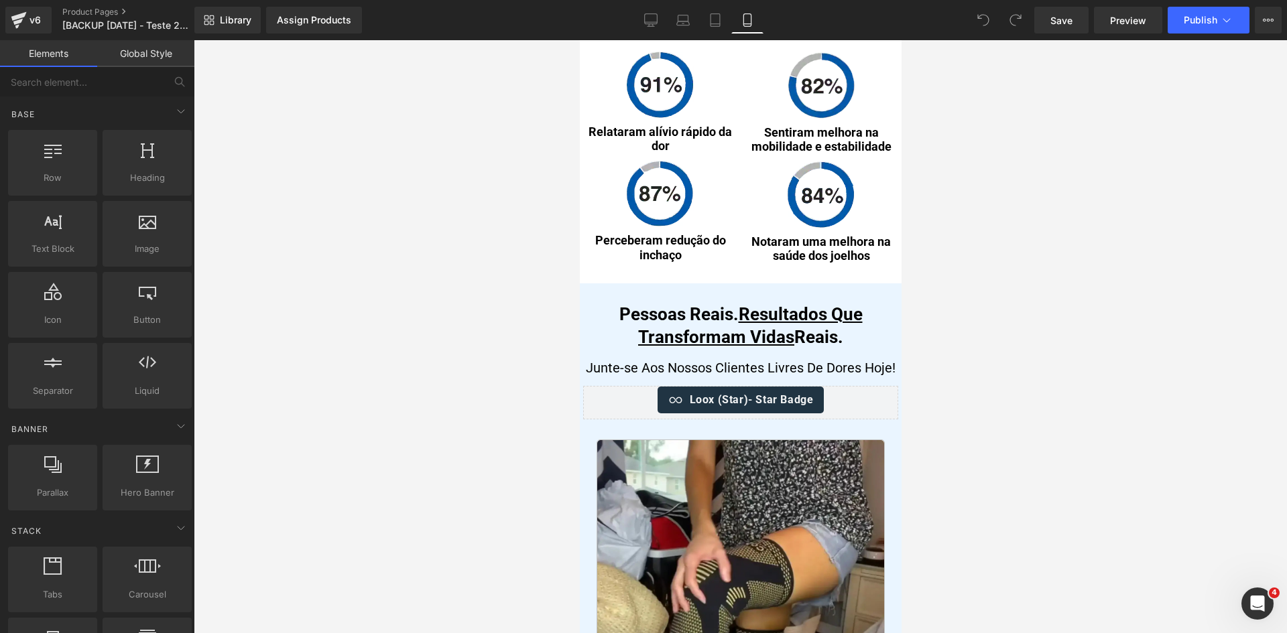
scroll to position [7748, 0]
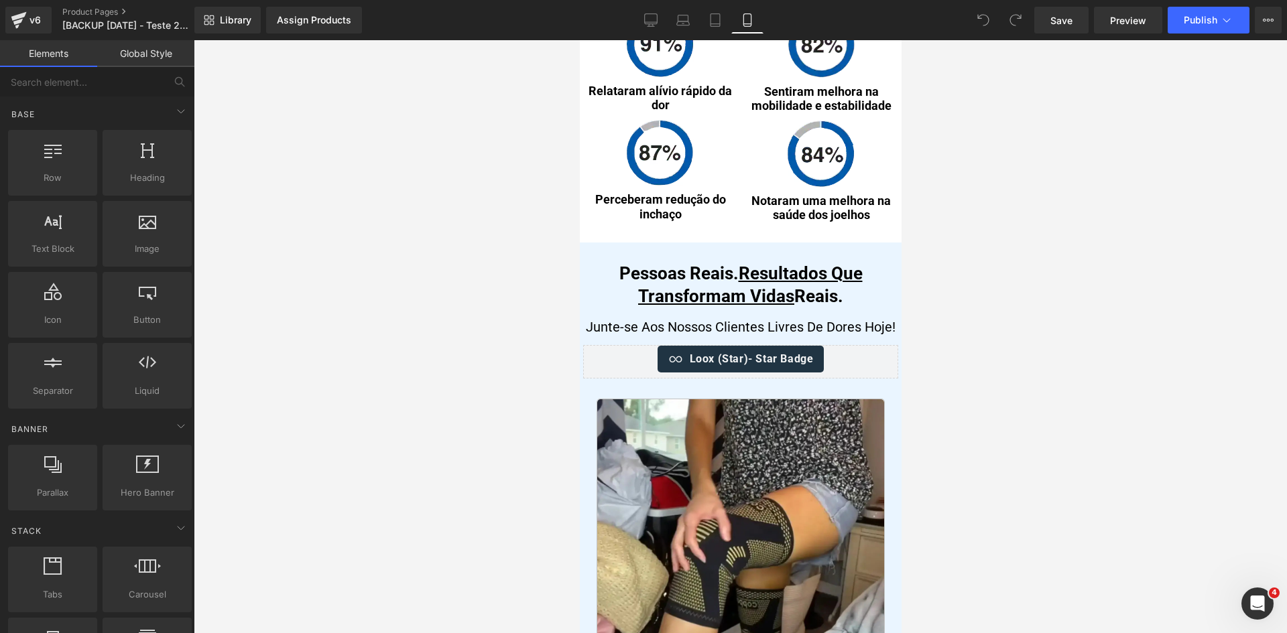
drag, startPoint x: 895, startPoint y: 62, endPoint x: 1491, endPoint y: 357, distance: 664.8
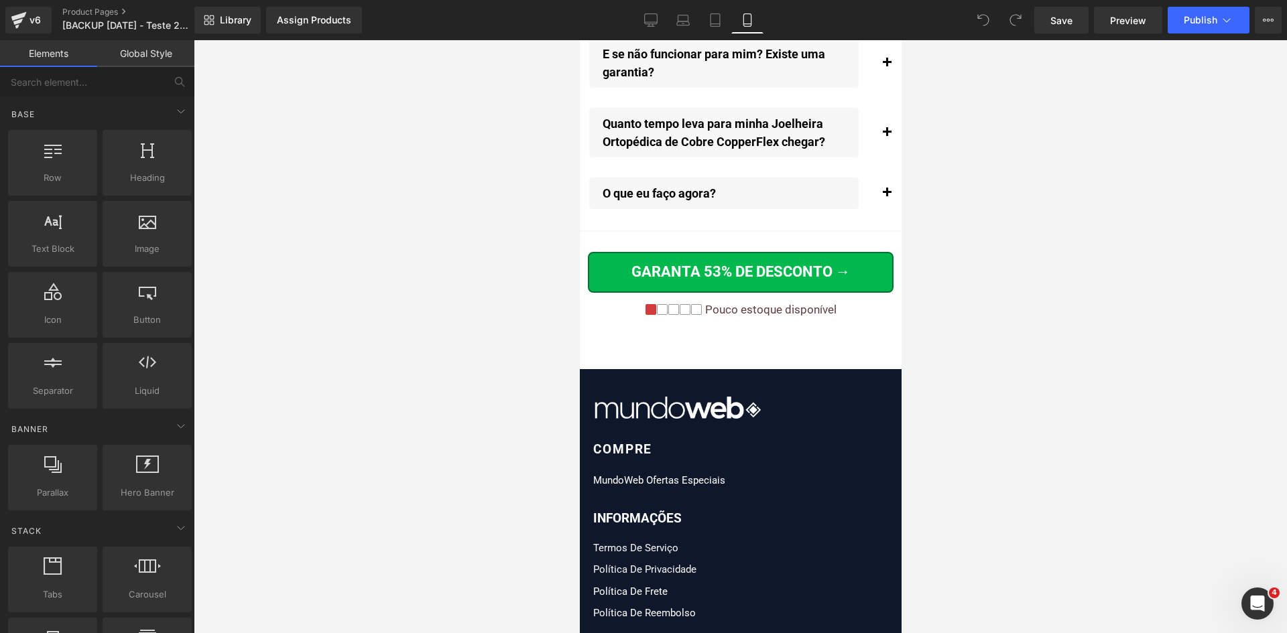
scroll to position [16004, 0]
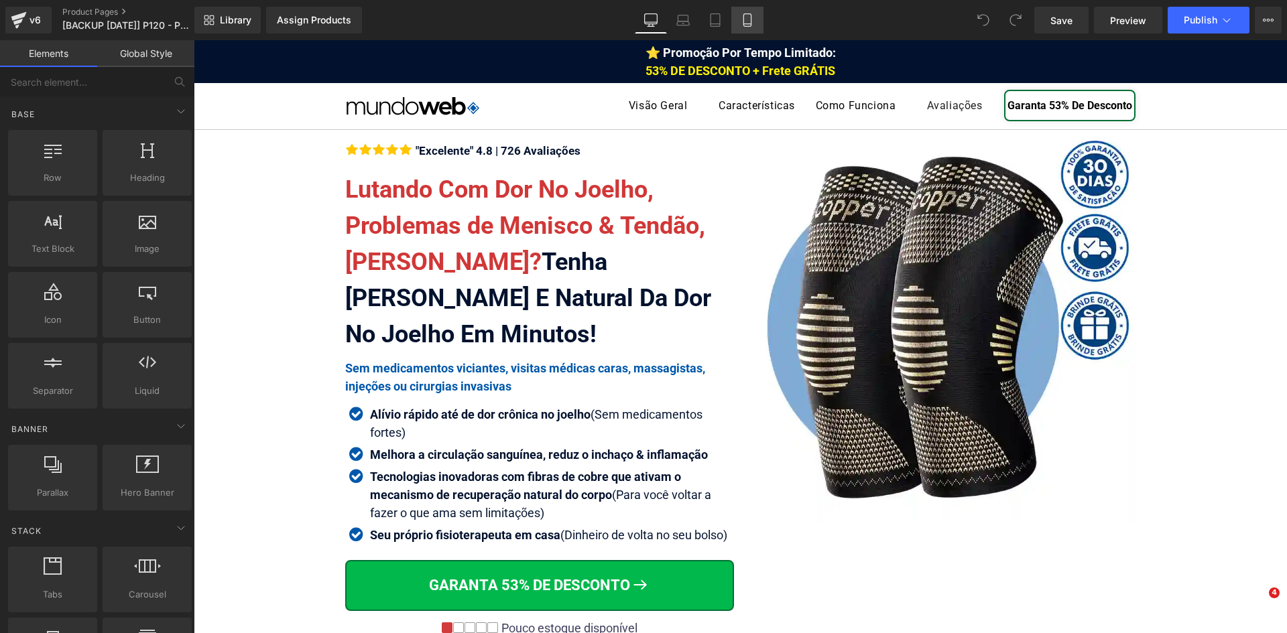
click at [750, 22] on icon at bounding box center [747, 19] width 13 height 13
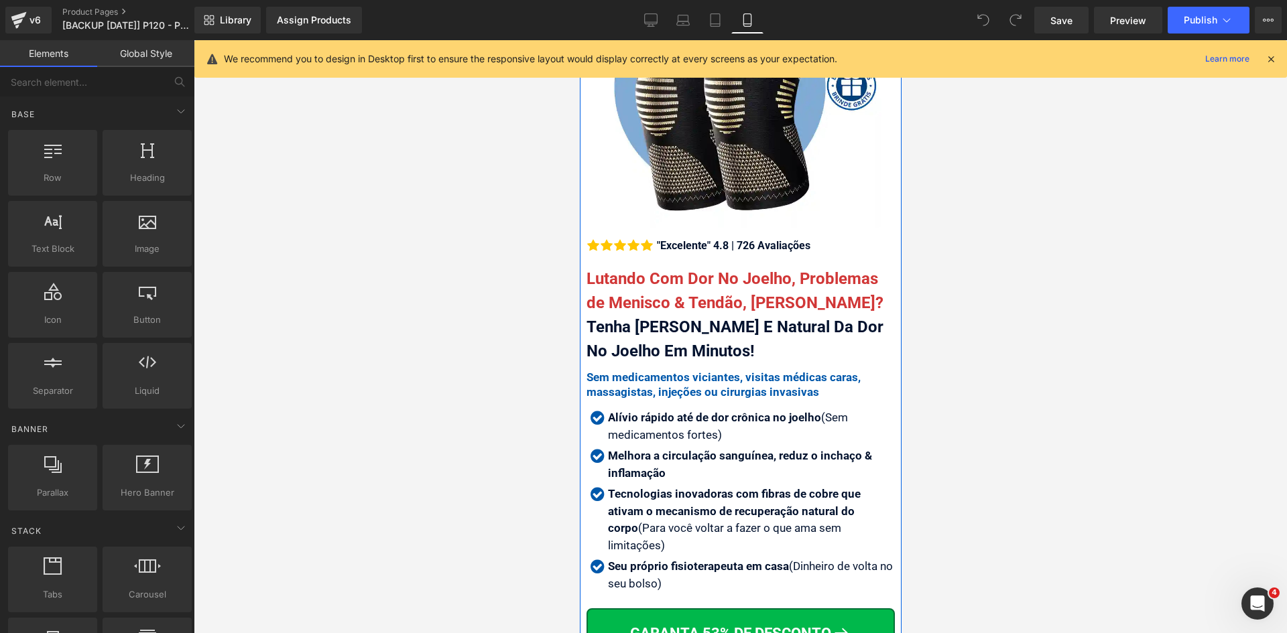
scroll to position [201, 0]
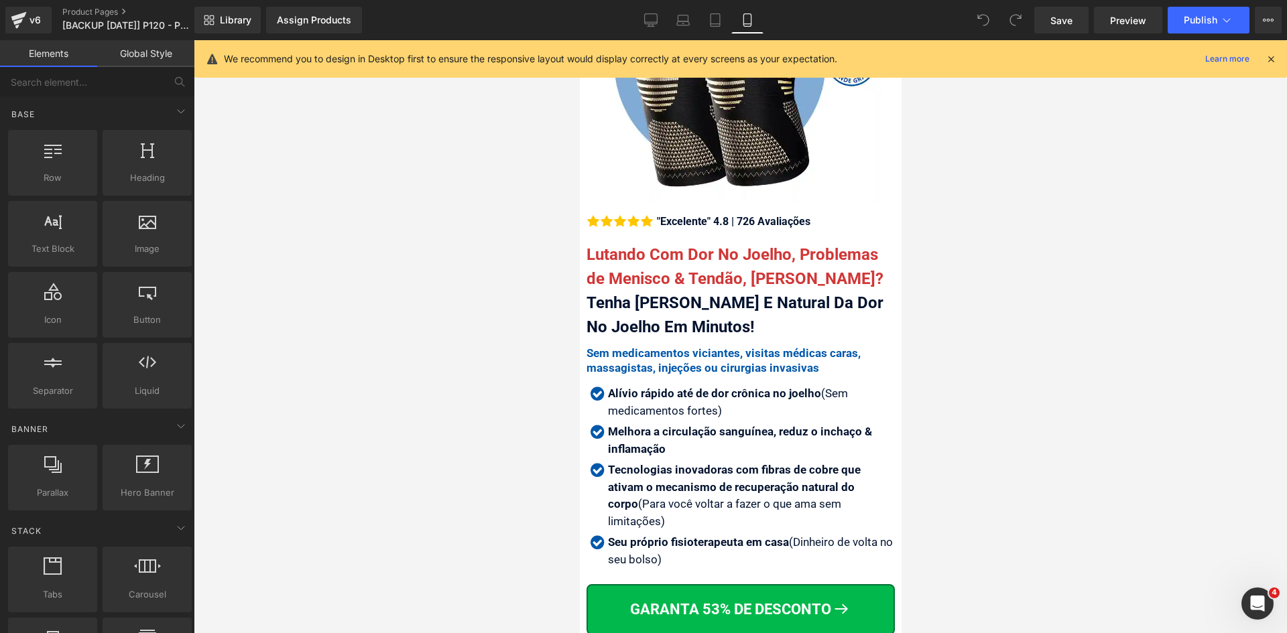
click at [1272, 56] on icon at bounding box center [1271, 59] width 12 height 12
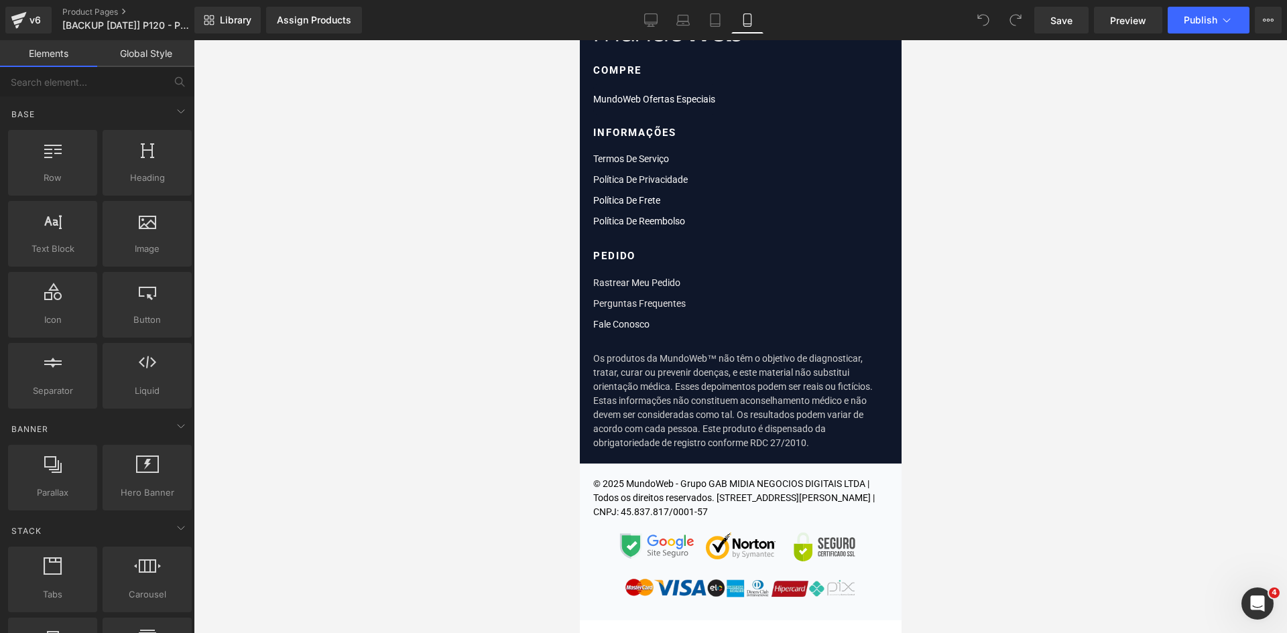
scroll to position [16088, 0]
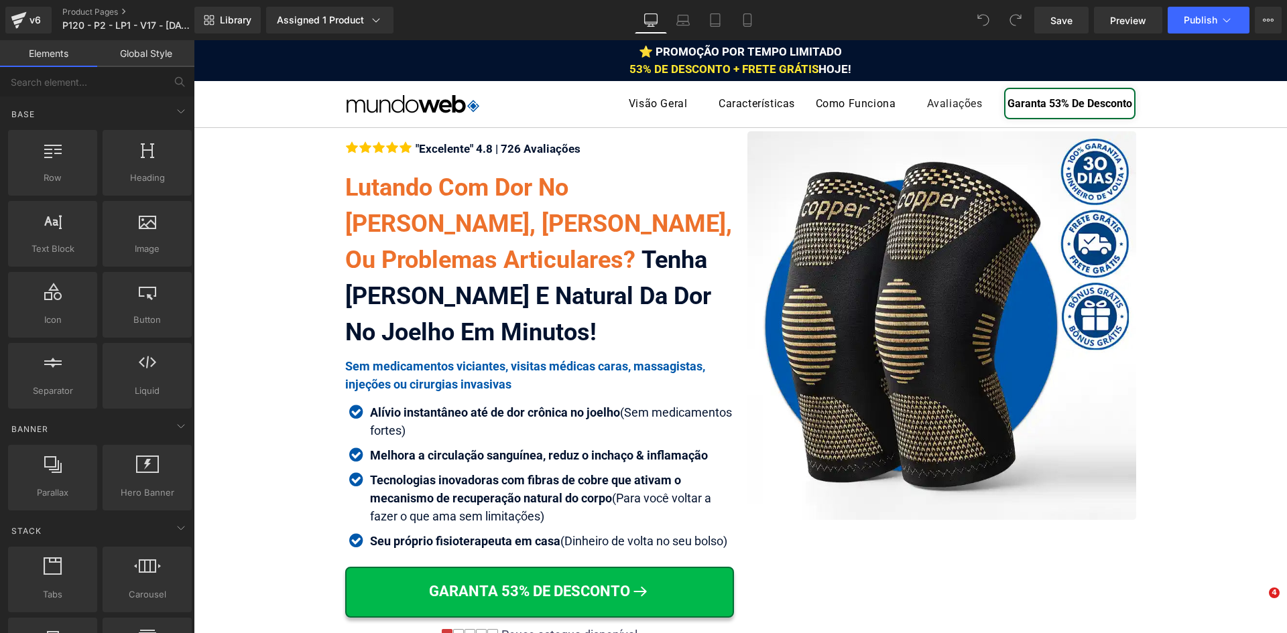
click at [428, 413] on strong "Alívio instantâneo até de dor crônica no joelho" at bounding box center [495, 412] width 250 height 14
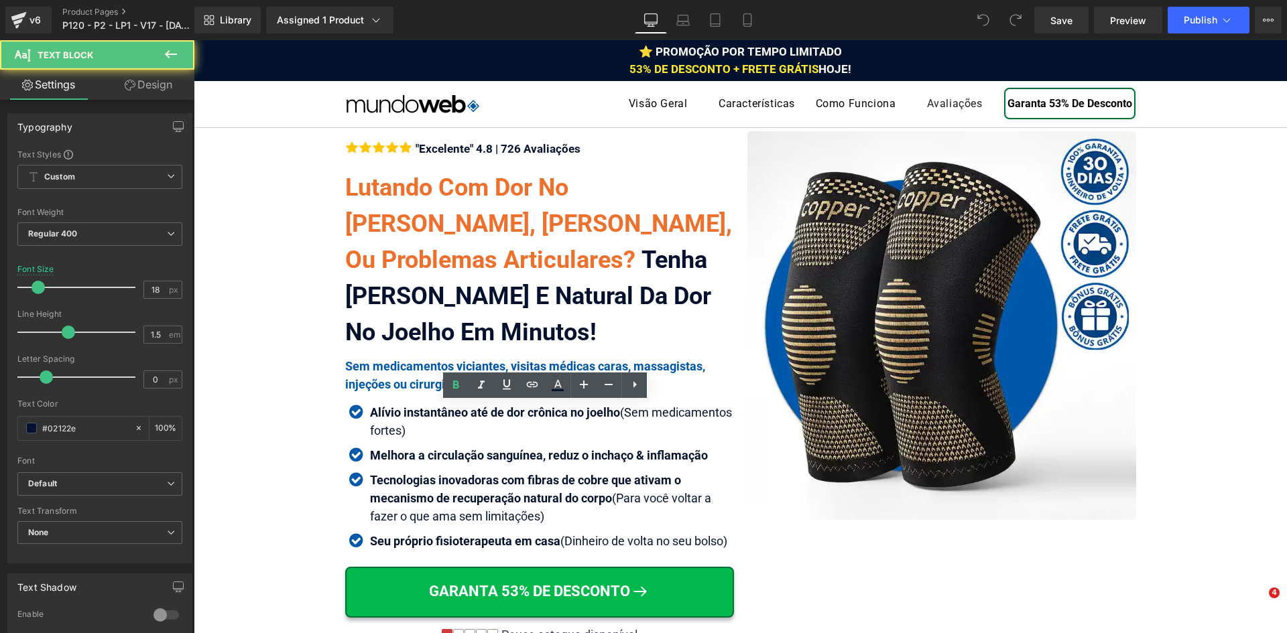
click at [429, 413] on strong "Alívio instantâneo até de dor crônica no joelho" at bounding box center [495, 412] width 250 height 14
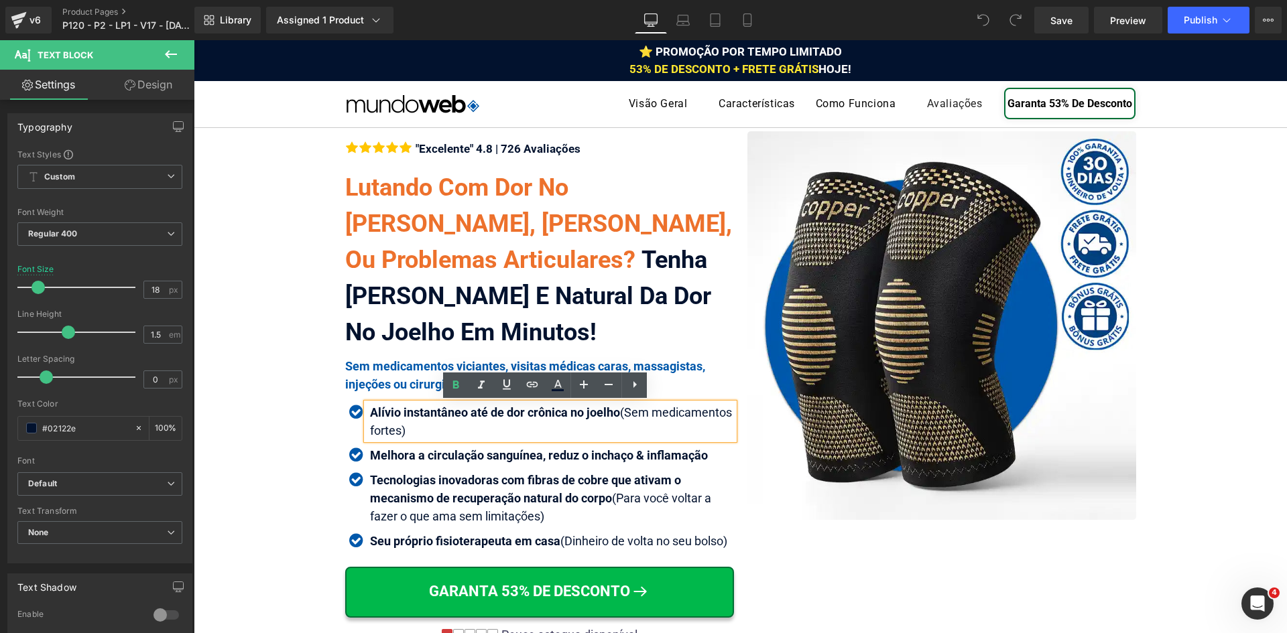
click at [447, 408] on strong "Alívio instantâneo até de dor crônica no joelho" at bounding box center [495, 412] width 250 height 14
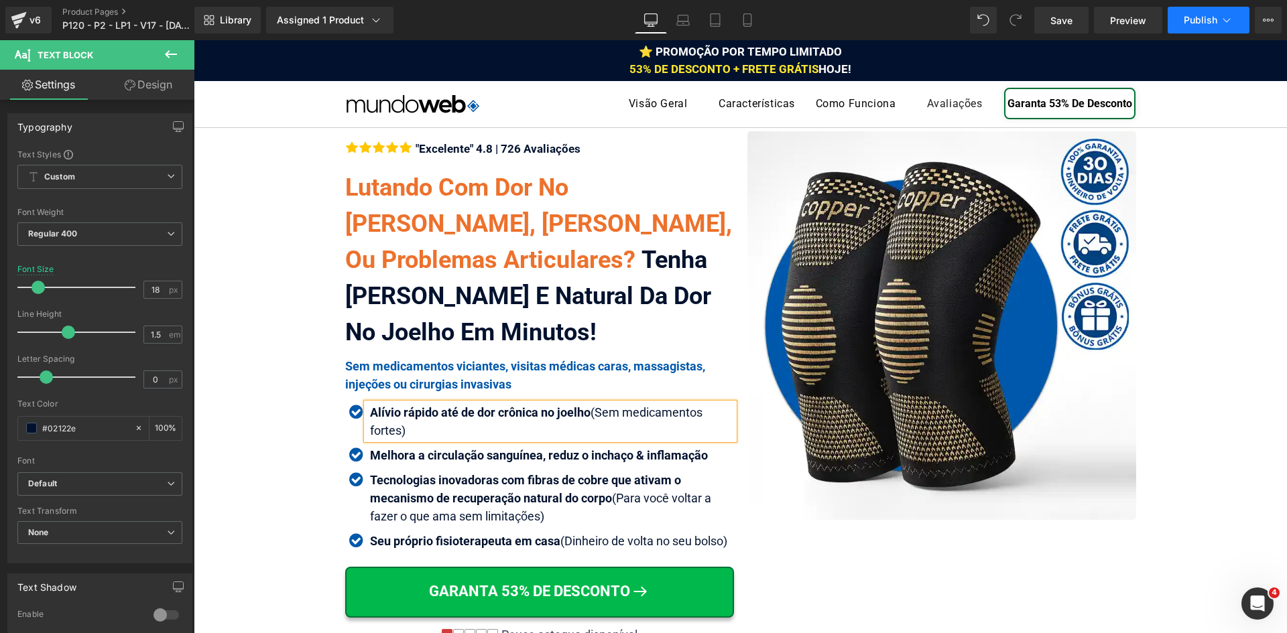
click at [1234, 17] on button "Publish" at bounding box center [1208, 20] width 82 height 27
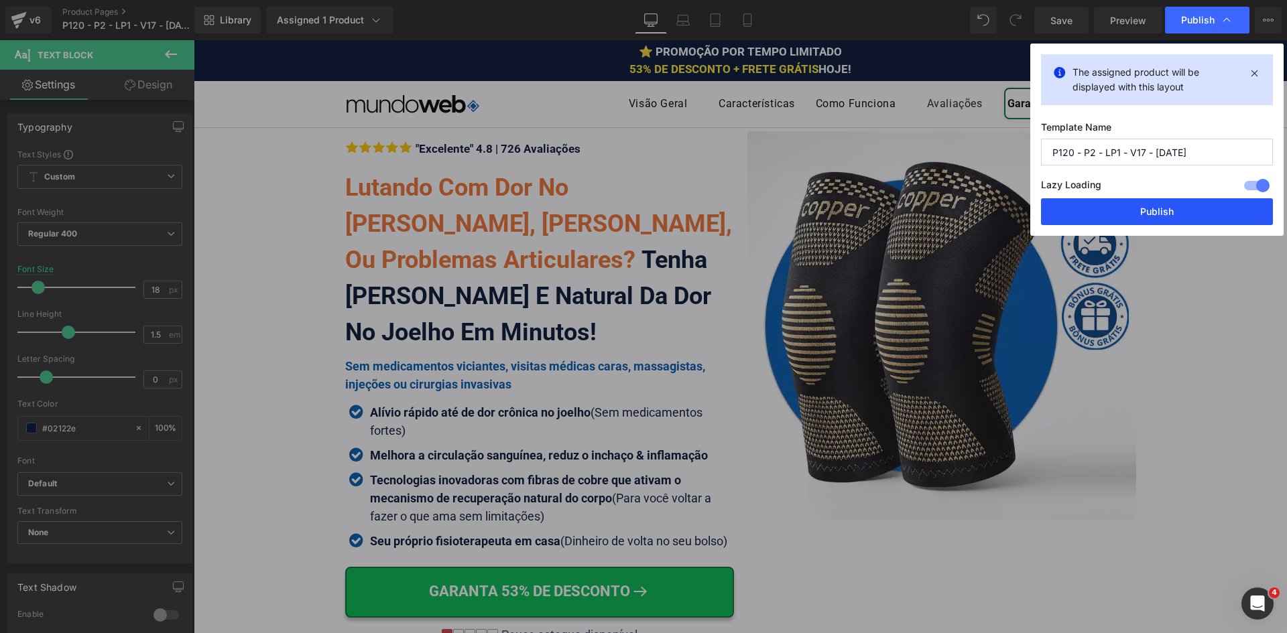
drag, startPoint x: 1179, startPoint y: 214, endPoint x: 881, endPoint y: 102, distance: 318.2
click at [1179, 214] on button "Publish" at bounding box center [1157, 211] width 232 height 27
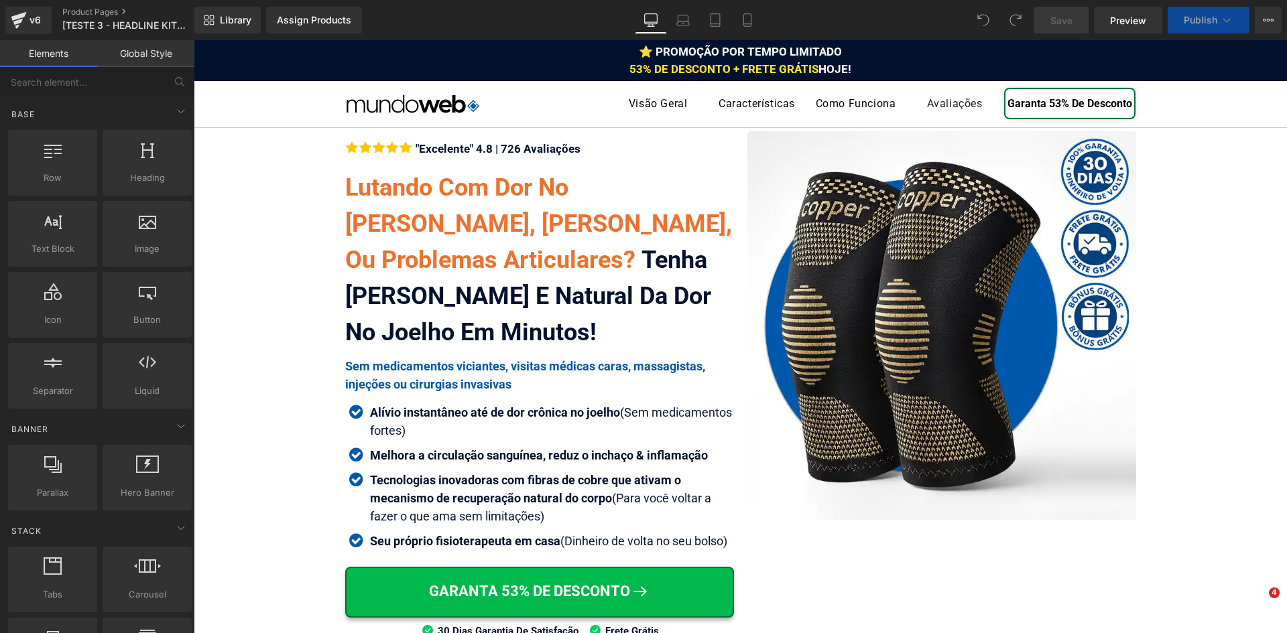
click at [422, 414] on strong "Alívio instantâneo até de dor crônica no joelho" at bounding box center [495, 412] width 250 height 14
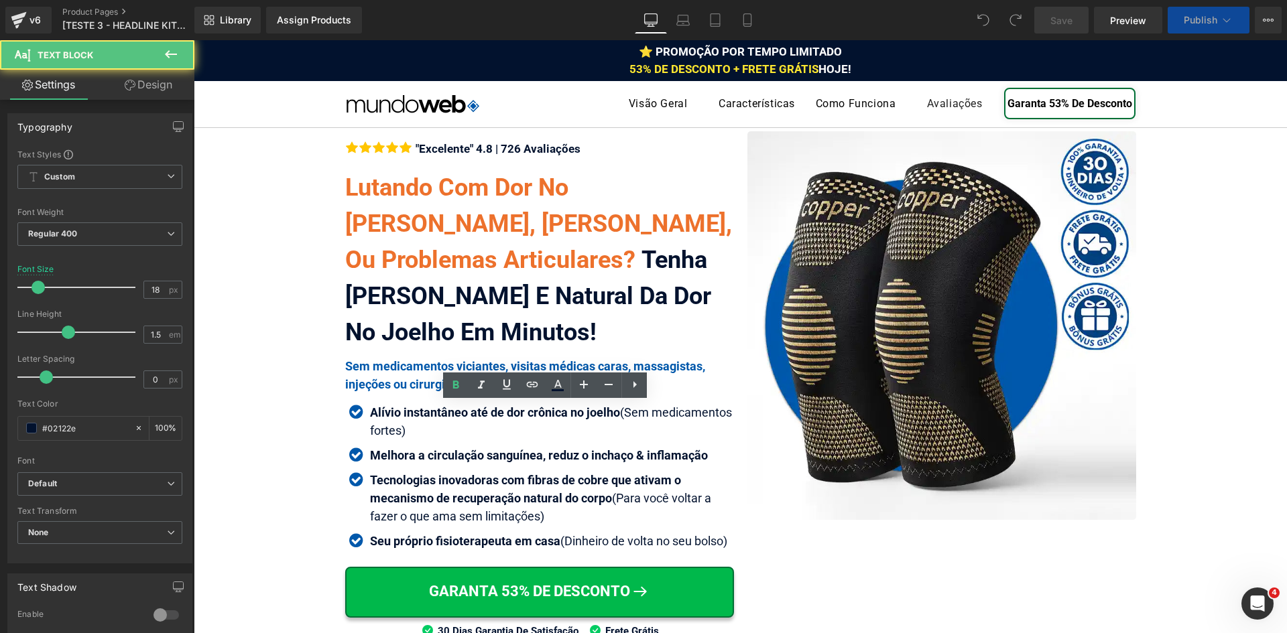
click at [422, 414] on strong "Alívio instantâneo até de dor crônica no joelho" at bounding box center [495, 412] width 250 height 14
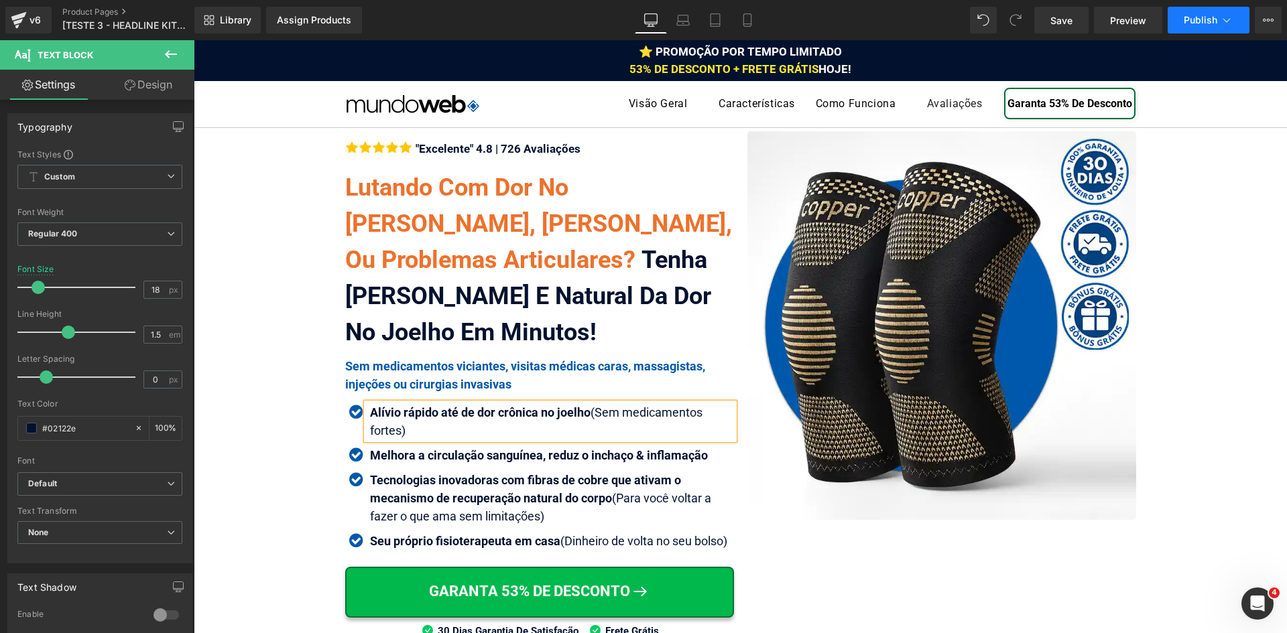
click at [1212, 18] on span "Publish" at bounding box center [1201, 20] width 34 height 11
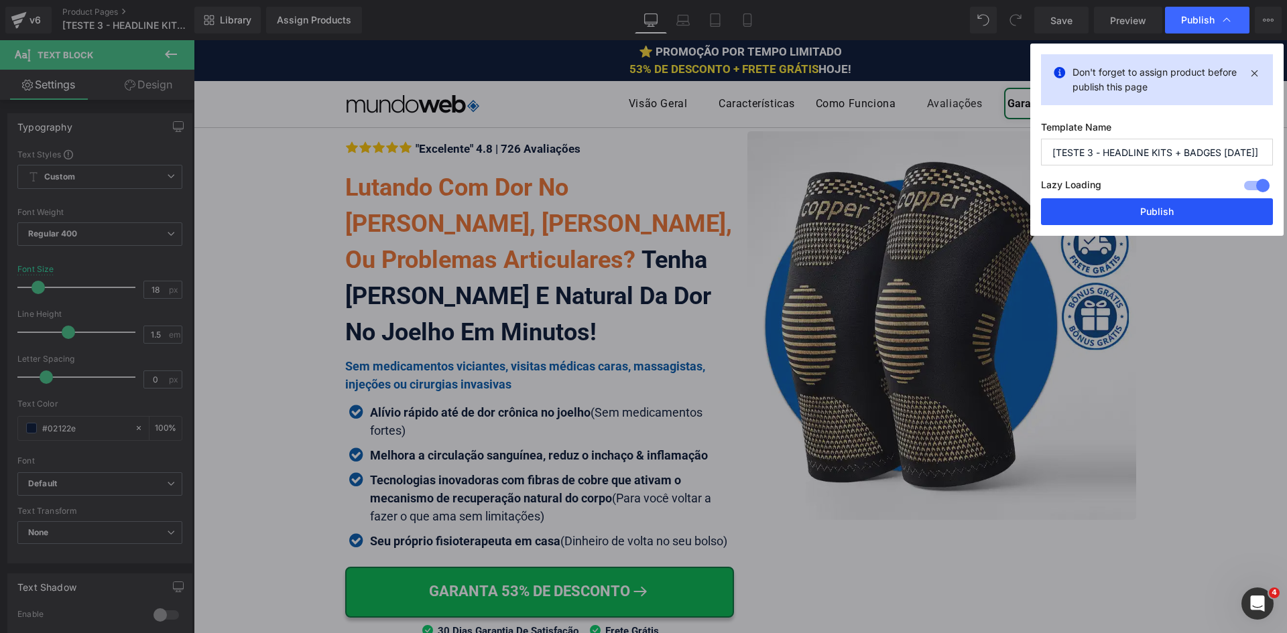
click at [1145, 212] on button "Publish" at bounding box center [1157, 211] width 232 height 27
